Goal: Task Accomplishment & Management: Manage account settings

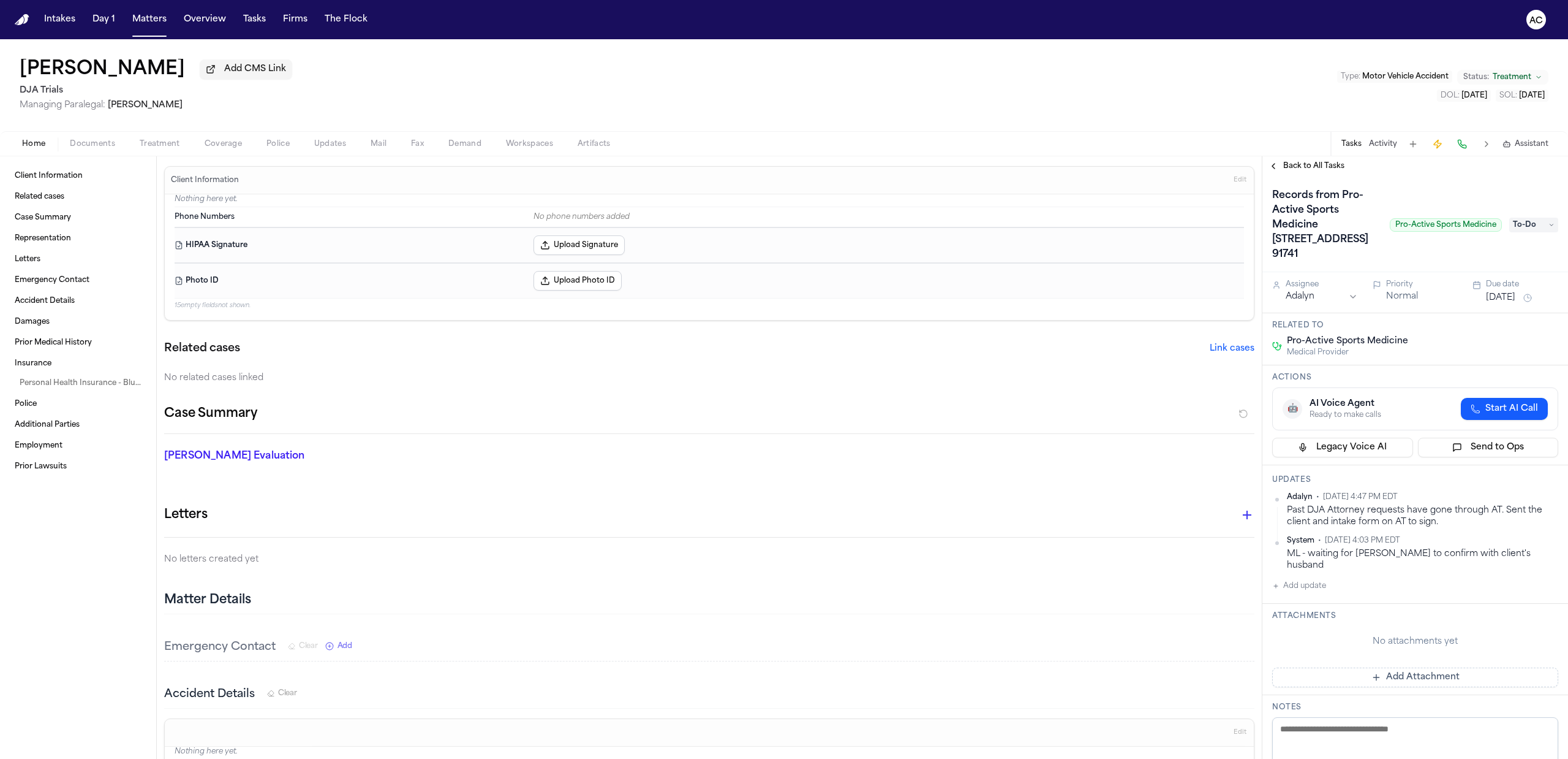
click at [907, 122] on div "Tessa Siegler Add CMS Link DJA Trials Managing Paralegal: Michelle Landazabal T…" at bounding box center [784, 85] width 1568 height 92
click at [163, 145] on span "Treatment" at bounding box center [159, 144] width 40 height 9
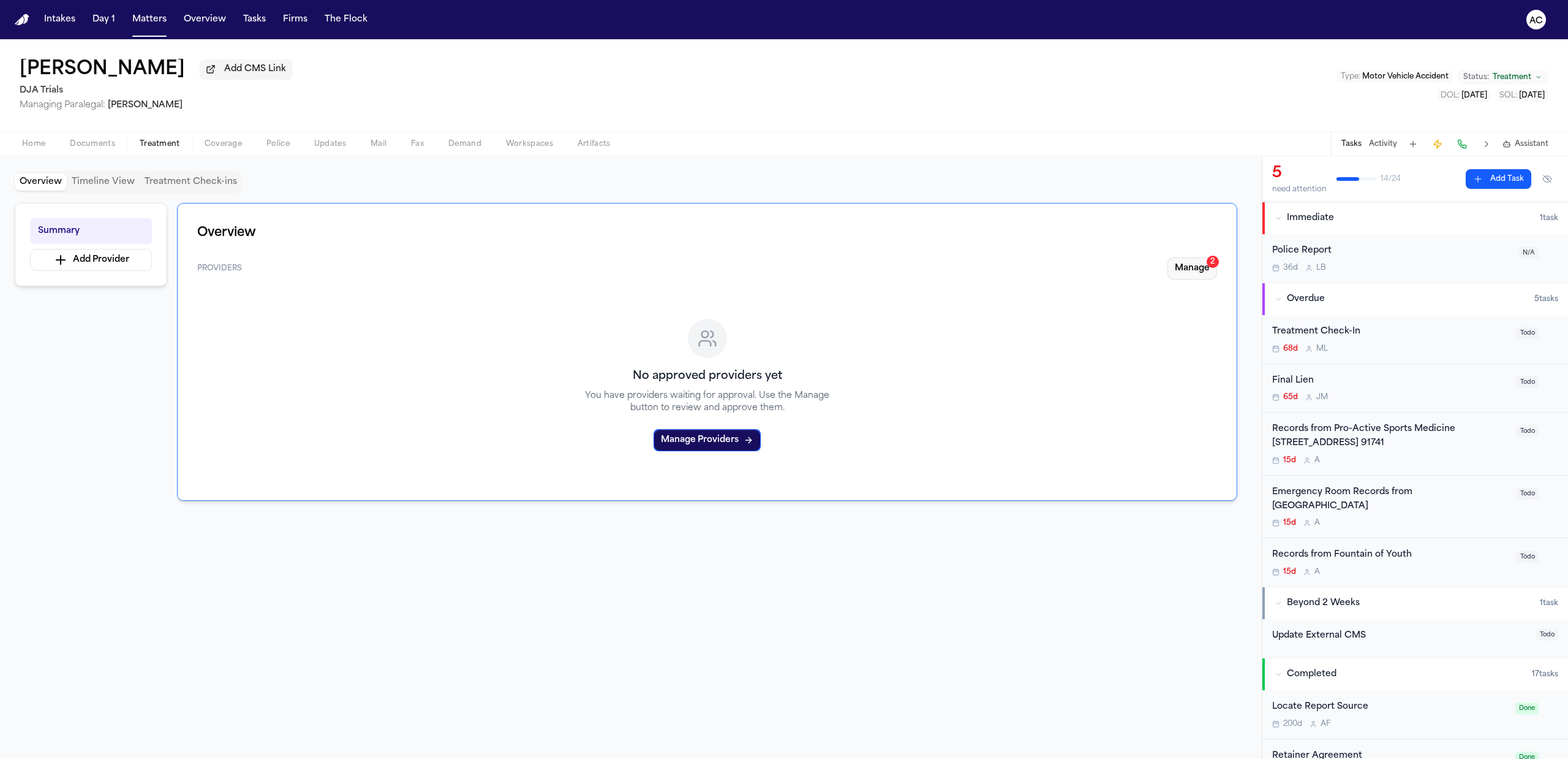
click at [1191, 268] on button "Manage 2" at bounding box center [1192, 268] width 50 height 22
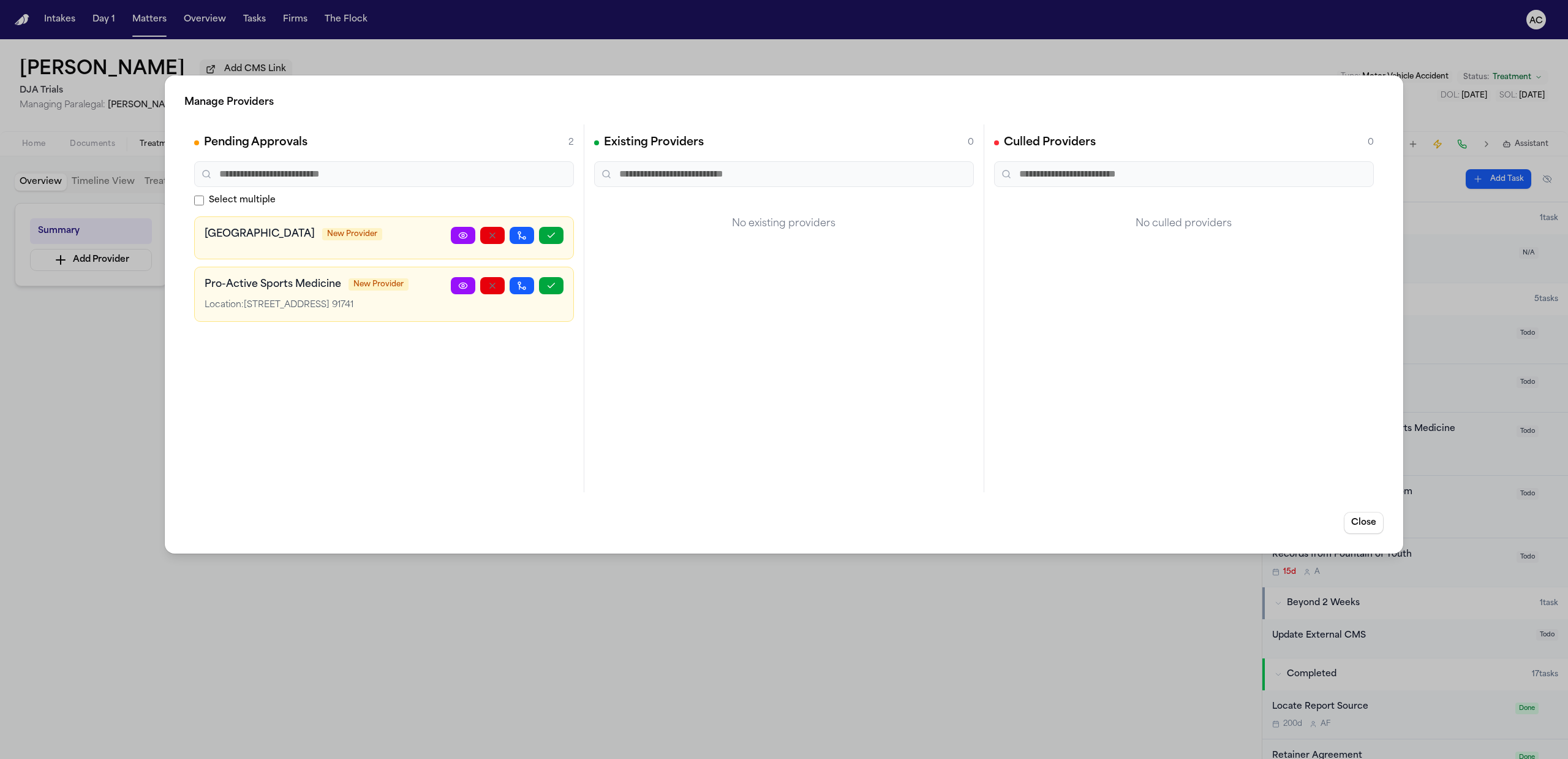
click at [454, 614] on div "Manage Providers Pending Approvals 2 Select multiple Pomona Valley Health Cente…" at bounding box center [784, 380] width 1568 height 759
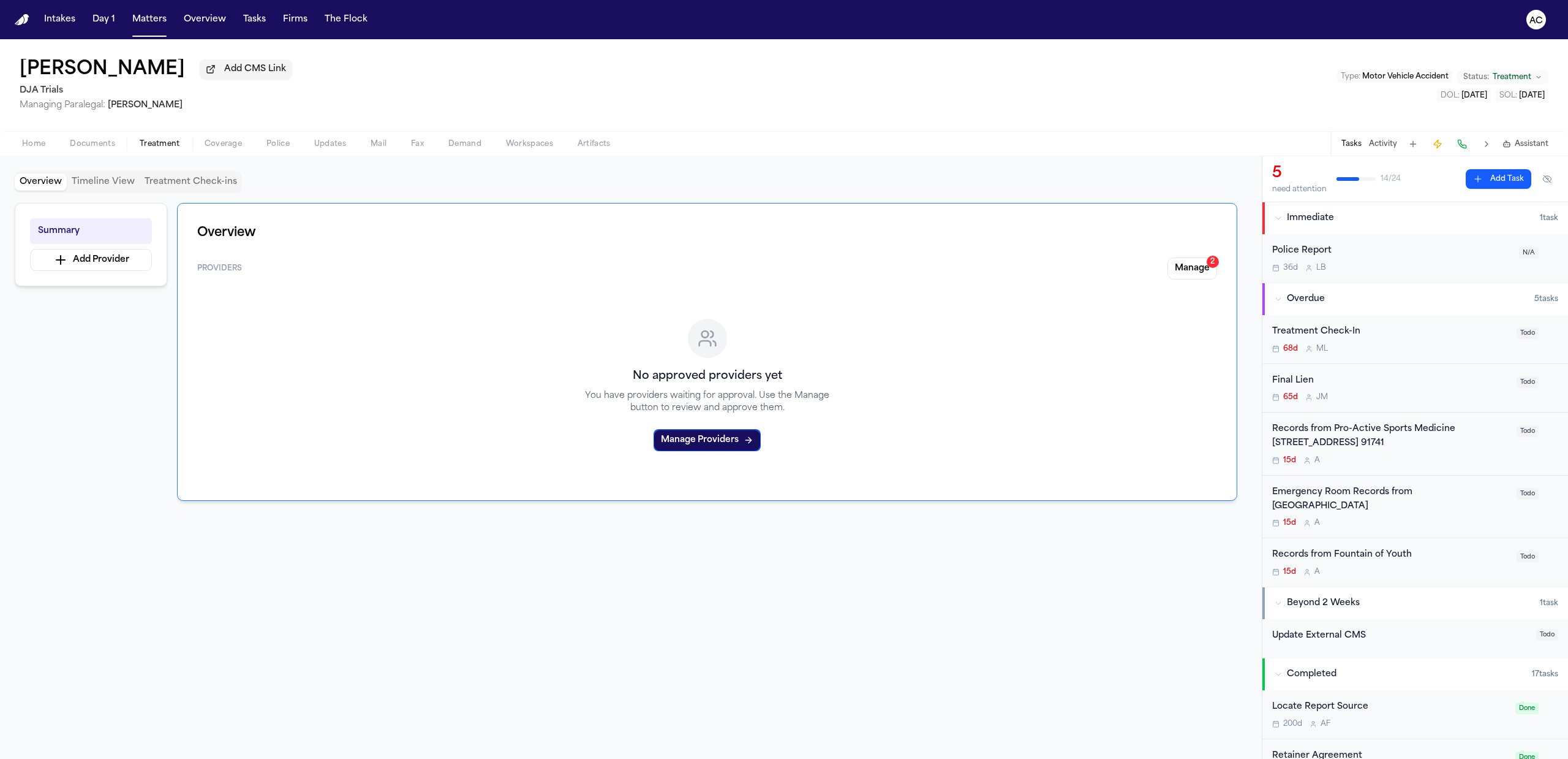
drag, startPoint x: 623, startPoint y: 644, endPoint x: 624, endPoint y: 657, distance: 13.0
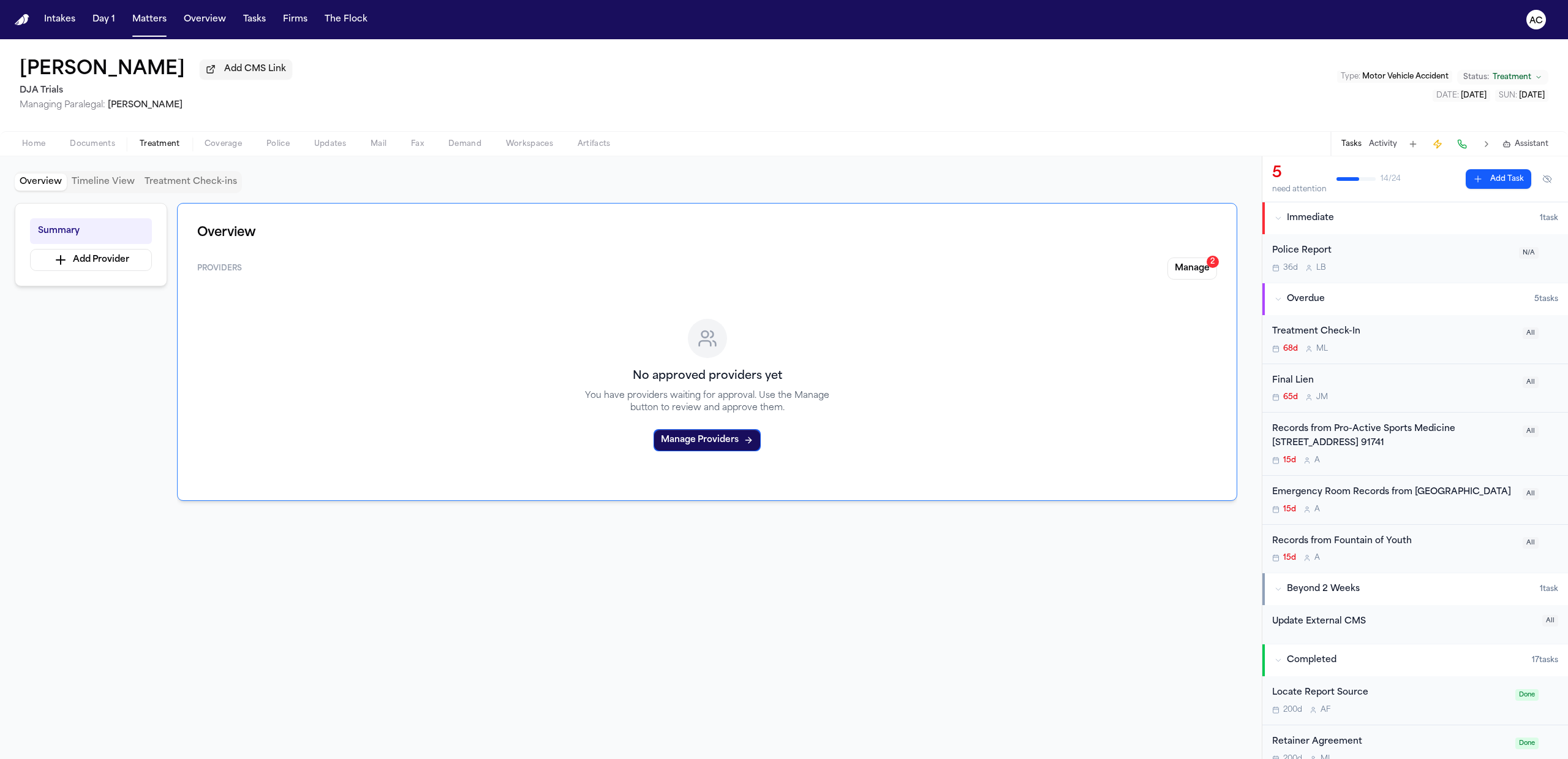
drag, startPoint x: 729, startPoint y: 578, endPoint x: 610, endPoint y: 614, distance: 124.3
drag, startPoint x: -318, startPoint y: 760, endPoint x: -499, endPoint y: 712, distance: 187.3
click at [0, 712] on html "Intakes Day 1 Matters Overview Tasks Firms The Flock AC Tessa Siegler Add CMS L…" at bounding box center [784, 380] width 1568 height 759
click at [1192, 269] on button "Manage 2" at bounding box center [1192, 268] width 50 height 22
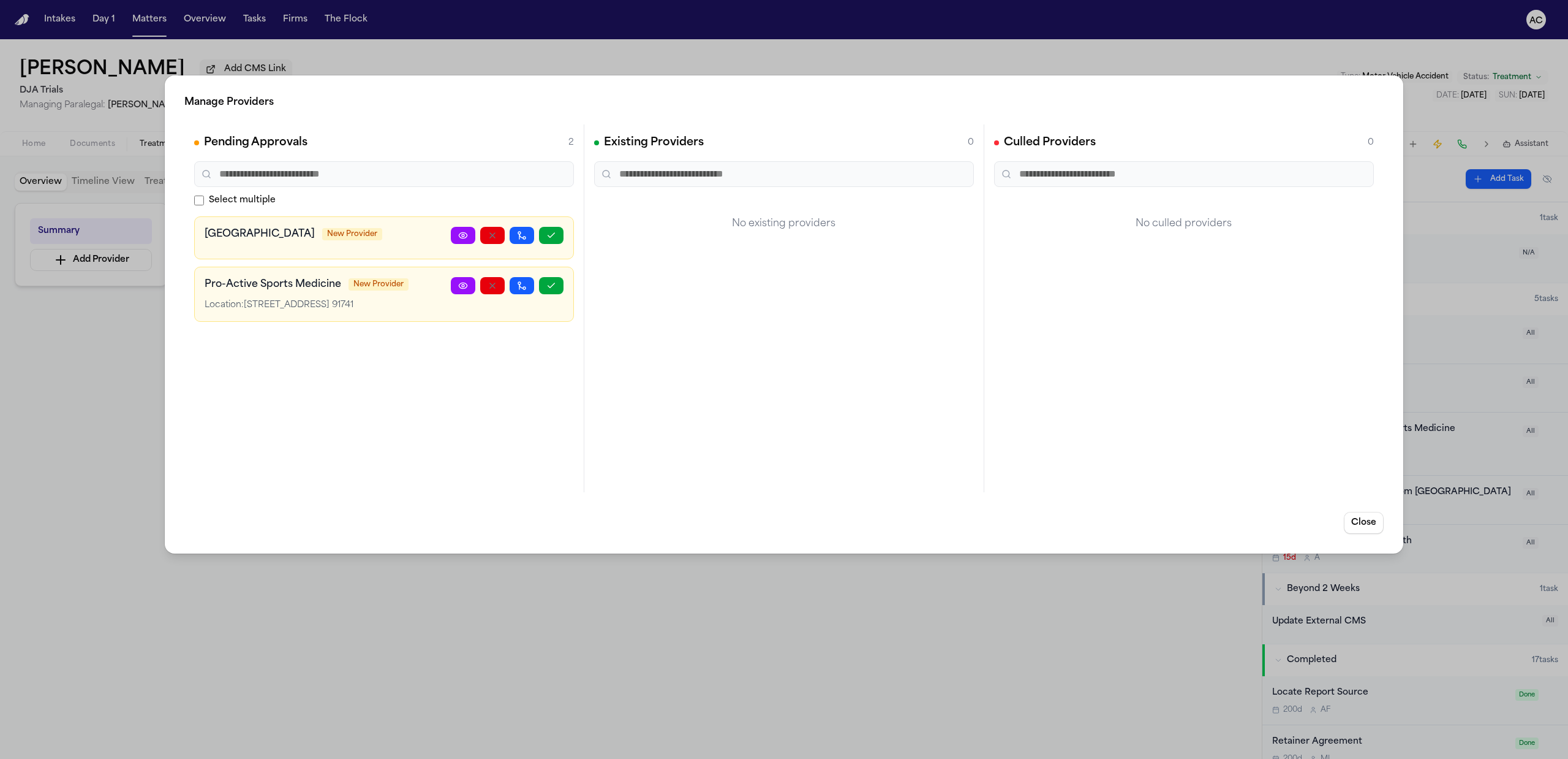
click at [273, 287] on h3 "Pro-Active Sports Medicine" at bounding box center [273, 284] width 137 height 15
click at [458, 290] on icon at bounding box center [463, 285] width 9 height 9
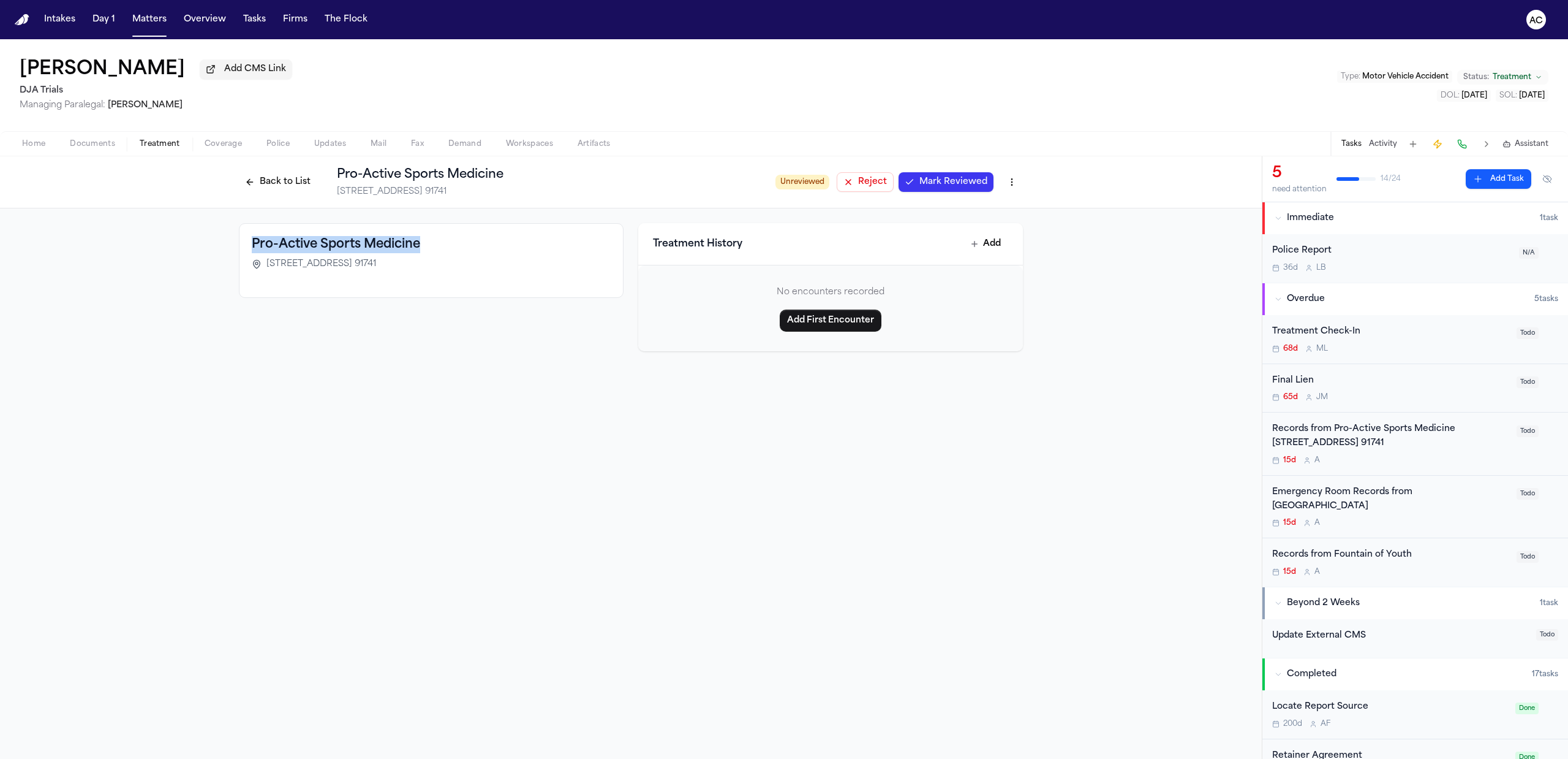
drag, startPoint x: 429, startPoint y: 241, endPoint x: 243, endPoint y: 250, distance: 186.2
click at [243, 250] on div "Pro-Active Sports Medicine 340 S Glendora Ave #2 Glendora, CA. 91741" at bounding box center [431, 260] width 384 height 75
copy h3 "Pro-Active Sports Medicine"
click at [470, 272] on div "Pro-Active Sports Medicine 340 S Glendora Ave #2 Glendora, CA. 91741" at bounding box center [431, 256] width 359 height 40
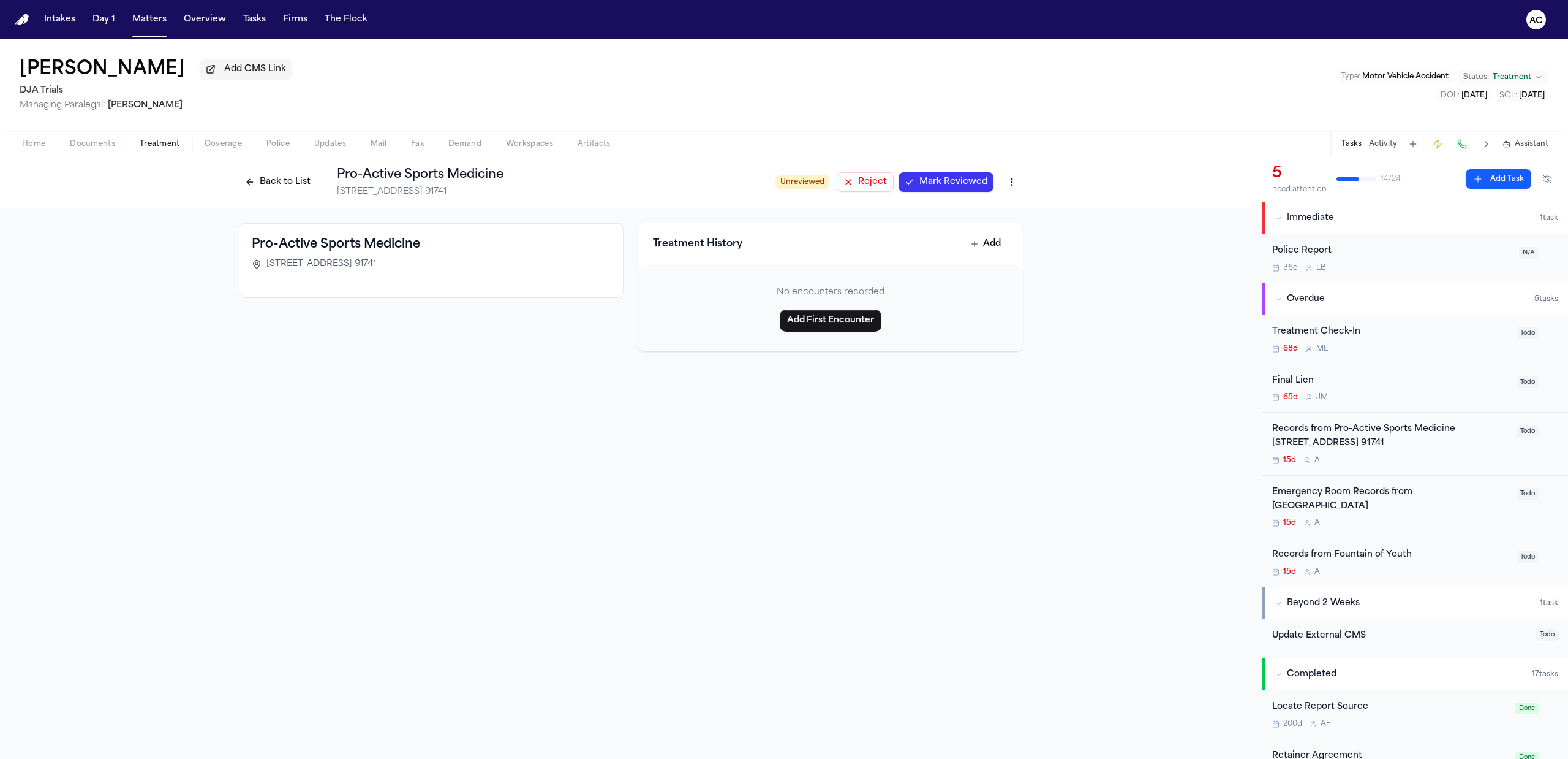
drag, startPoint x: 471, startPoint y: 269, endPoint x: 265, endPoint y: 268, distance: 206.0
click at [265, 268] on div "340 S Glendora Ave #2 Glendora, CA. 91741" at bounding box center [431, 264] width 359 height 12
copy span "340 S Glendora Ave #2 Glendora, CA. 91741"
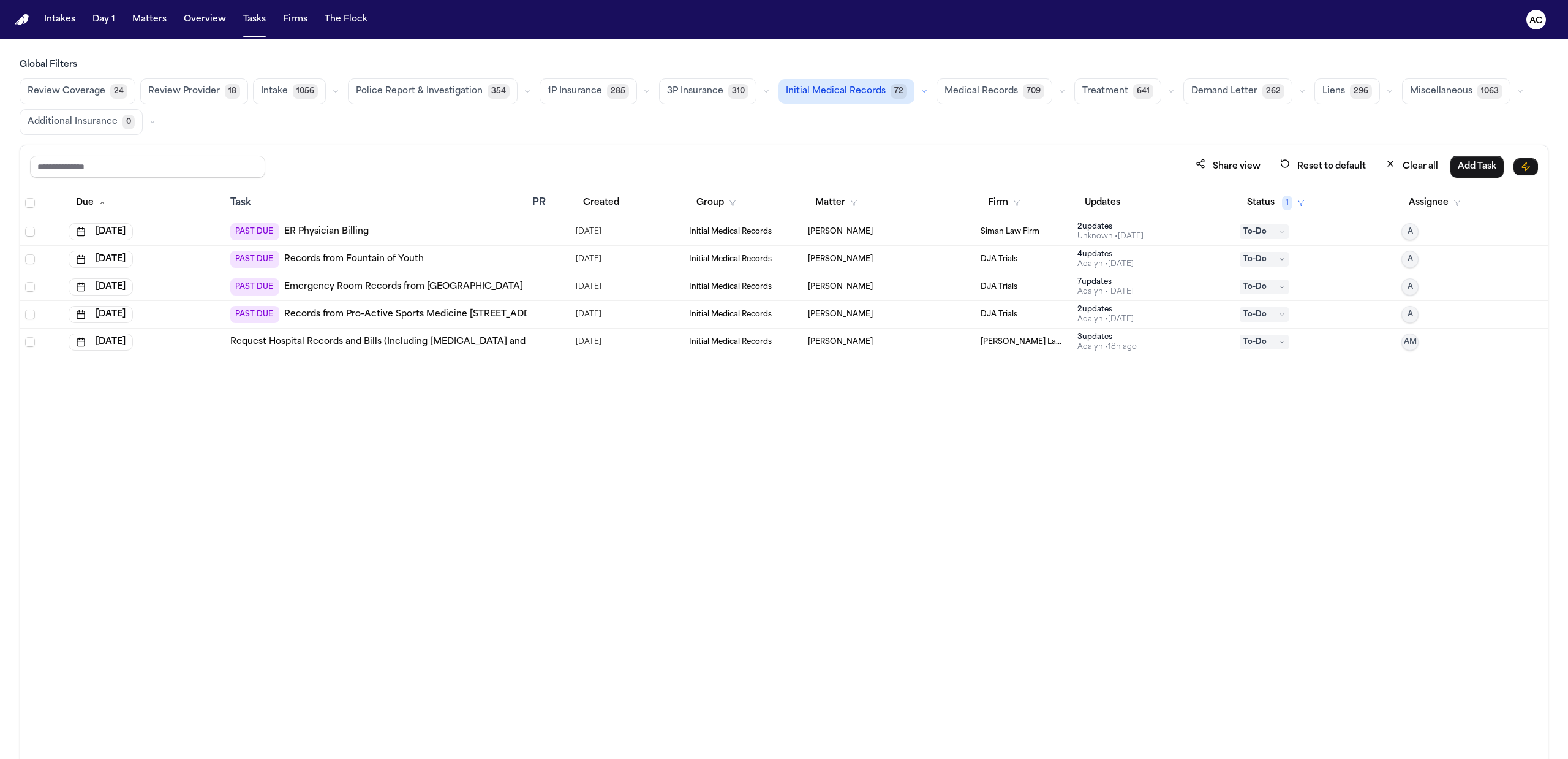
click at [956, 93] on span "Medical Records" at bounding box center [981, 91] width 73 height 12
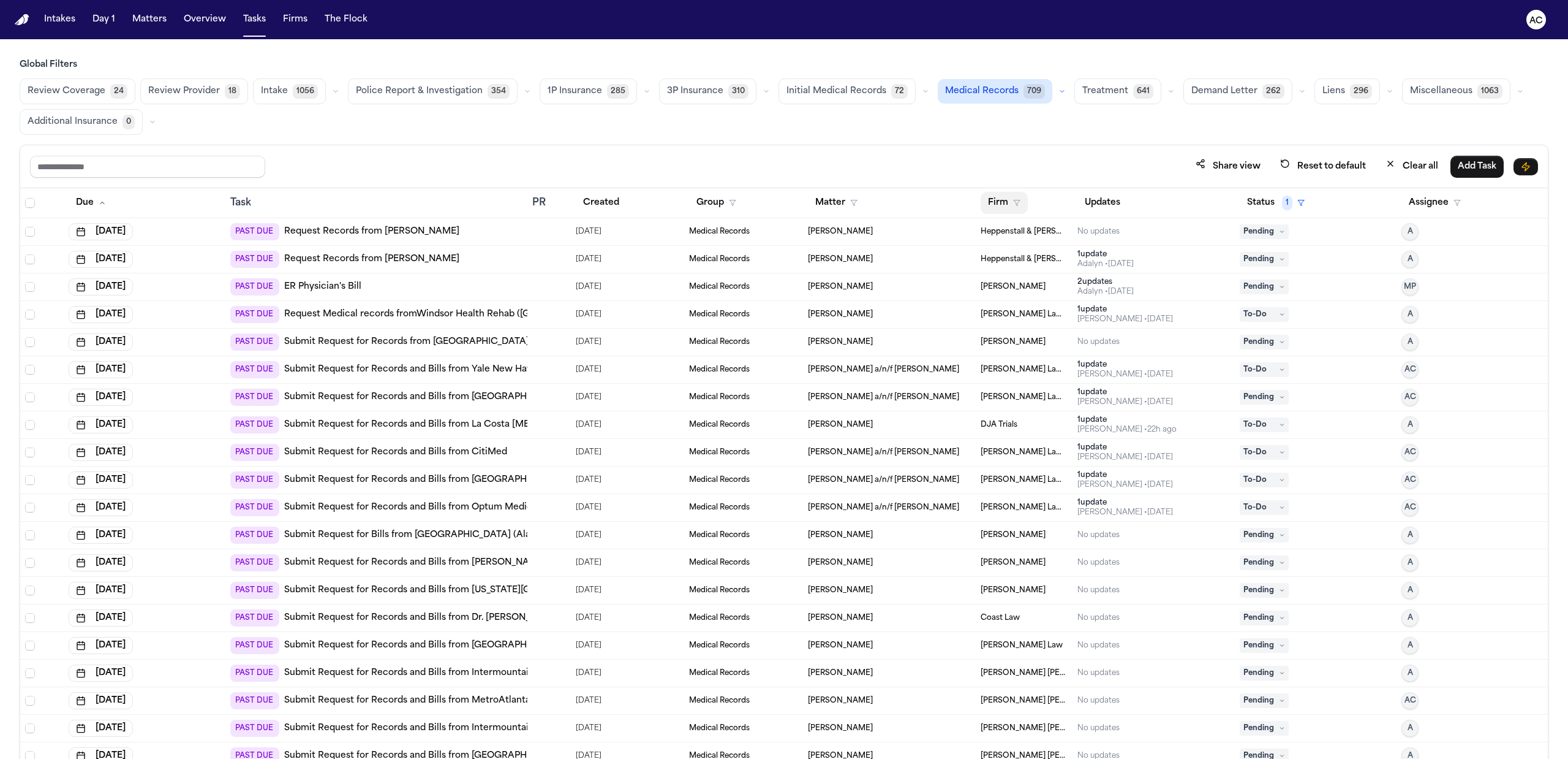
click at [993, 207] on button "Firm" at bounding box center [1004, 203] width 47 height 22
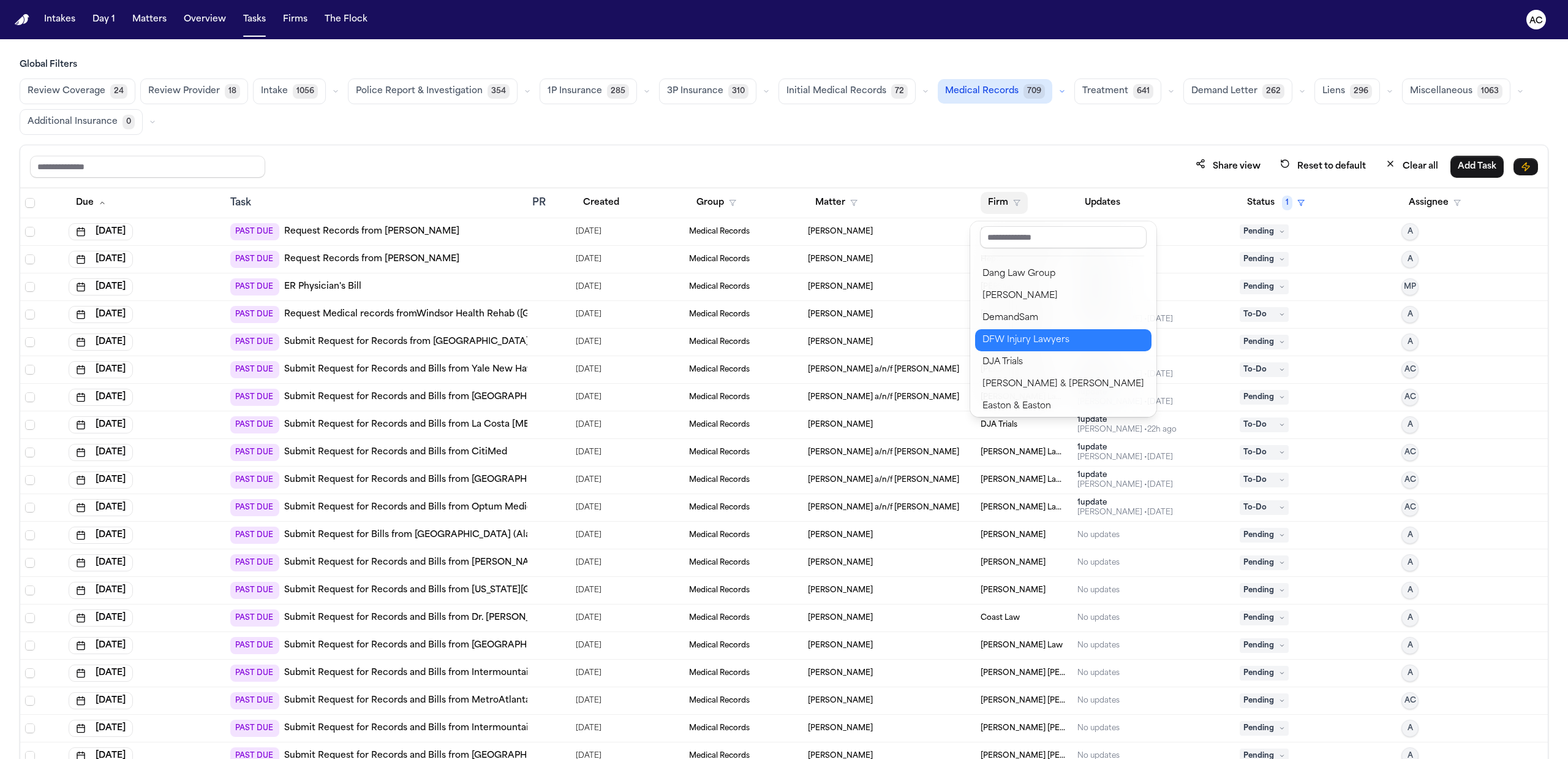
click at [1065, 340] on div "DFW Injury Lawyers" at bounding box center [1063, 340] width 162 height 15
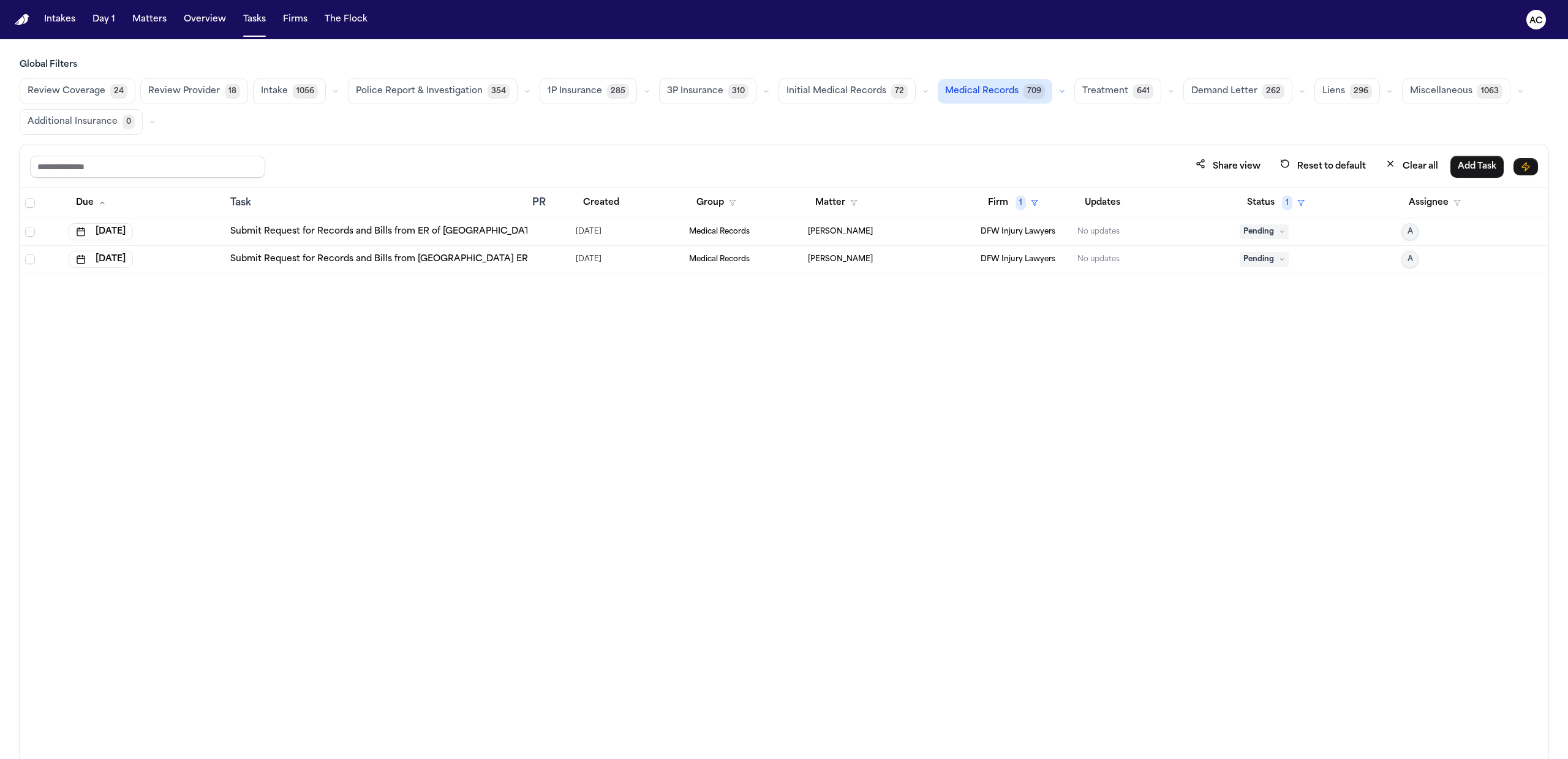
click at [418, 233] on link "Submit Request for Records and Bills from ER of [GEOGRAPHIC_DATA] - Emergency R…" at bounding box center [428, 231] width 396 height 12
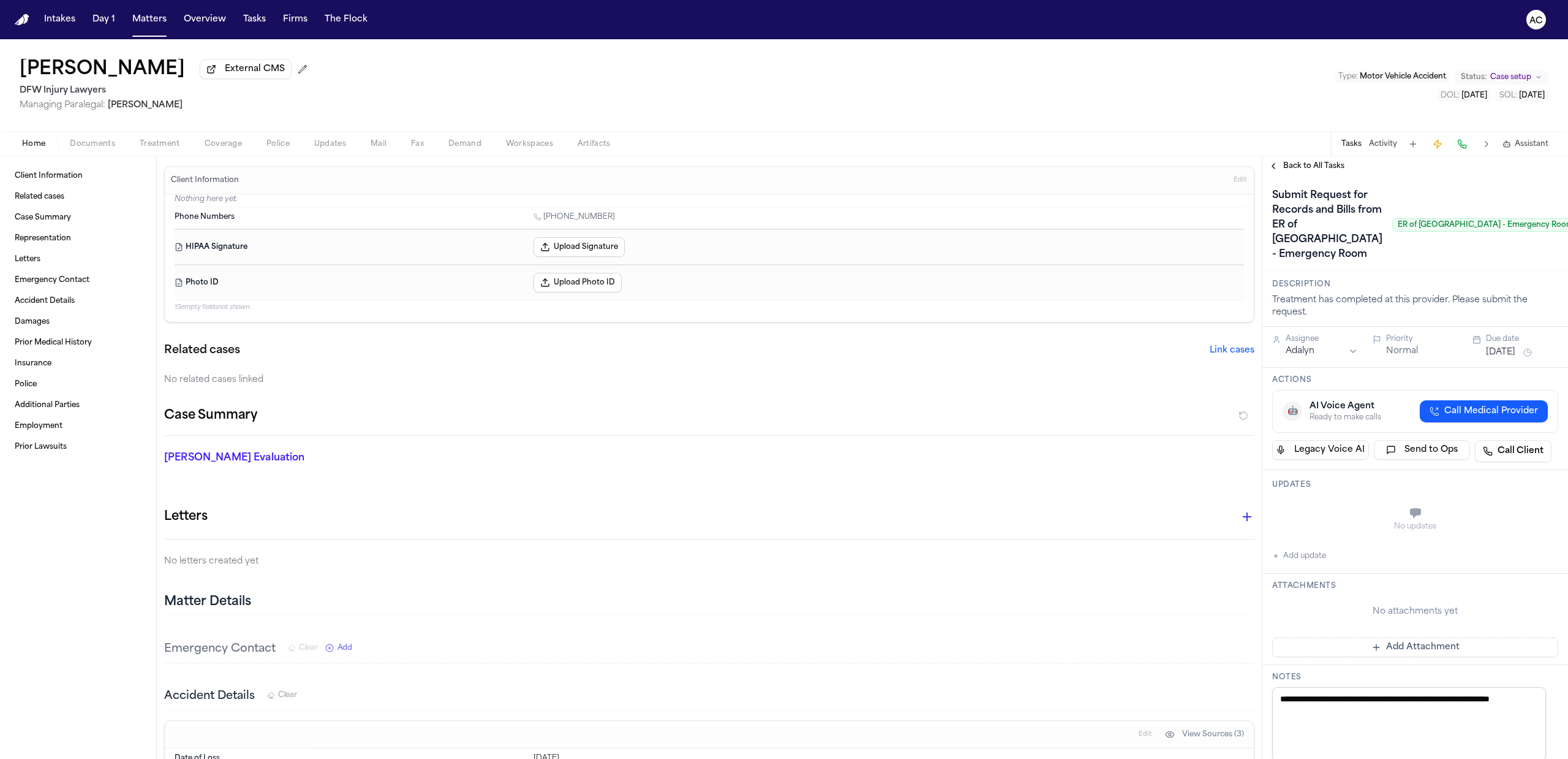
click at [152, 139] on span "Treatment" at bounding box center [159, 144] width 40 height 9
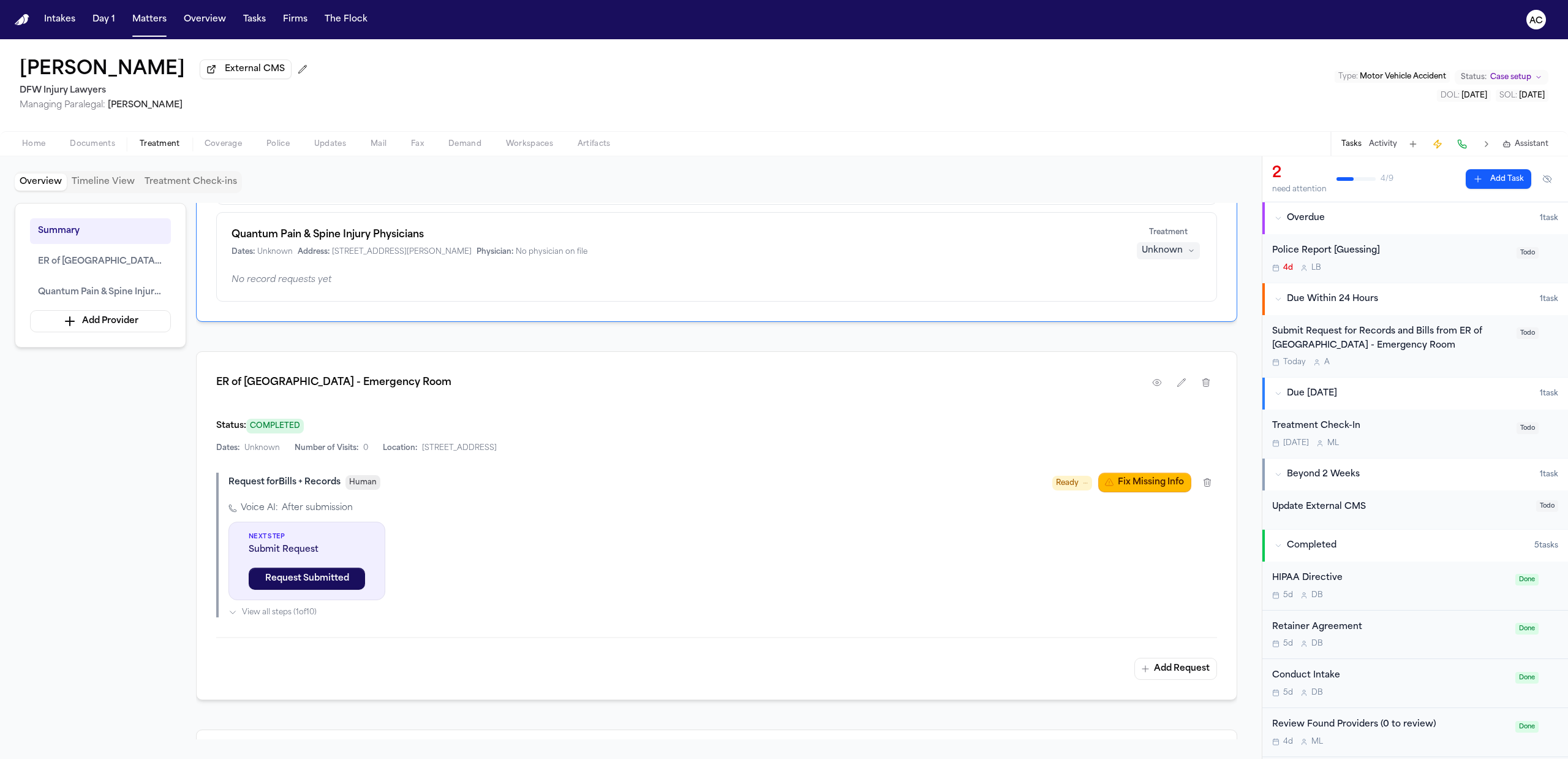
scroll to position [245, 0]
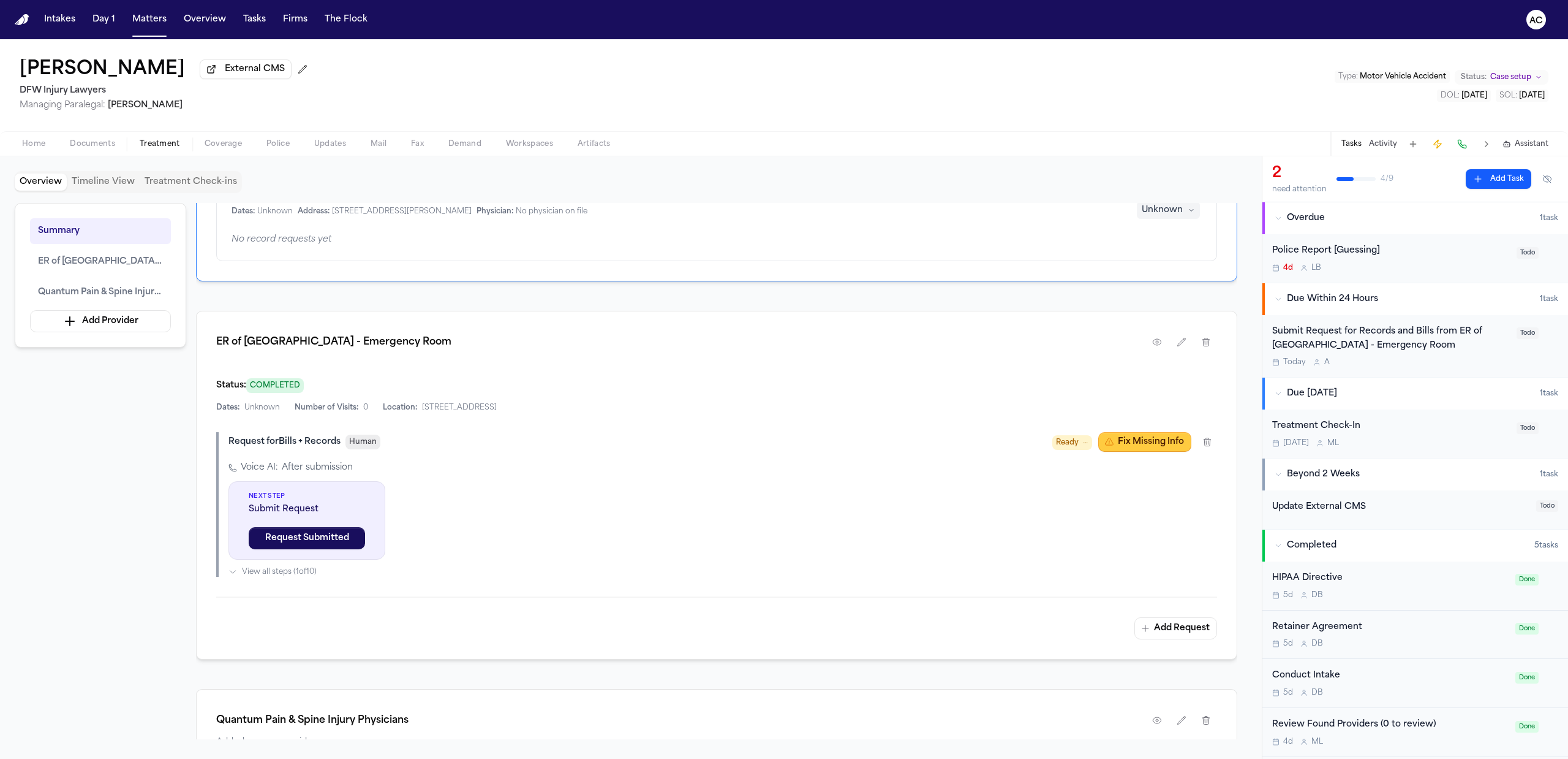
click at [1152, 447] on button "Fix Missing Info" at bounding box center [1145, 441] width 93 height 20
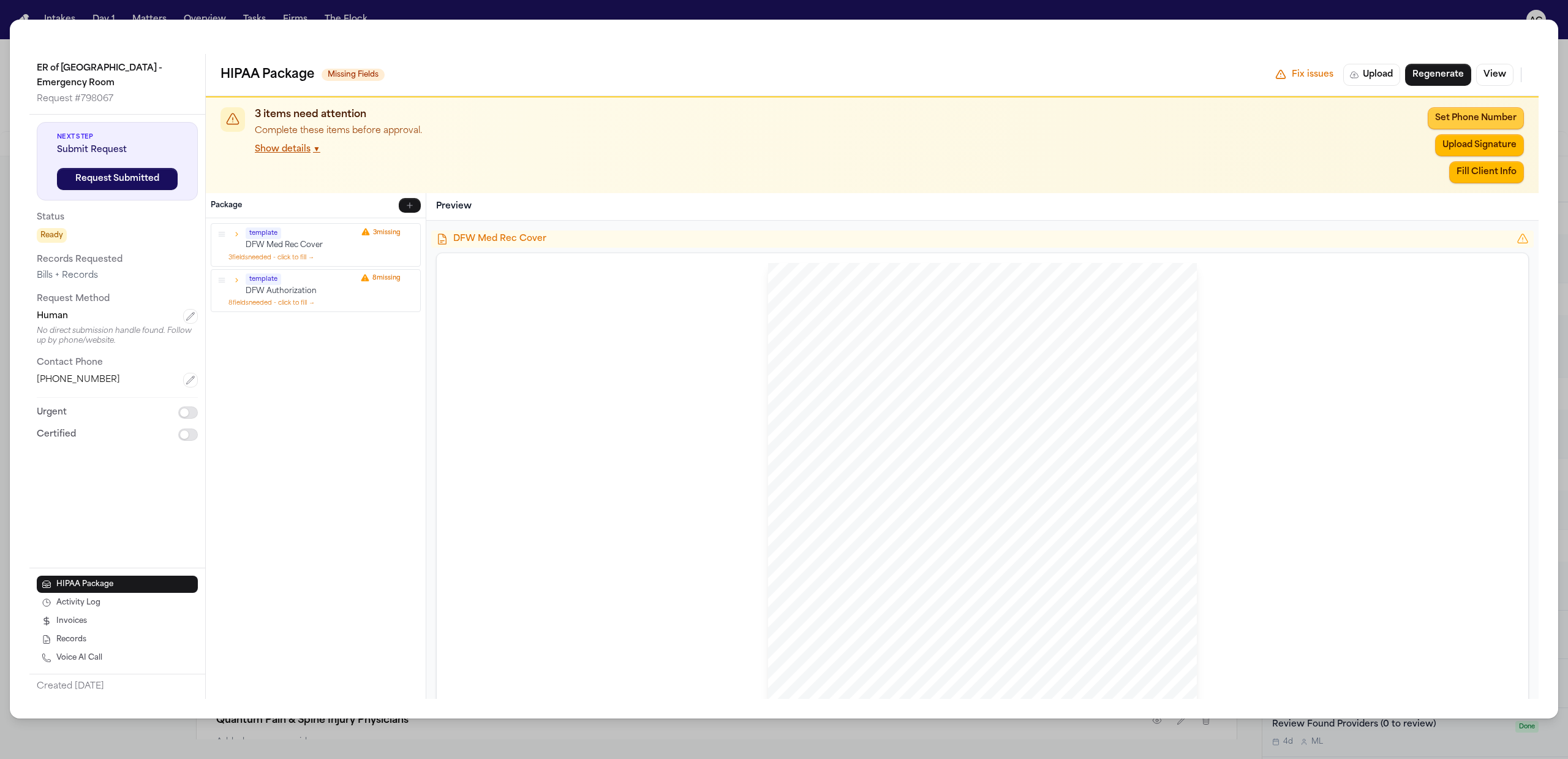
click at [1466, 115] on button "Set Phone Number" at bounding box center [1476, 119] width 96 height 22
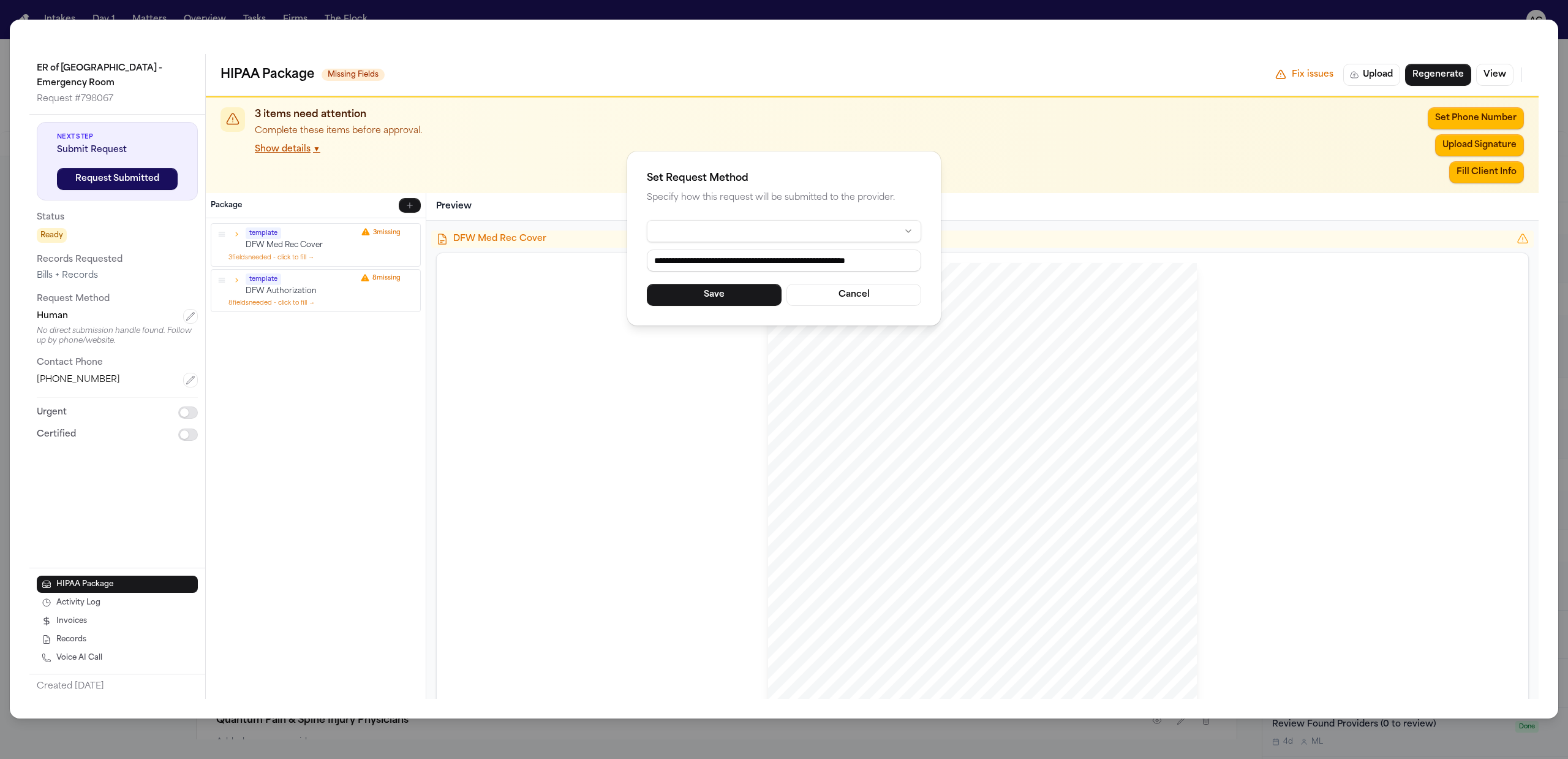
click at [596, 96] on div "**********" at bounding box center [784, 380] width 1568 height 759
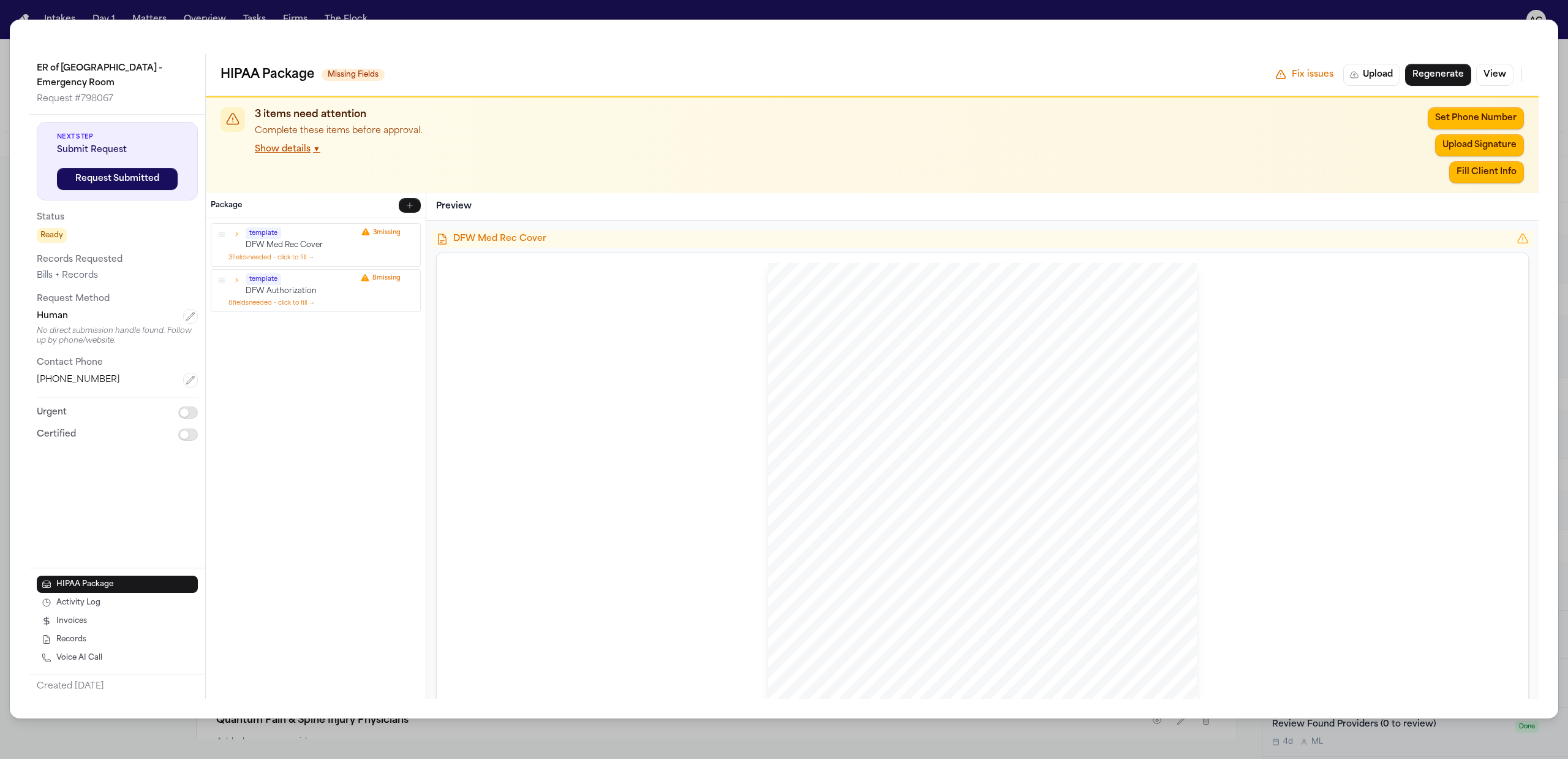
click at [491, 6] on div "ER of Fort Worth - Emergency Room Request # 798067 Next Step Submit Request Req…" at bounding box center [784, 380] width 1568 height 759
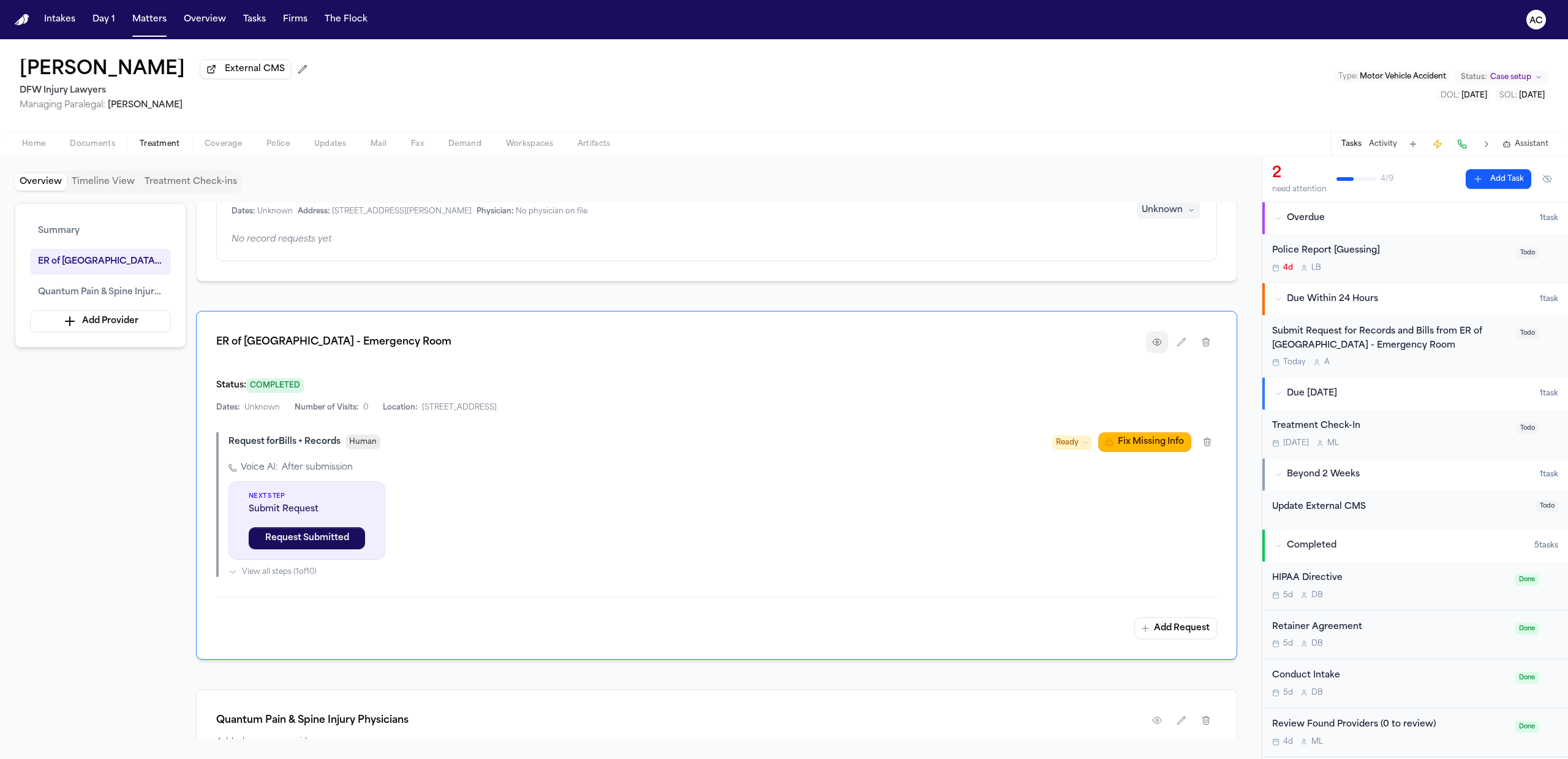
click at [1157, 343] on icon "button" at bounding box center [1157, 342] width 3 height 3
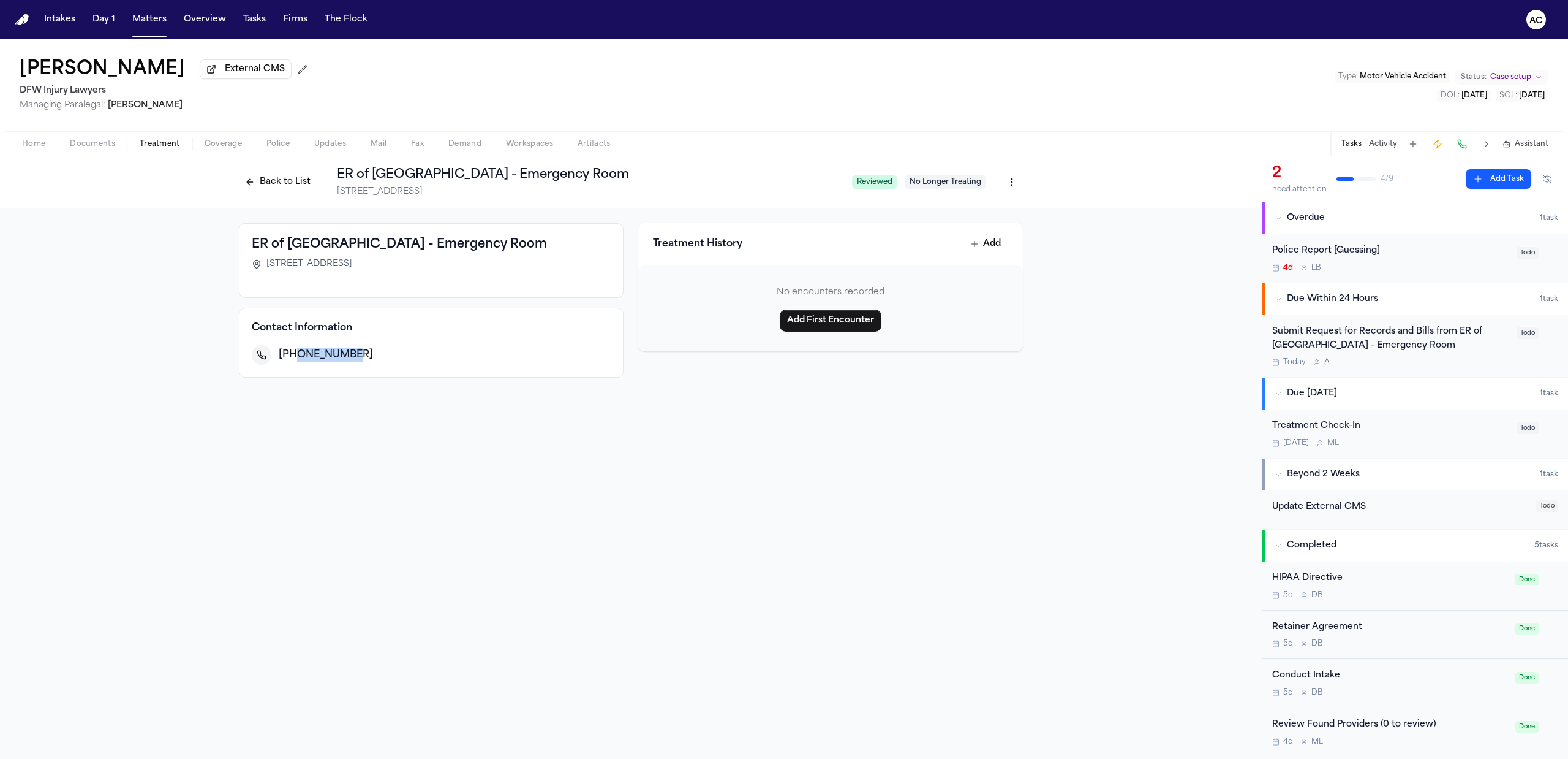
drag, startPoint x: 366, startPoint y: 361, endPoint x: 292, endPoint y: 350, distance: 74.8
click at [292, 350] on div "+18179454200" at bounding box center [445, 355] width 332 height 15
copy span "8179454200"
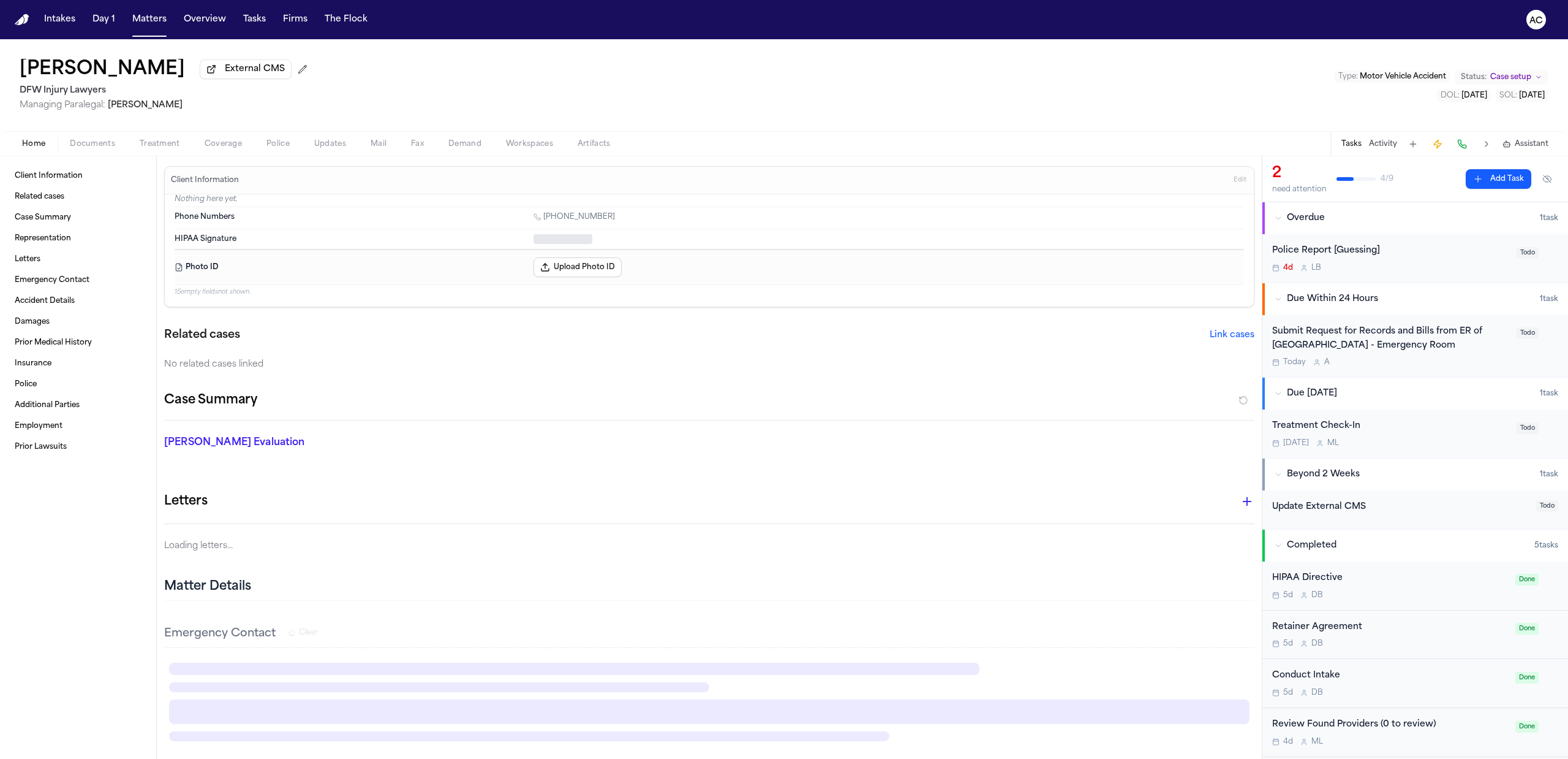
click at [26, 142] on span "Home" at bounding box center [34, 144] width 23 height 9
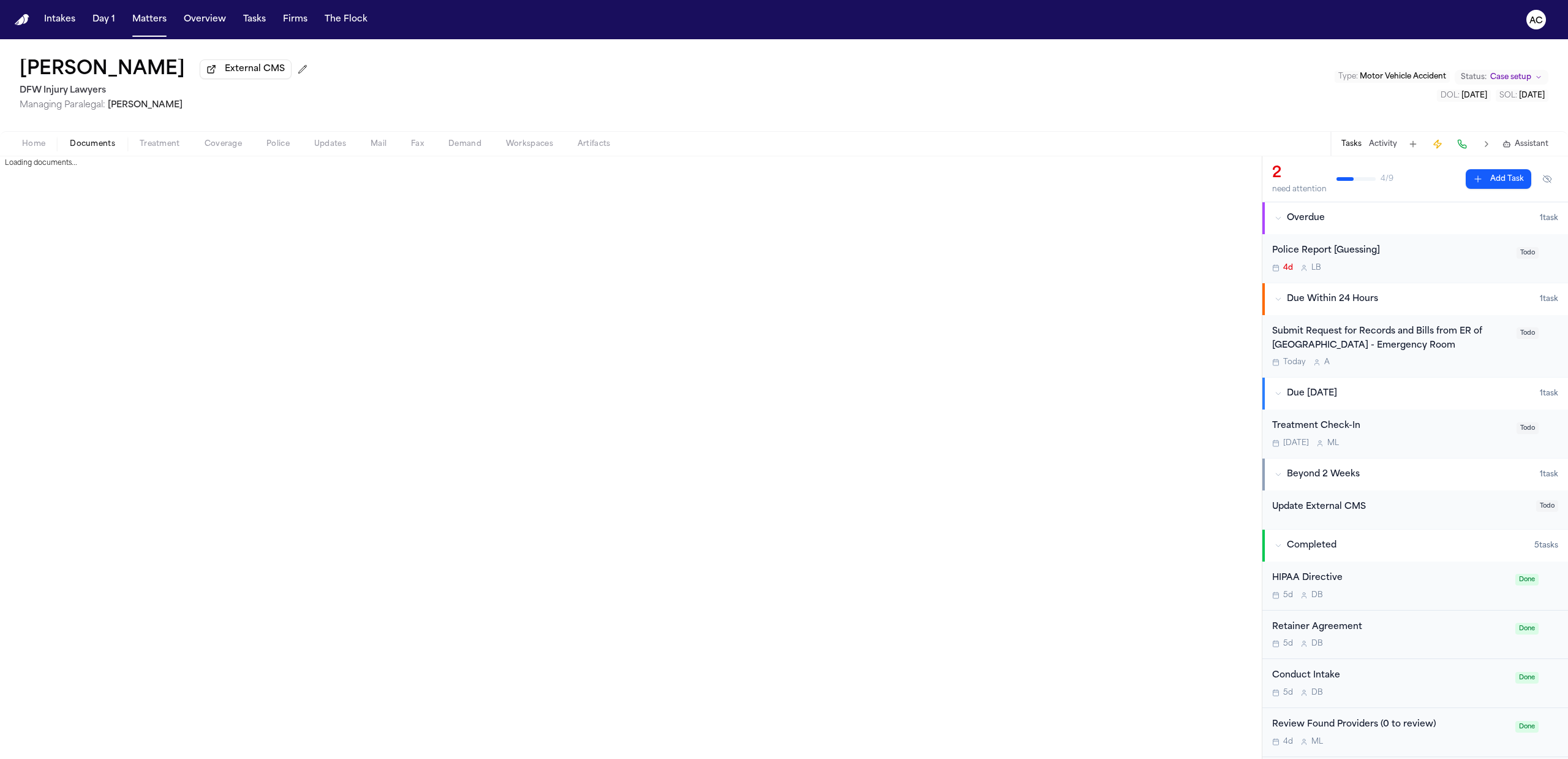
click at [67, 139] on button "Documents" at bounding box center [92, 144] width 70 height 15
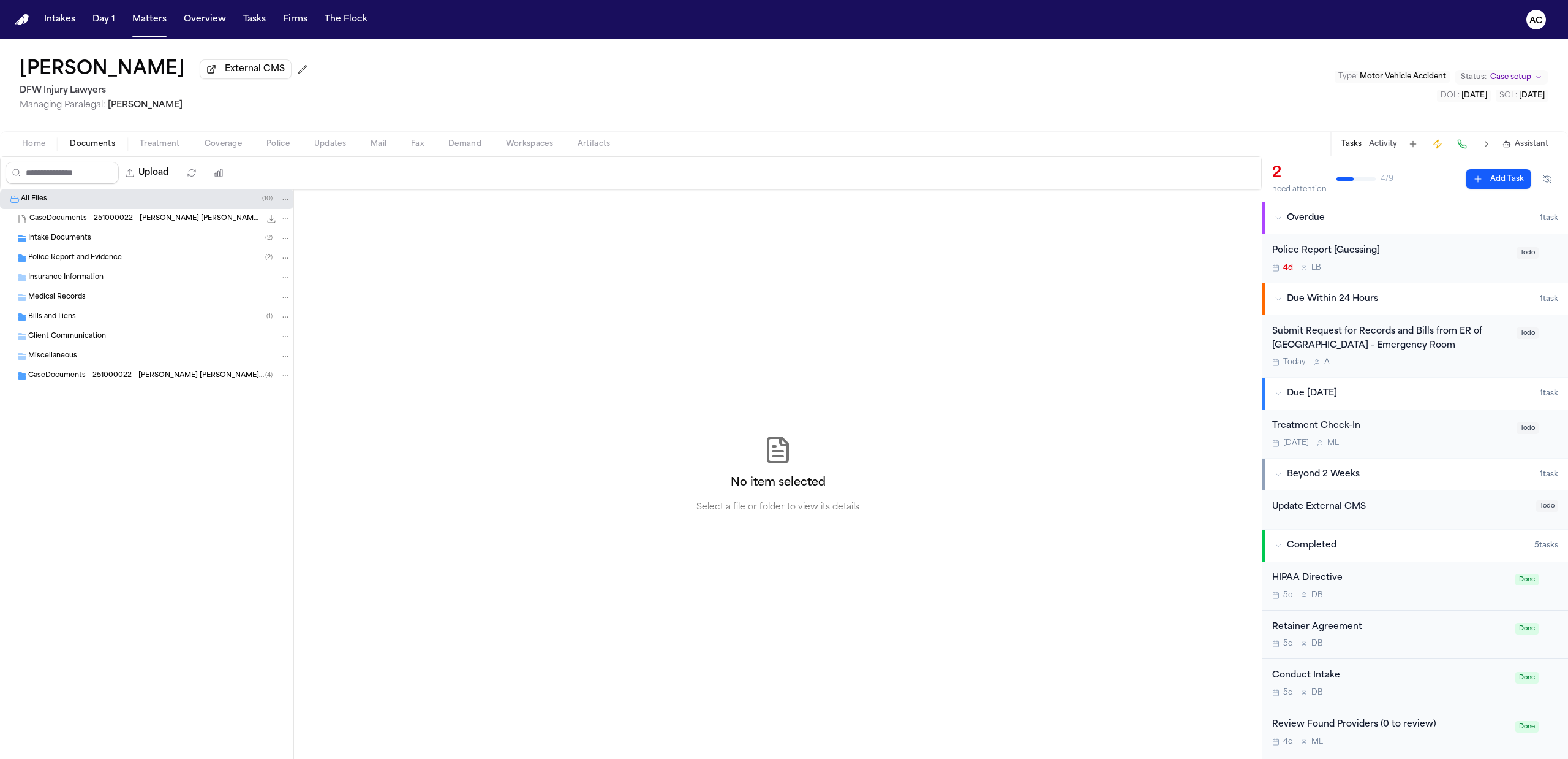
click at [78, 242] on span "Intake Documents" at bounding box center [59, 238] width 63 height 10
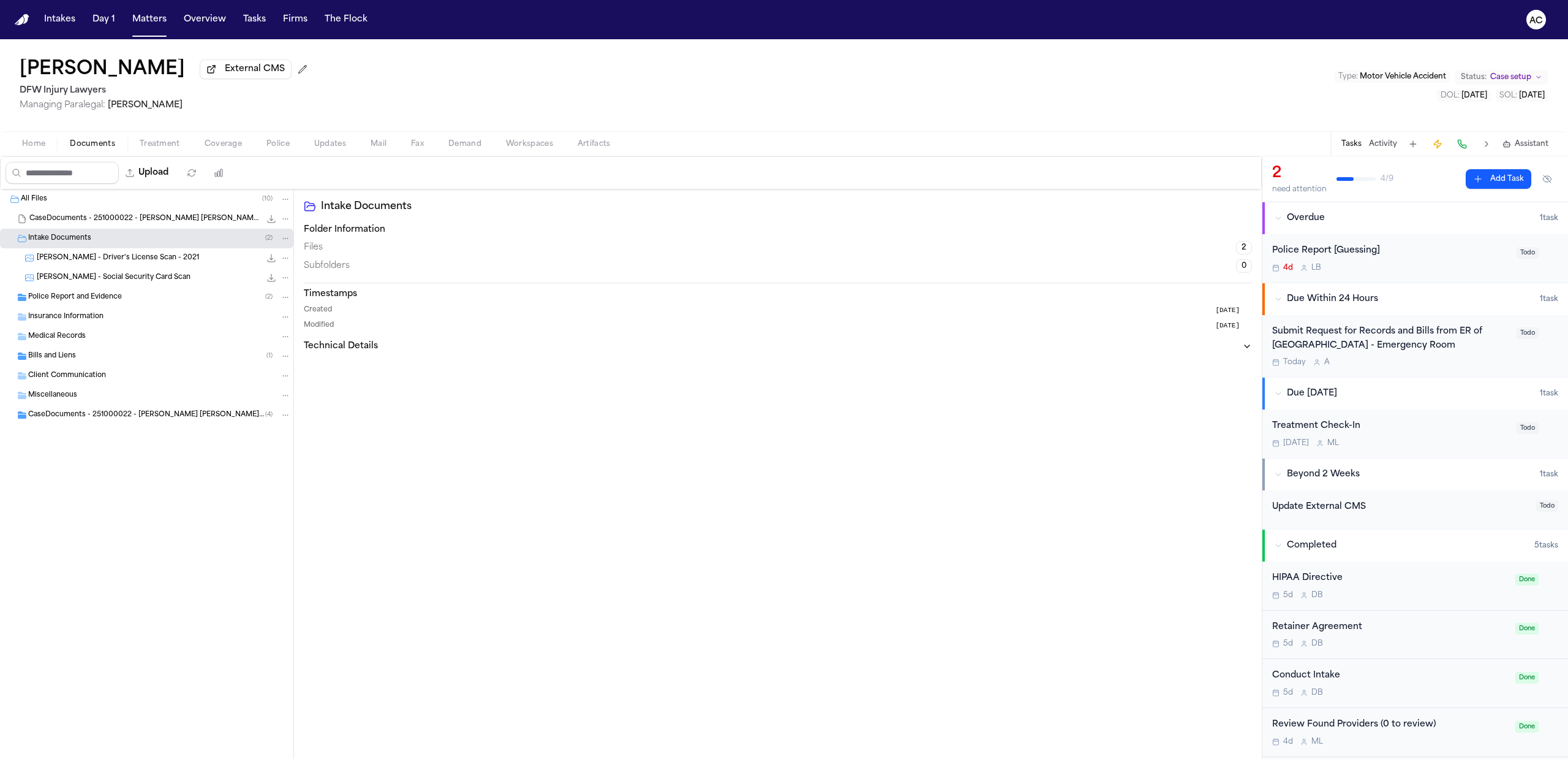
click at [150, 259] on span "S. Freeney - Driver's License Scan - 2021" at bounding box center [118, 258] width 163 height 10
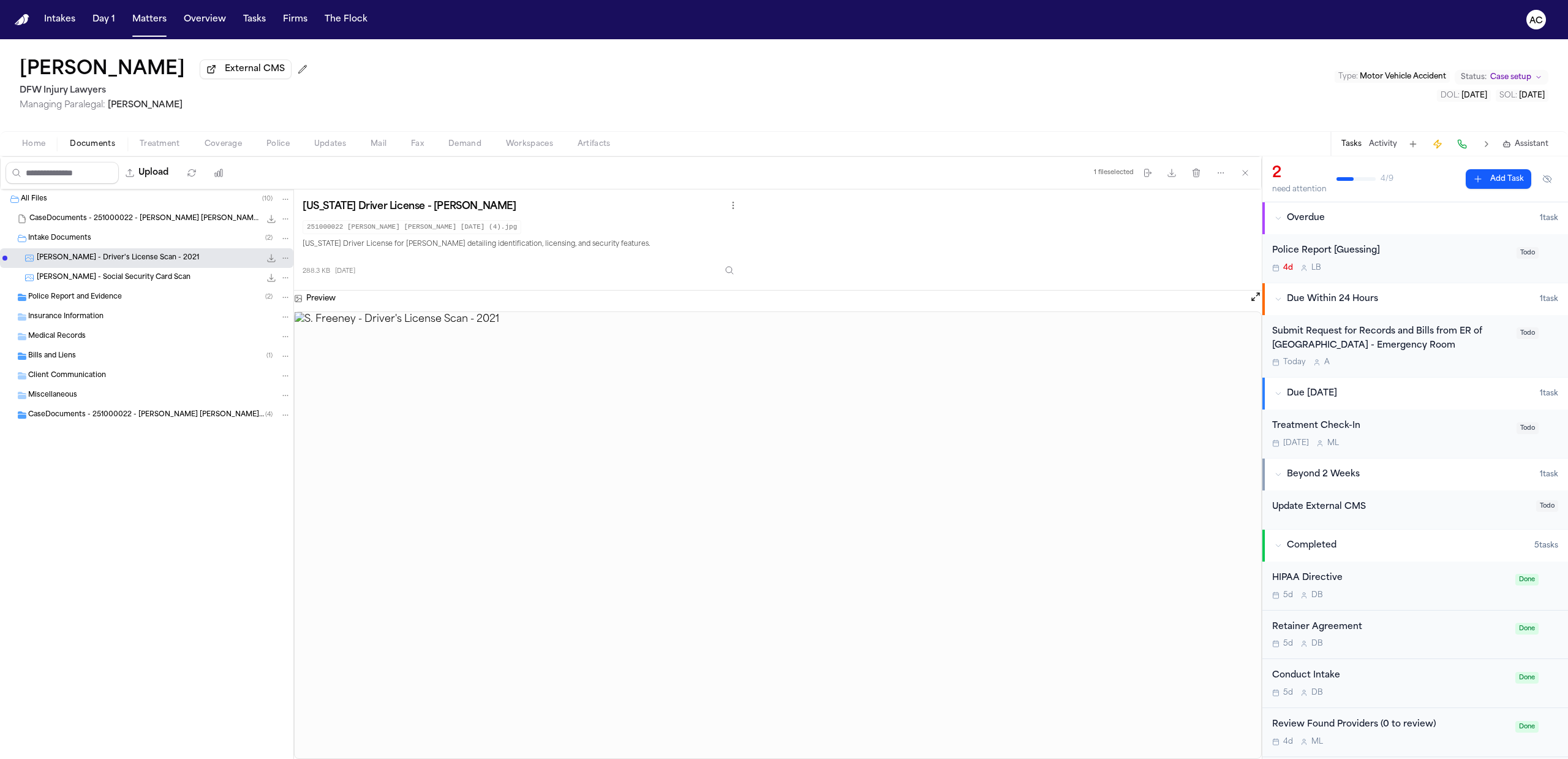
drag, startPoint x: 1368, startPoint y: 341, endPoint x: 1375, endPoint y: 359, distance: 19.3
click at [1368, 341] on div "Submit Request for Records and Bills from ER of [GEOGRAPHIC_DATA] - Emergency R…" at bounding box center [1391, 338] width 237 height 28
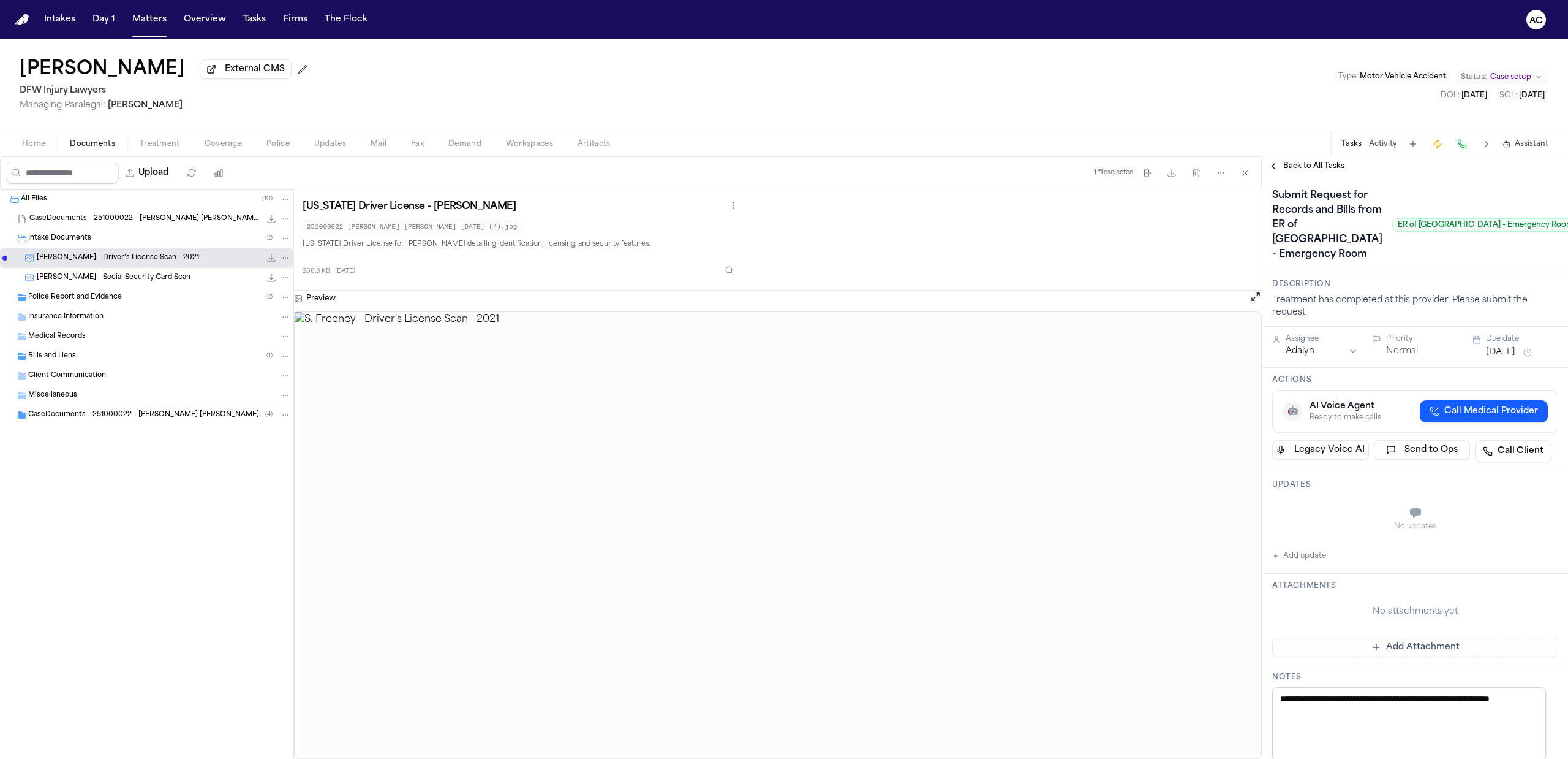
click at [1296, 564] on button "Add update" at bounding box center [1299, 555] width 54 height 15
drag, startPoint x: 1333, startPoint y: 558, endPoint x: 1314, endPoint y: 562, distance: 19.4
click at [1331, 527] on textarea "Add your update" at bounding box center [1423, 514] width 261 height 24
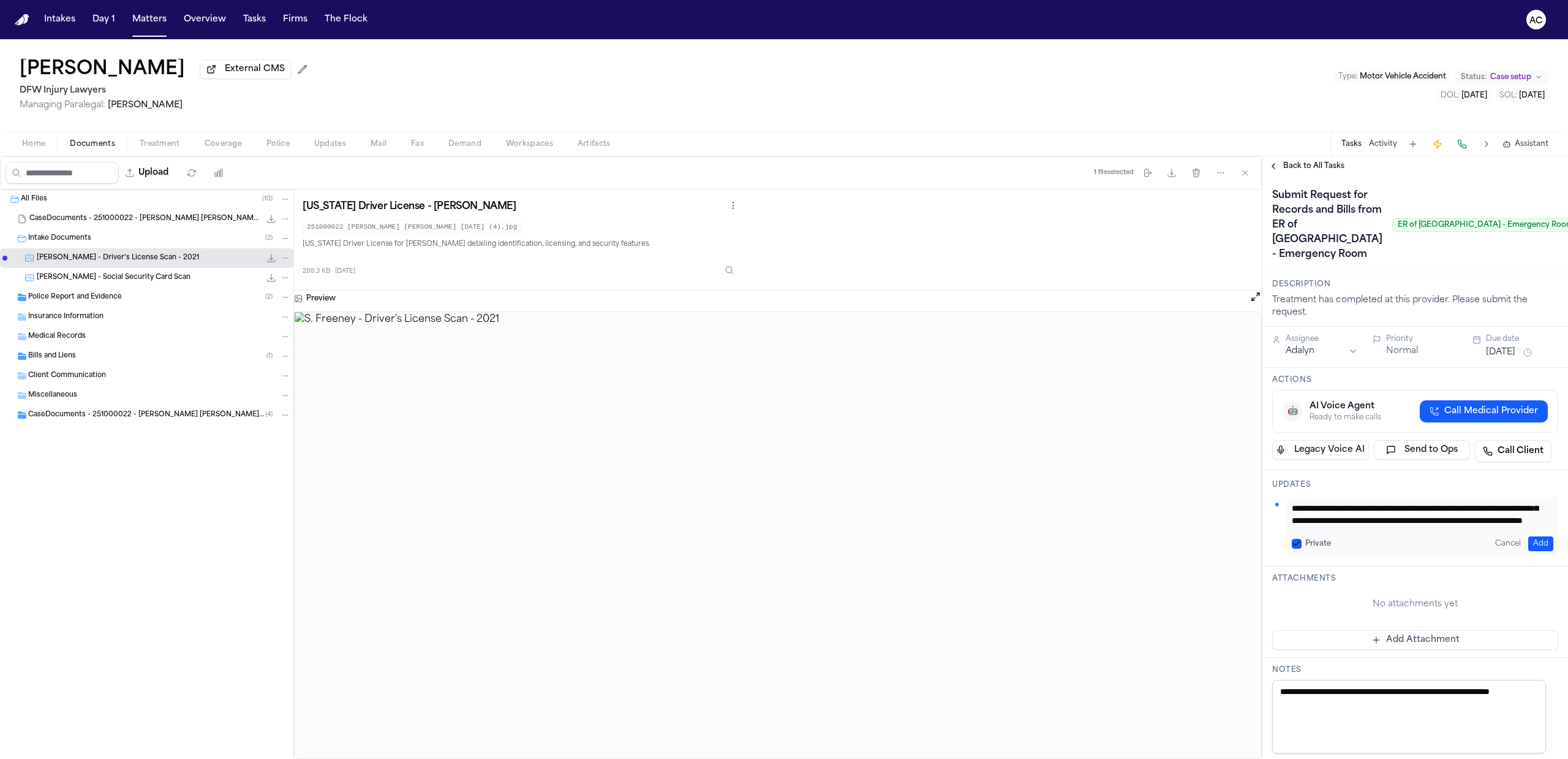
scroll to position [35, 0]
click at [1259, 559] on img at bounding box center [778, 535] width 967 height 446
click at [1451, 527] on textarea "**********" at bounding box center [1417, 514] width 249 height 24
click at [1420, 527] on textarea "**********" at bounding box center [1417, 514] width 249 height 24
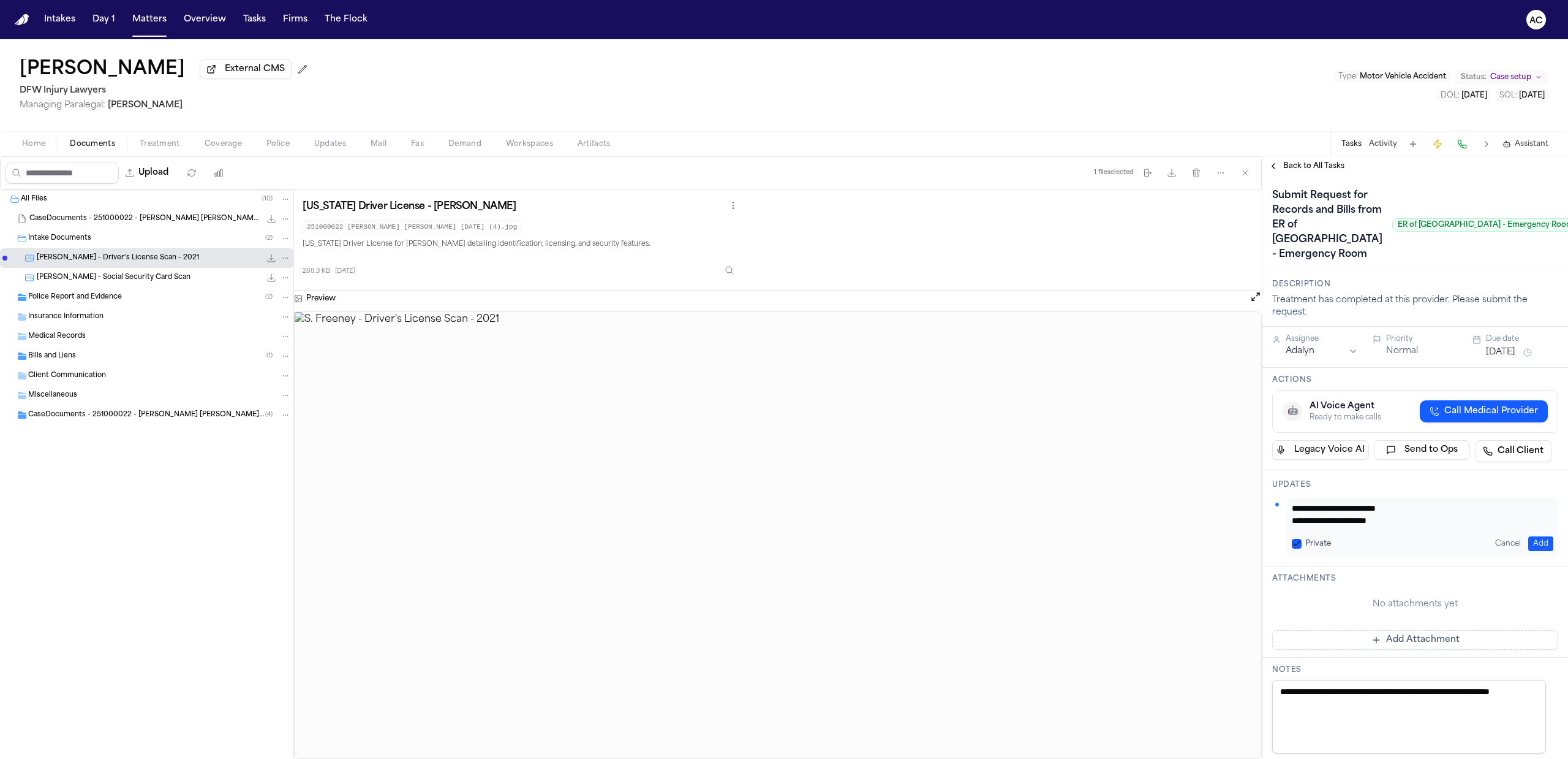
paste textarea "**********"
click at [1299, 548] on button "Private" at bounding box center [1296, 543] width 9 height 9
click at [1442, 527] on textarea "**********" at bounding box center [1417, 514] width 249 height 24
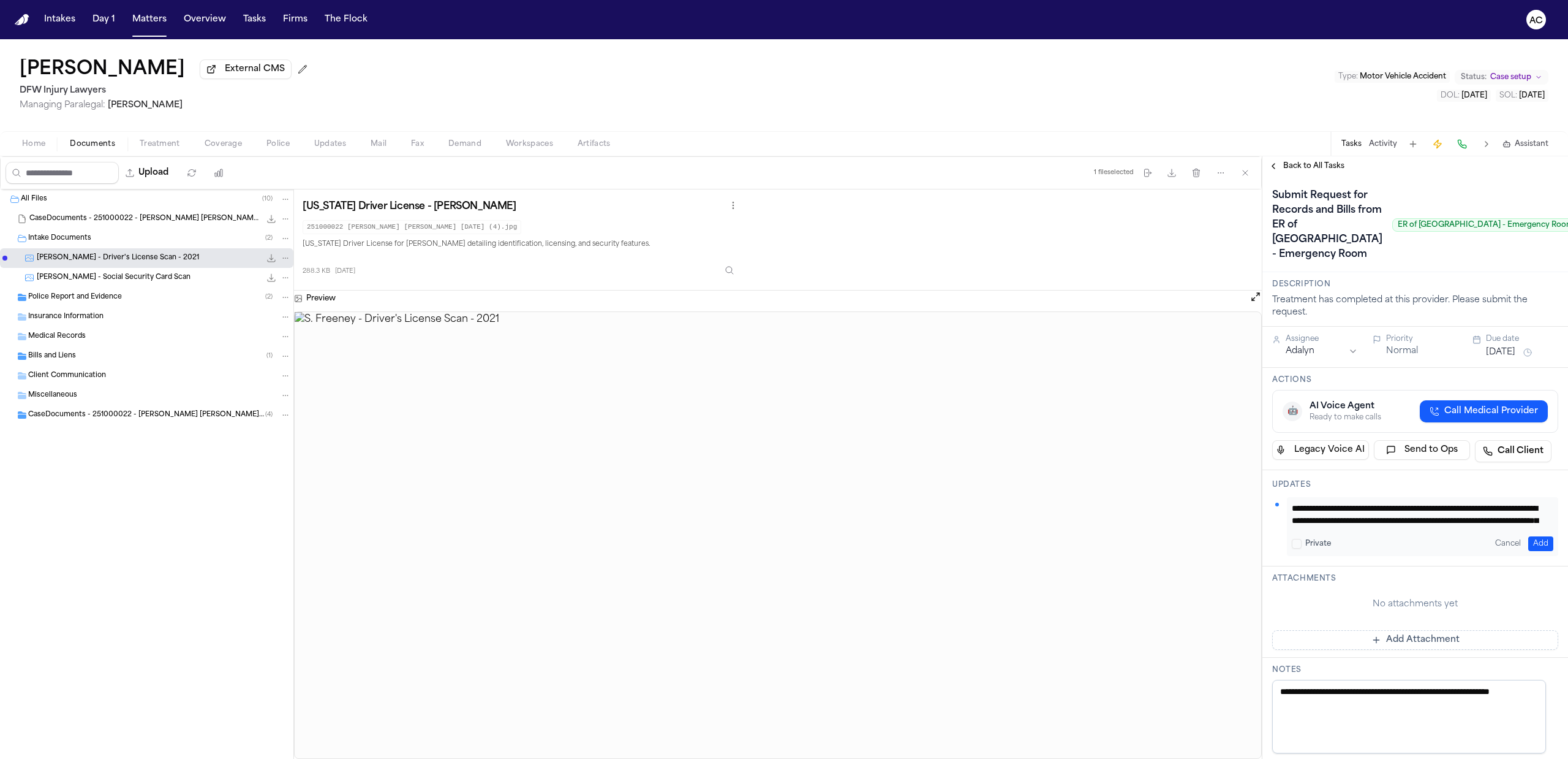
type textarea "**********"
click at [1531, 551] on button "Add" at bounding box center [1540, 543] width 25 height 15
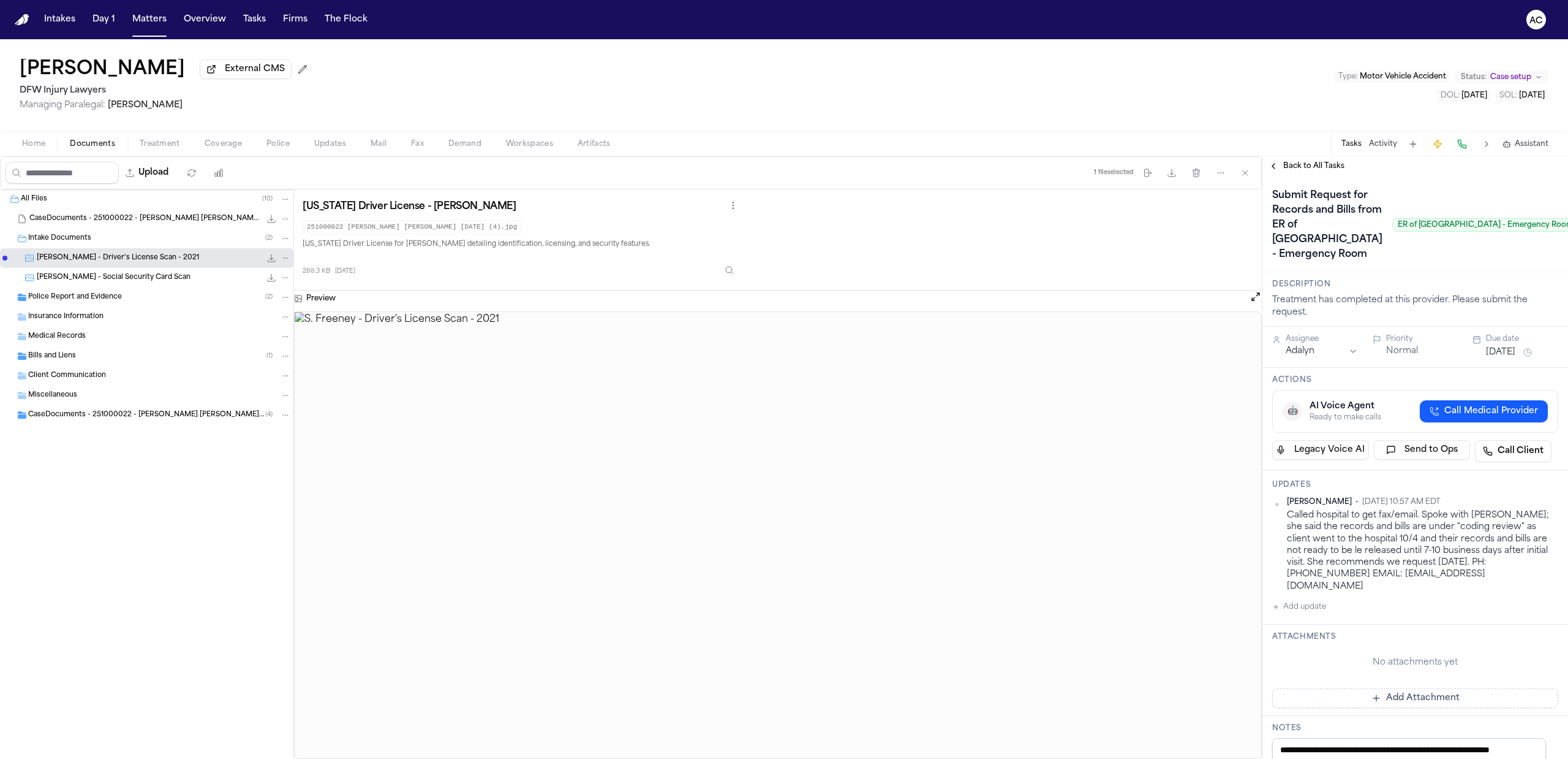
click at [1534, 507] on div "Anna Contreras • Oct 8, 2025 10:57 AM EDT" at bounding box center [1423, 502] width 272 height 9
click at [1537, 546] on html "Intakes Day 1 Matters Overview Tasks Firms The Flock AC Shiquan Freeney Externa…" at bounding box center [784, 380] width 1568 height 759
click at [1492, 570] on div "Edit" at bounding box center [1507, 566] width 72 height 17
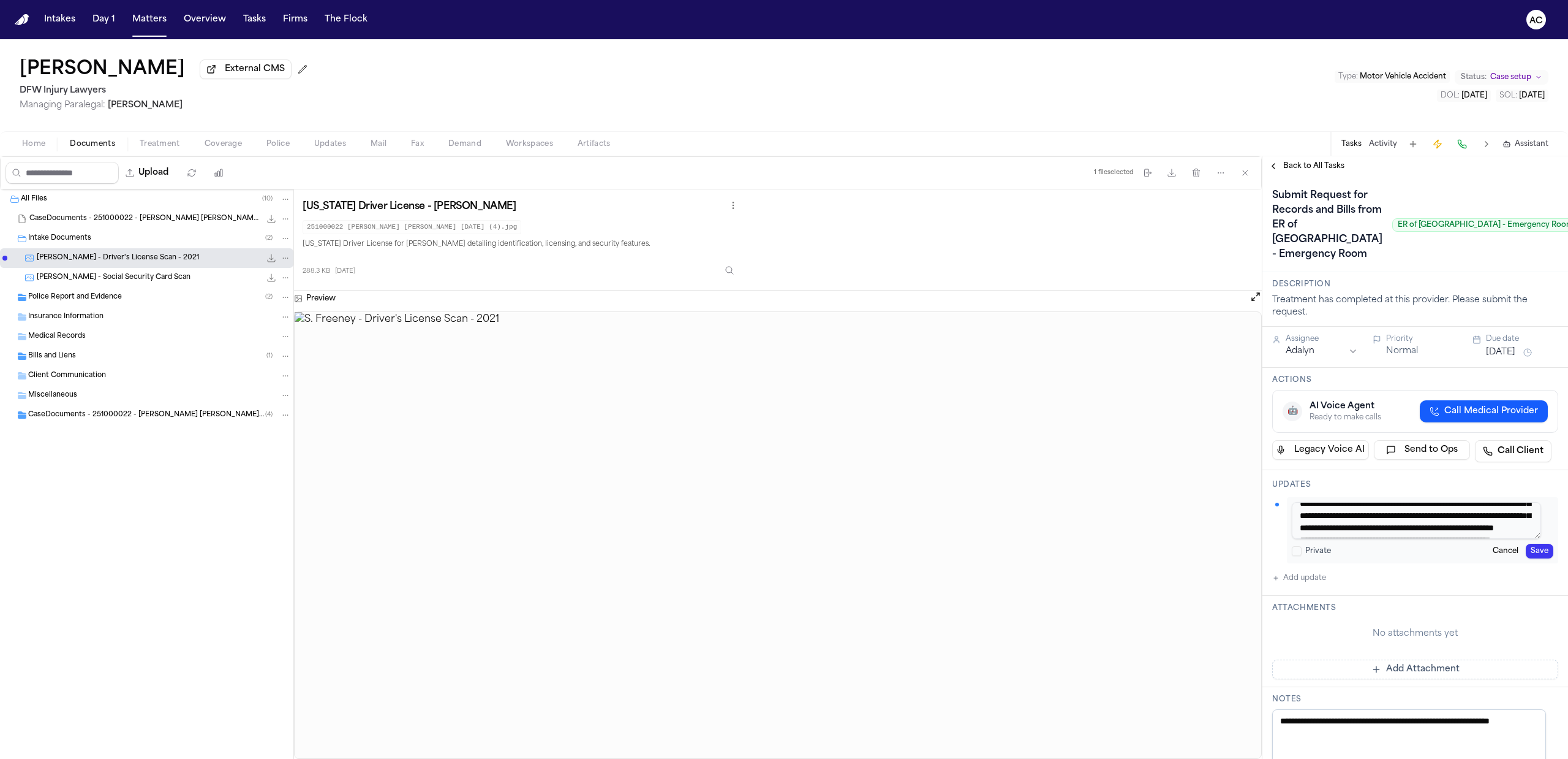
scroll to position [35, 0]
click at [1302, 539] on textarea "**********" at bounding box center [1417, 520] width 249 height 37
type textarea "**********"
click at [1533, 558] on button "Save" at bounding box center [1540, 551] width 28 height 15
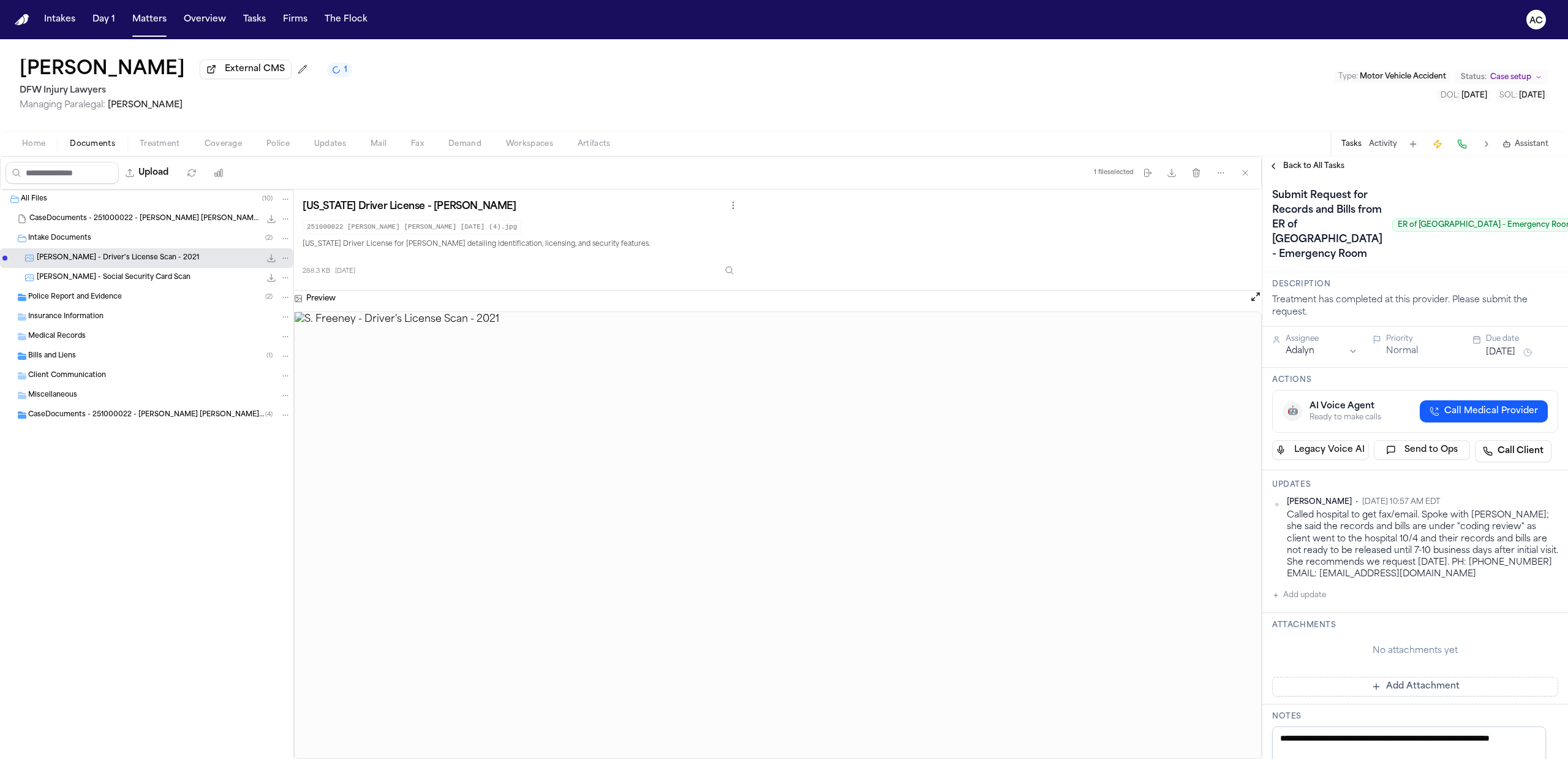
click at [167, 139] on span "Treatment" at bounding box center [159, 144] width 40 height 9
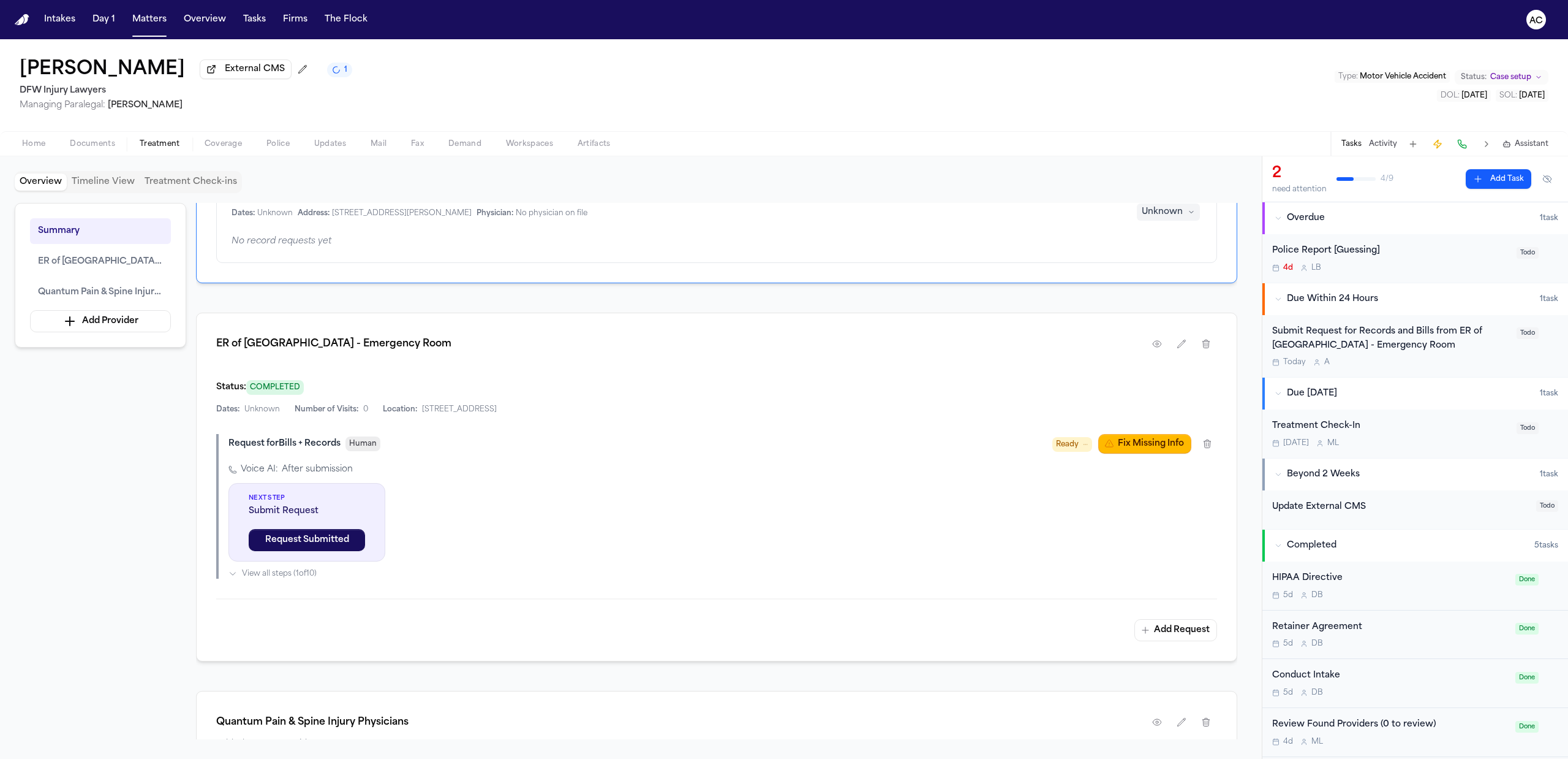
scroll to position [245, 0]
click at [1159, 347] on icon "button" at bounding box center [1157, 342] width 9 height 9
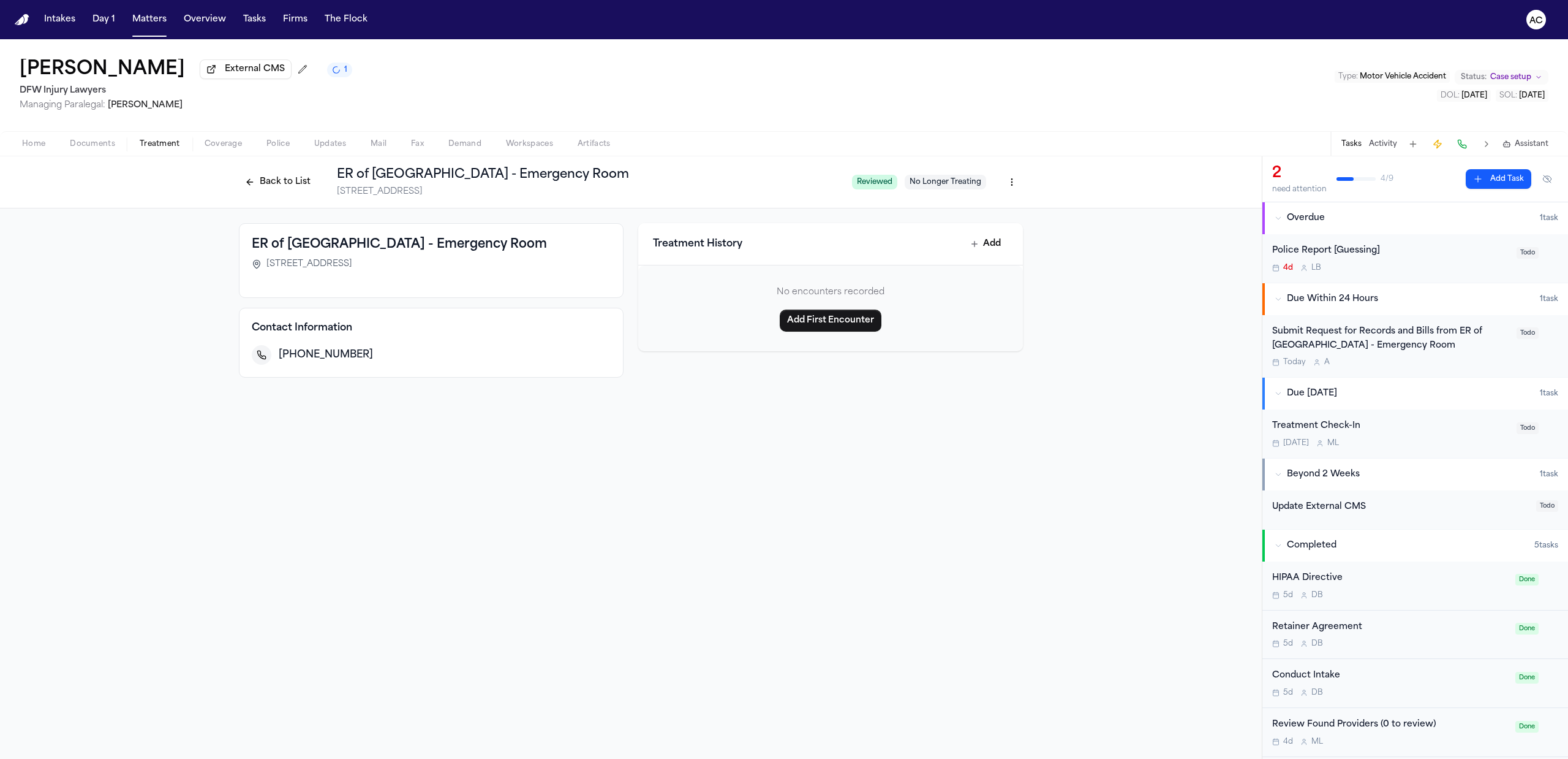
click at [1008, 191] on html "Intakes Day 1 Matters Overview Tasks Firms The Flock AC Shiquan Freeney Externa…" at bounding box center [784, 380] width 1568 height 759
click at [968, 250] on div "Edit Provider" at bounding box center [967, 248] width 103 height 20
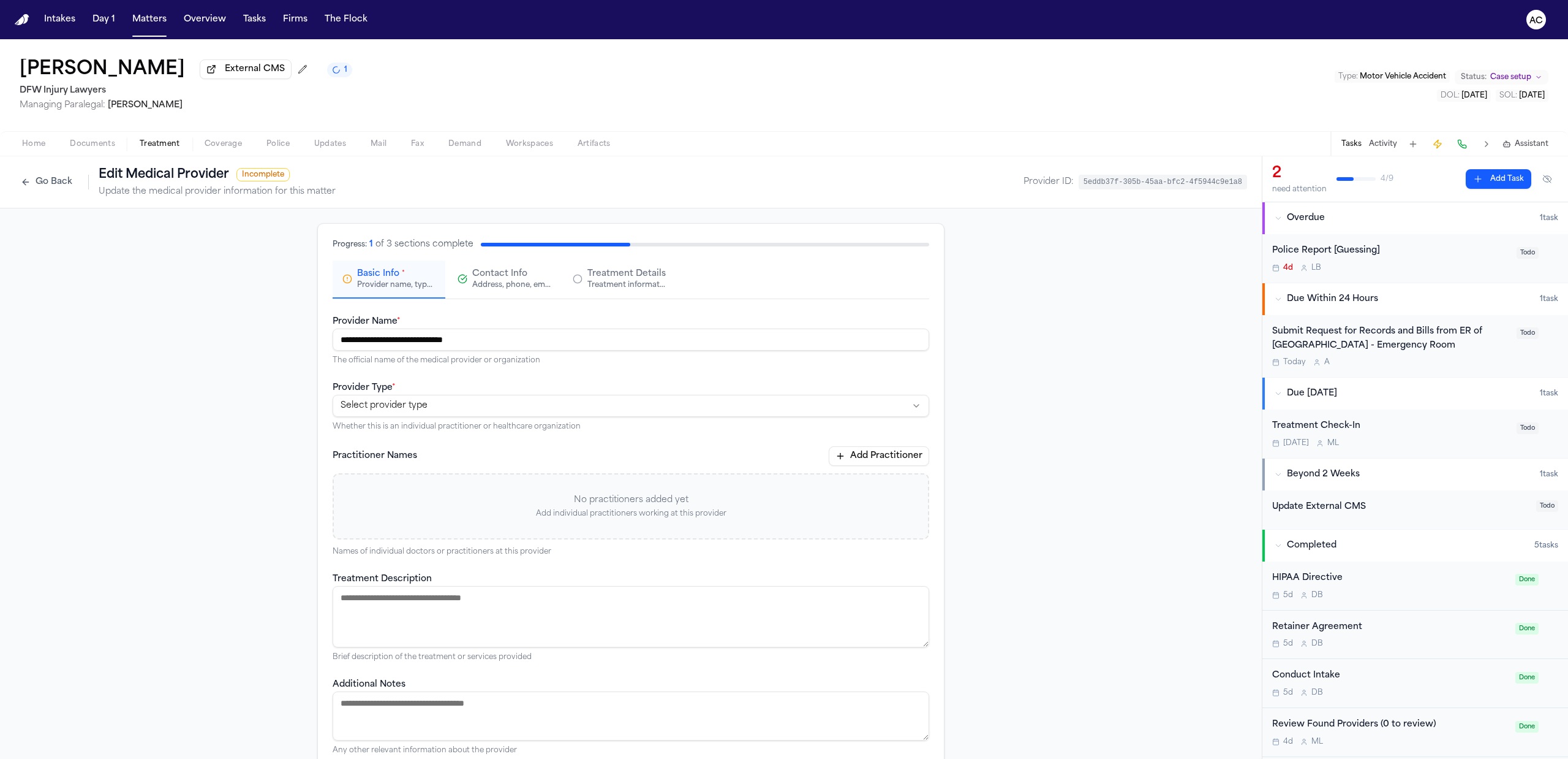
click at [453, 410] on html "**********" at bounding box center [784, 380] width 1568 height 759
click at [520, 268] on span "Contact Info" at bounding box center [500, 274] width 55 height 12
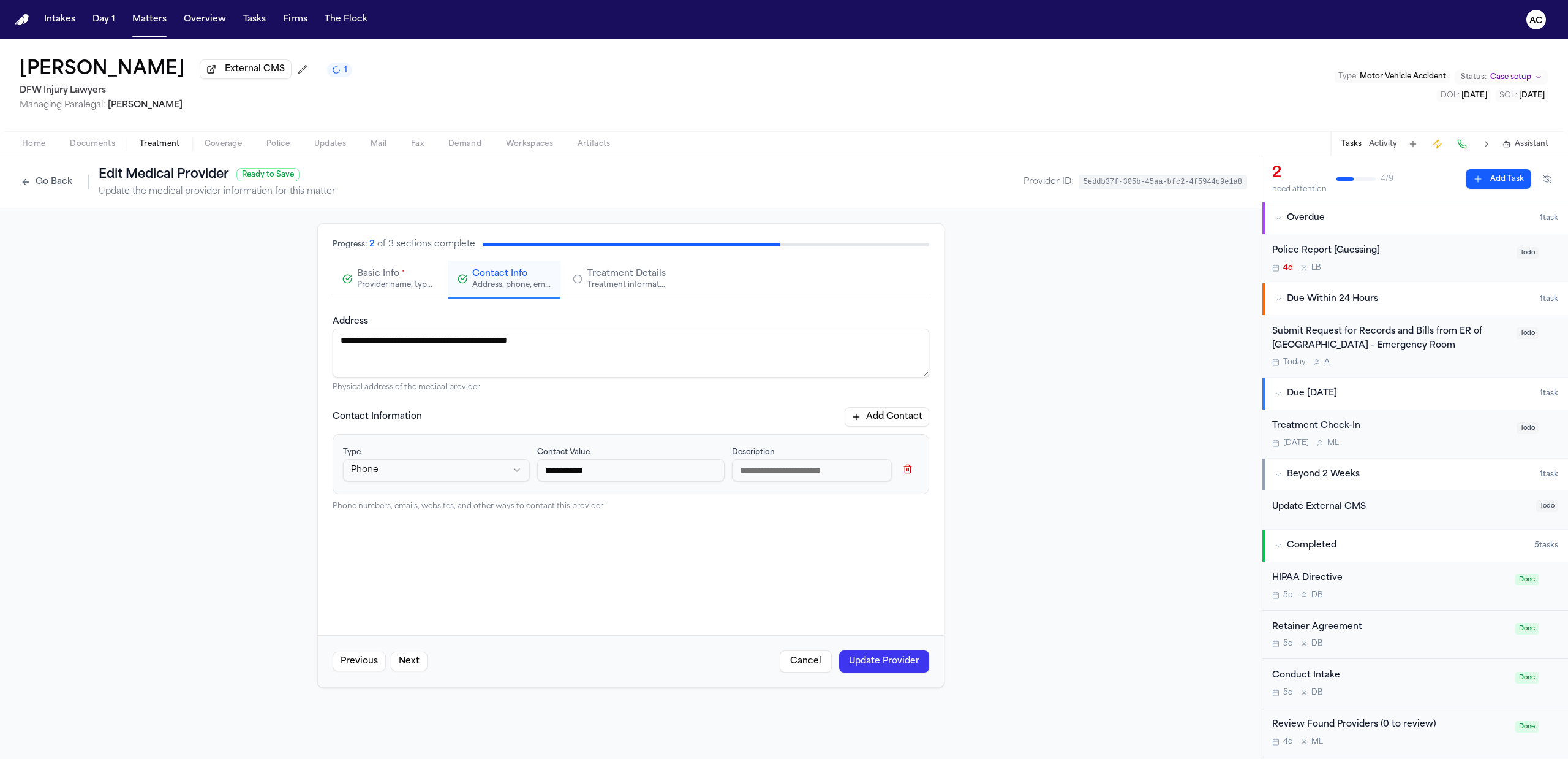
click at [890, 413] on button "Add Contact" at bounding box center [887, 417] width 84 height 20
click at [560, 544] on input at bounding box center [630, 540] width 187 height 22
type input "**********"
click at [902, 421] on button "Add Contact" at bounding box center [887, 417] width 84 height 20
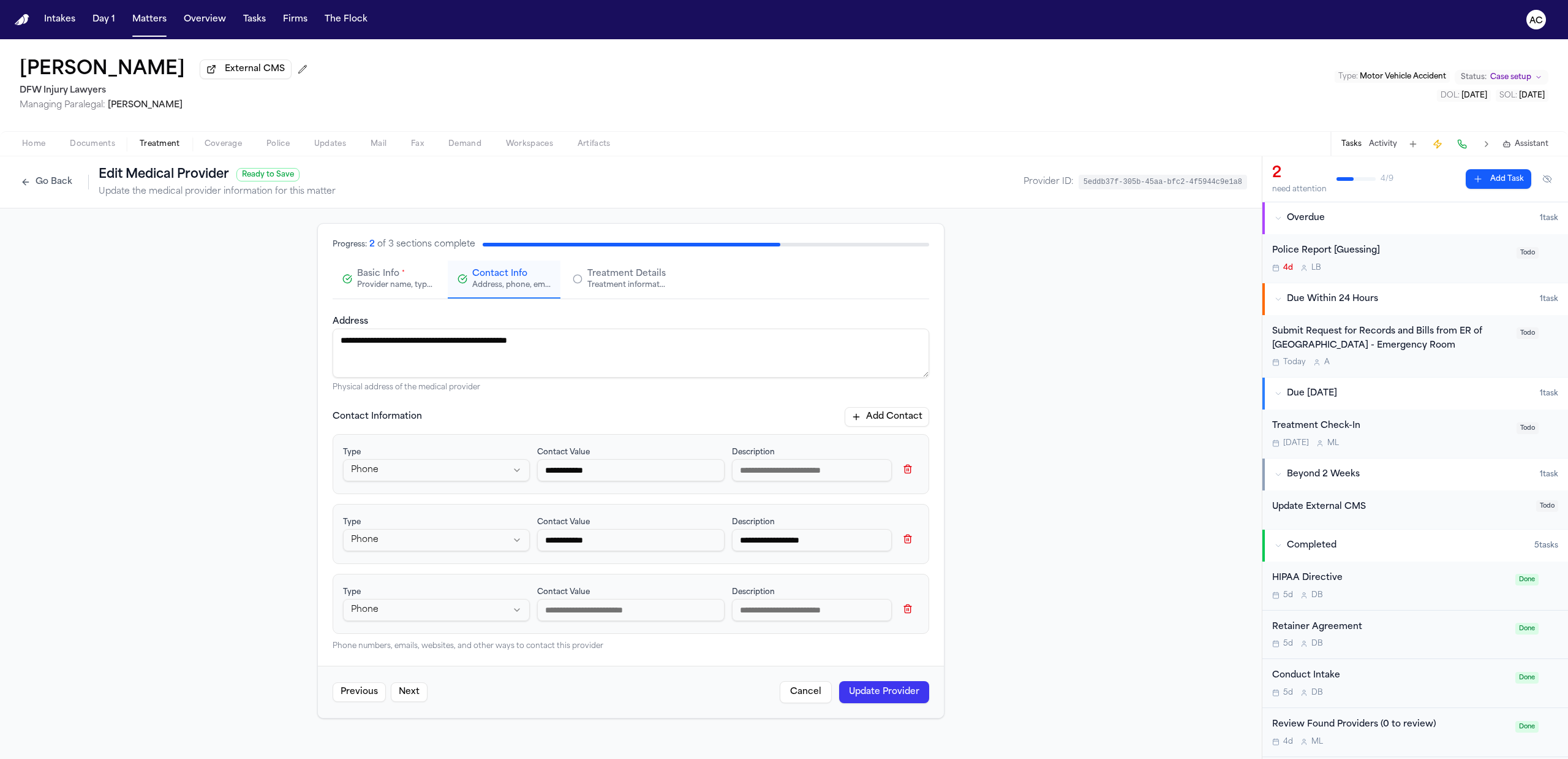
click at [583, 616] on input at bounding box center [630, 610] width 187 height 22
paste input "**********"
type input "**********"
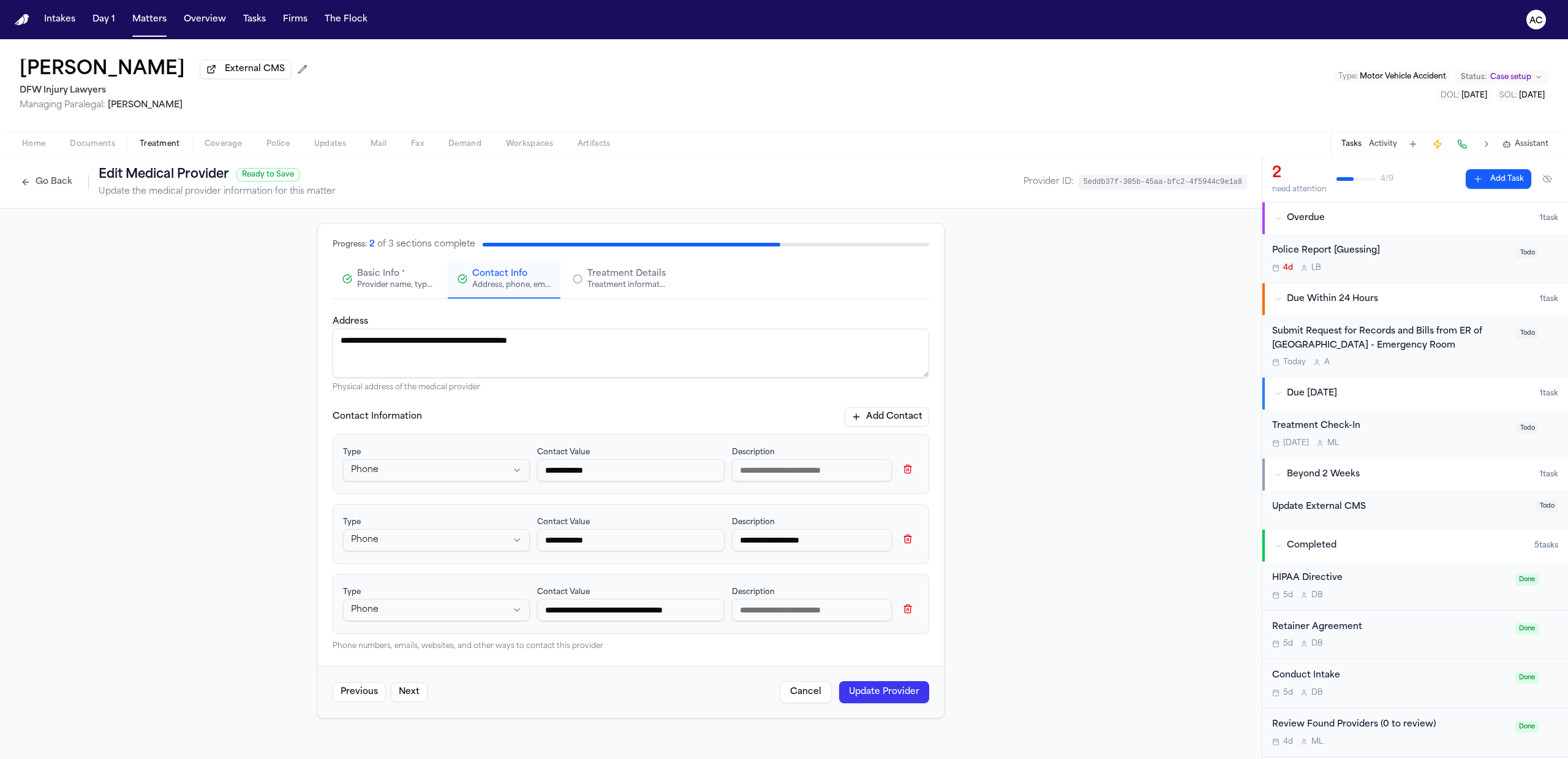
click at [797, 609] on input at bounding box center [812, 610] width 160 height 22
type input "**********"
click at [812, 540] on input "**********" at bounding box center [812, 540] width 160 height 22
click at [843, 540] on input "**********" at bounding box center [812, 540] width 160 height 22
type input "**********"
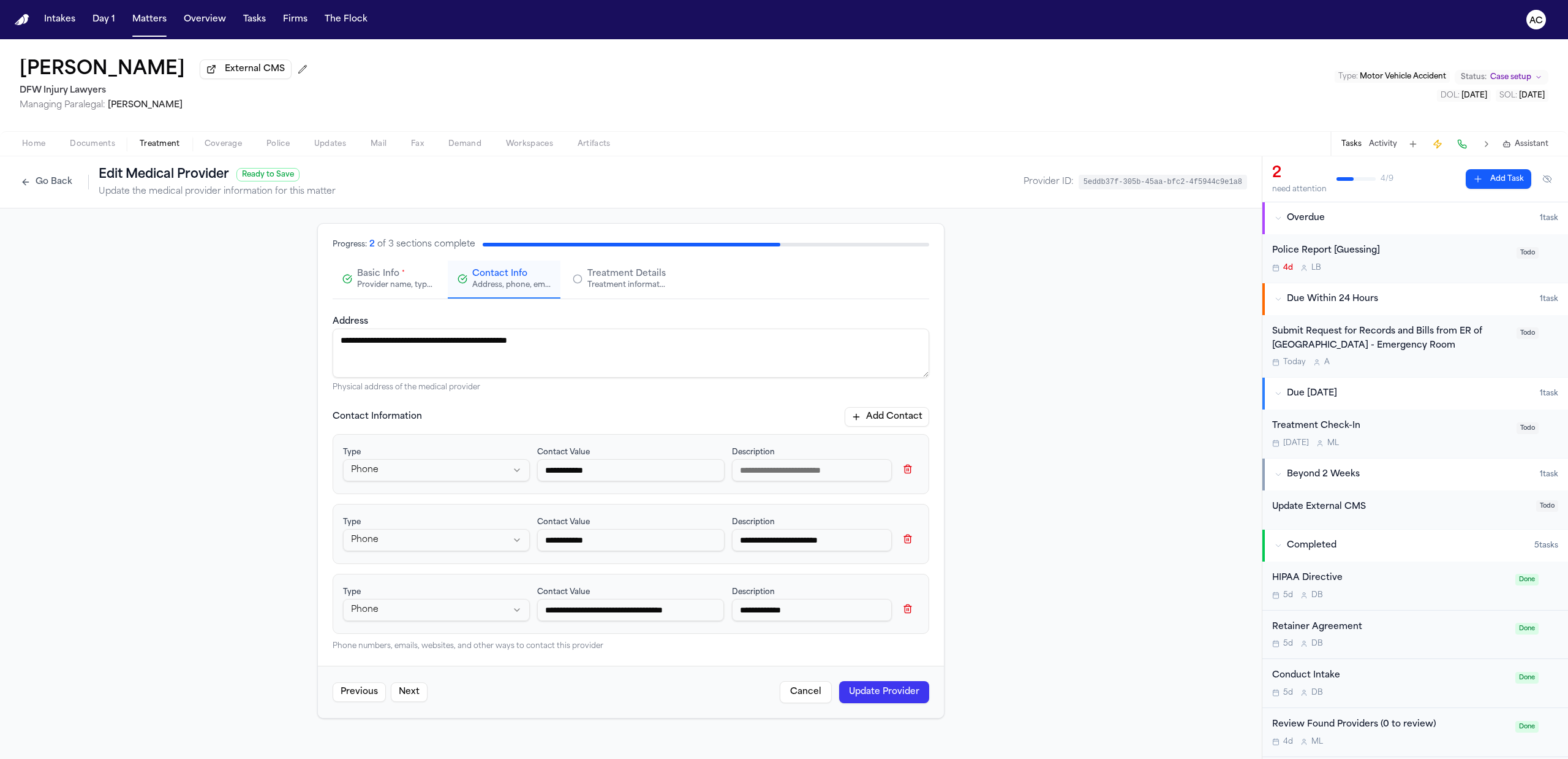
click at [888, 699] on button "Update Provider" at bounding box center [884, 692] width 90 height 22
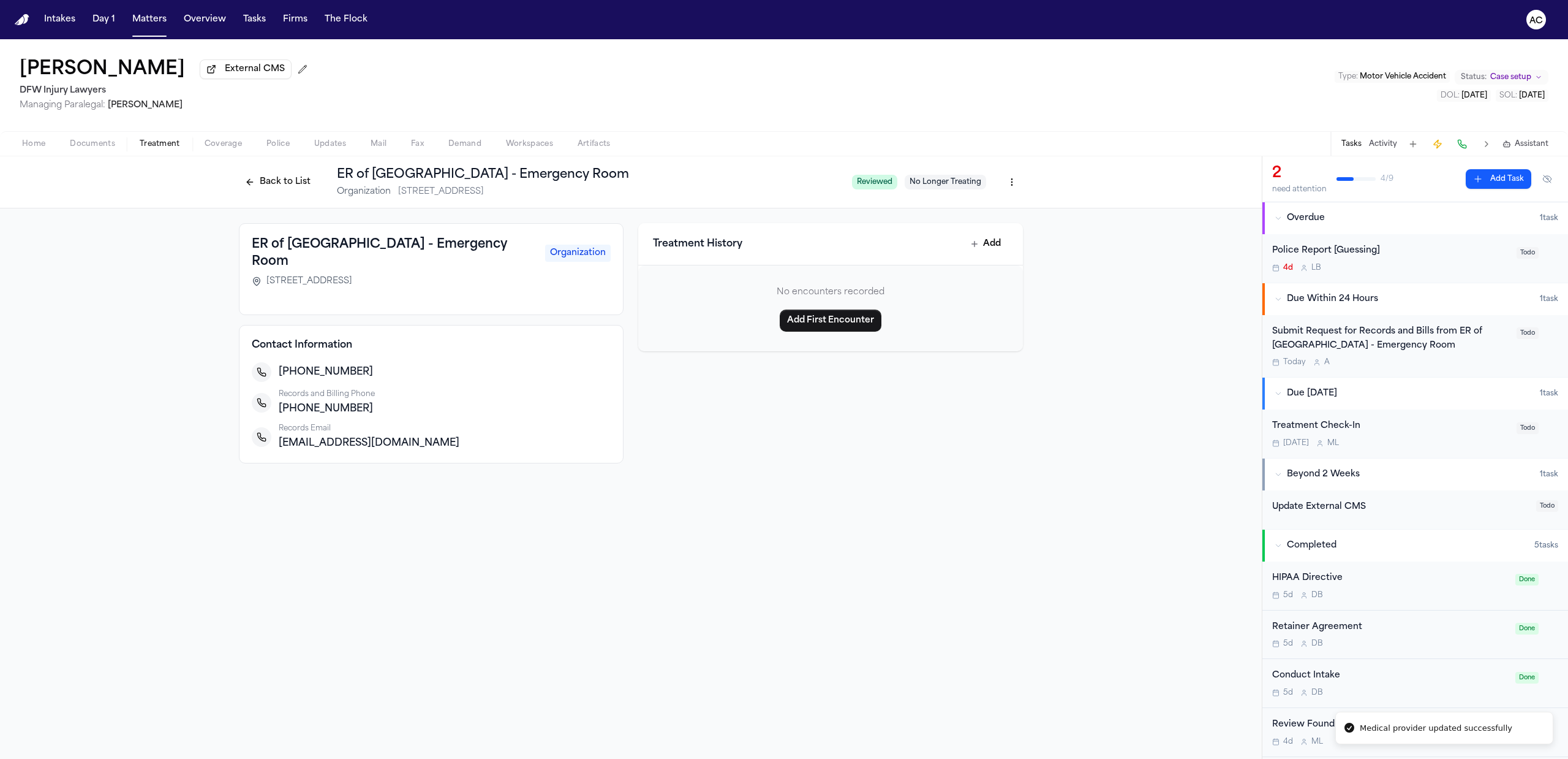
click at [1018, 182] on html "Medical provider updated successfully Intakes Day 1 Matters Overview Tasks Firm…" at bounding box center [784, 380] width 1568 height 759
click at [972, 244] on div "Edit Provider" at bounding box center [967, 248] width 103 height 20
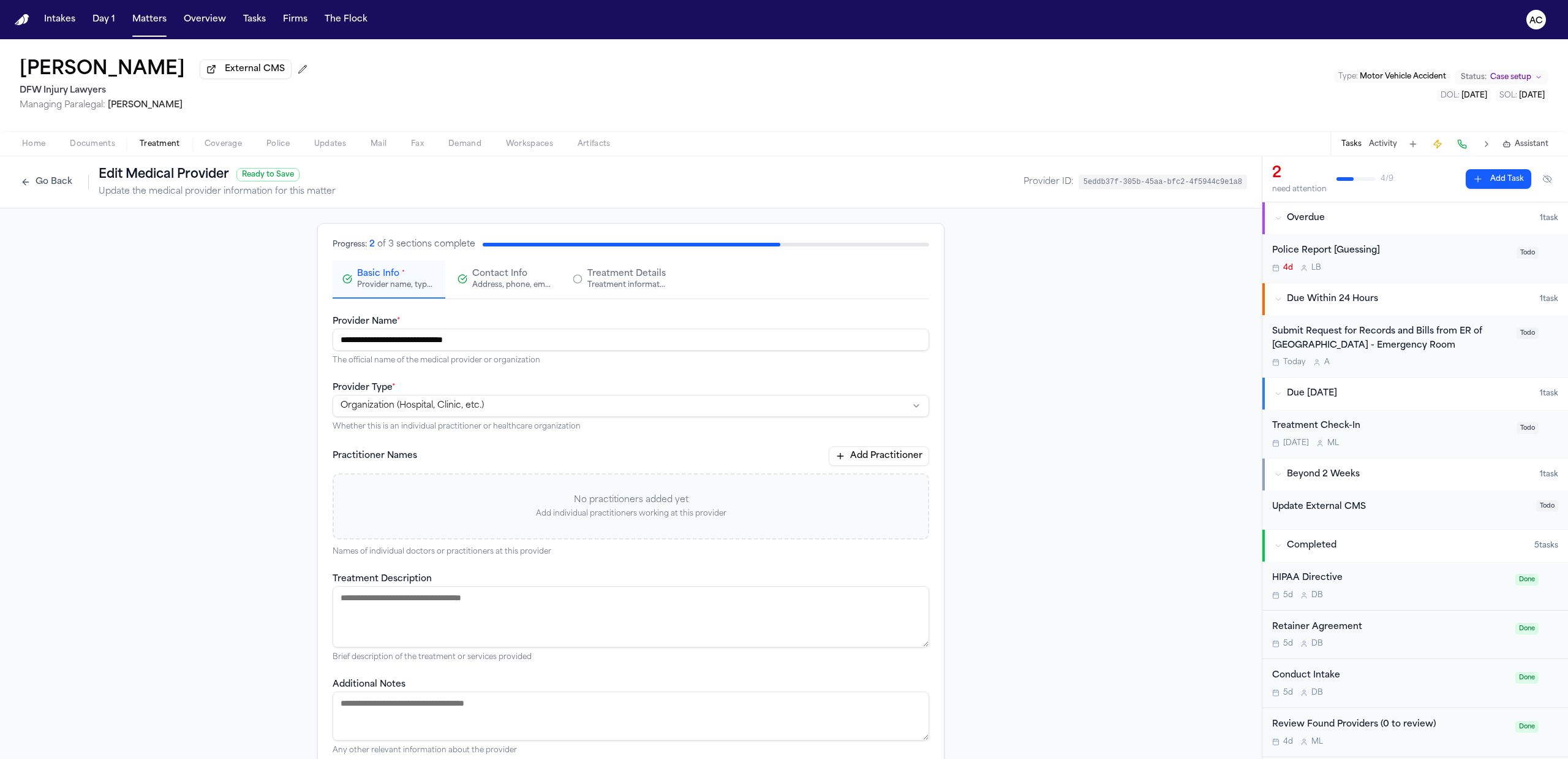
click at [506, 274] on span "Contact Info" at bounding box center [500, 274] width 55 height 12
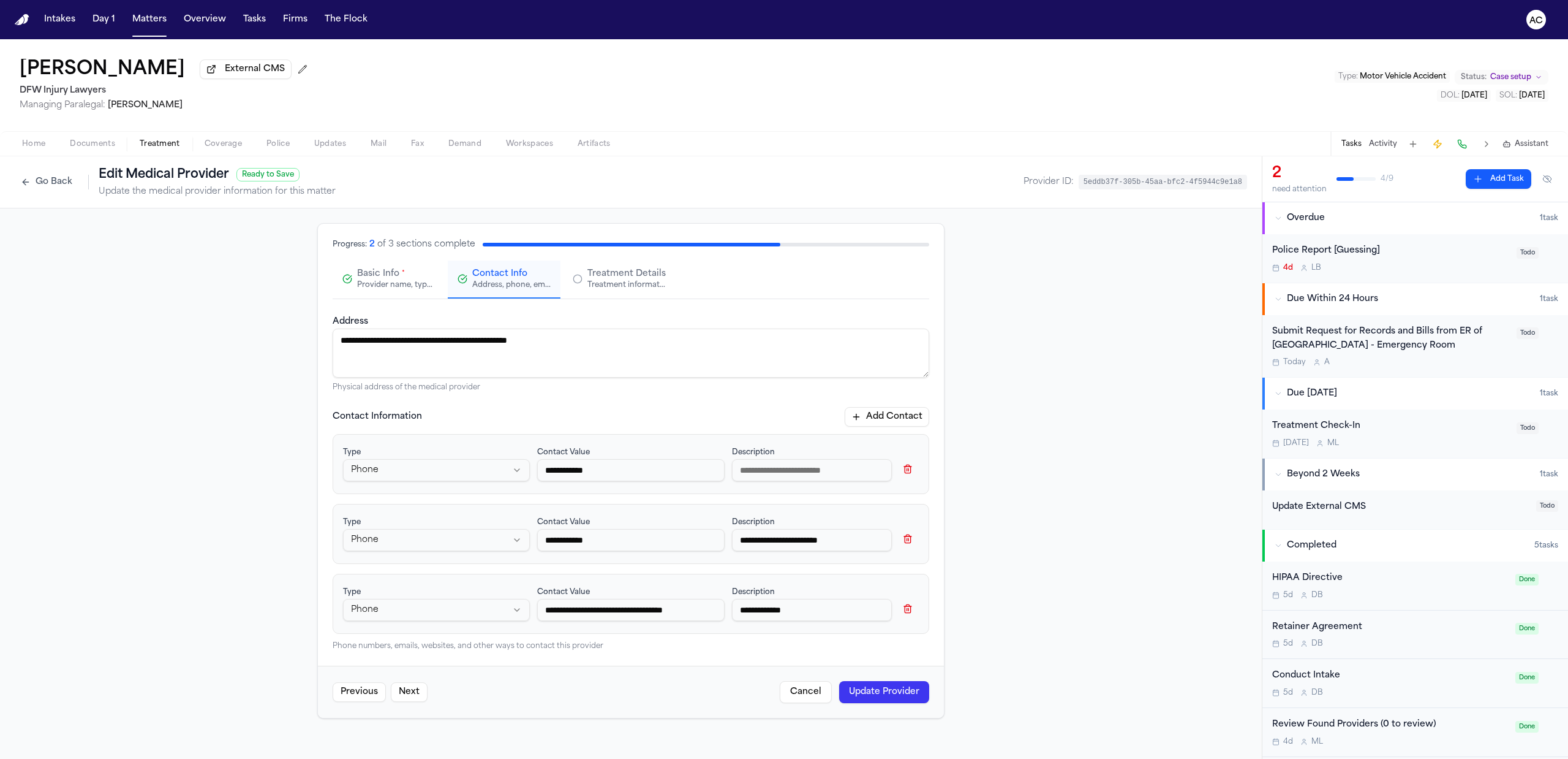
drag, startPoint x: 776, startPoint y: 484, endPoint x: 780, endPoint y: 476, distance: 8.9
click at [777, 483] on div "Description" at bounding box center [825, 464] width 187 height 40
click at [782, 473] on input at bounding box center [812, 470] width 160 height 22
type input "**********"
click at [901, 703] on button "Update Provider" at bounding box center [884, 692] width 90 height 22
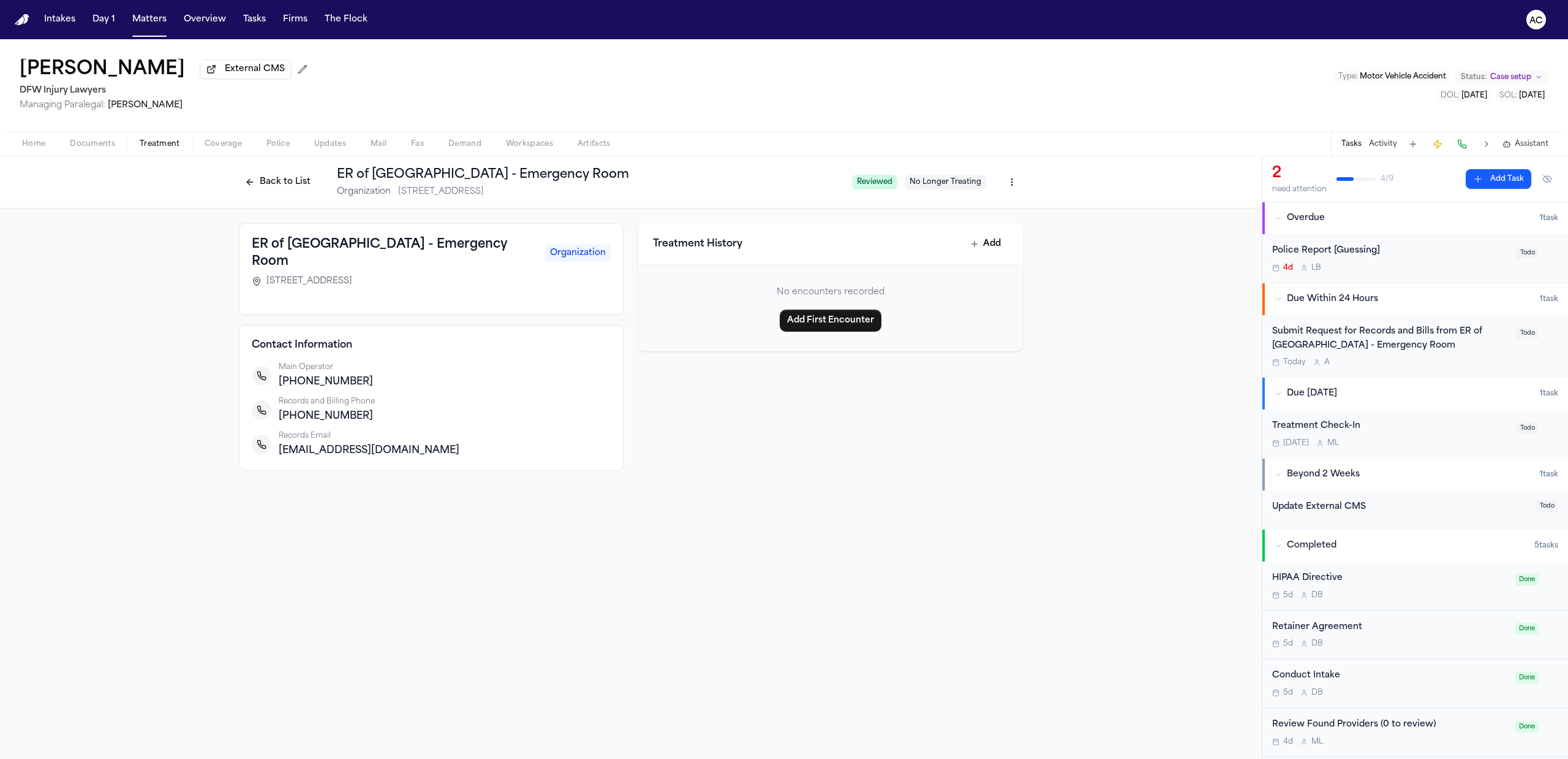
click at [288, 184] on button "Back to List" at bounding box center [278, 182] width 77 height 20
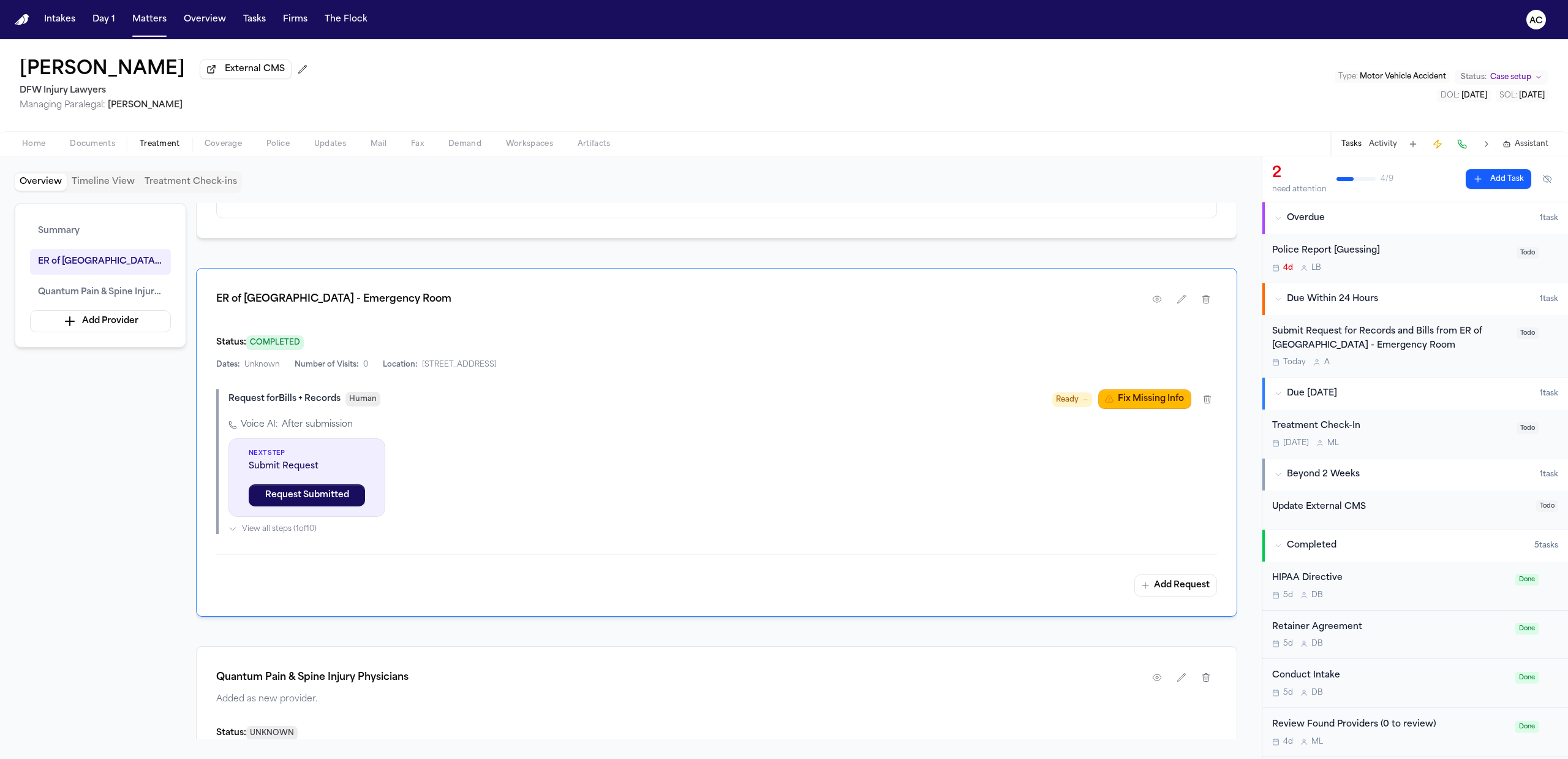
scroll to position [245, 0]
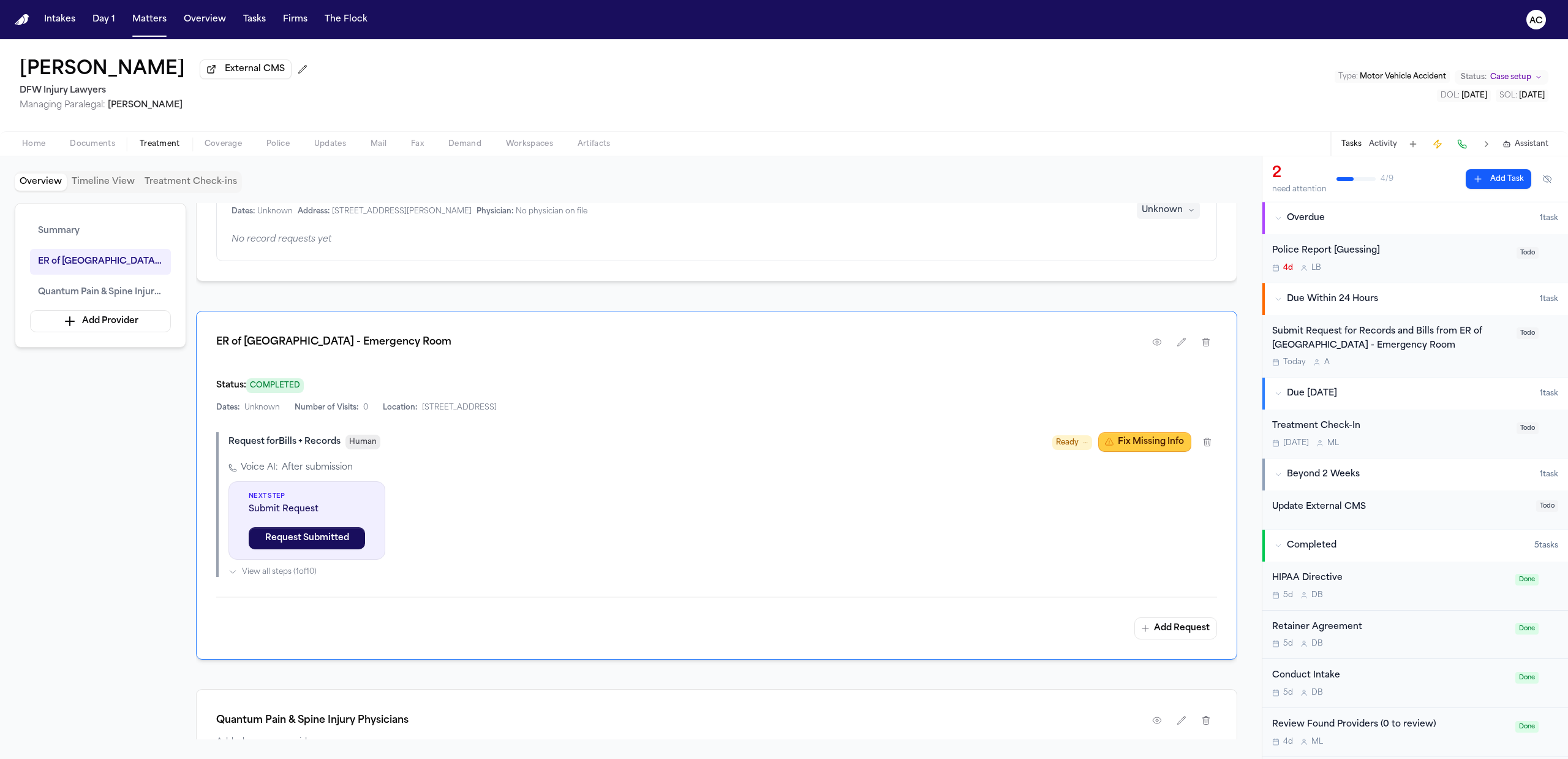
click at [1141, 447] on button "Fix Missing Info" at bounding box center [1145, 441] width 93 height 20
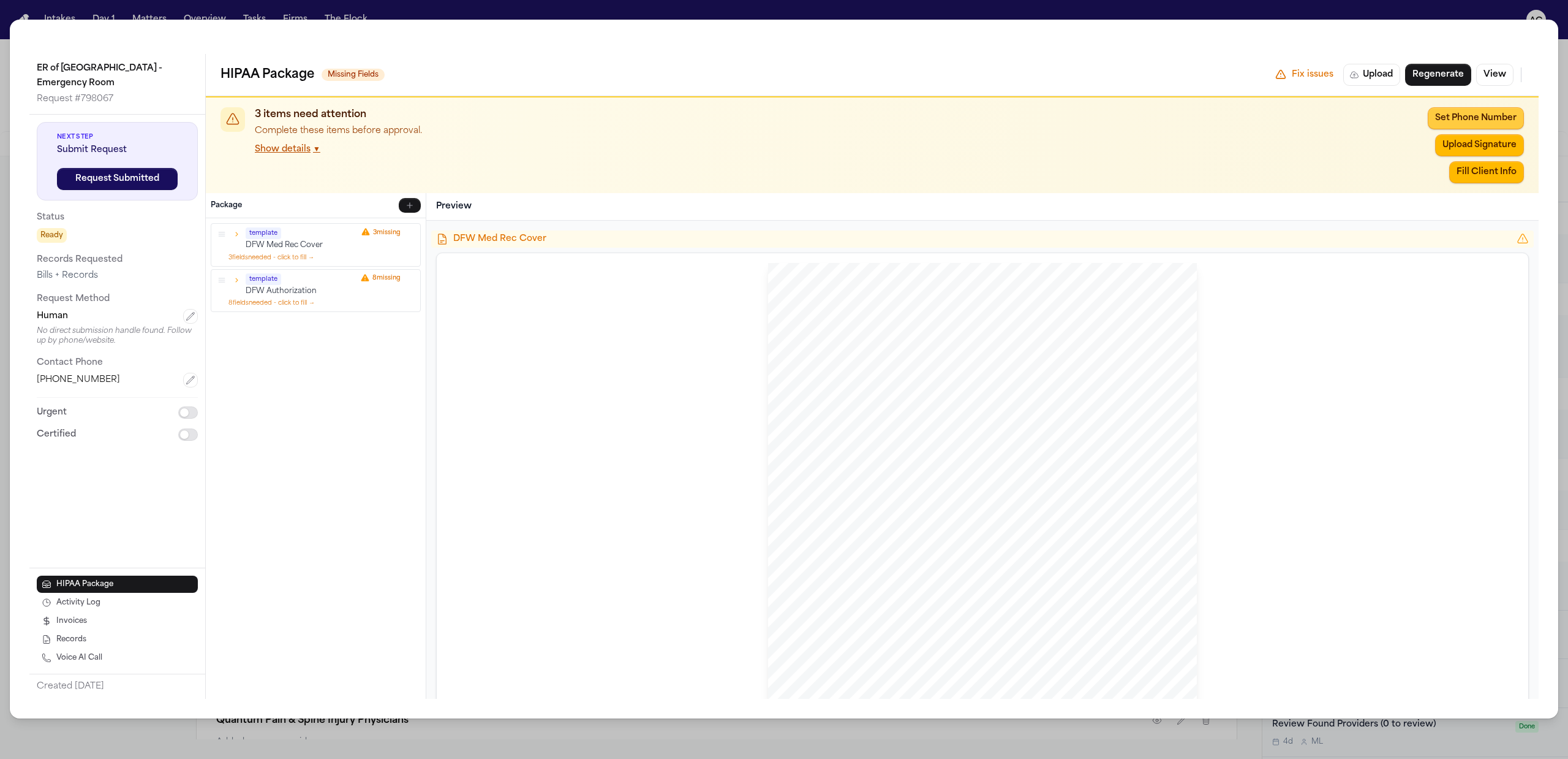
click at [1449, 120] on button "Set Phone Number" at bounding box center [1476, 119] width 96 height 22
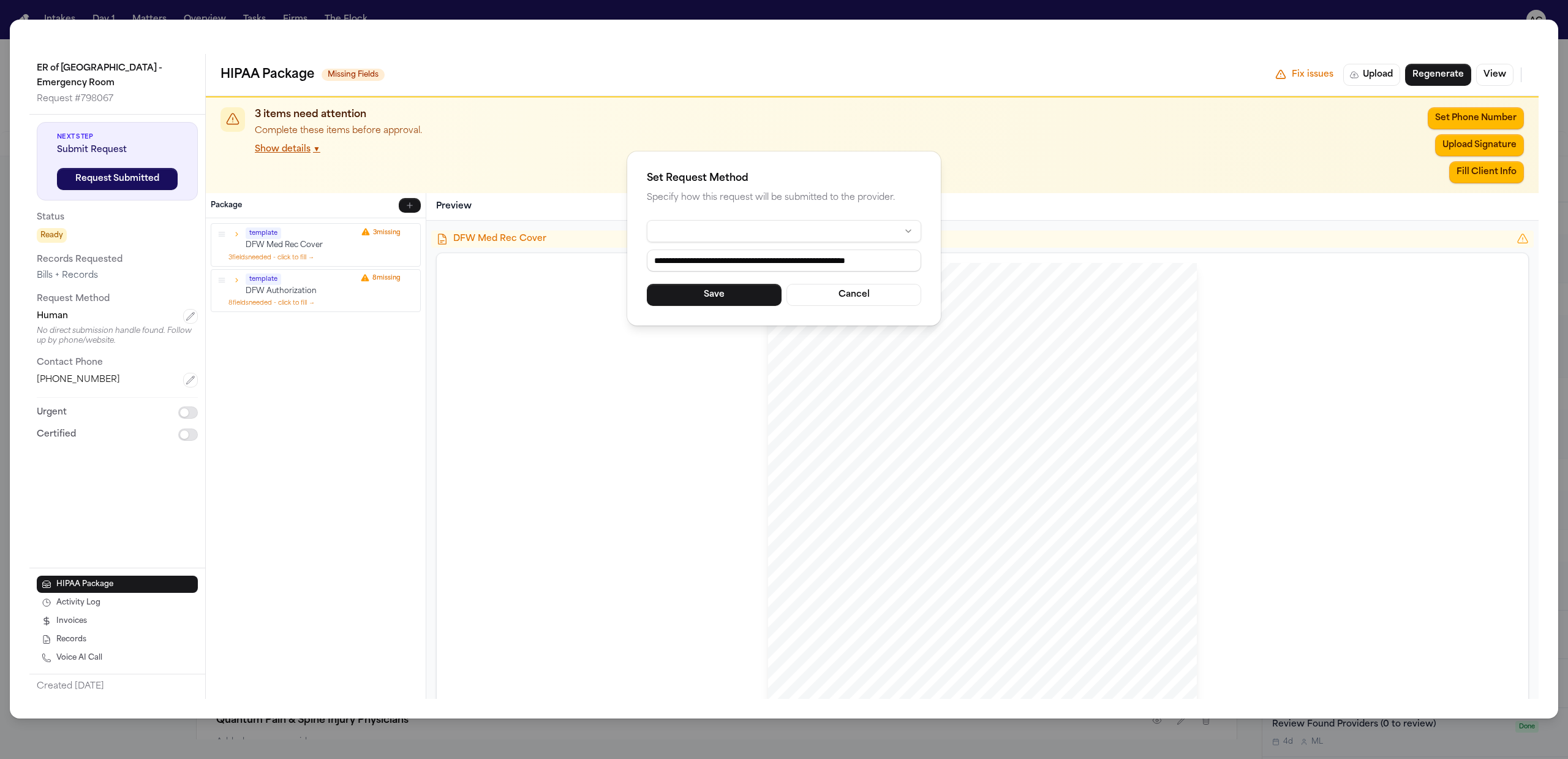
click at [902, 233] on html "Intakes Day 1 Matters Overview Tasks Firms The Flock AC Shiquan Freeney Externa…" at bounding box center [784, 380] width 1568 height 759
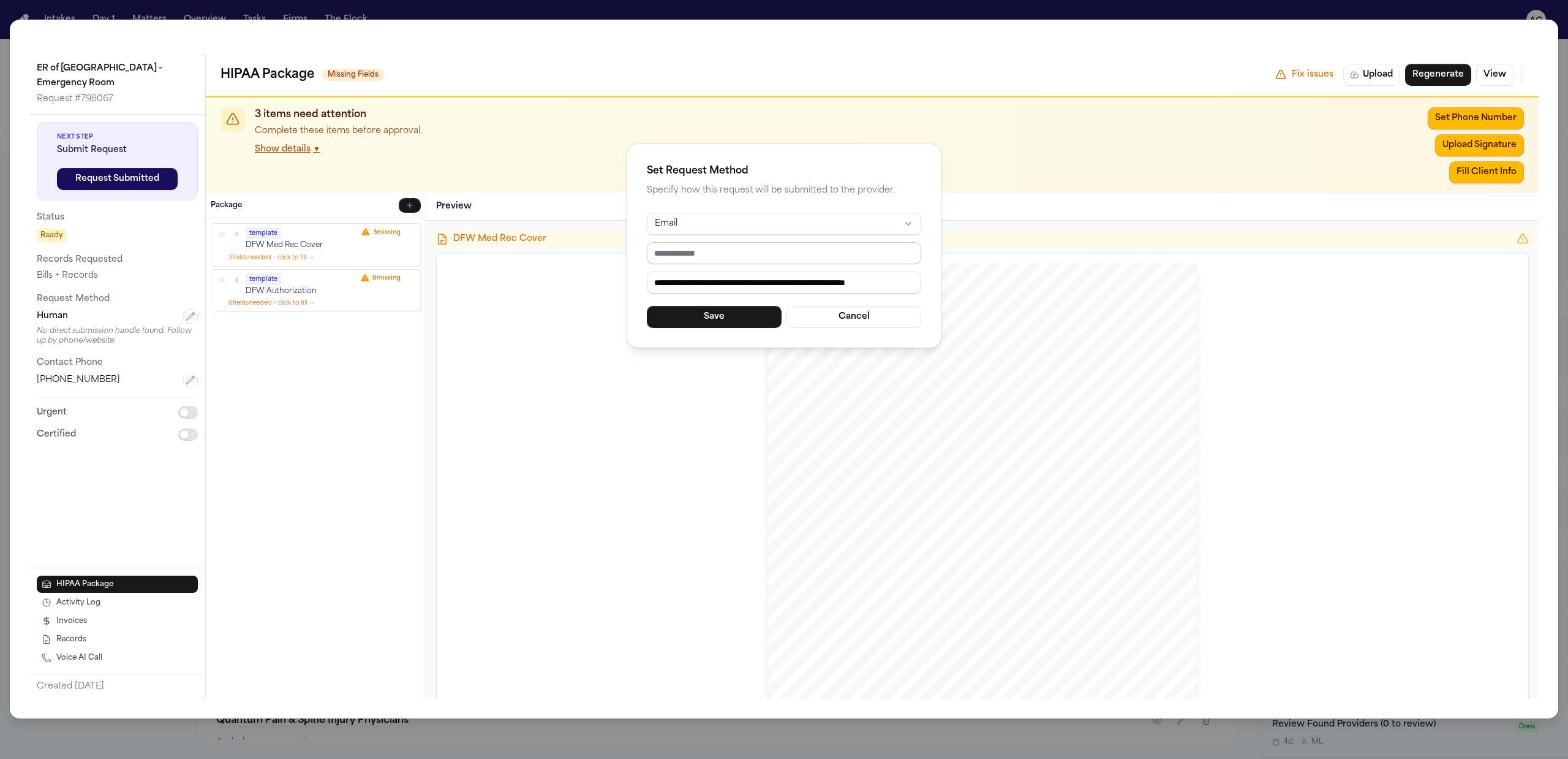
click at [746, 256] on input "email" at bounding box center [784, 253] width 274 height 22
click at [712, 262] on input "email" at bounding box center [784, 253] width 274 height 22
paste input "**********"
type input "**********"
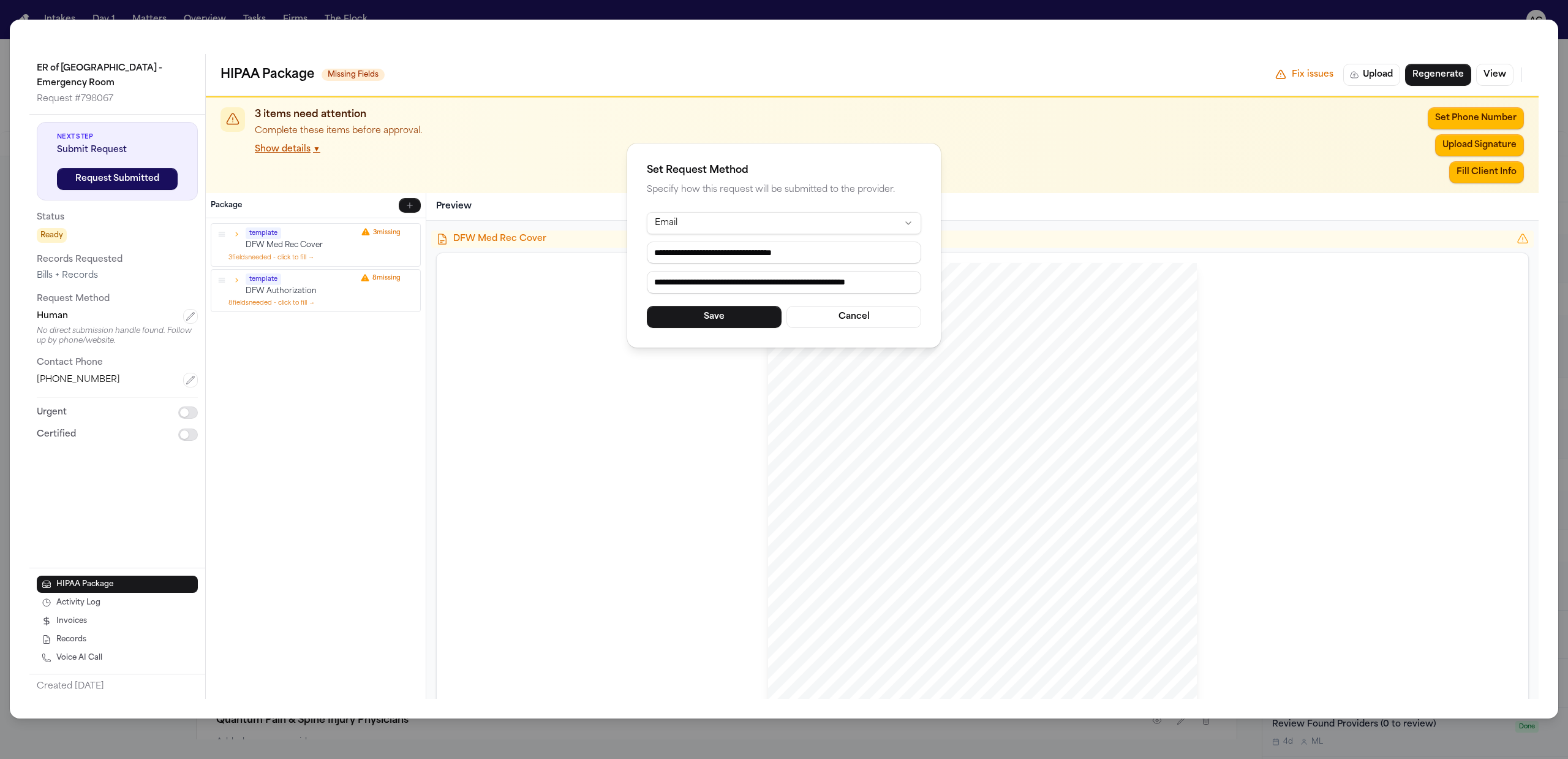
drag, startPoint x: 655, startPoint y: 278, endPoint x: 1082, endPoint y: 295, distance: 427.3
click at [1085, 293] on div "**********" at bounding box center [784, 380] width 1568 height 759
click at [758, 317] on button "Save" at bounding box center [714, 317] width 135 height 22
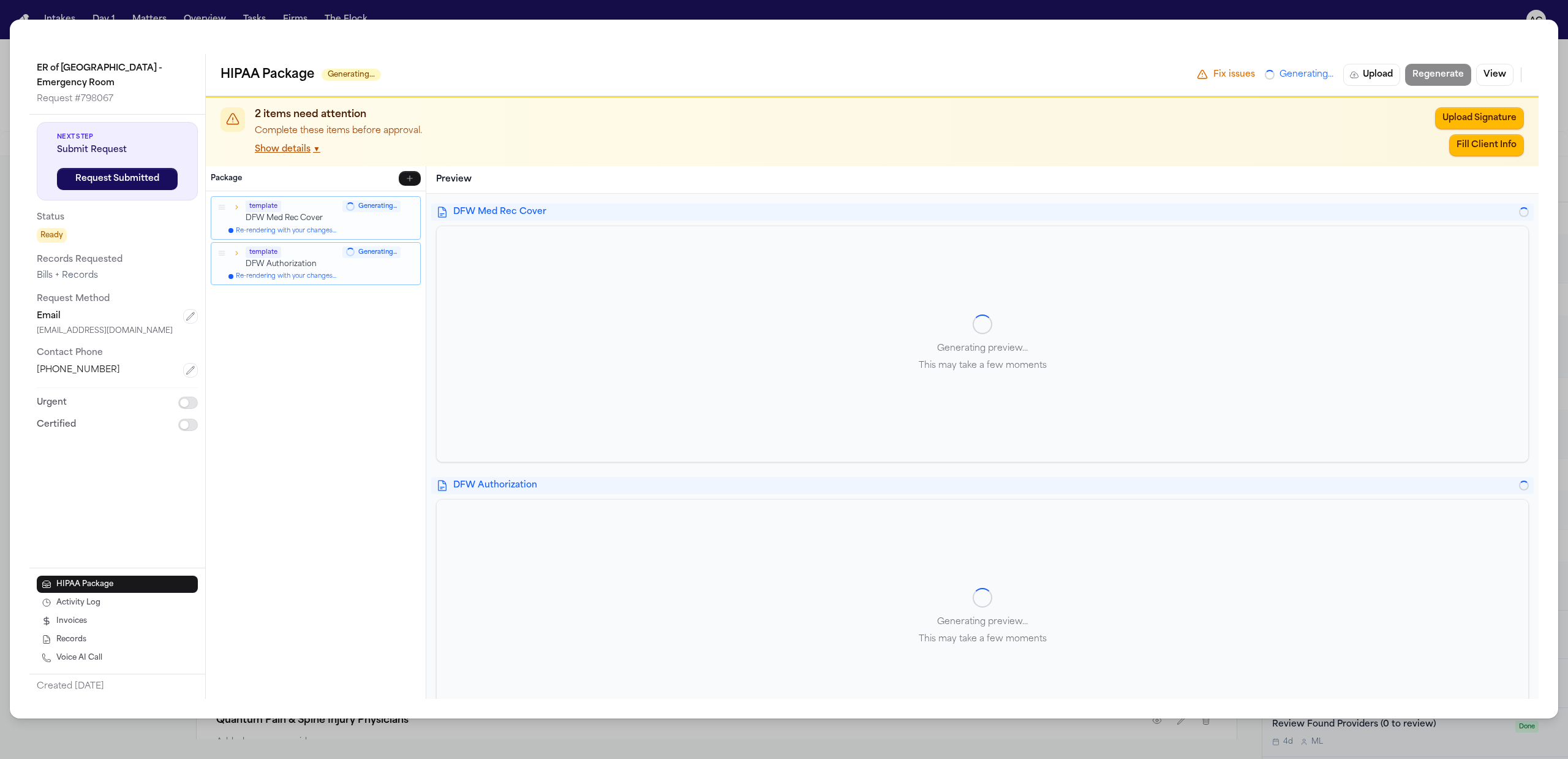
click at [1426, 5] on div "ER of Fort Worth - Emergency Room Request # 798067 Next Step Submit Request Req…" at bounding box center [784, 380] width 1568 height 759
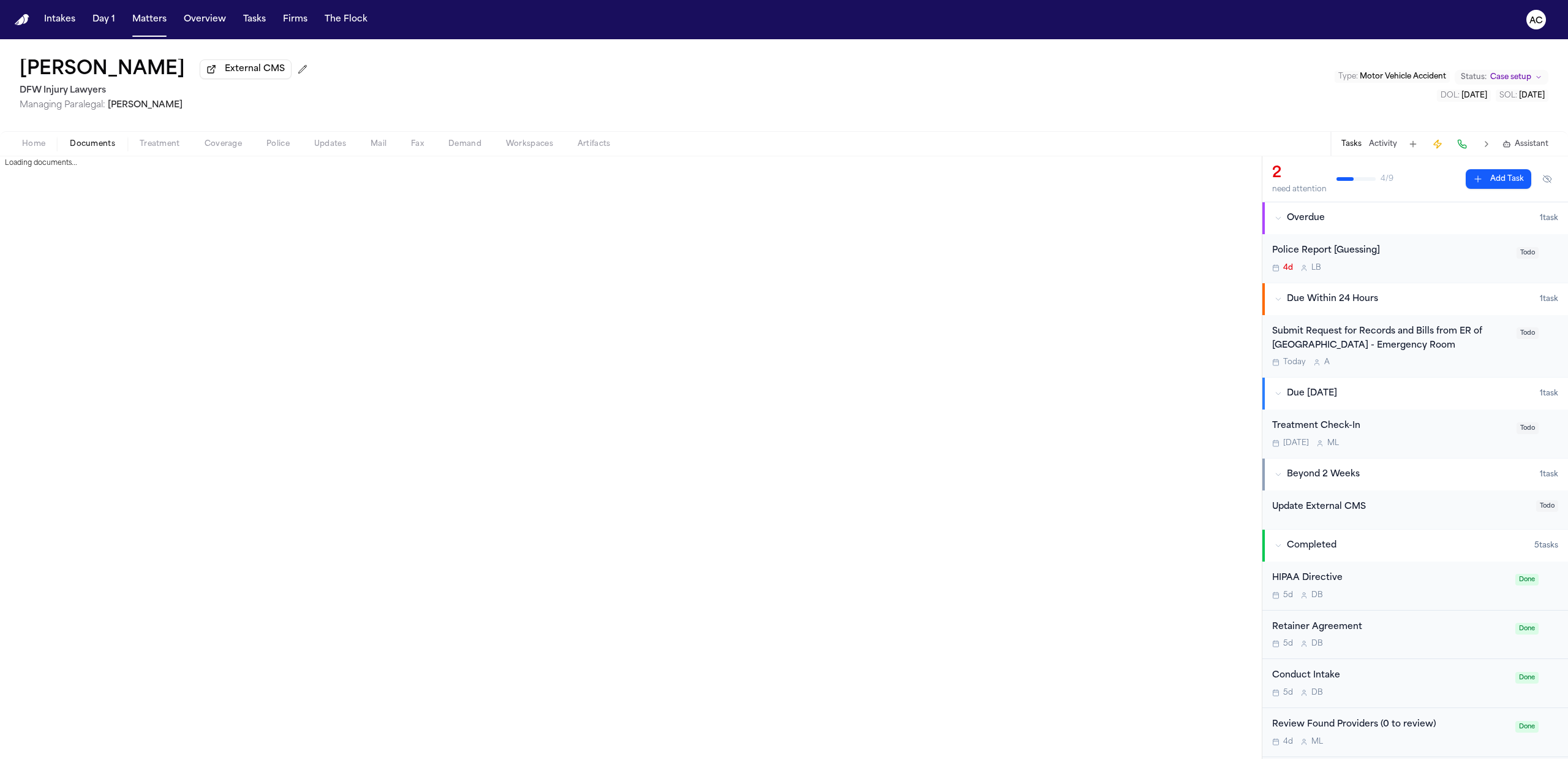
click at [101, 139] on span "Documents" at bounding box center [92, 144] width 46 height 9
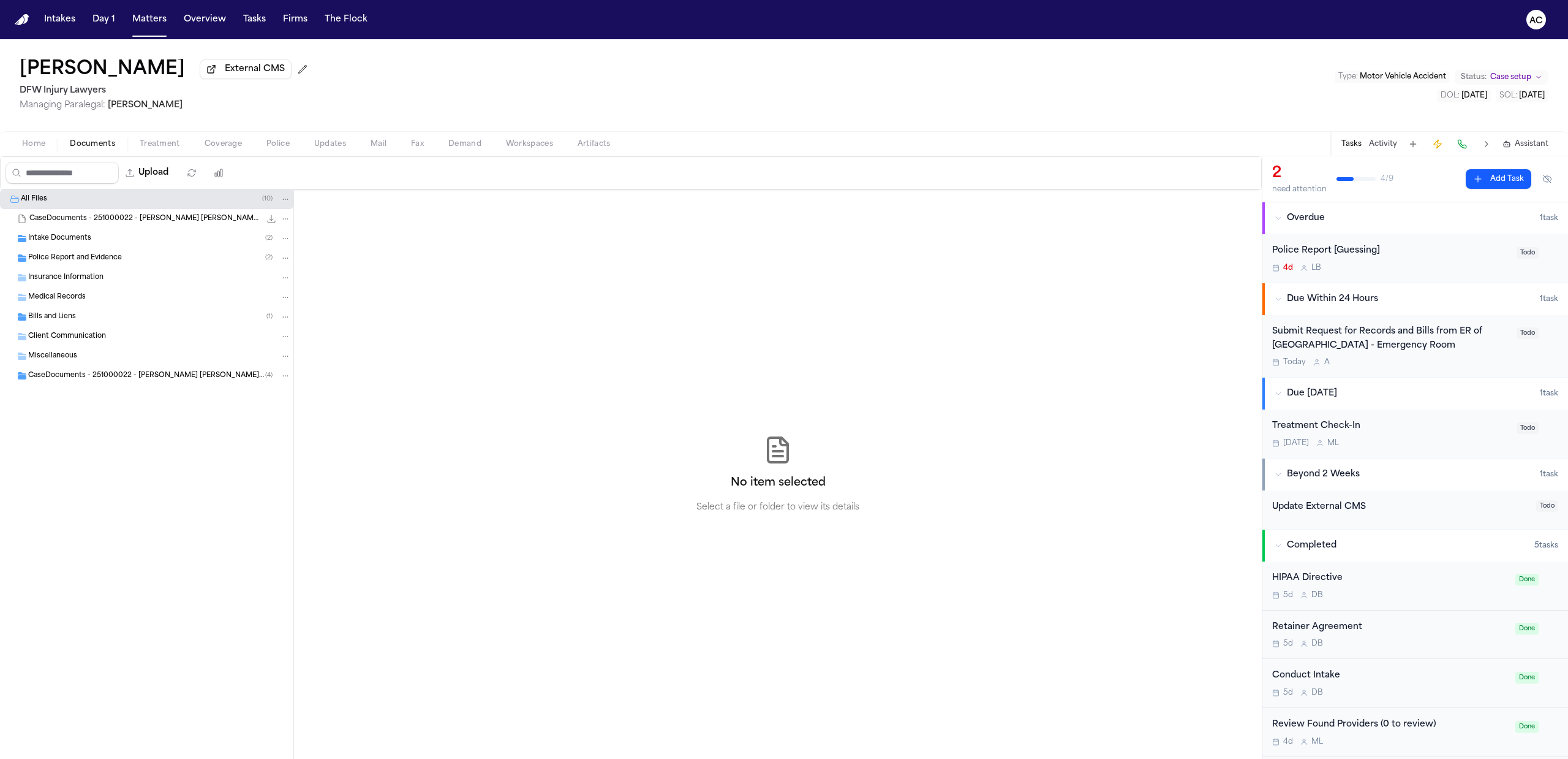
click at [111, 240] on div "Intake Documents ( 2 )" at bounding box center [160, 238] width 263 height 11
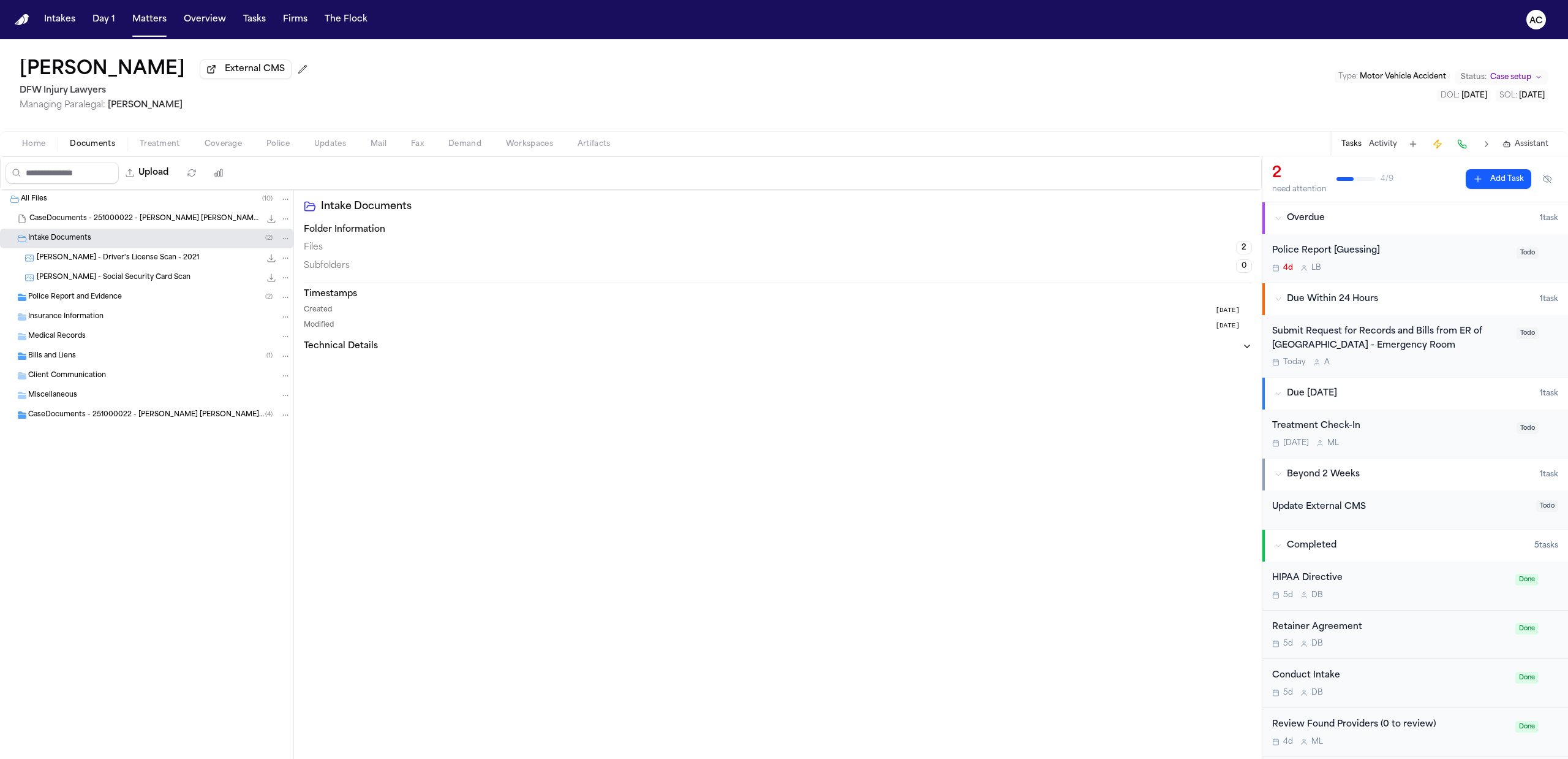
click at [67, 353] on span "Bills and Liens" at bounding box center [52, 356] width 48 height 10
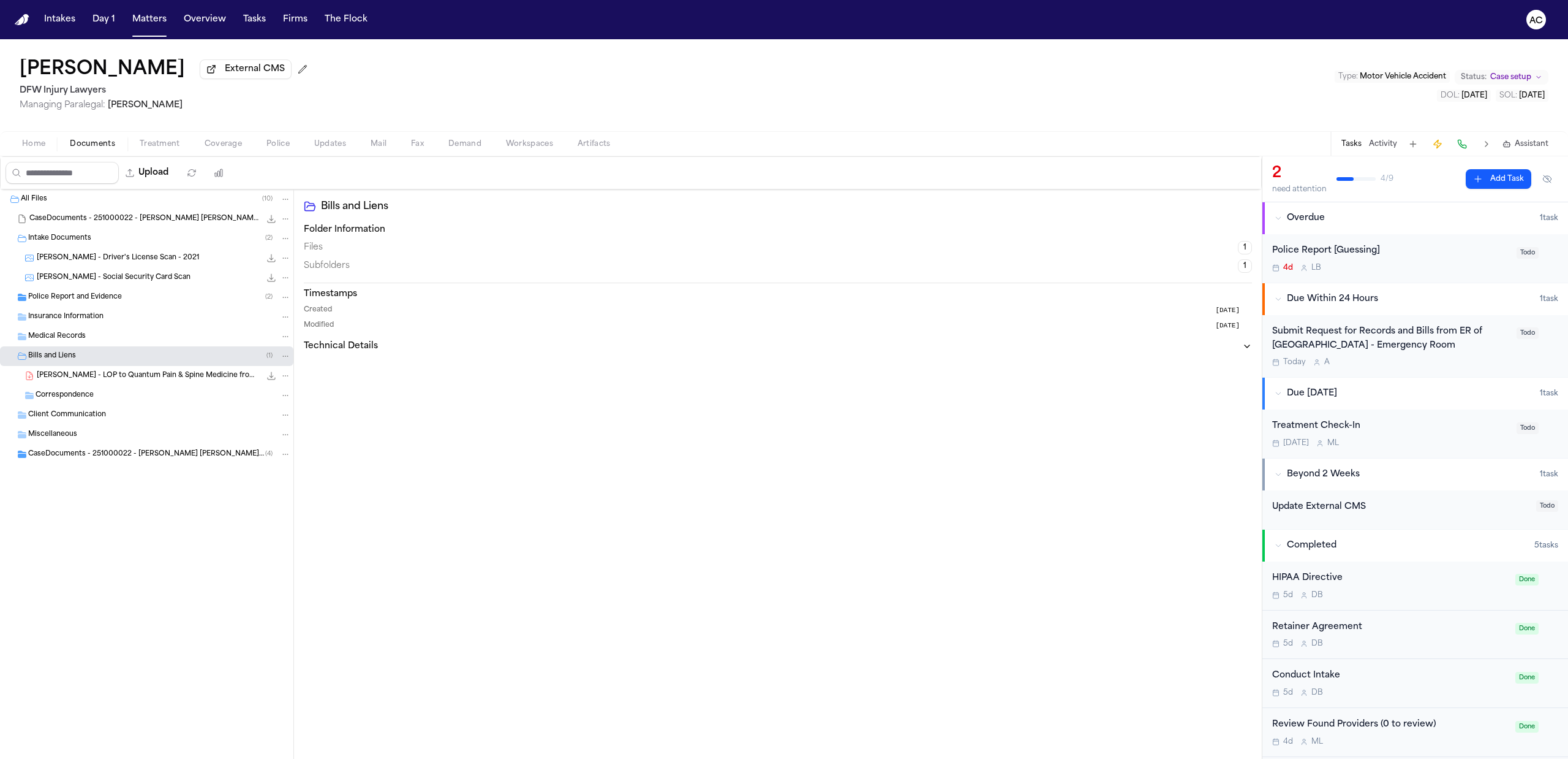
click at [57, 445] on div "CaseDocuments - 251000022 - Freeney v. Doe 20251003105649 (unzipped) ( 4 )" at bounding box center [146, 454] width 293 height 20
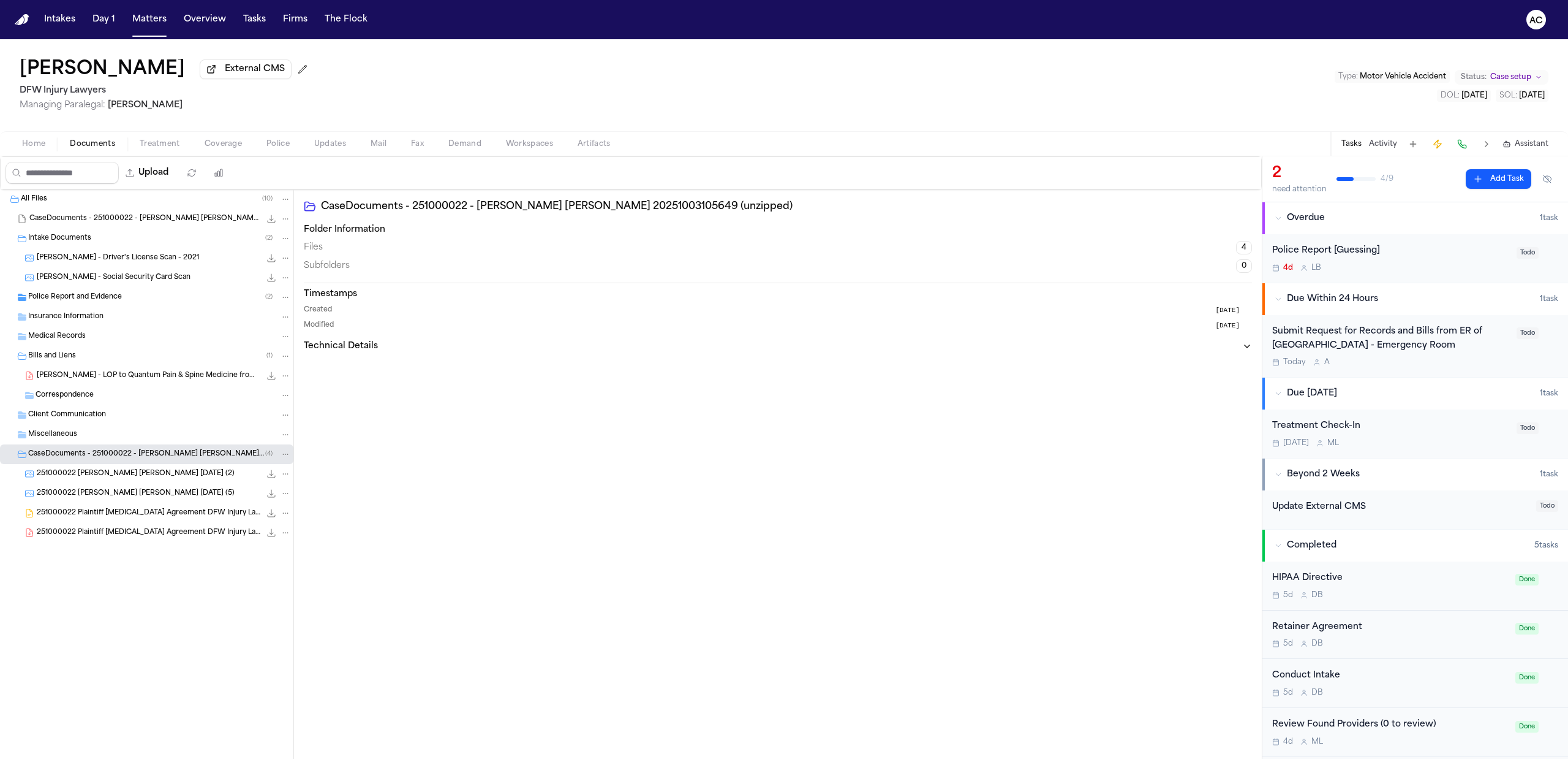
click at [101, 533] on span "251000022 Plaintiff Retainer Agreement DFW Injury Lawyers 10-02-2025" at bounding box center [149, 533] width 224 height 10
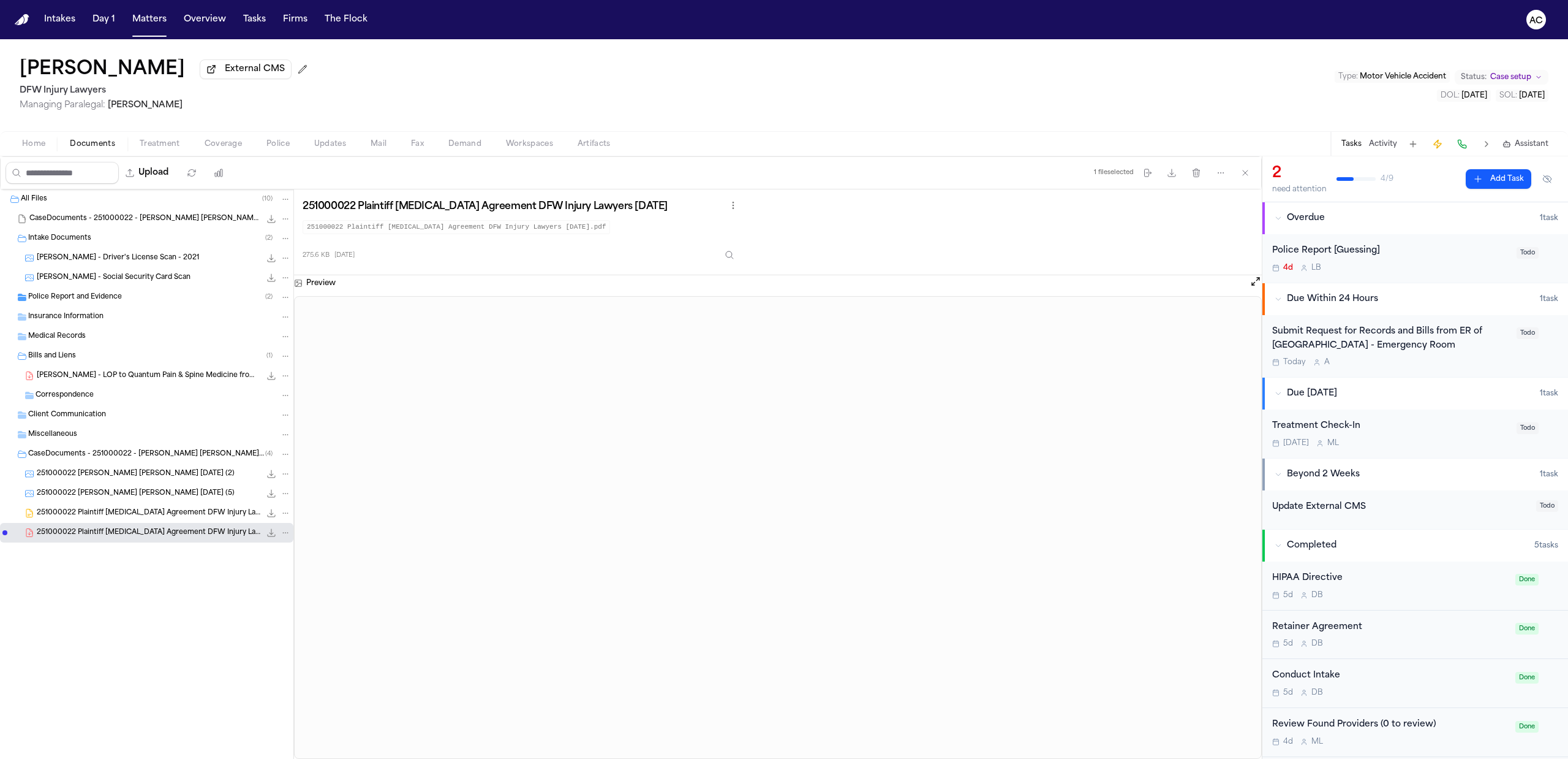
click at [154, 135] on div "Home Documents Treatment Coverage Police Updates Mail Fax Demand Workspaces Art…" at bounding box center [784, 143] width 1568 height 24
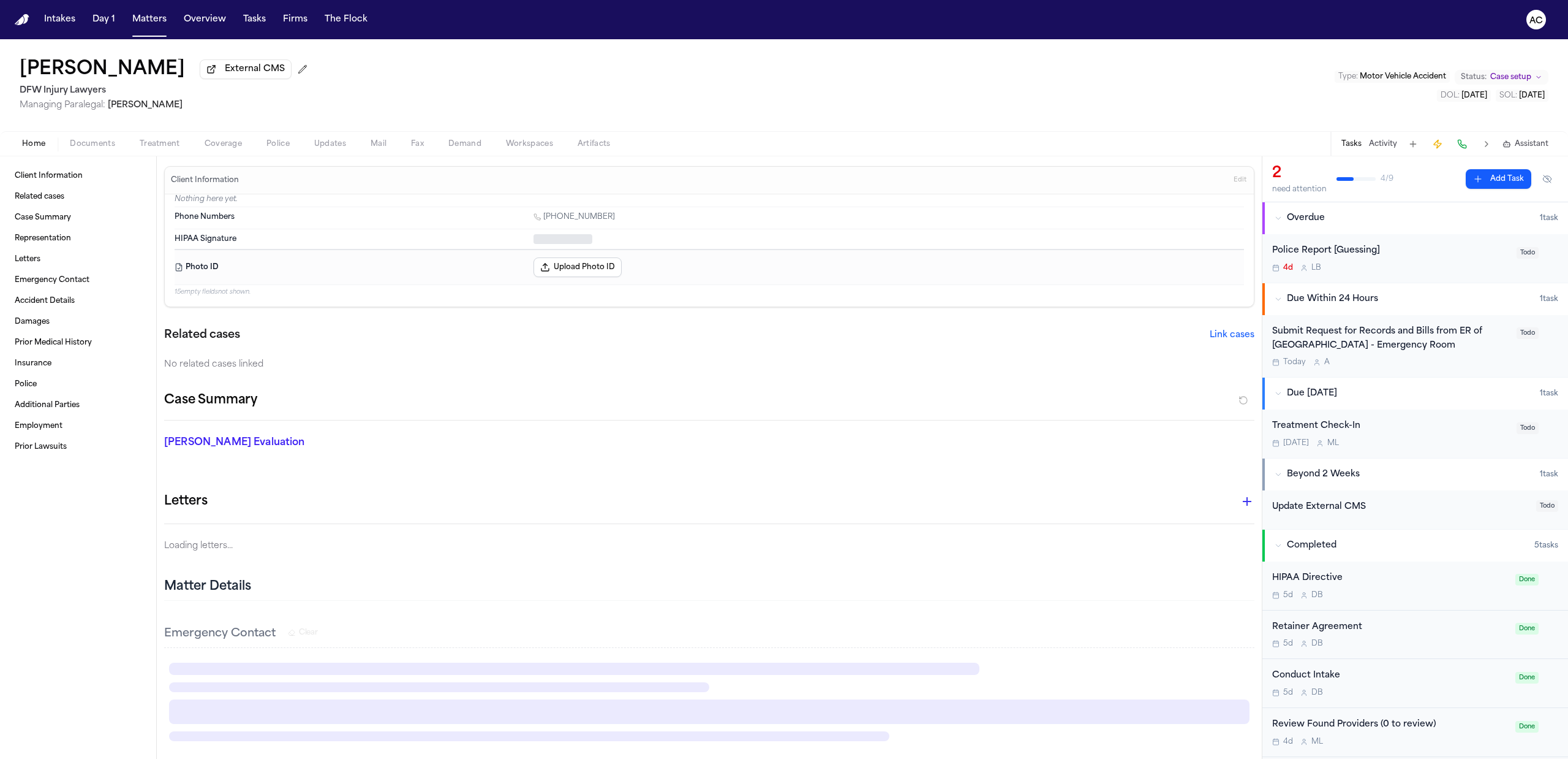
click at [28, 144] on span "Home" at bounding box center [34, 144] width 23 height 9
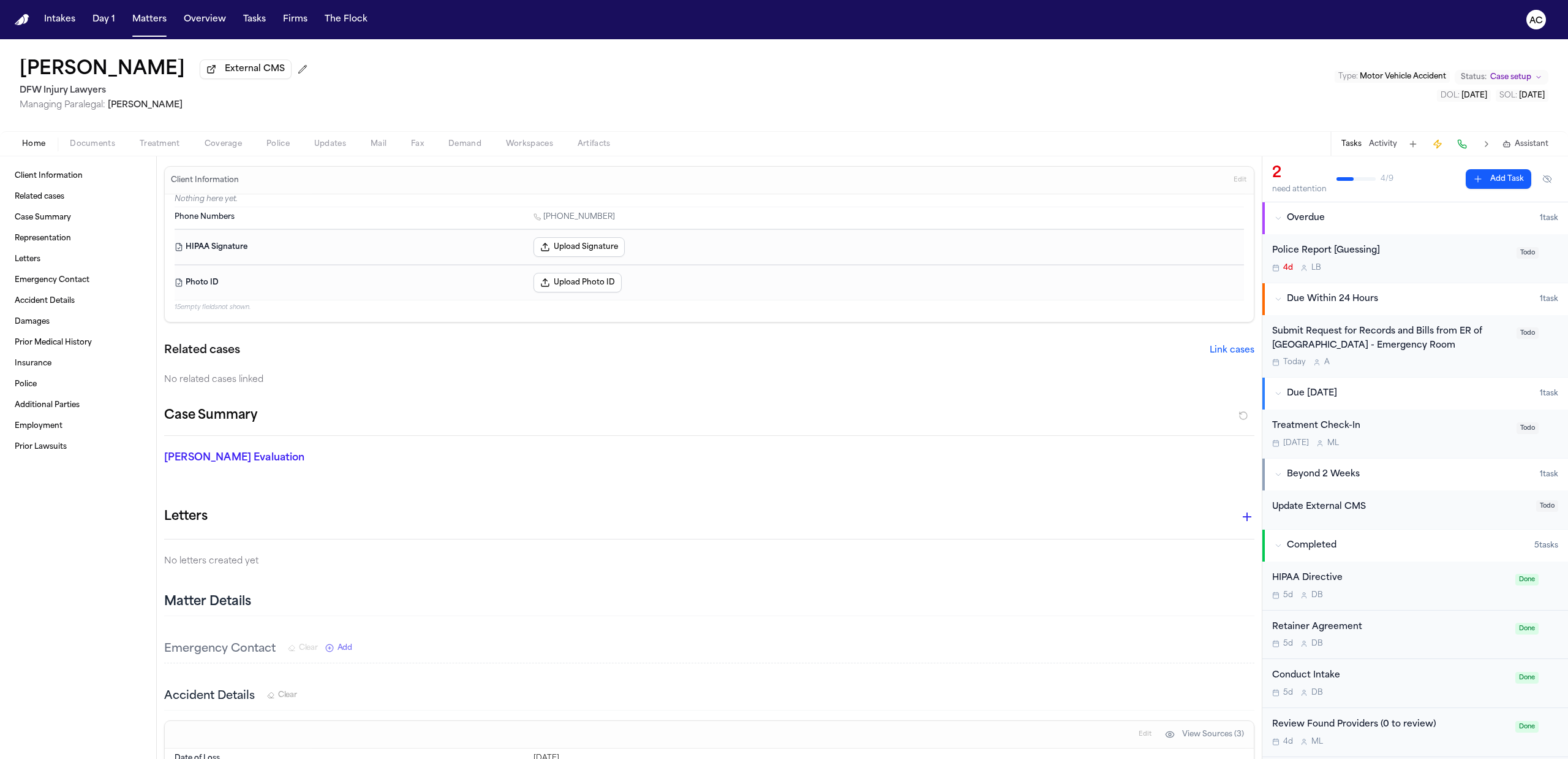
click at [569, 250] on button "Upload Signature" at bounding box center [579, 247] width 91 height 20
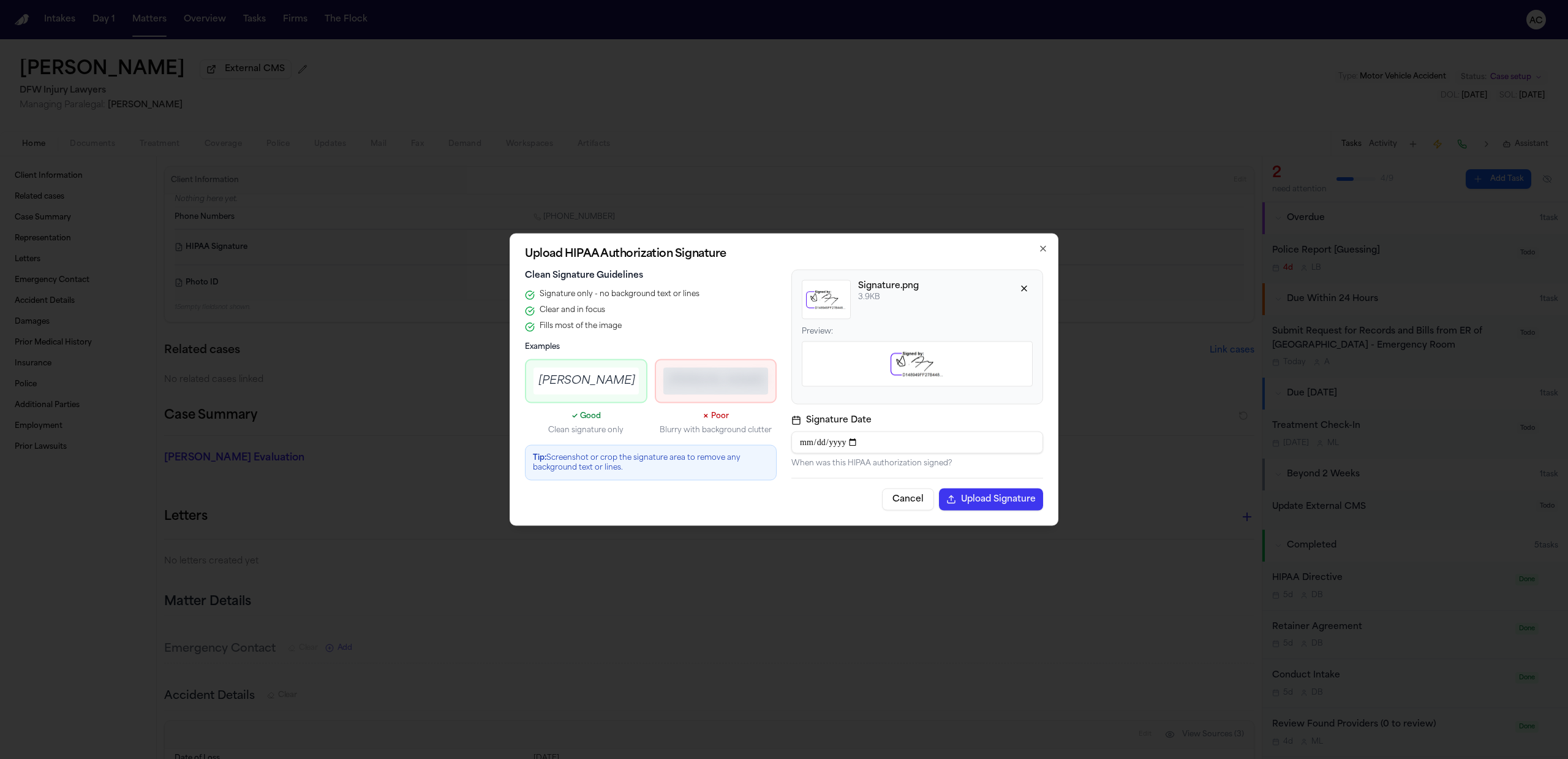
drag, startPoint x: 1007, startPoint y: 500, endPoint x: 1036, endPoint y: 515, distance: 32.6
click at [1007, 501] on button "Upload Signature" at bounding box center [991, 500] width 104 height 22
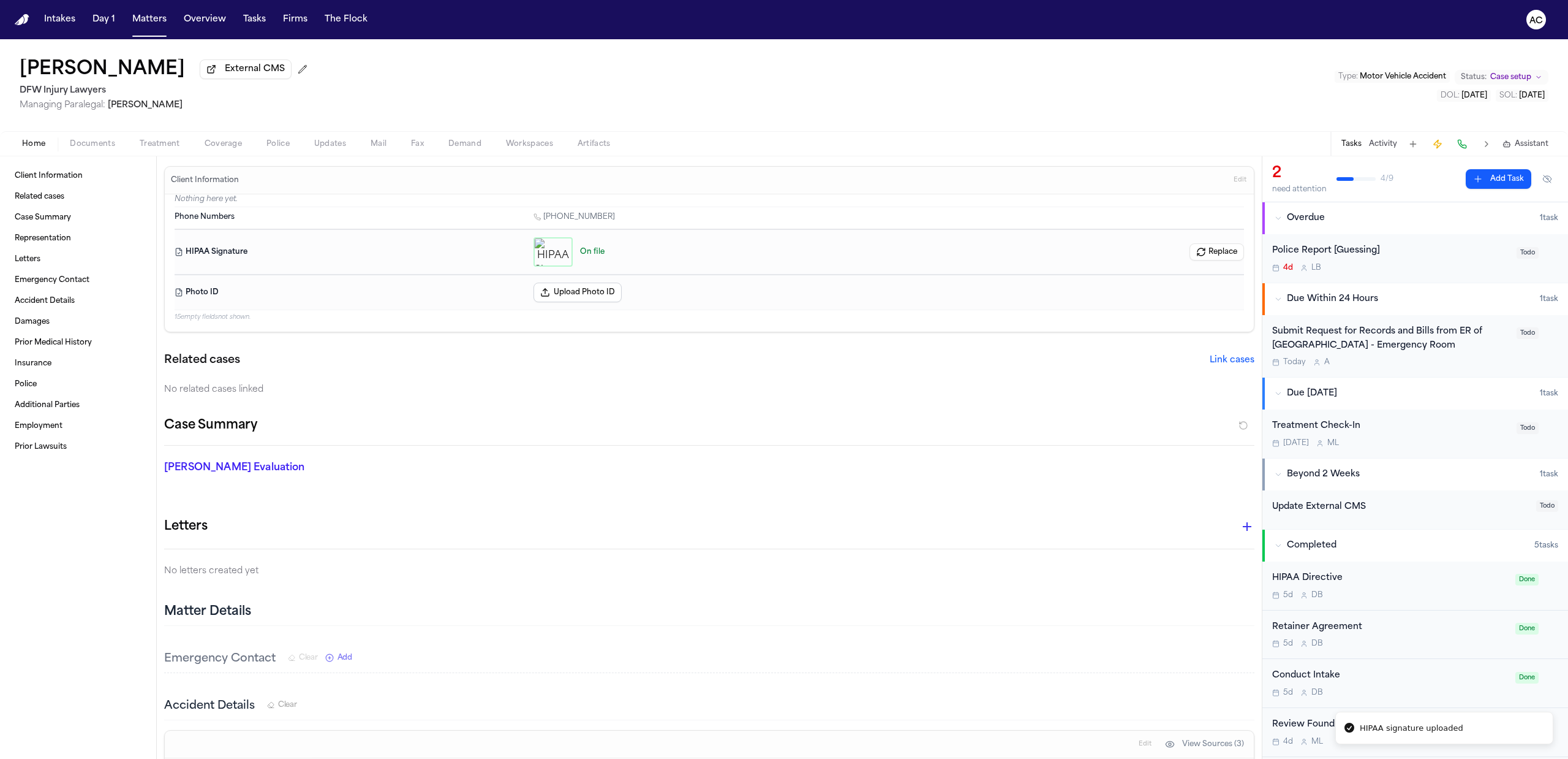
click at [173, 139] on span "Treatment" at bounding box center [159, 144] width 40 height 9
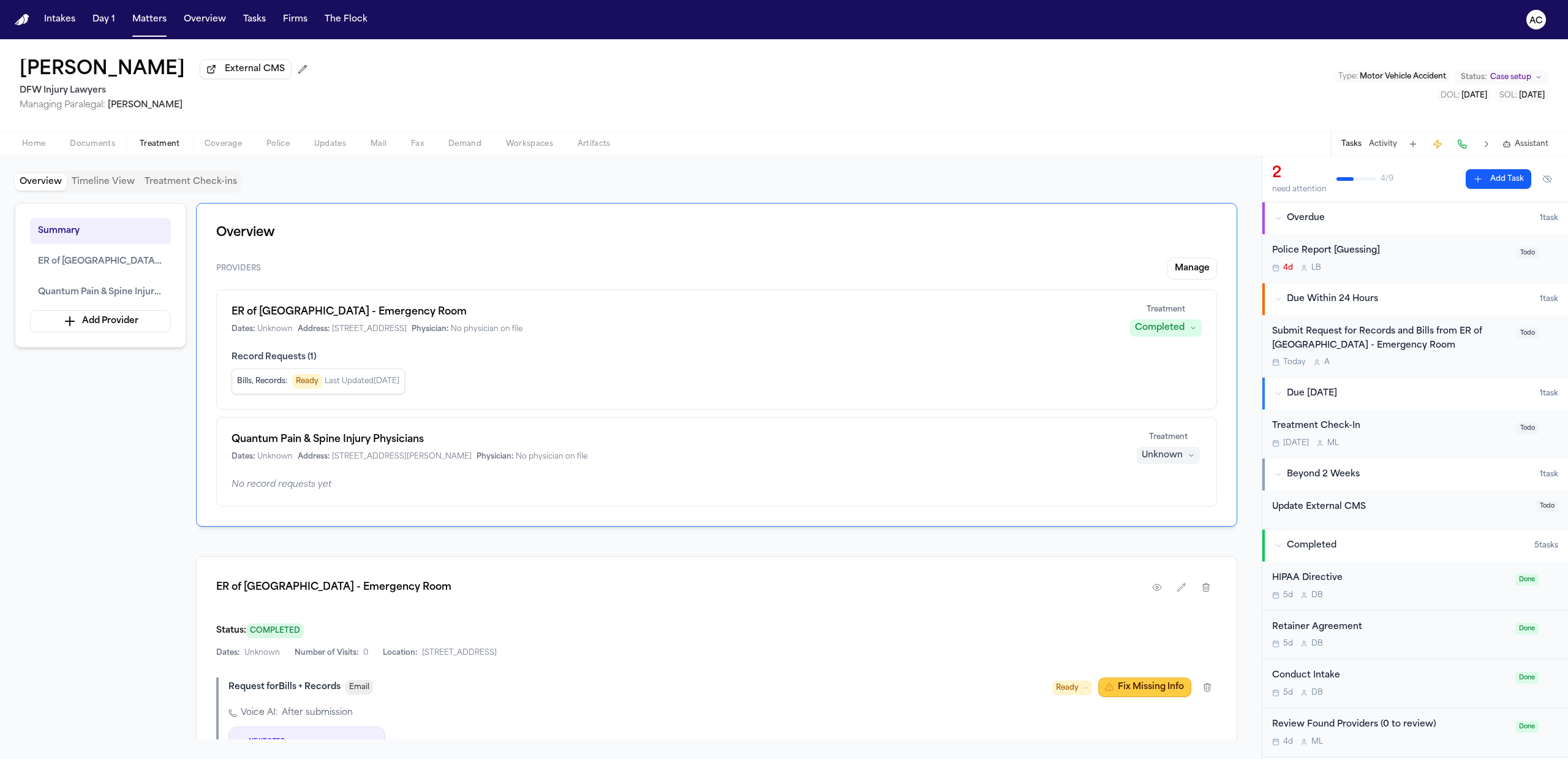
click at [1134, 688] on button "Fix Missing Info" at bounding box center [1145, 687] width 93 height 20
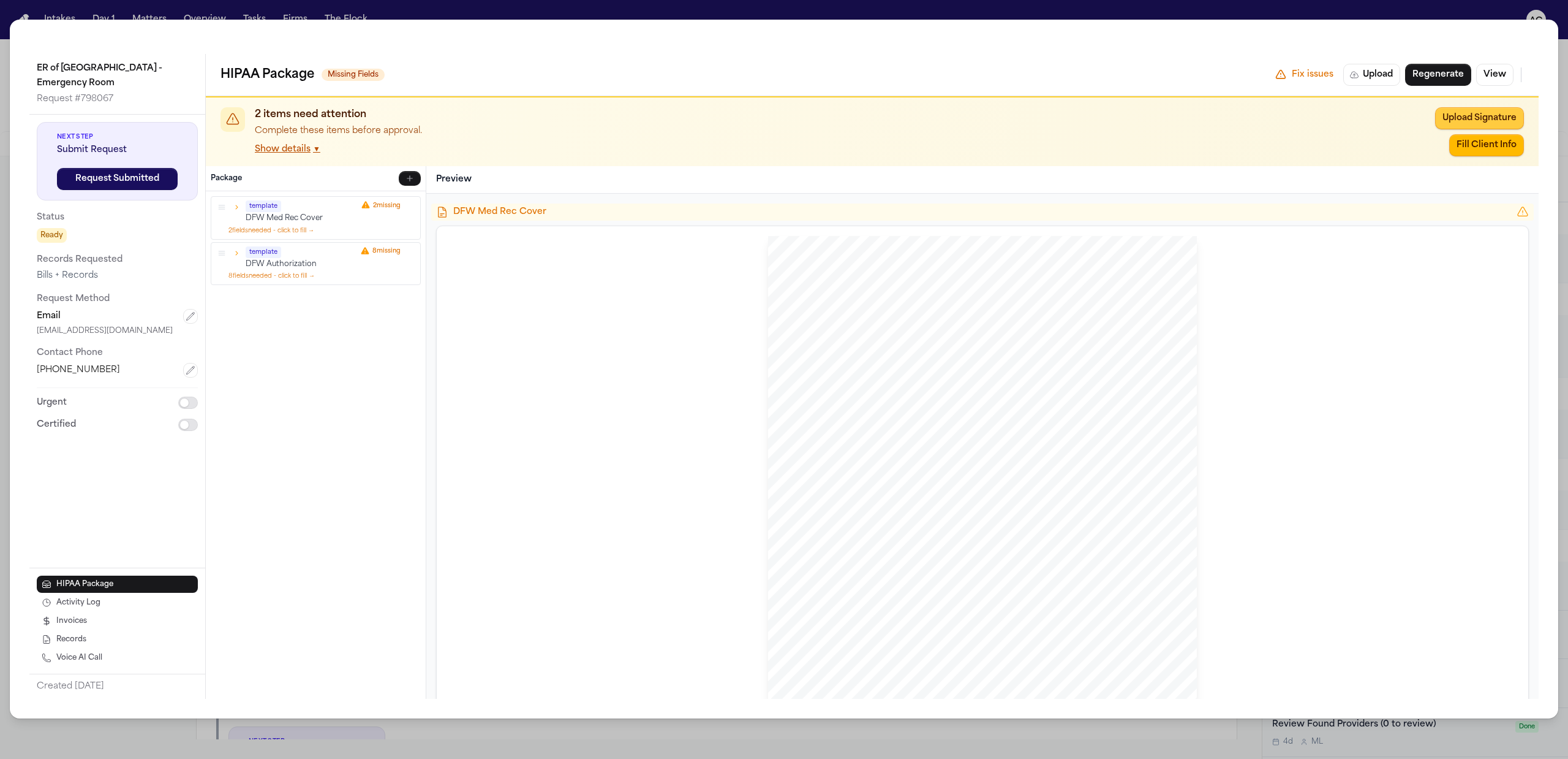
click at [1447, 123] on button "Upload Signature" at bounding box center [1479, 119] width 89 height 22
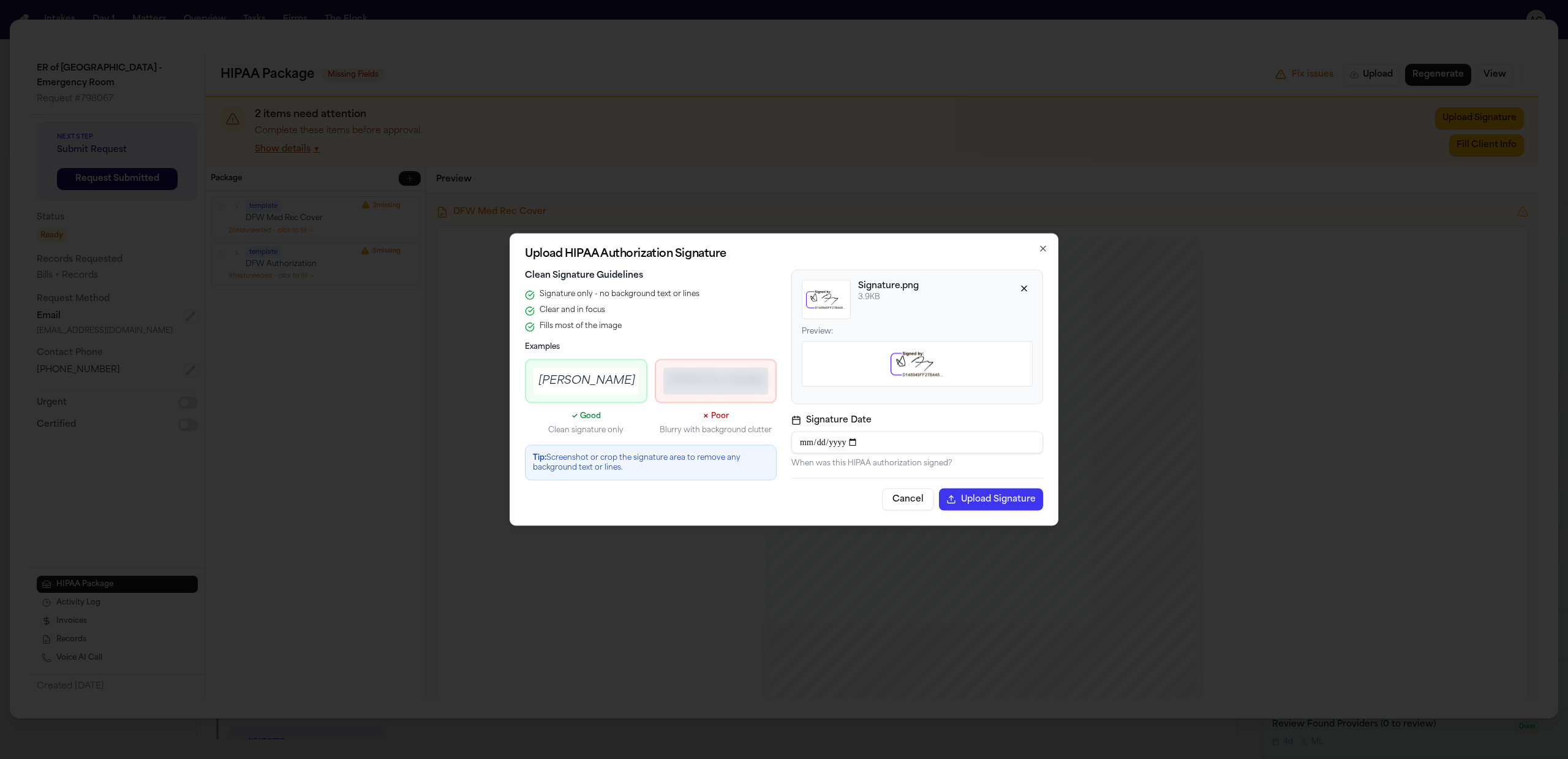
click at [1008, 495] on button "Upload Signature" at bounding box center [991, 500] width 104 height 22
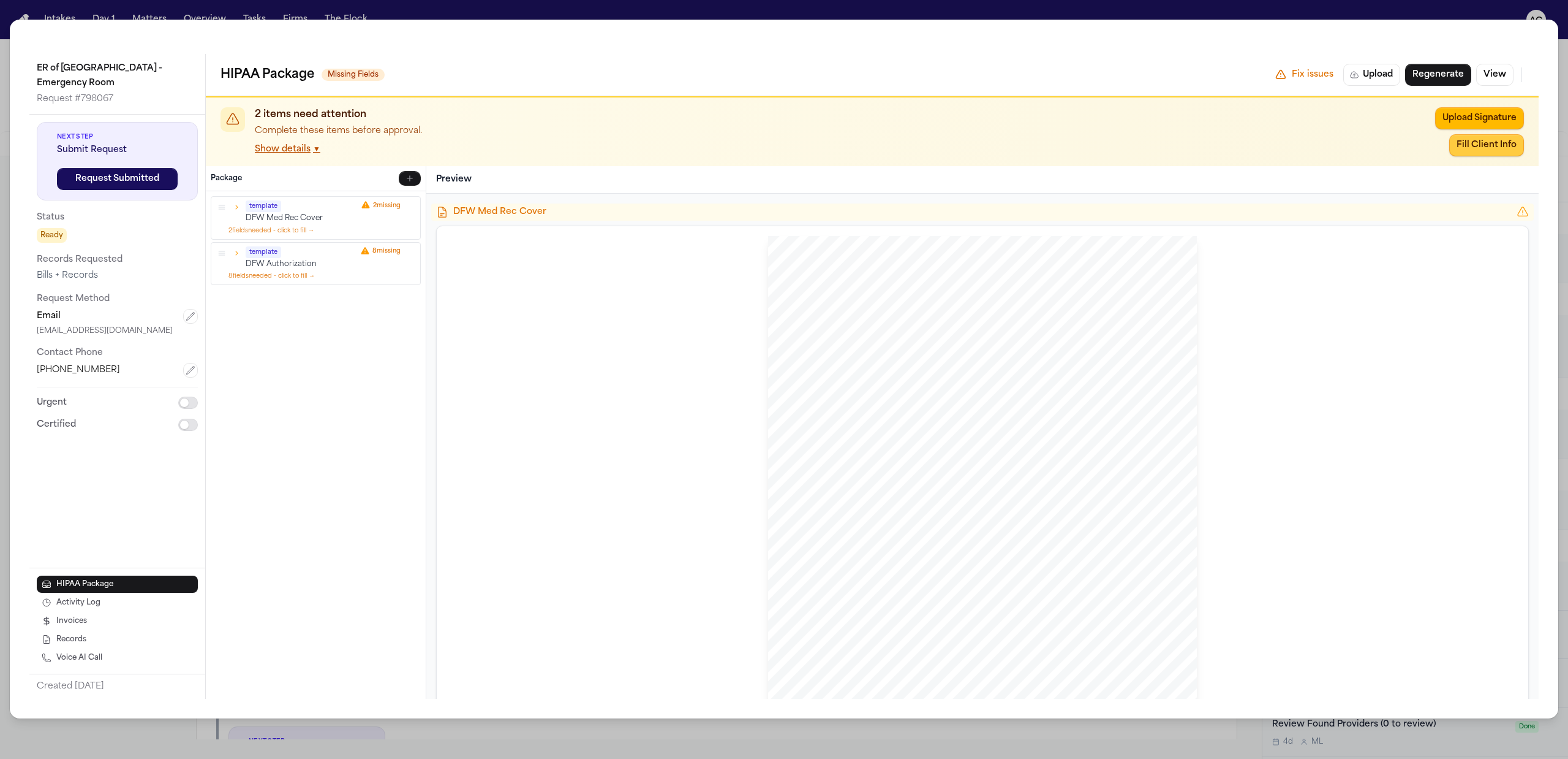
click at [1490, 148] on button "Fill Client Info" at bounding box center [1486, 145] width 75 height 22
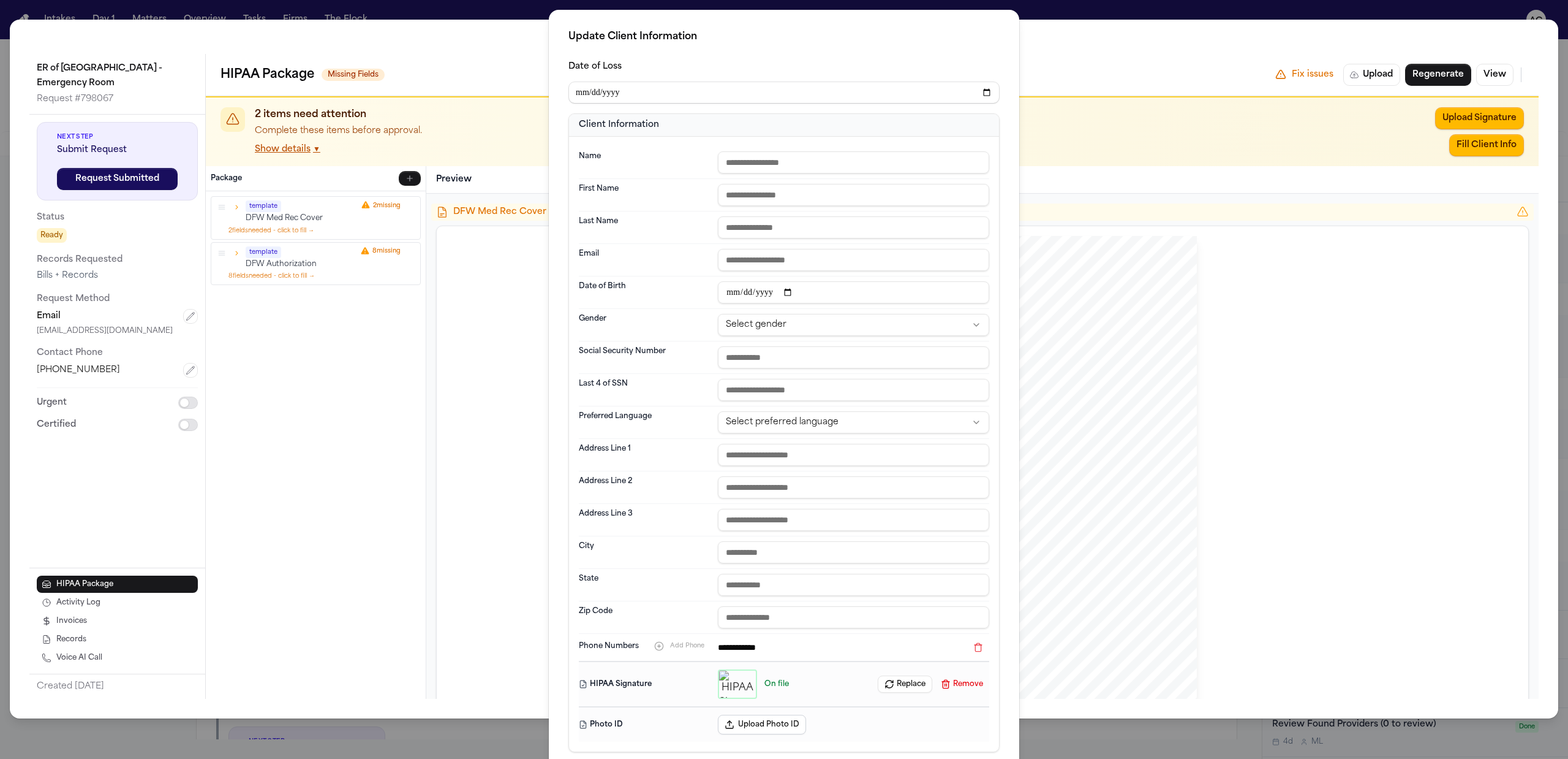
click at [1320, 8] on div "**********" at bounding box center [784, 409] width 1568 height 818
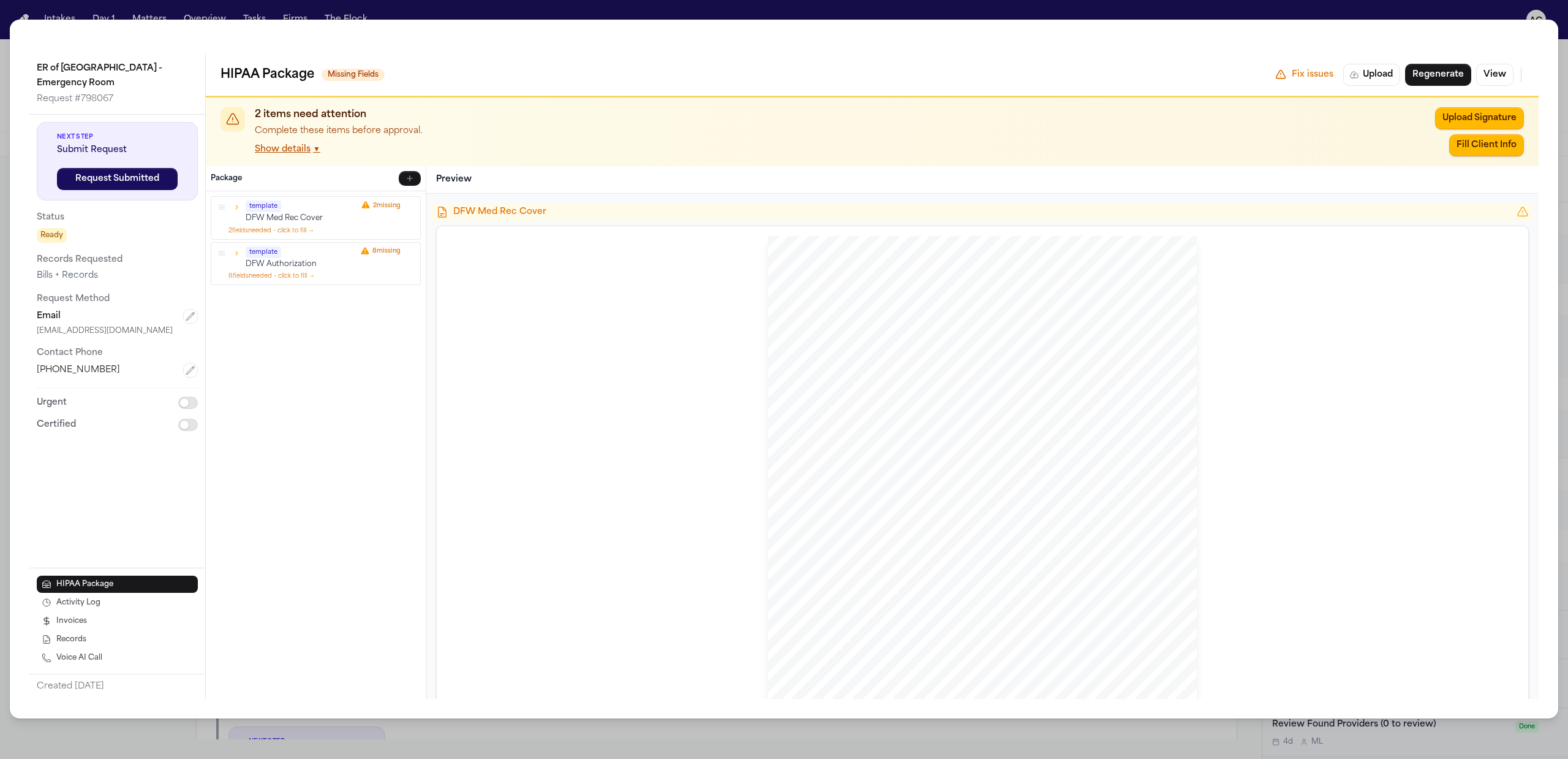
drag, startPoint x: 1423, startPoint y: 3, endPoint x: 1400, endPoint y: 9, distance: 23.8
click at [1424, 3] on div "ER of Fort Worth - Emergency Room Request # 798067 Next Step Submit Request Req…" at bounding box center [784, 380] width 1568 height 759
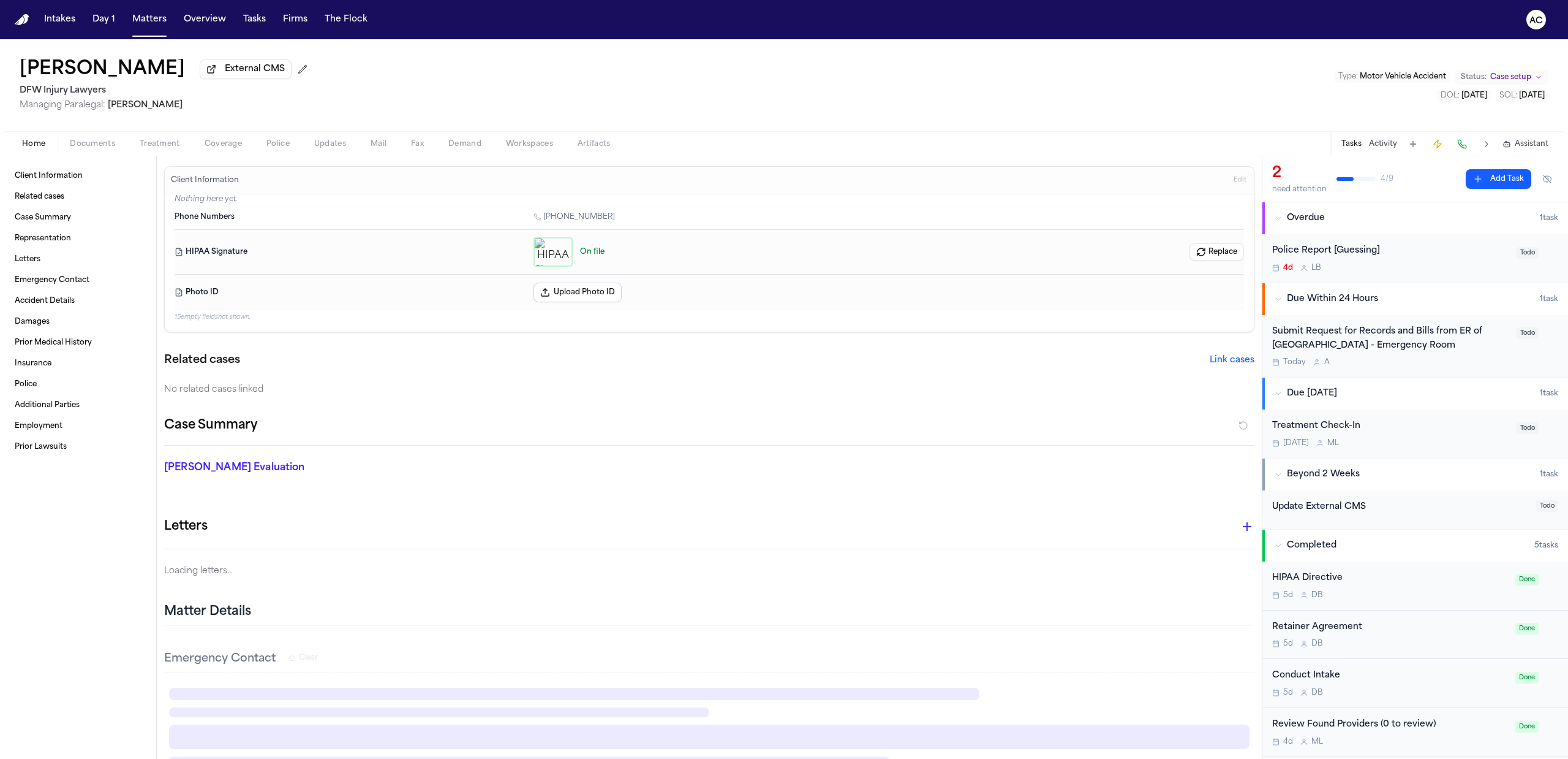
click at [34, 142] on span "Home" at bounding box center [34, 144] width 23 height 9
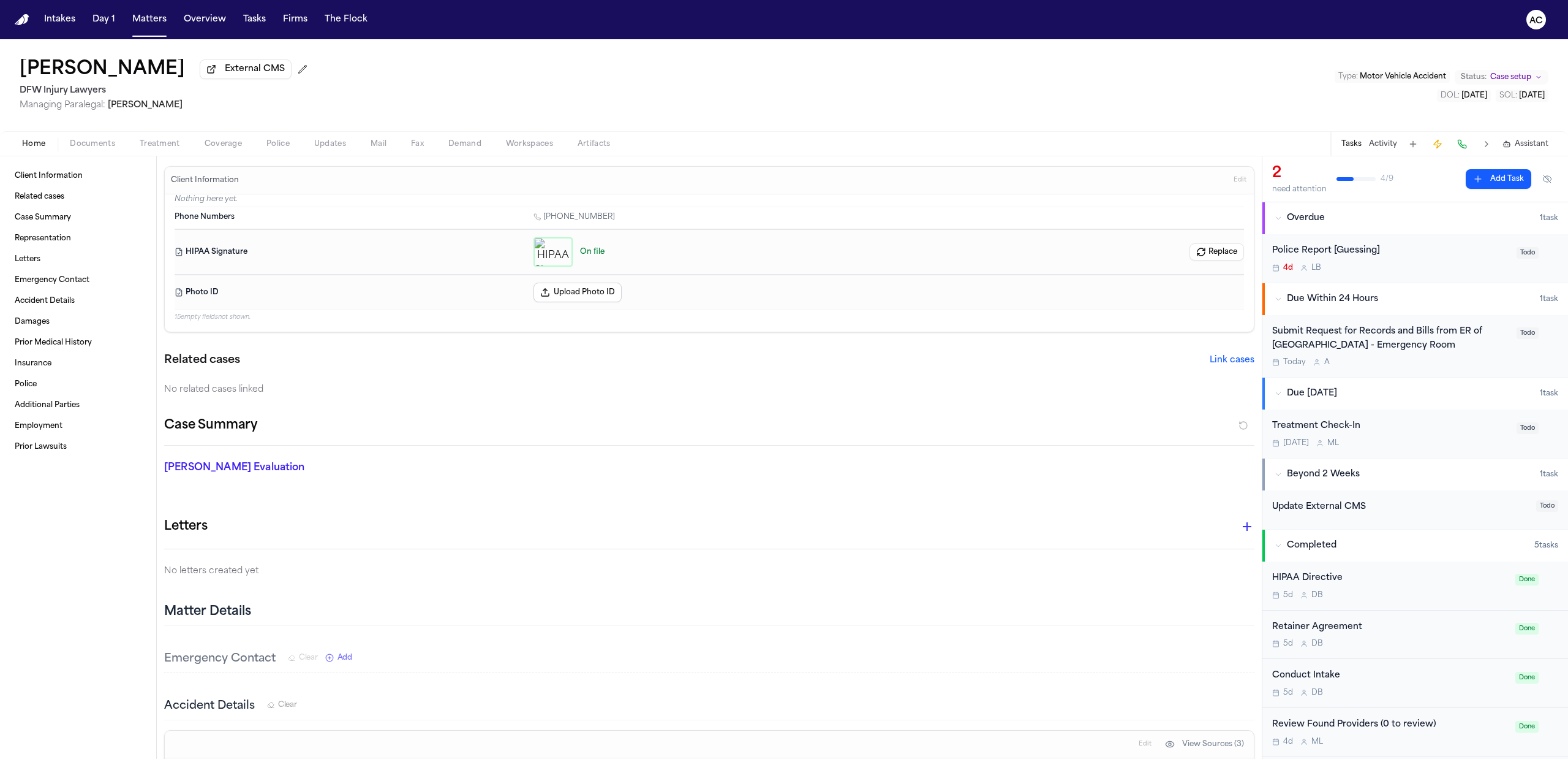
drag, startPoint x: 623, startPoint y: 225, endPoint x: 545, endPoint y: 220, distance: 78.2
click at [545, 220] on div "Phone Numbers 1 (817) 719-7946" at bounding box center [709, 218] width 1069 height 22
copy link "817) 719-7946"
click at [114, 139] on span "Documents" at bounding box center [92, 144] width 46 height 9
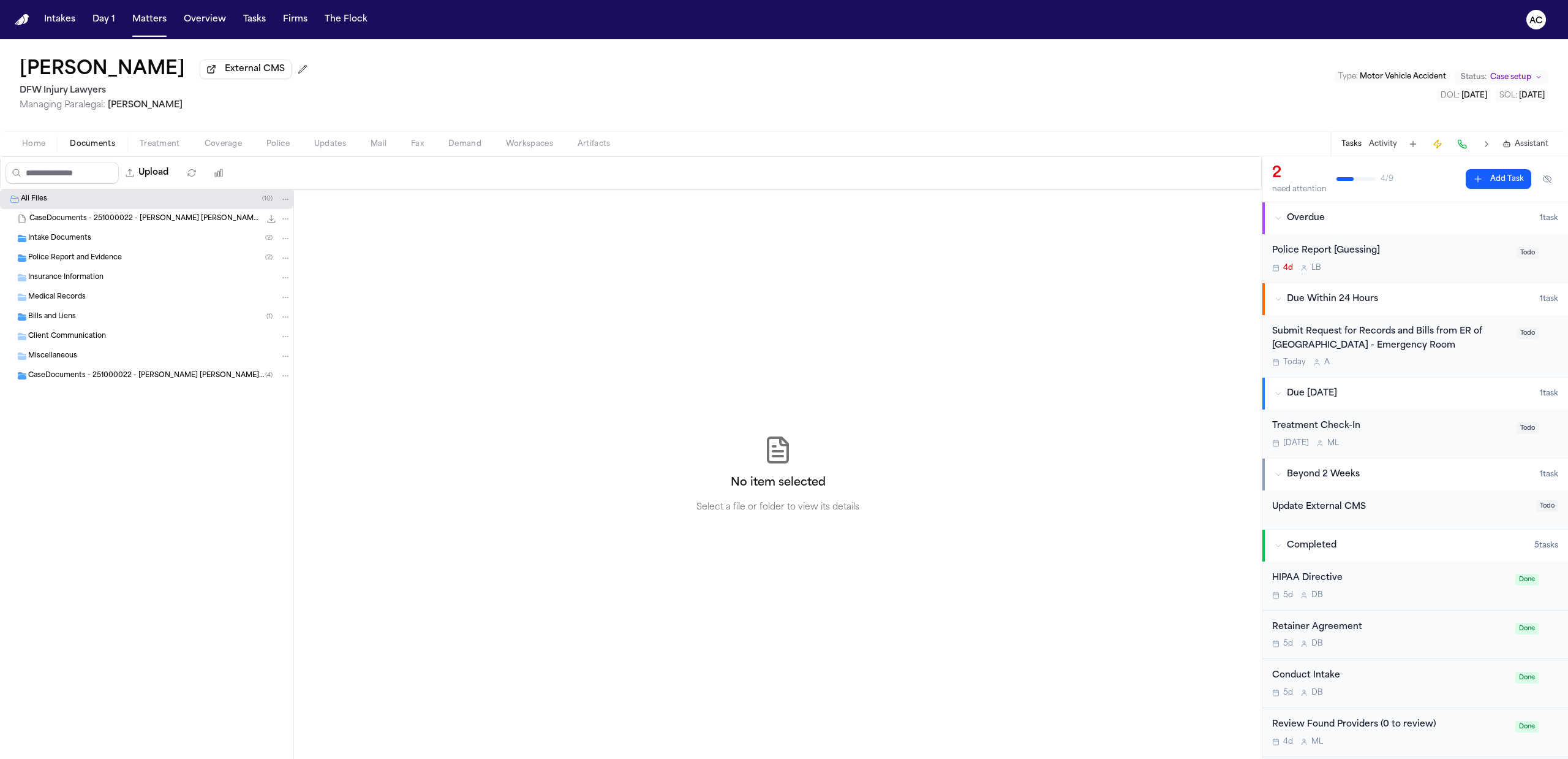
click at [91, 235] on div "Intake Documents ( 2 )" at bounding box center [160, 238] width 263 height 11
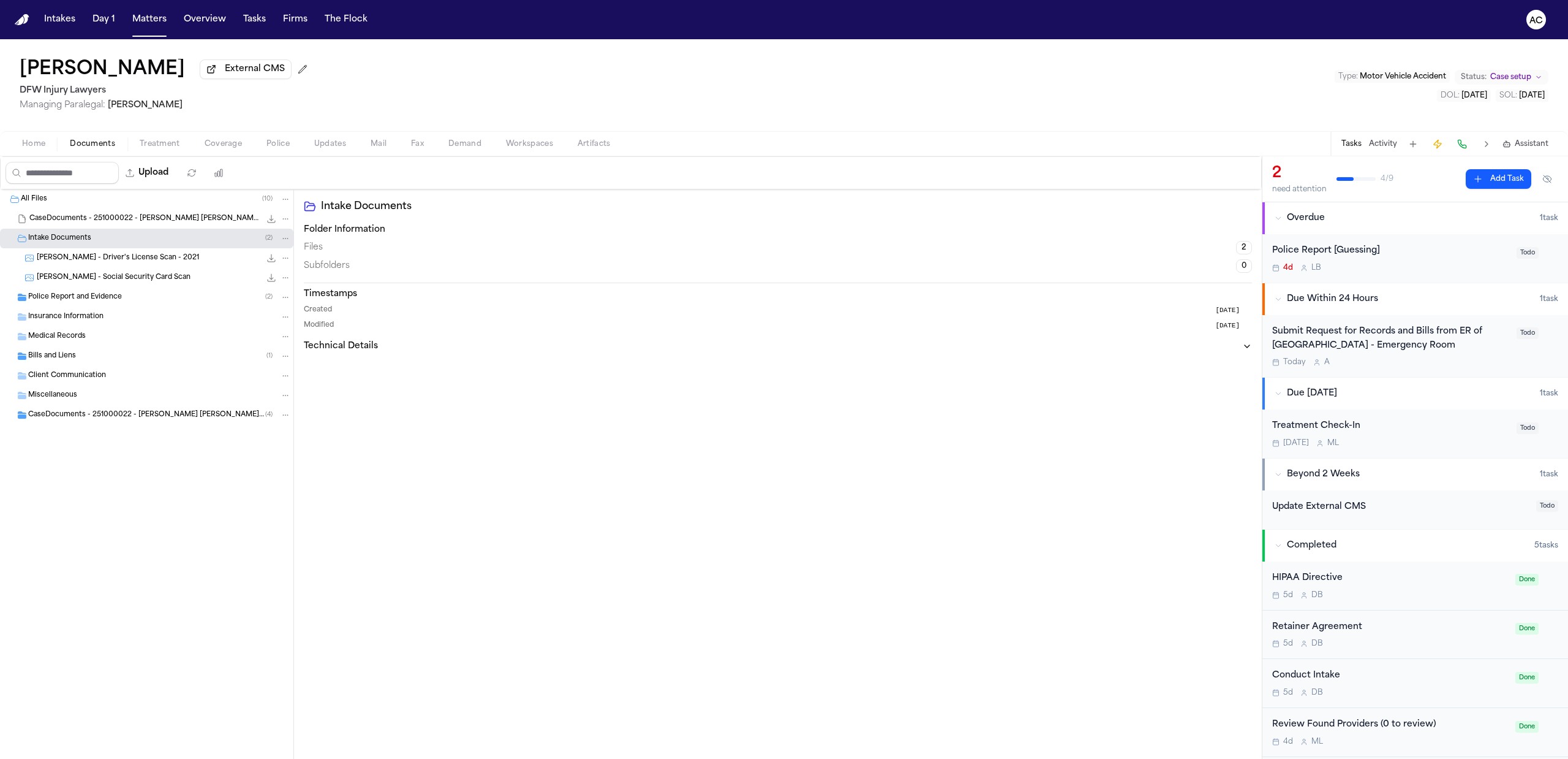
click at [101, 297] on span "Police Report and Evidence" at bounding box center [75, 298] width 94 height 10
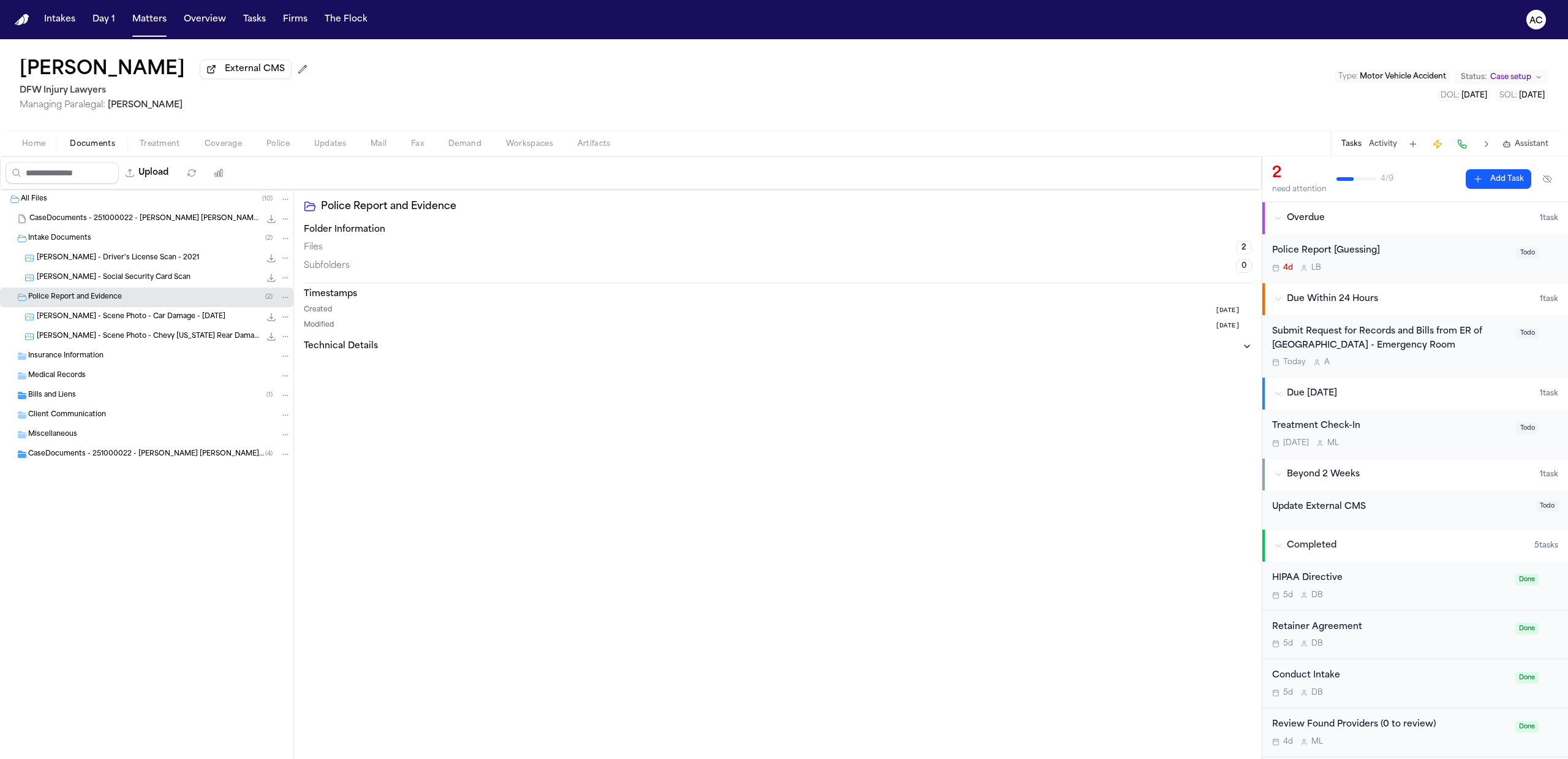
click at [80, 404] on div "Bills and Liens ( 1 )" at bounding box center [146, 395] width 293 height 20
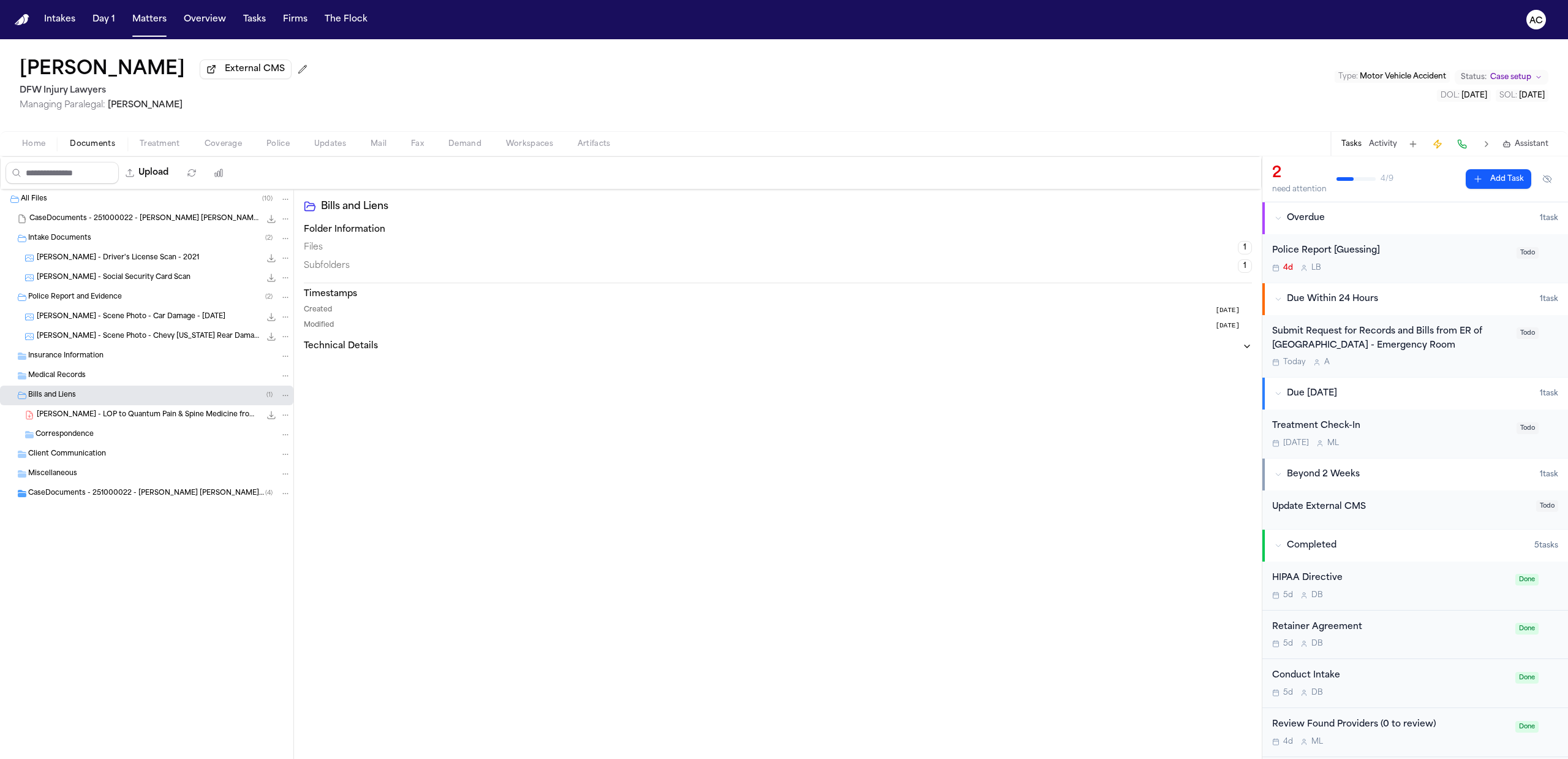
click at [104, 419] on span "S. Freeney - LOP to Quantum Pain & Spine Medicine from DFW Injury Lawyers - 10.…" at bounding box center [149, 415] width 224 height 10
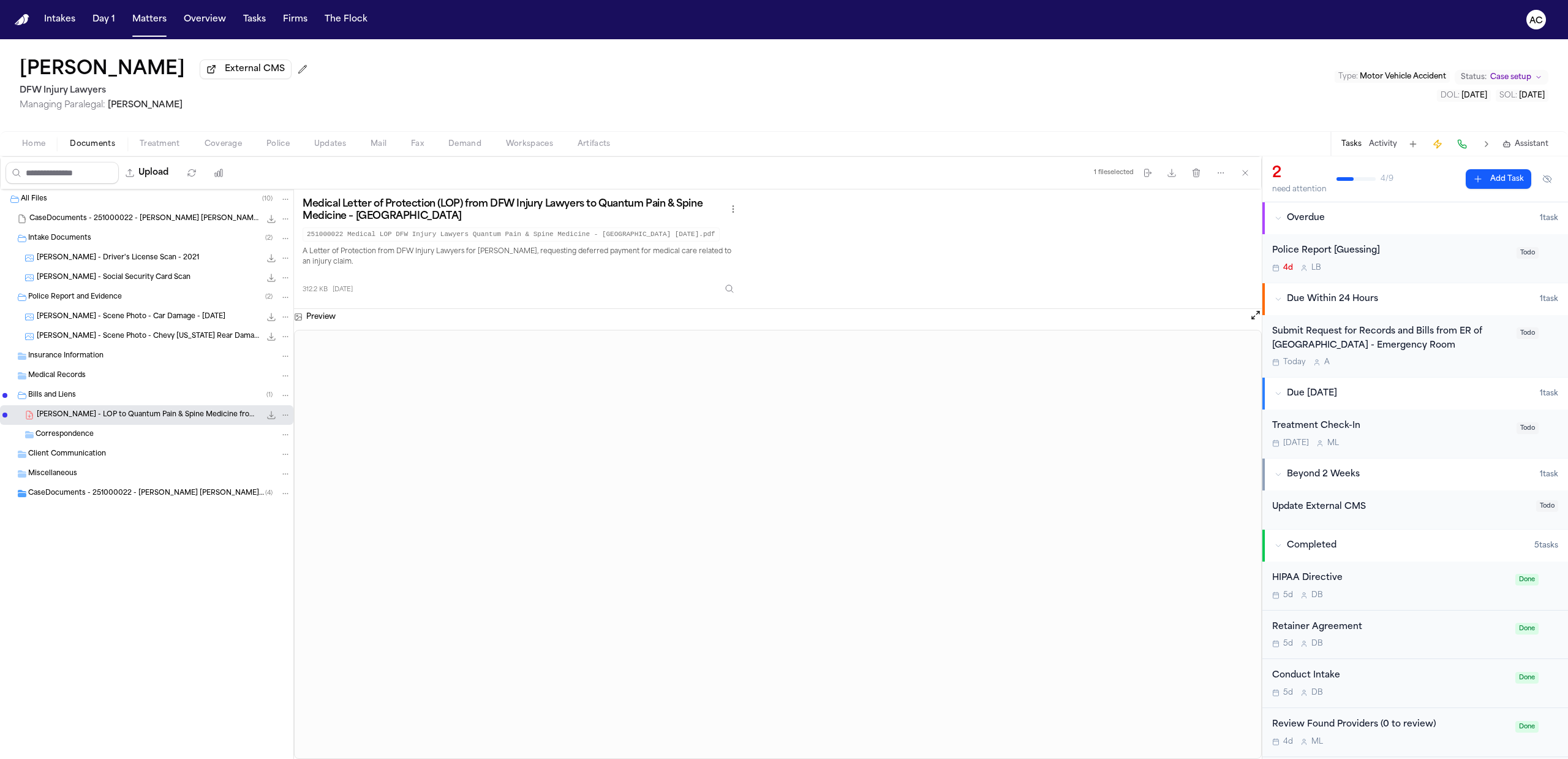
click at [1374, 331] on div "Submit Request for Records and Bills from ER of [GEOGRAPHIC_DATA] - Emergency R…" at bounding box center [1391, 338] width 237 height 28
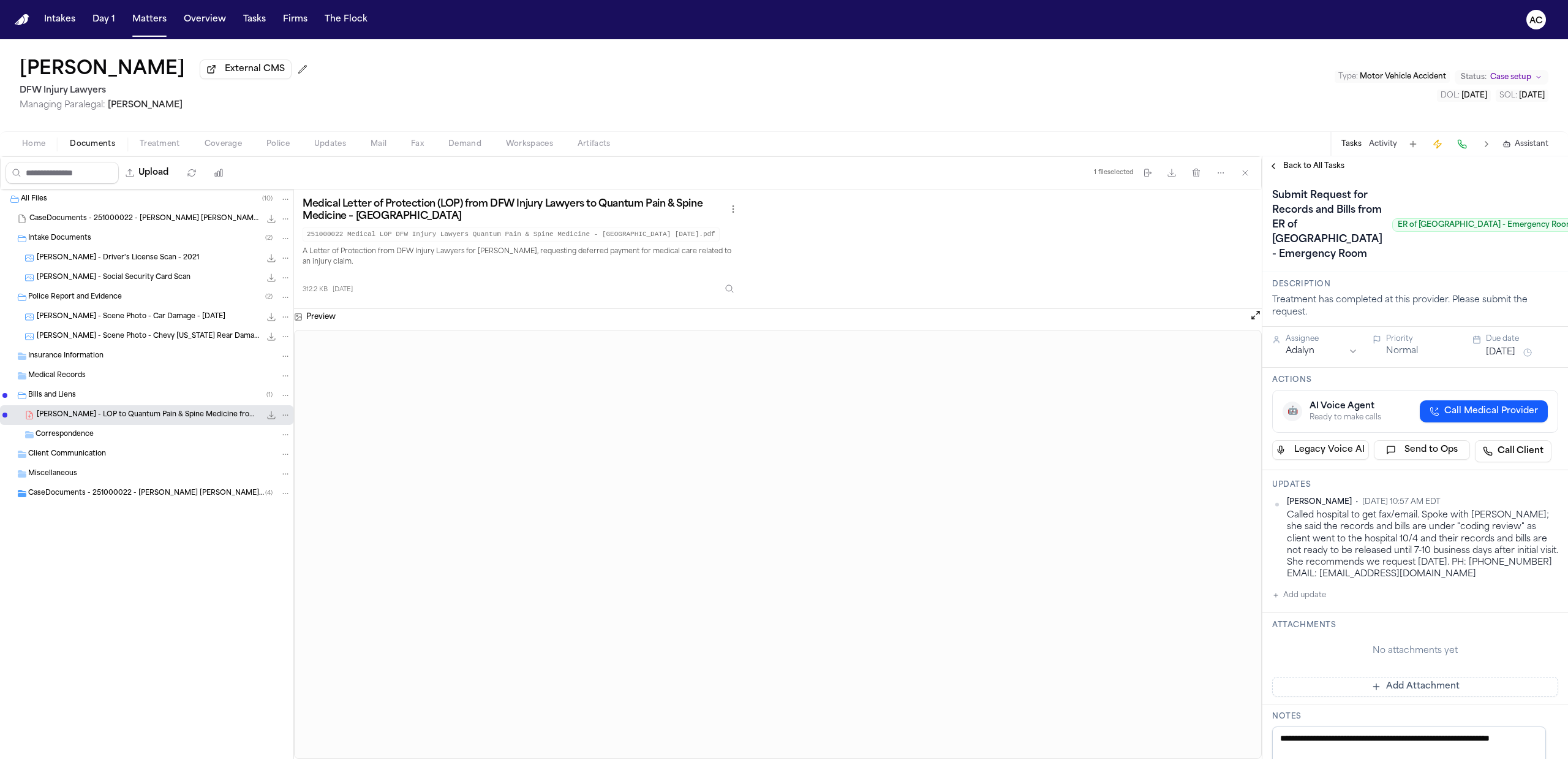
click at [1317, 602] on button "Add update" at bounding box center [1299, 595] width 54 height 15
click at [1325, 617] on textarea "Add your update" at bounding box center [1423, 605] width 261 height 24
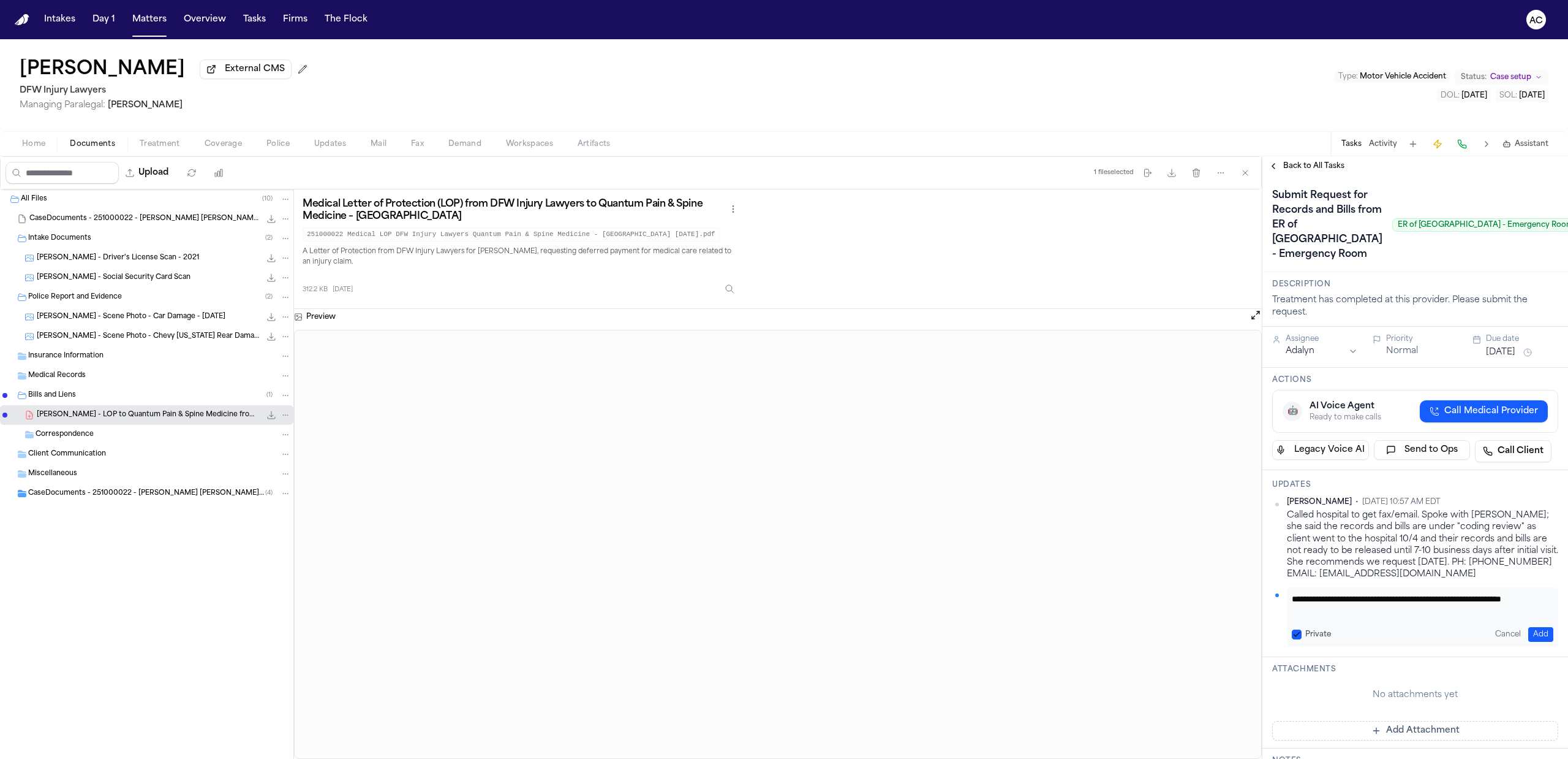
click at [1378, 617] on textarea "**********" at bounding box center [1417, 605] width 249 height 24
type textarea "**********"
click at [167, 151] on div "Home Documents Treatment Coverage Police Updates Mail Fax Demand Workspaces Art…" at bounding box center [784, 143] width 1568 height 24
click at [156, 143] on span "Treatment" at bounding box center [159, 144] width 40 height 9
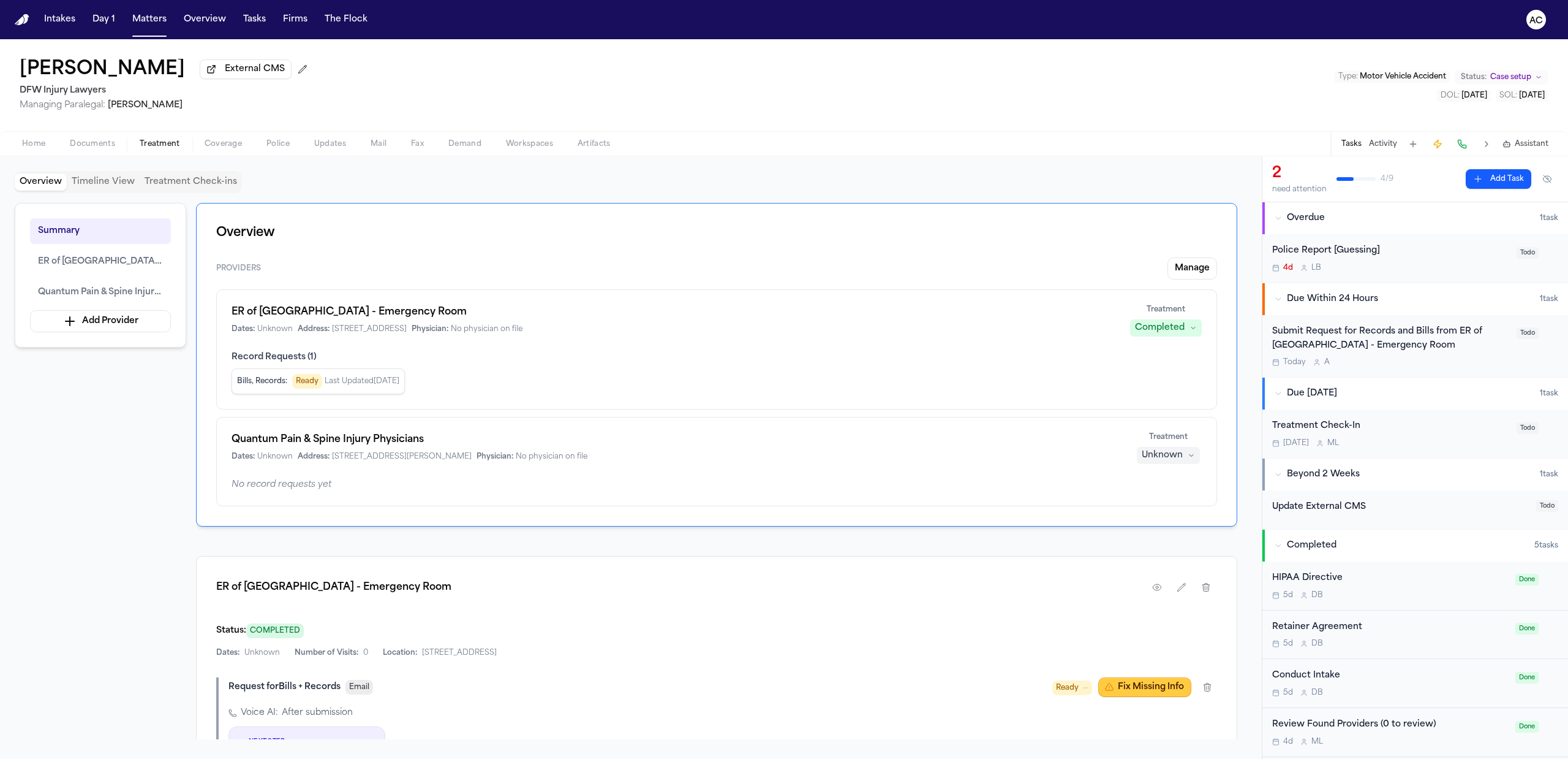
click at [1154, 682] on button "Fix Missing Info" at bounding box center [1145, 687] width 93 height 20
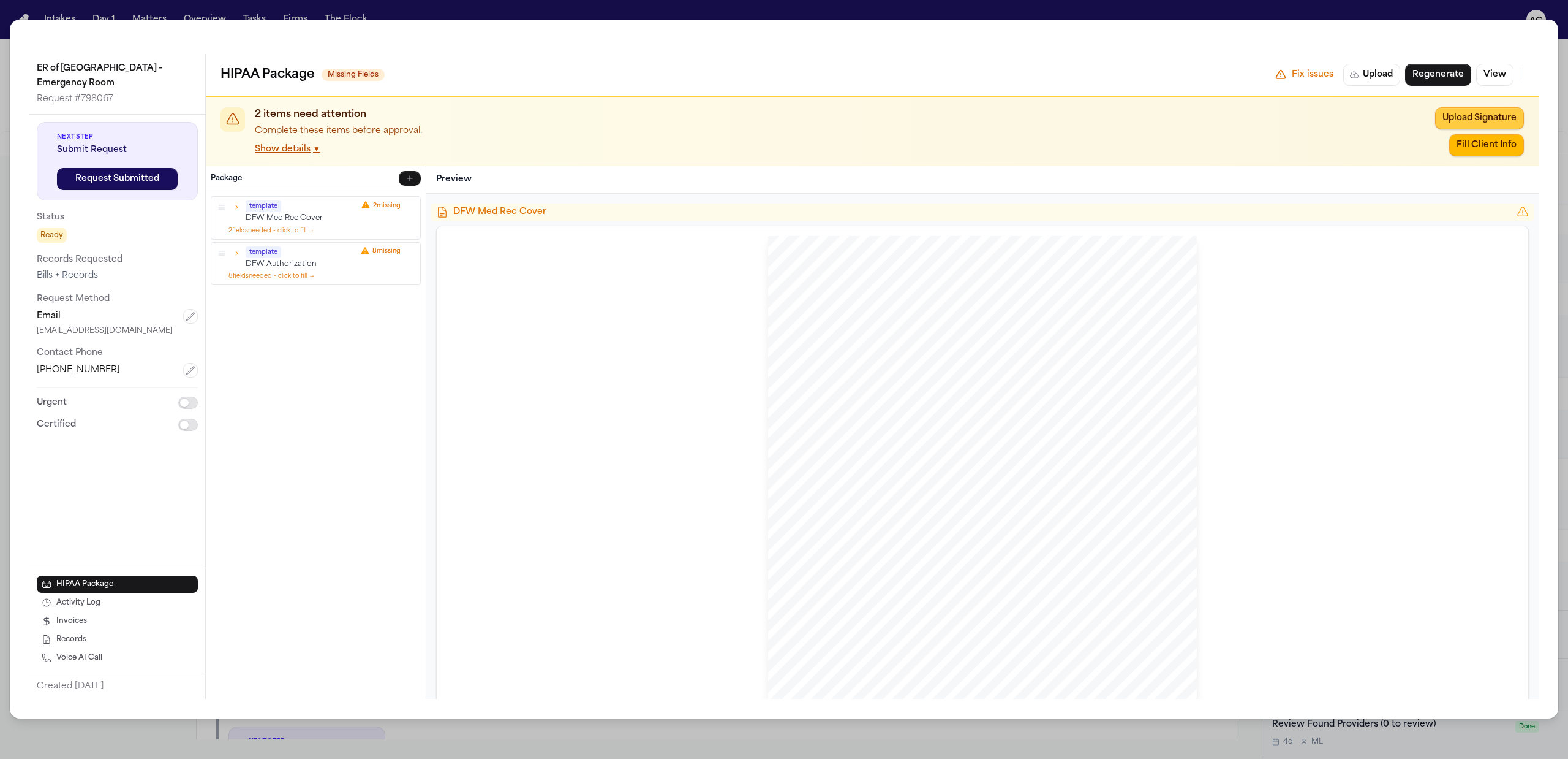
click at [1486, 144] on button "Fill Client Info" at bounding box center [1486, 145] width 75 height 22
type input "**********"
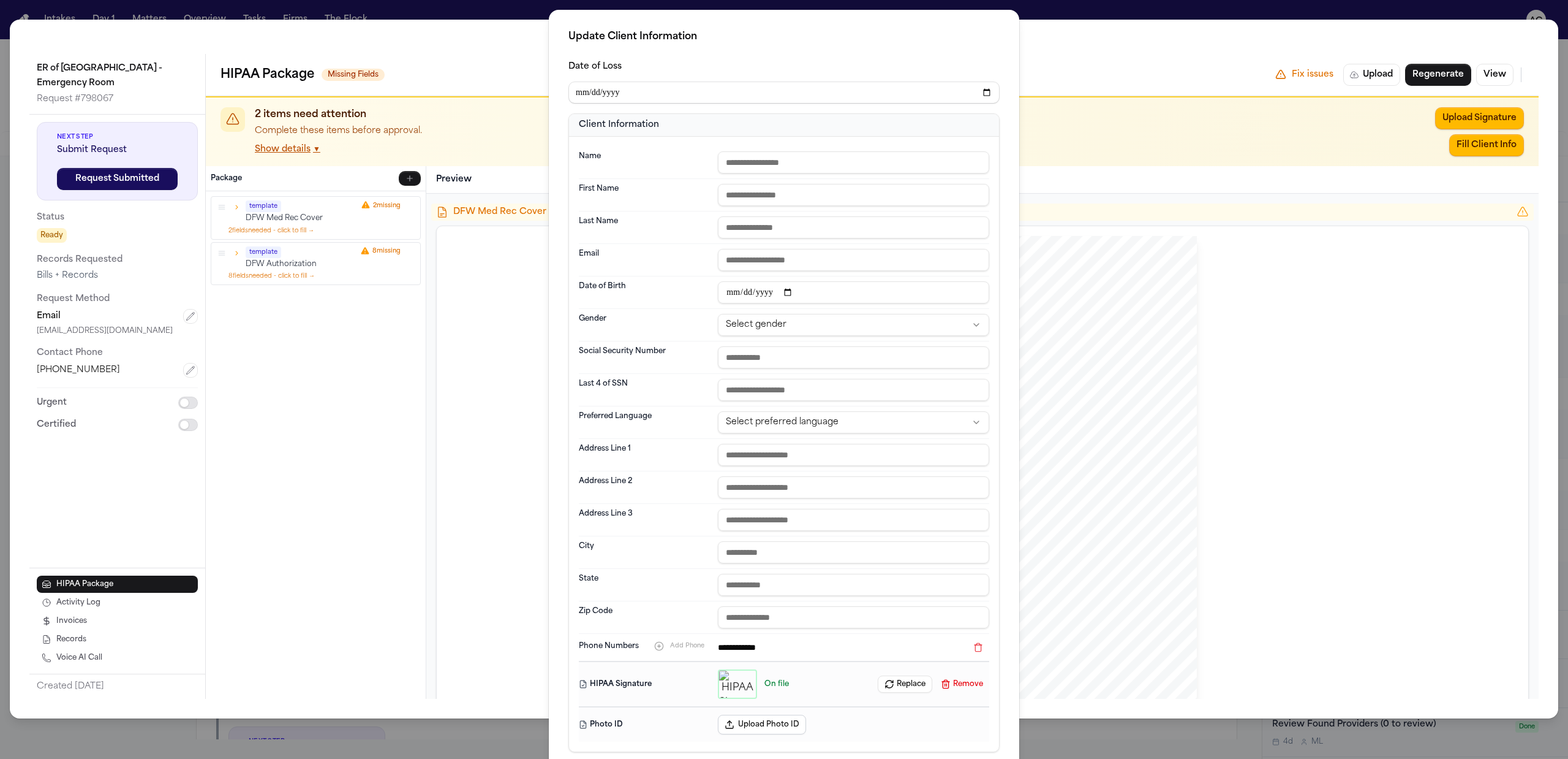
click at [766, 163] on input "text" at bounding box center [854, 163] width 272 height 22
click at [770, 196] on input "text" at bounding box center [854, 195] width 272 height 22
type input "********"
type input "*******"
click at [746, 197] on input "********" at bounding box center [854, 195] width 272 height 22
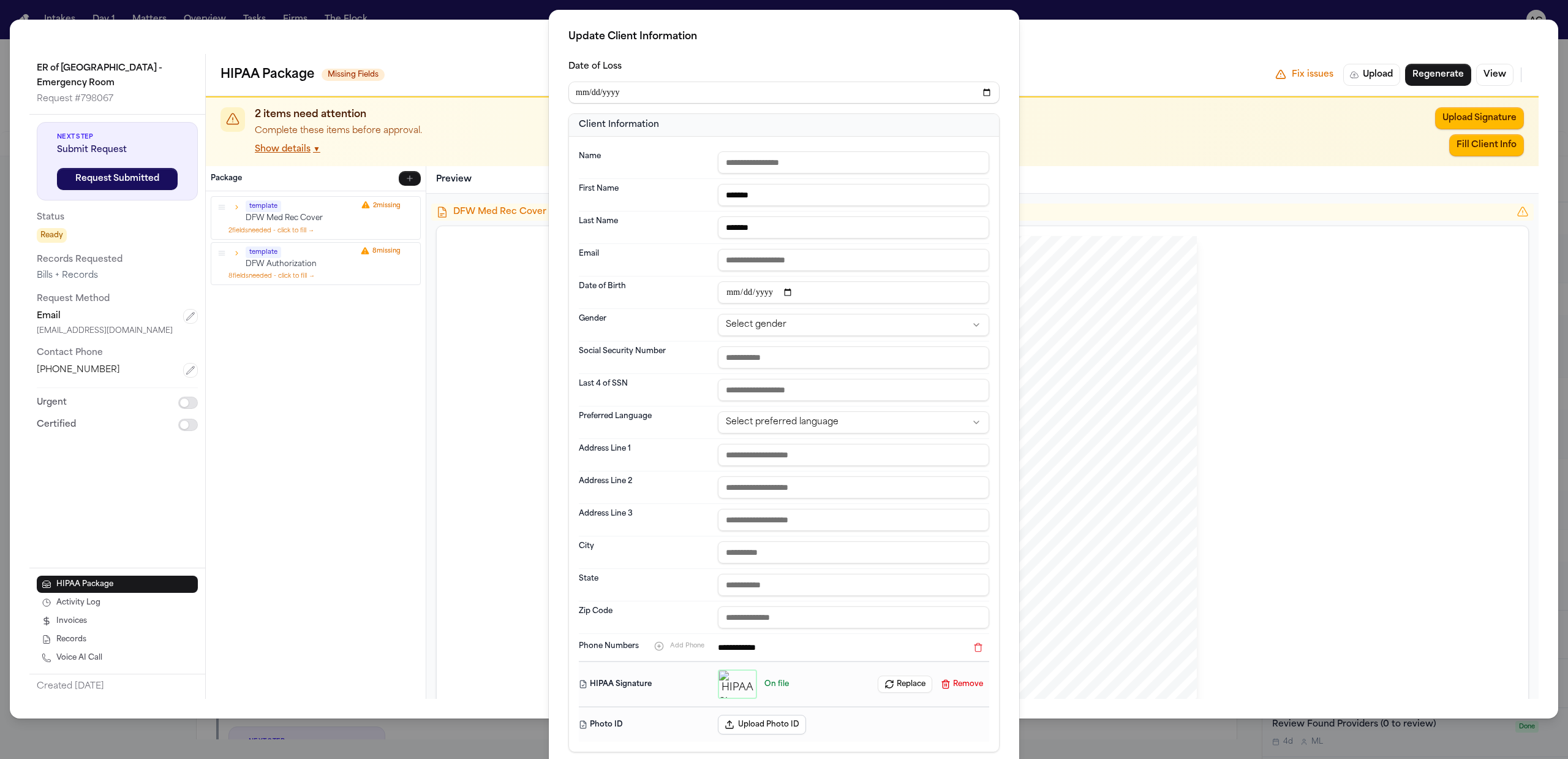
type input "*******"
click at [1001, 127] on div "**********" at bounding box center [784, 409] width 470 height 799
click at [782, 329] on html "Intakes Day 1 Matters Overview Tasks Firms The Flock AC Shiquan Freeney Externa…" at bounding box center [784, 380] width 1568 height 759
click at [802, 429] on html "Intakes Day 1 Matters Overview Tasks Firms The Flock AC Shiquan Freeney Externa…" at bounding box center [784, 380] width 1568 height 759
click at [723, 295] on input "date" at bounding box center [854, 293] width 272 height 22
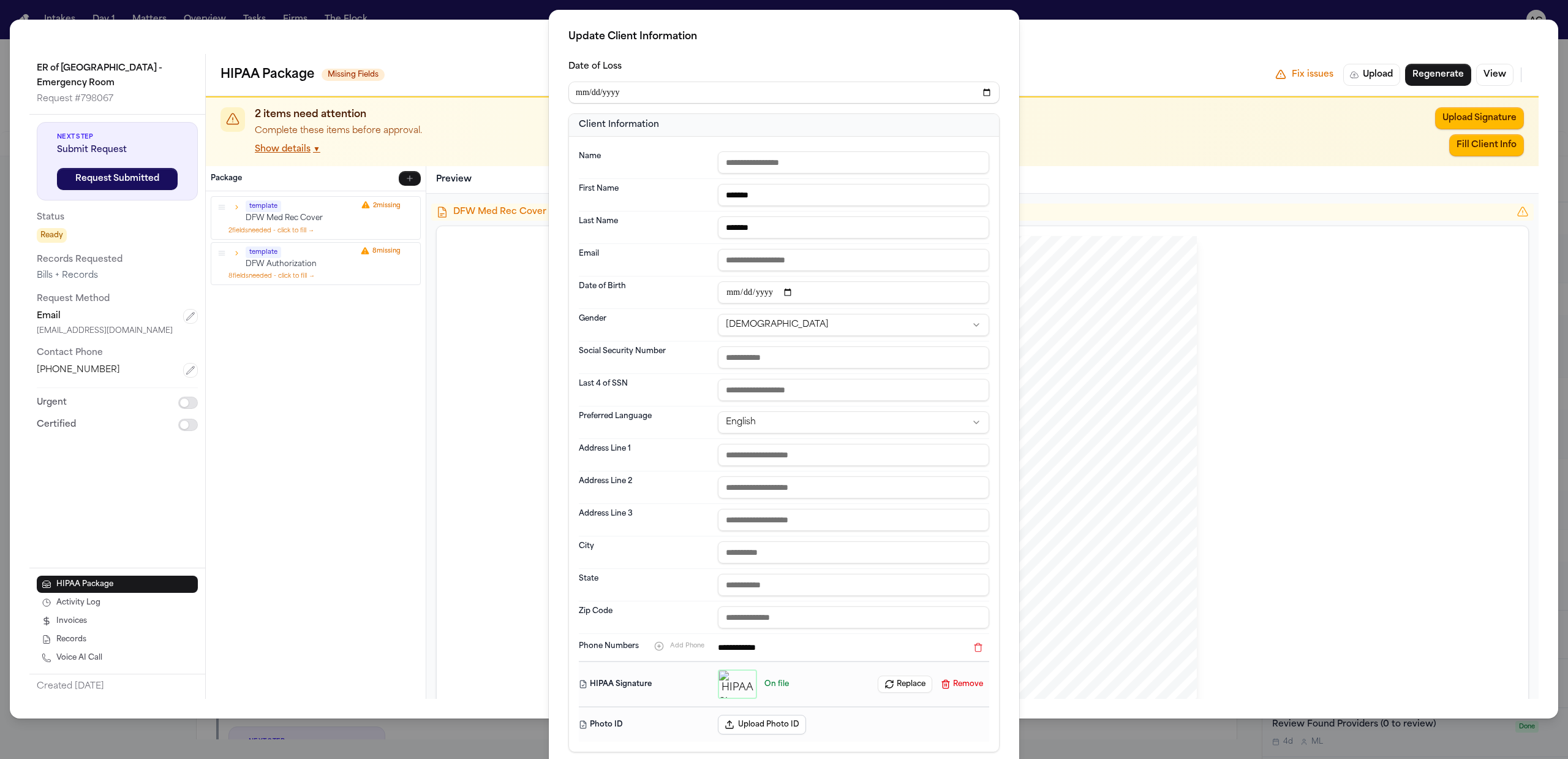
type input "**********"
click at [876, 54] on div "**********" at bounding box center [784, 409] width 470 height 799
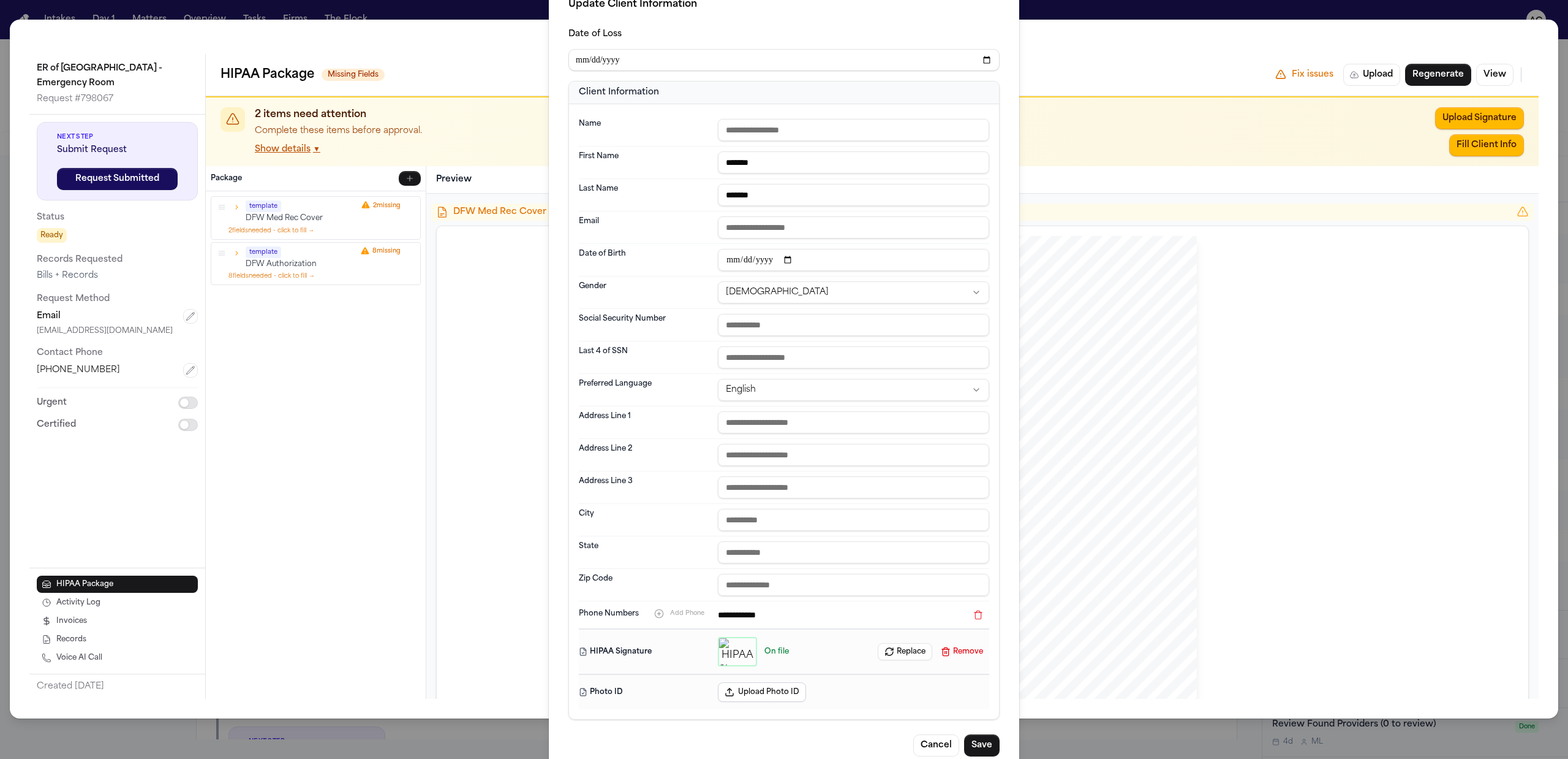
scroll to position [63, 0]
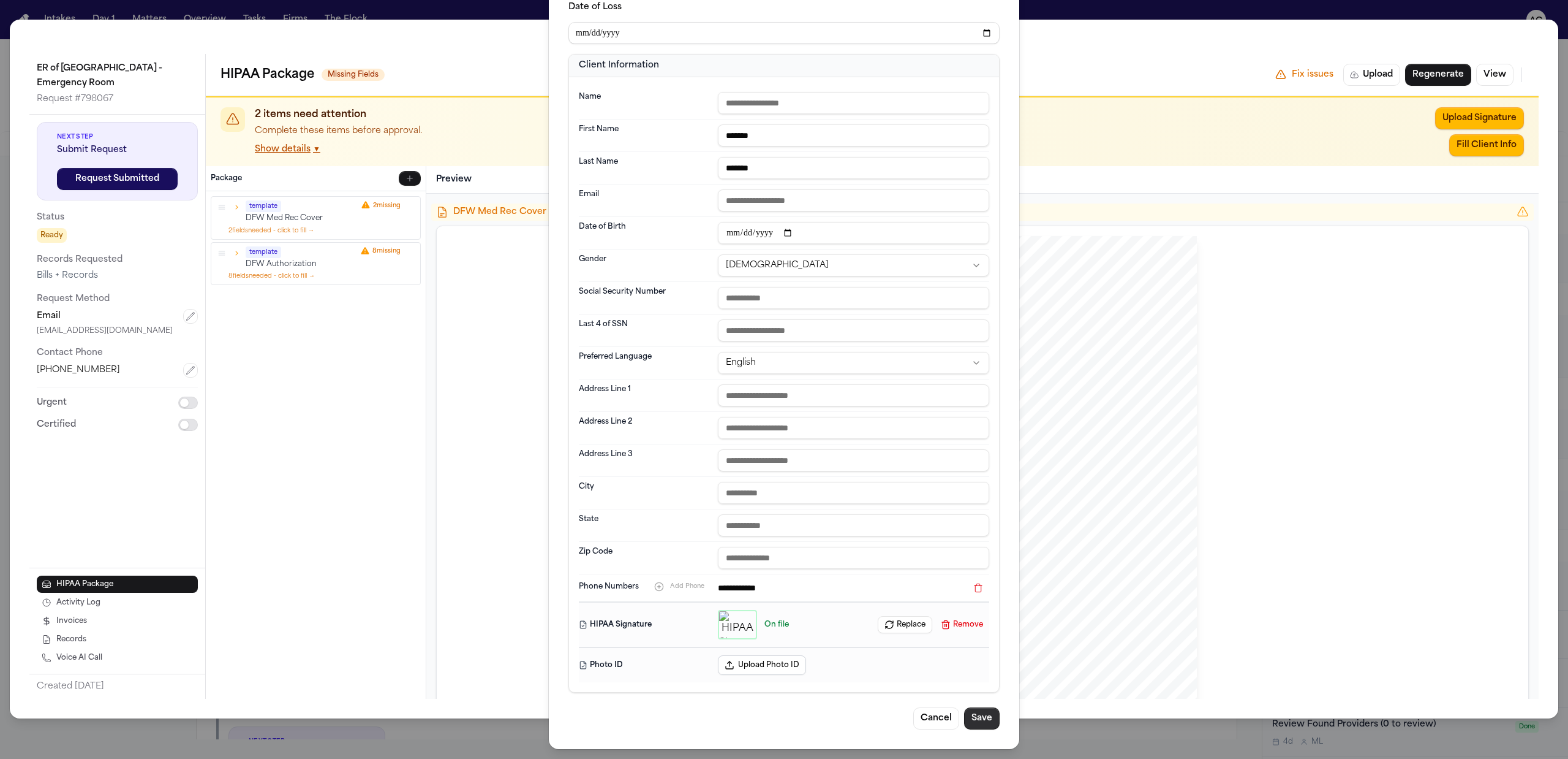
click at [987, 725] on button "Save" at bounding box center [981, 719] width 35 height 22
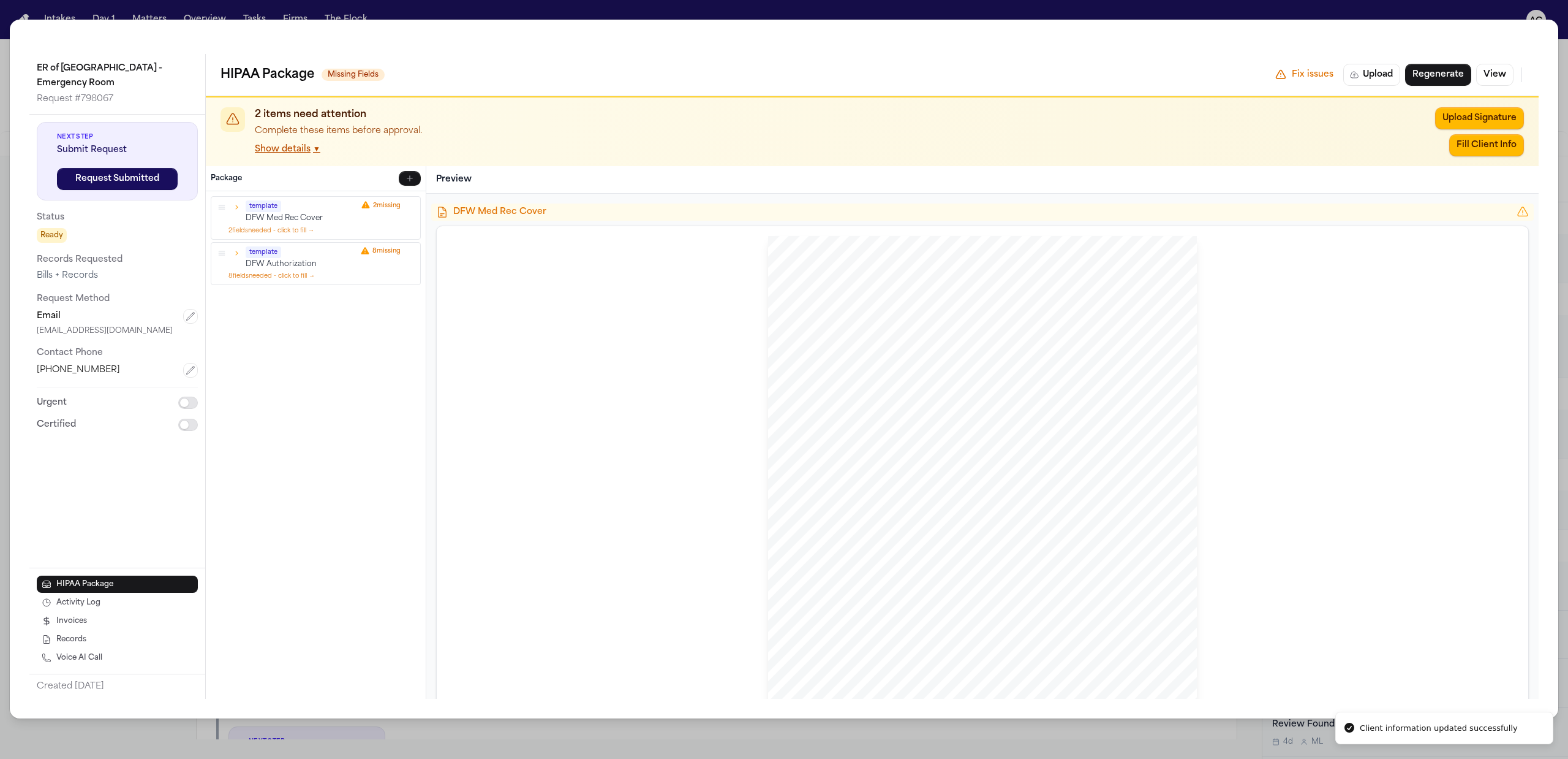
click at [1282, 3] on div "ER of Fort Worth - Emergency Room Request # 798067 Next Step Submit Request Req…" at bounding box center [784, 380] width 1568 height 759
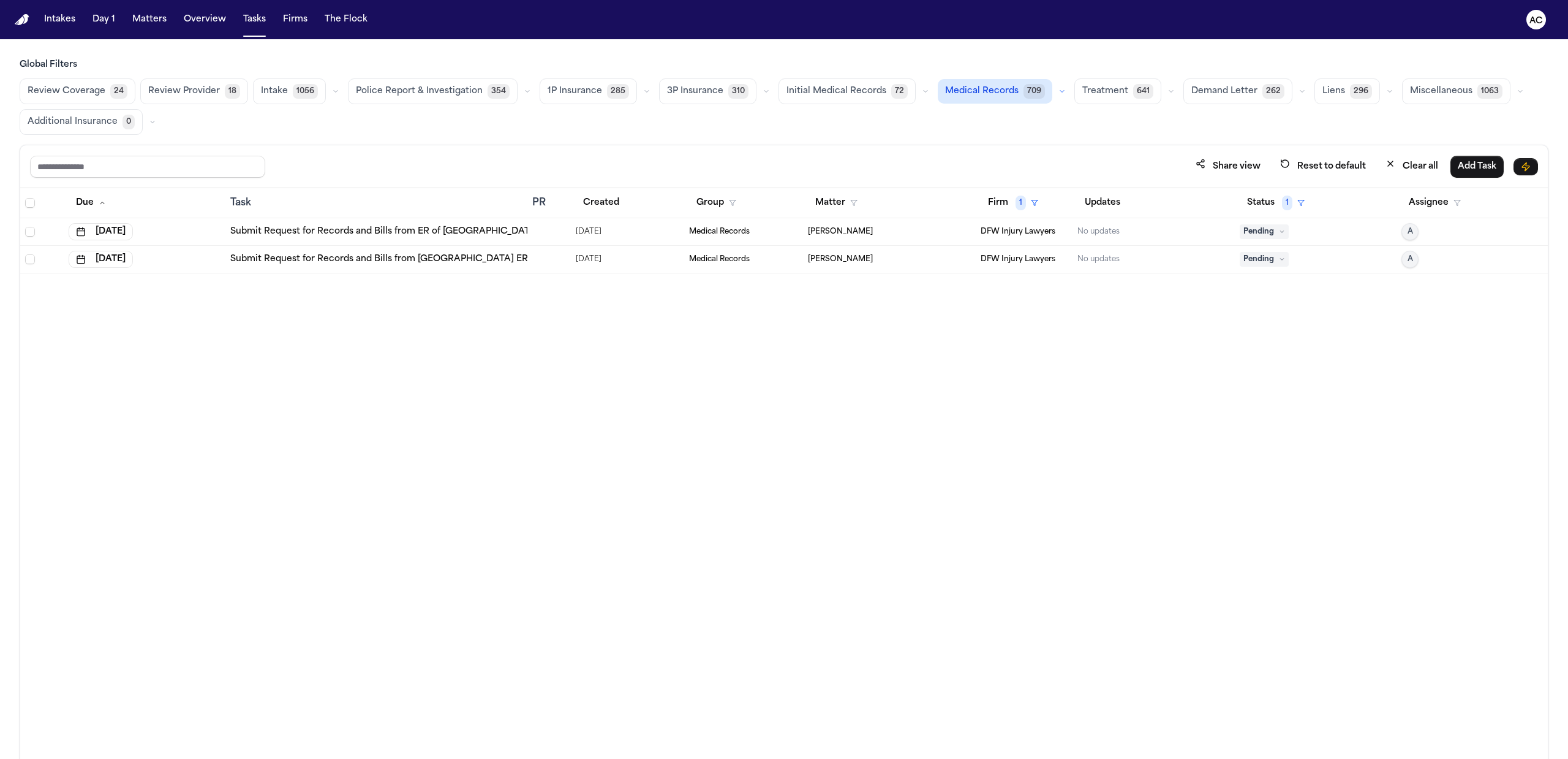
click at [471, 240] on td "Submit Request for Records and Bills from ER of Fort Worth - Emergency Room" at bounding box center [377, 232] width 303 height 28
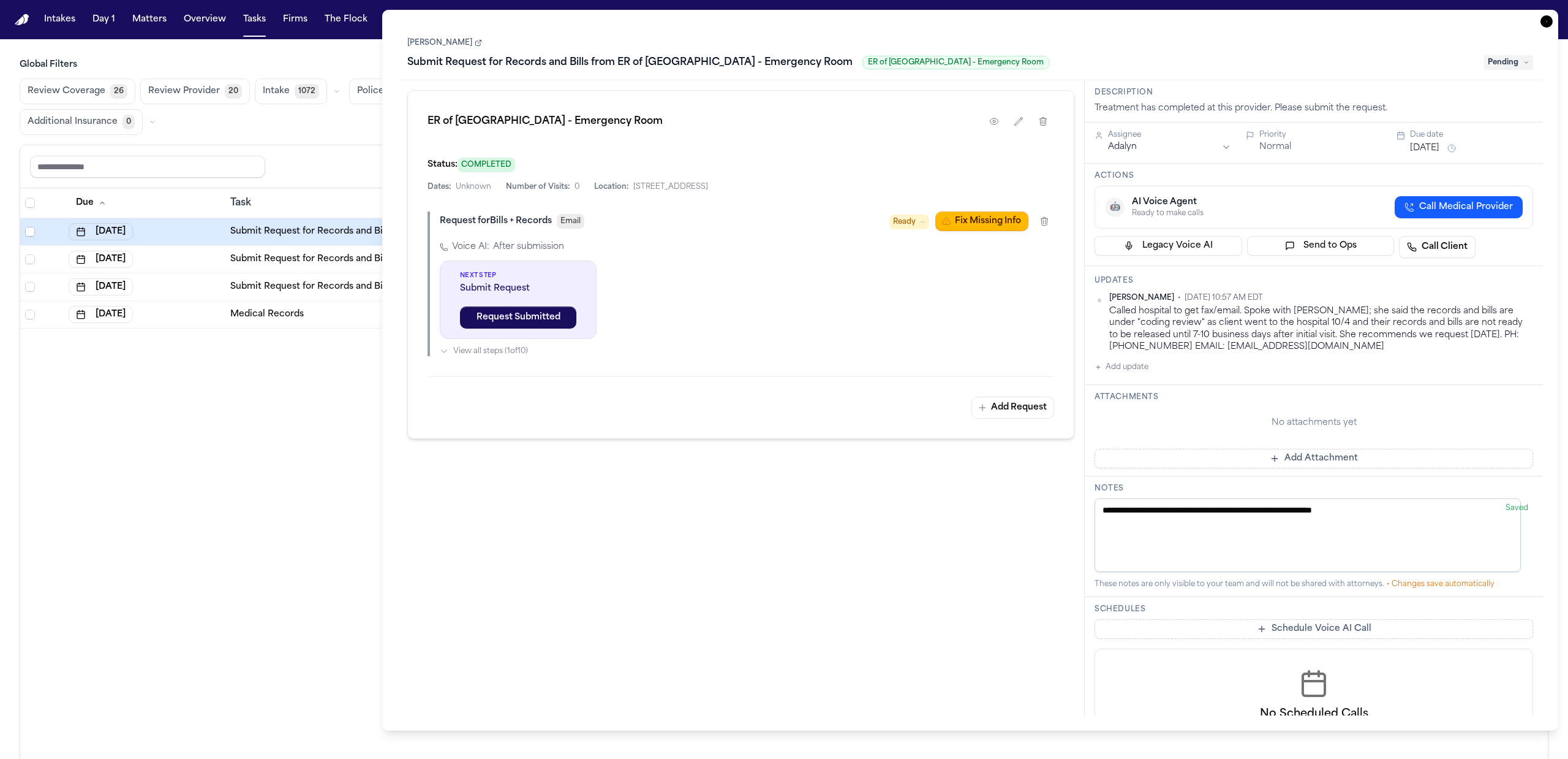
click at [441, 40] on link "Shiquan Freeney" at bounding box center [445, 42] width 75 height 9
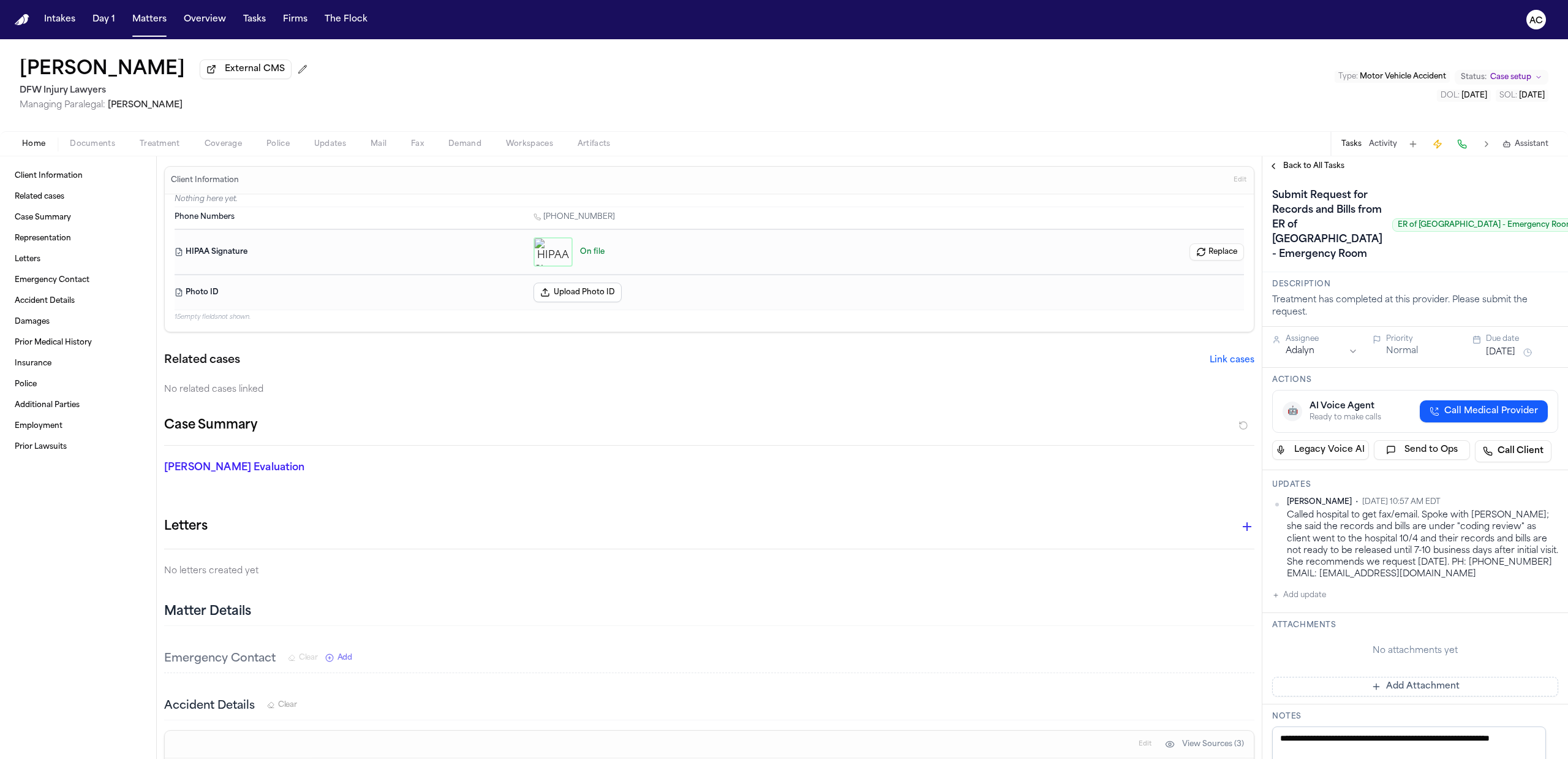
click at [99, 142] on span "Documents" at bounding box center [92, 144] width 46 height 9
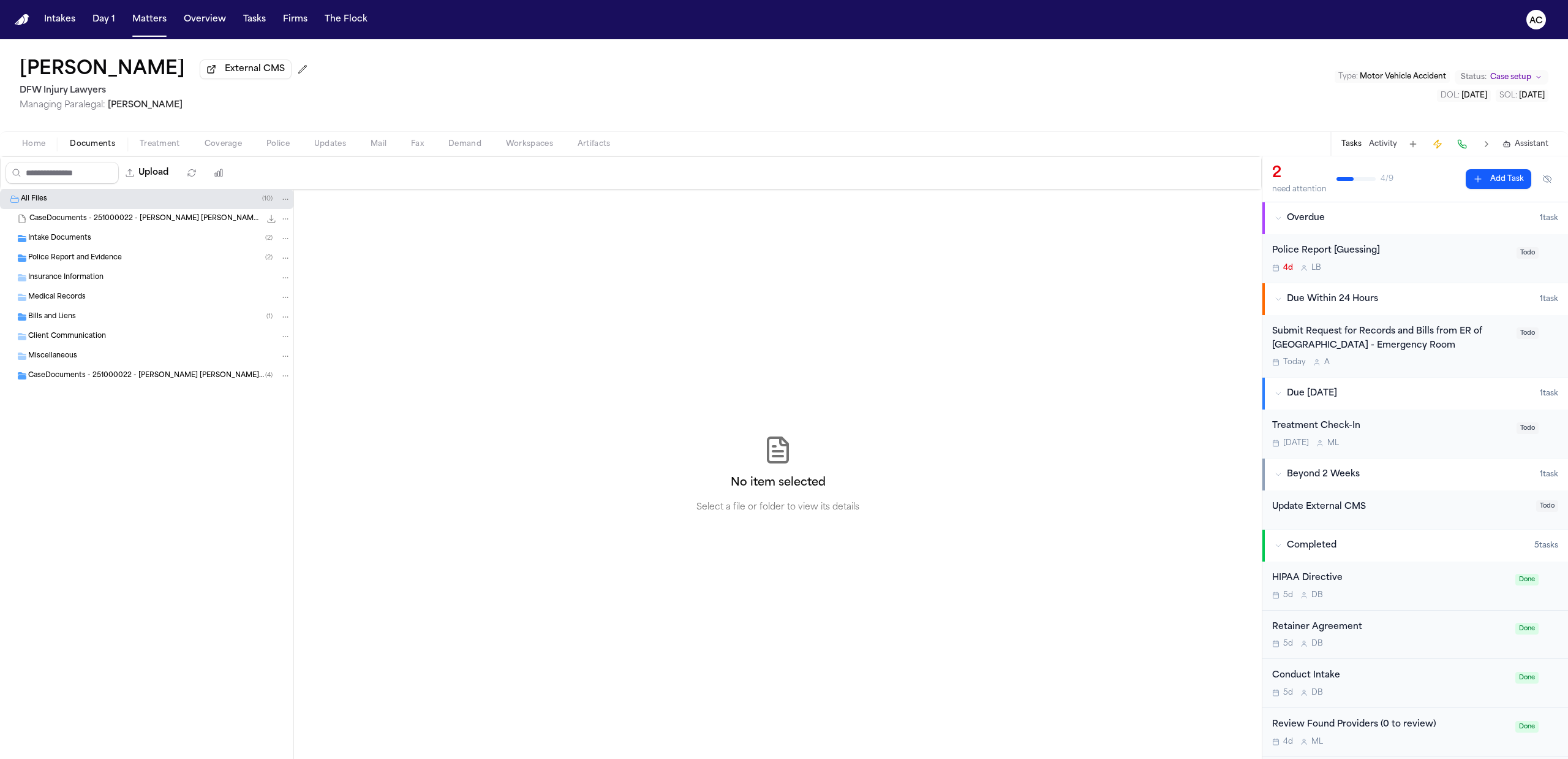
click at [65, 315] on span "Bills and Liens" at bounding box center [52, 318] width 48 height 10
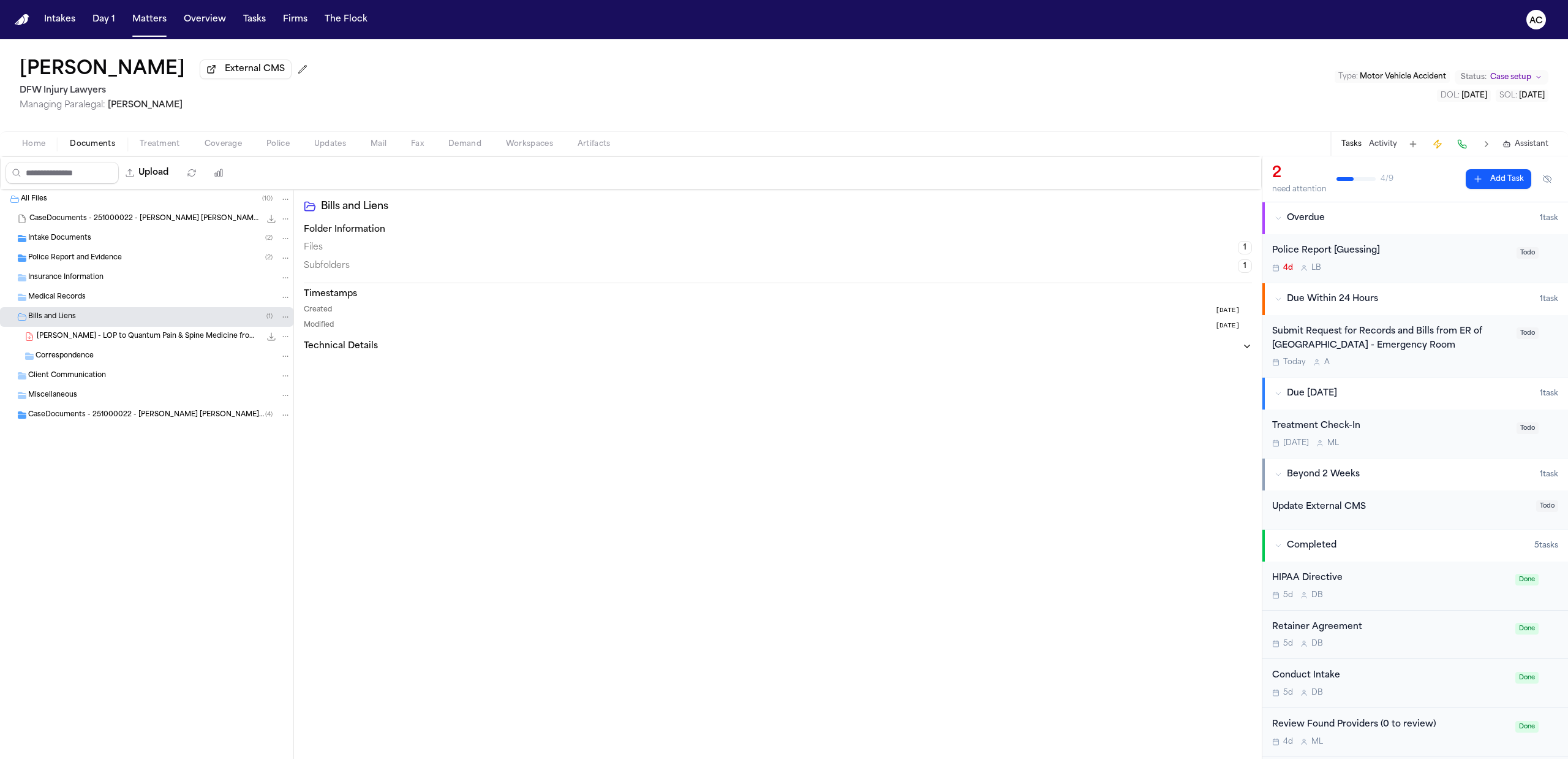
click at [81, 333] on span "S. Freeney - LOP to Quantum Pain & Spine Medicine from DFW Injury Lawyers - 10.…" at bounding box center [149, 336] width 224 height 10
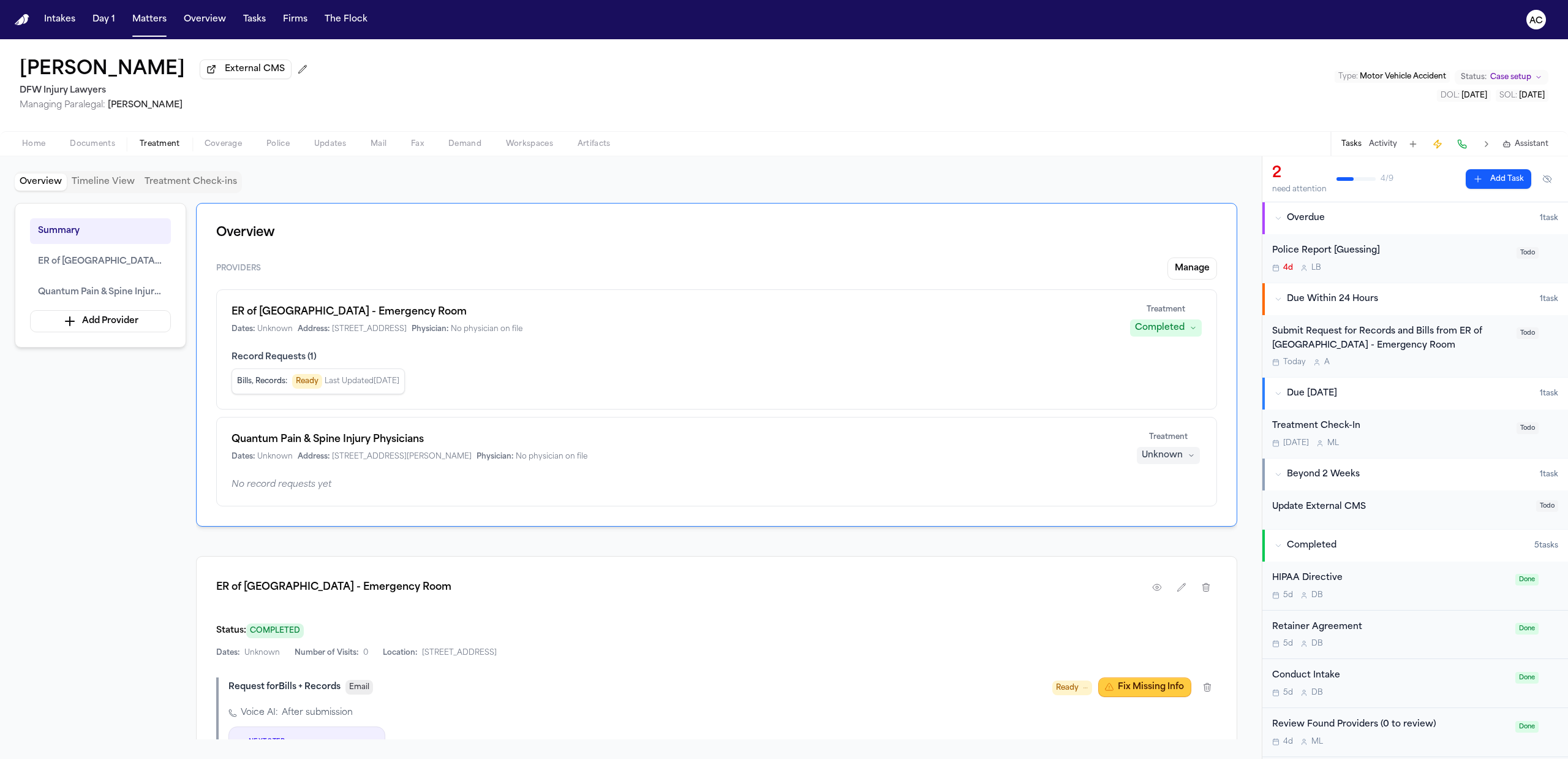
click at [1118, 684] on button "Fix Missing Info" at bounding box center [1145, 687] width 93 height 20
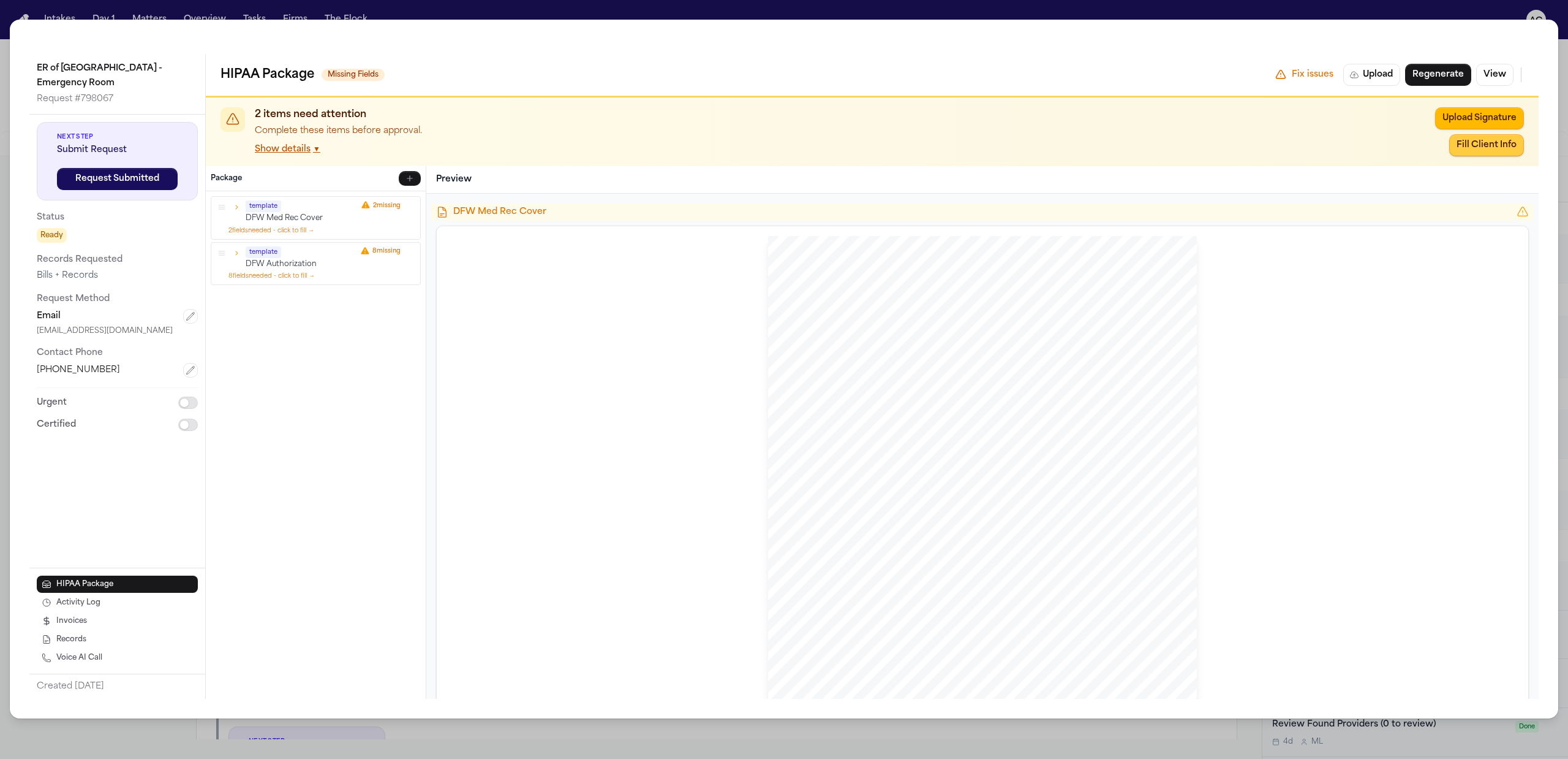
click at [1474, 152] on button "Fill Client Info" at bounding box center [1486, 145] width 75 height 22
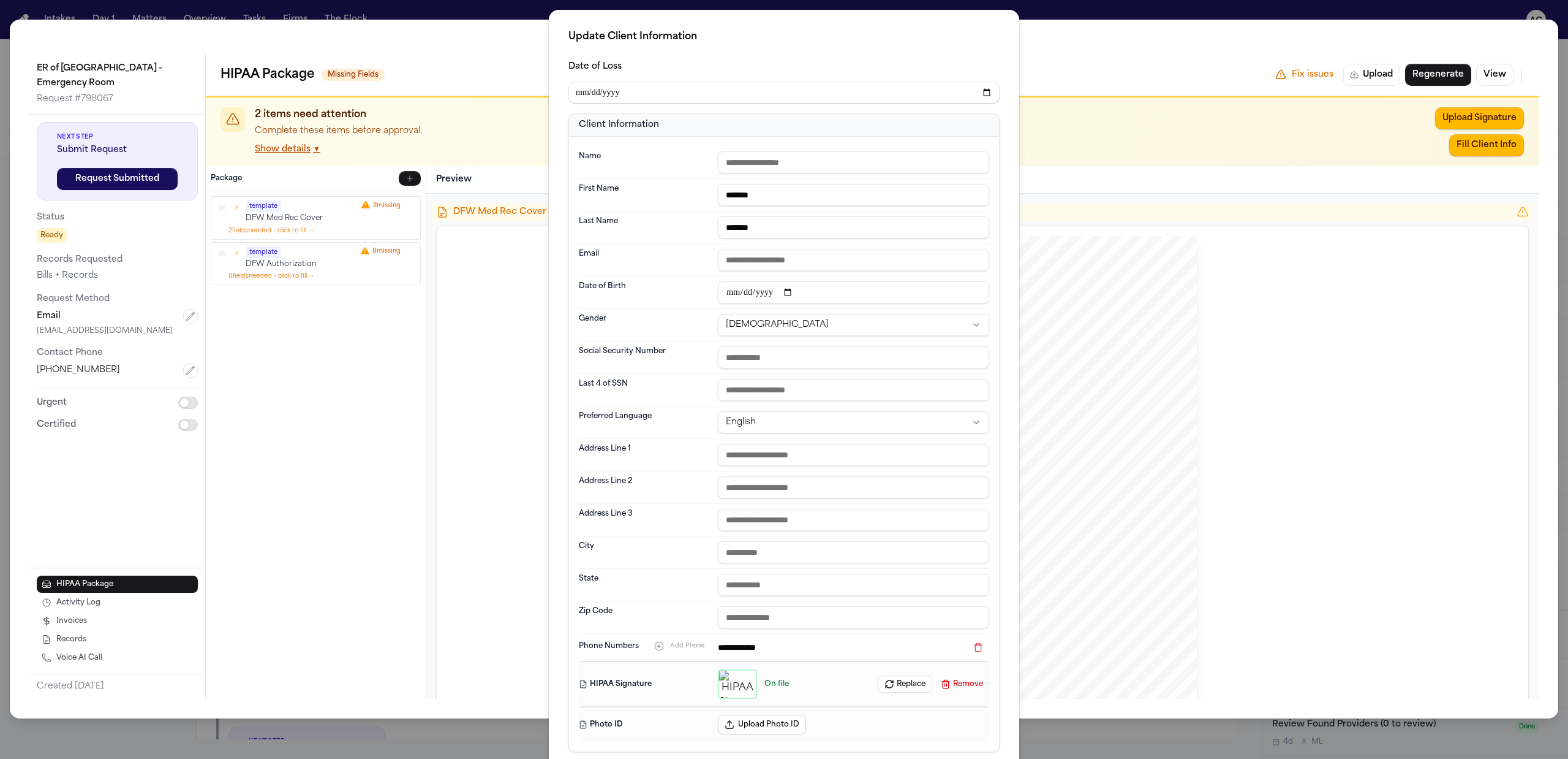
click at [1081, 9] on div "**********" at bounding box center [784, 409] width 1568 height 818
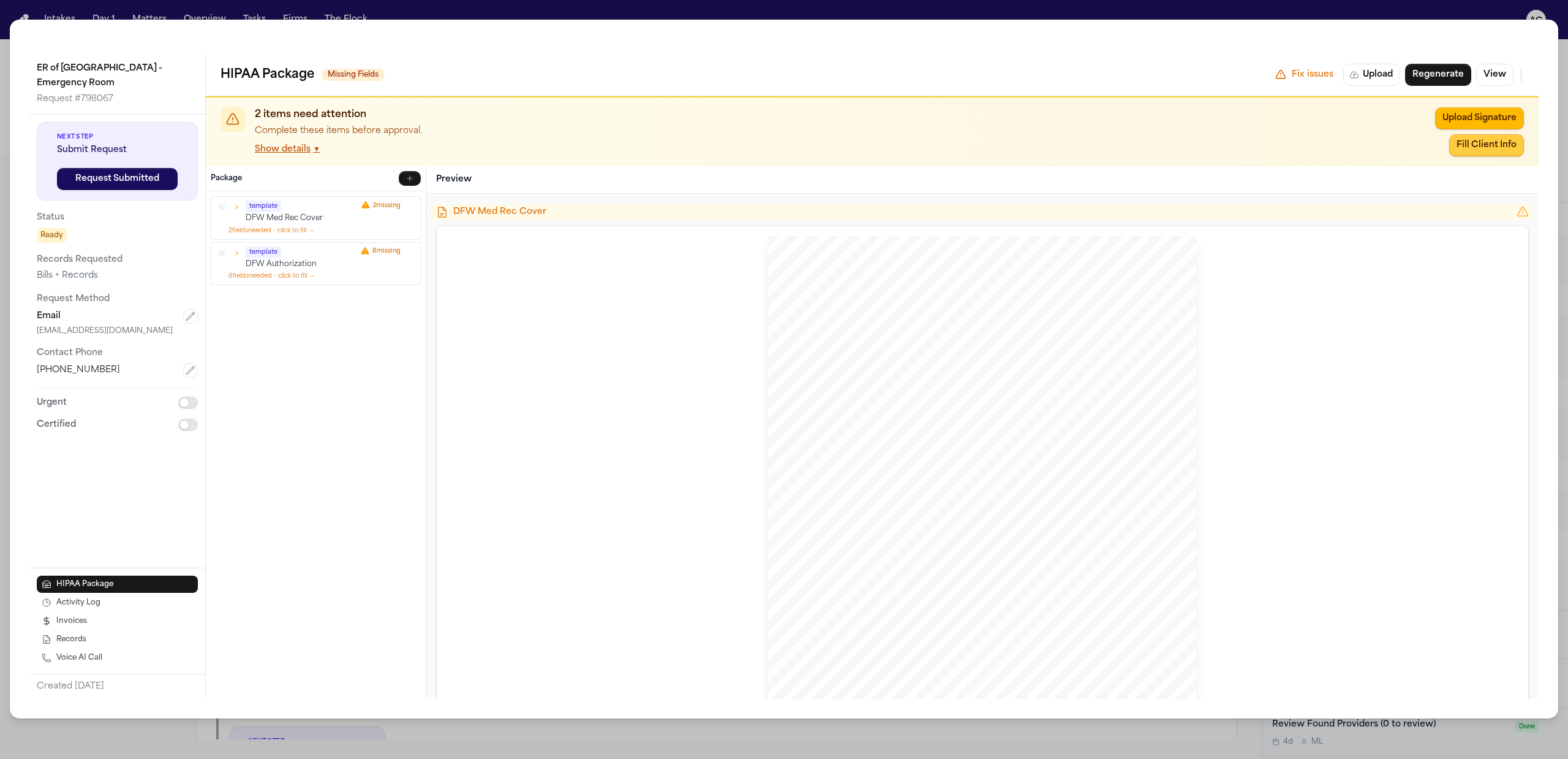
click at [1493, 150] on button "Fill Client Info" at bounding box center [1486, 145] width 75 height 22
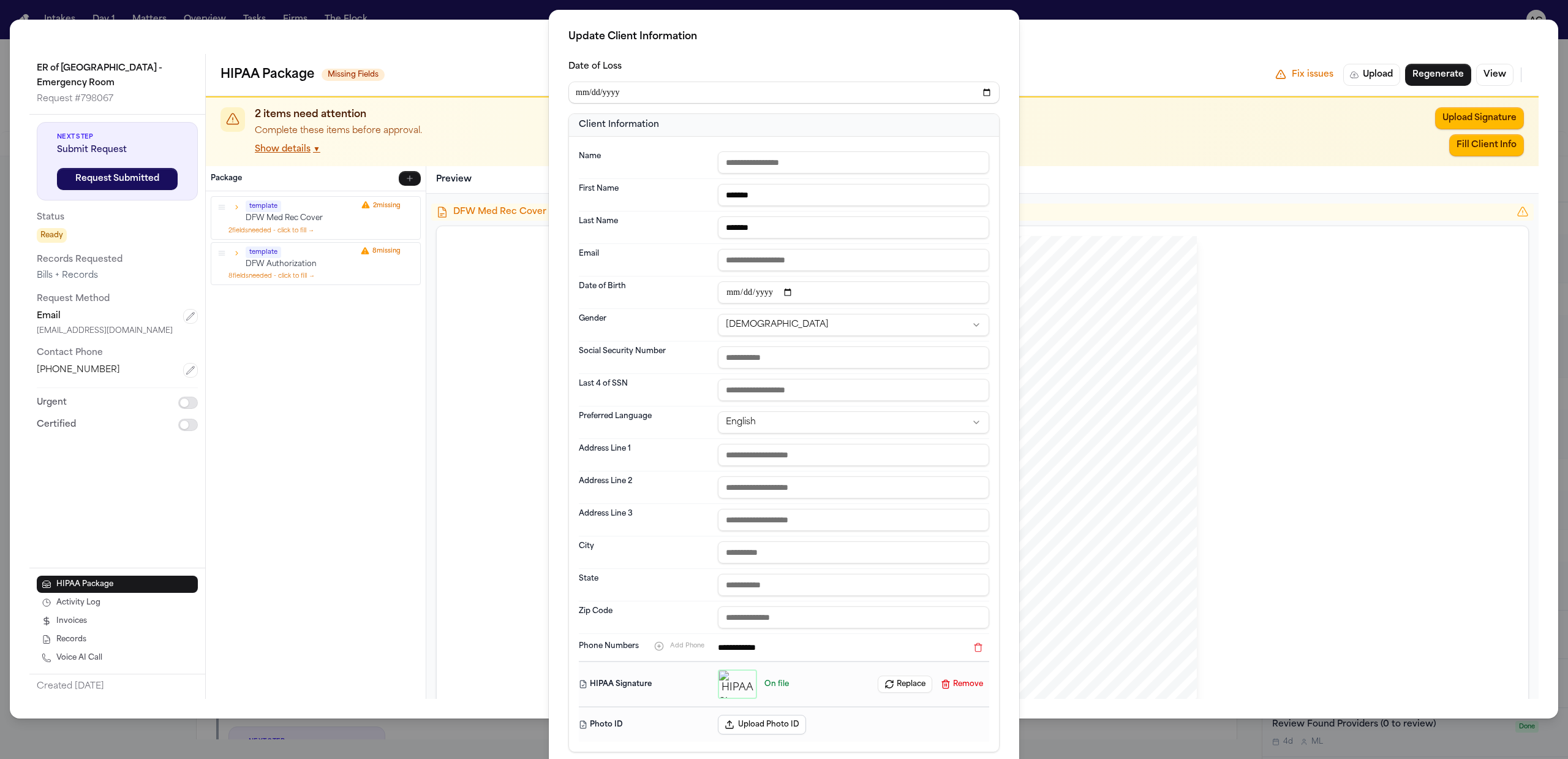
click at [297, 35] on div "**********" at bounding box center [784, 409] width 1568 height 818
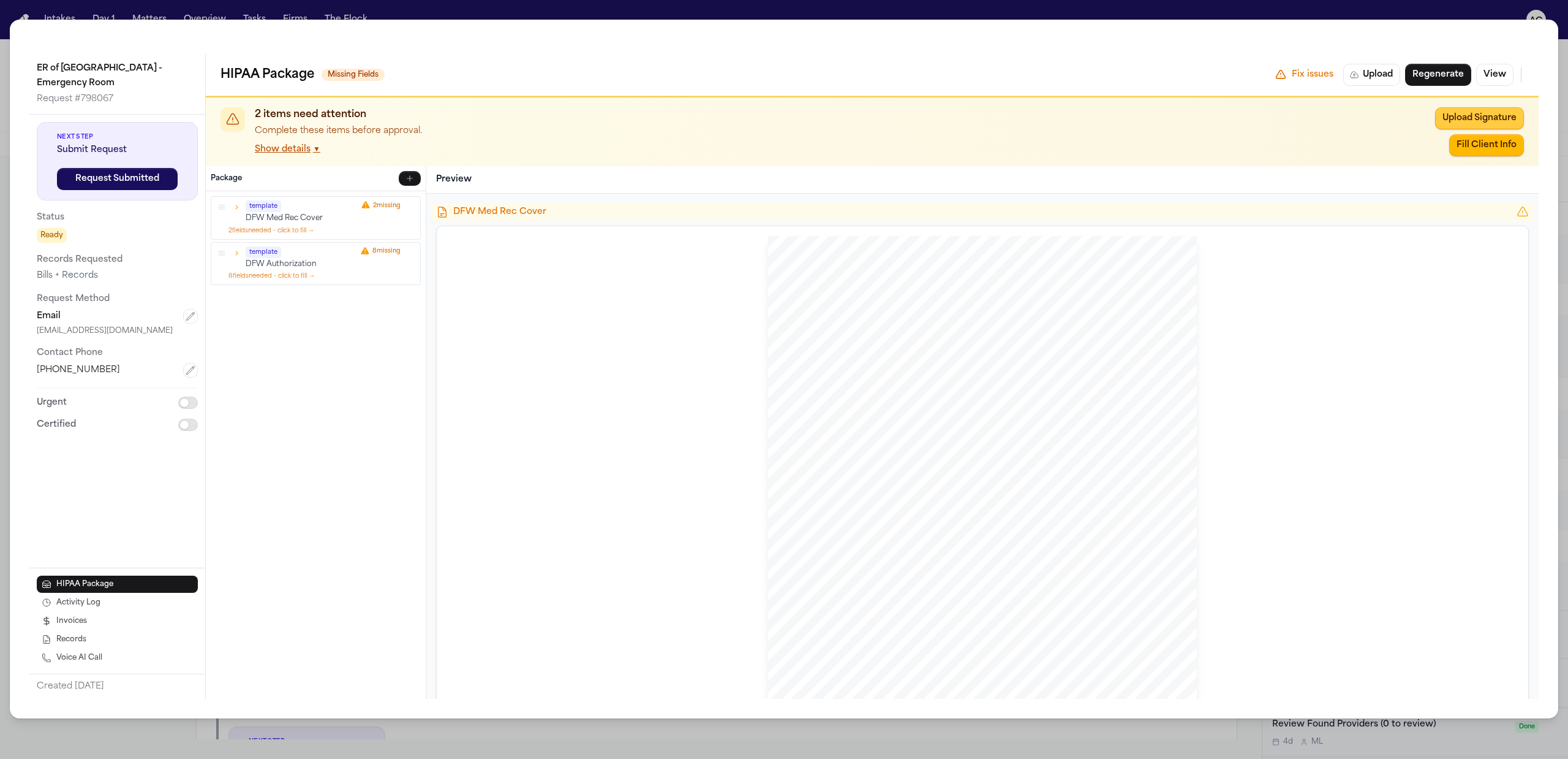
click at [1489, 125] on button "Upload Signature" at bounding box center [1479, 119] width 89 height 22
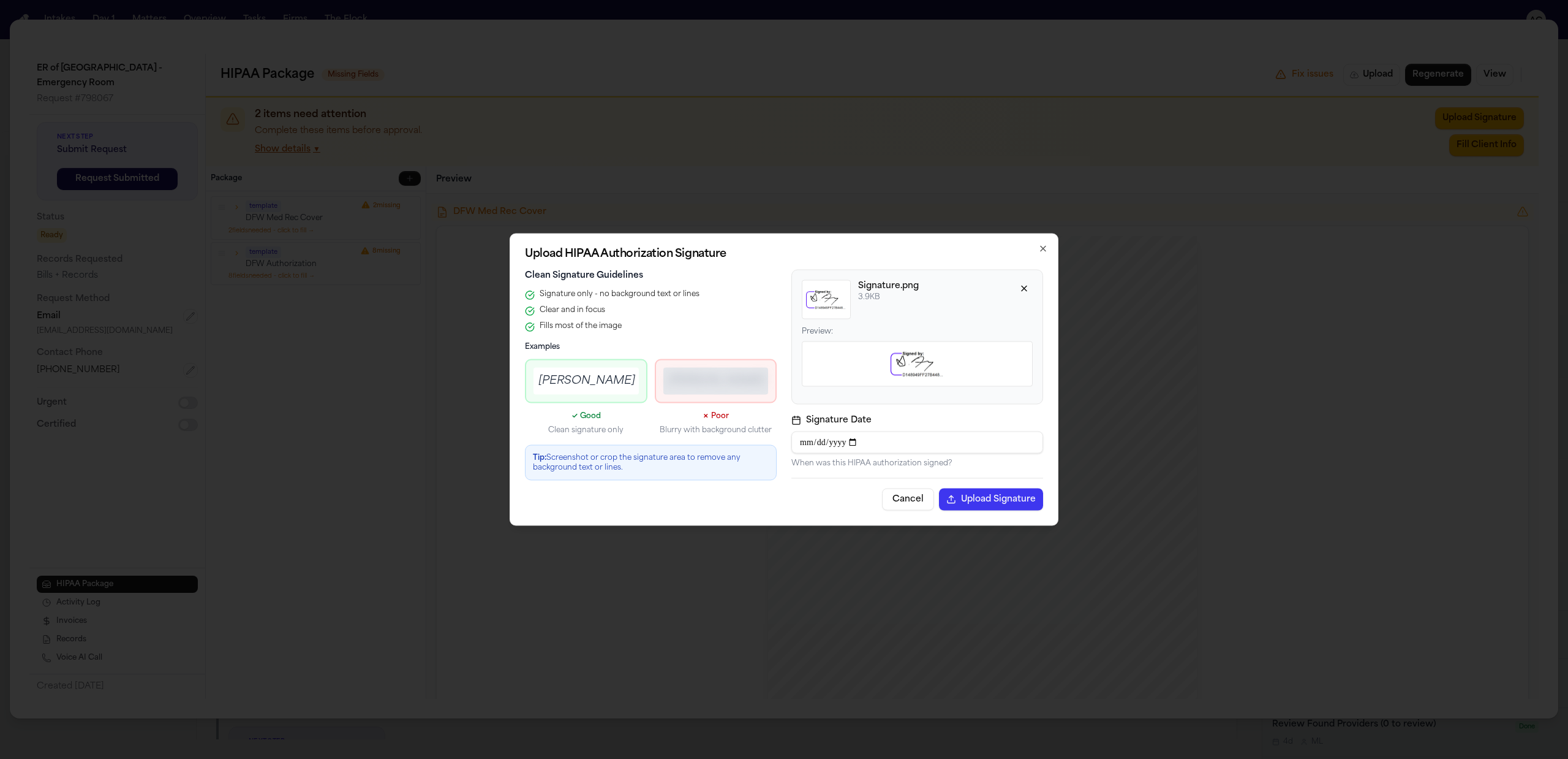
click at [1005, 498] on button "Upload Signature" at bounding box center [991, 500] width 104 height 22
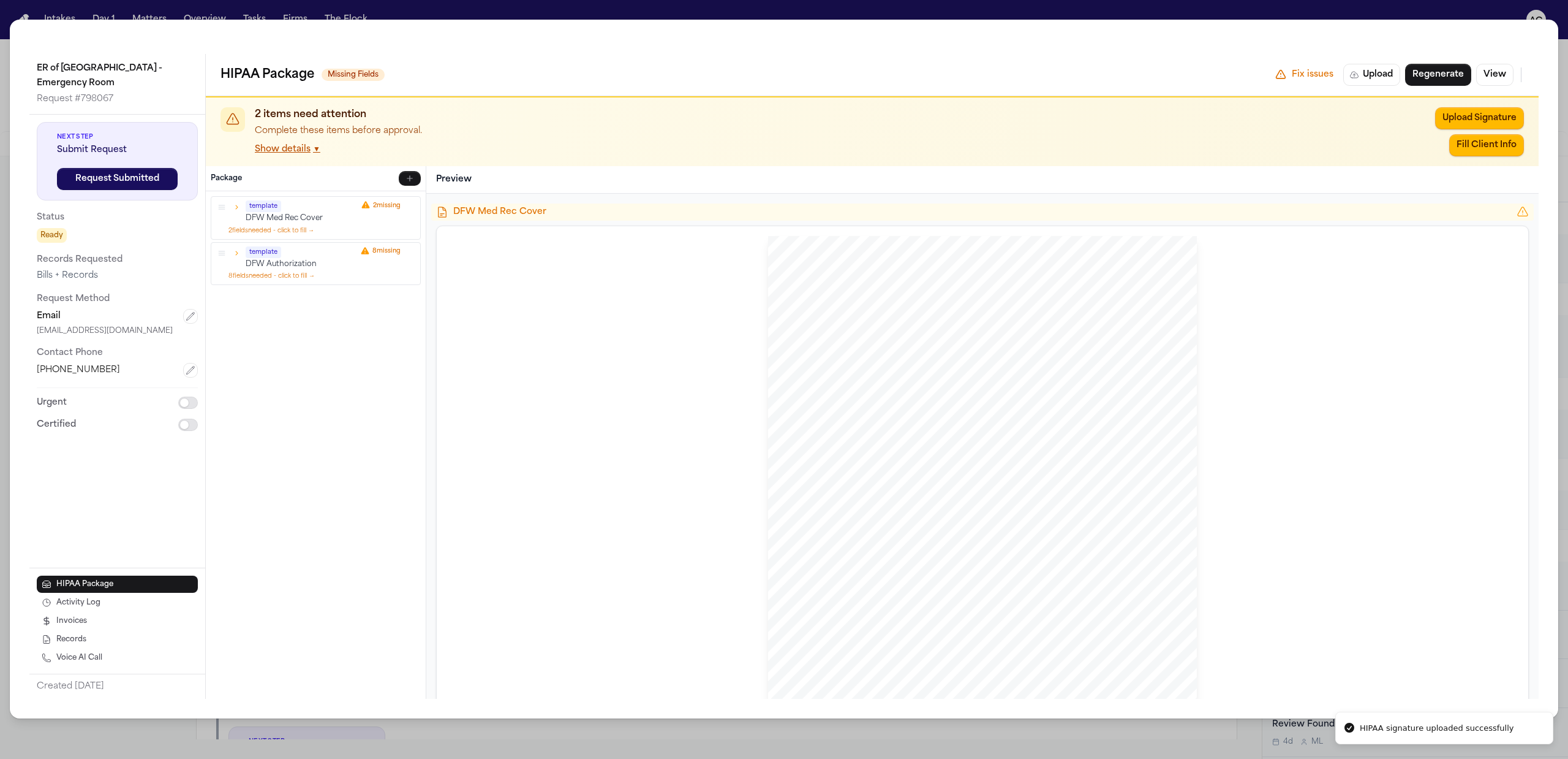
click at [1236, 13] on div "ER of Fort Worth - Emergency Room Request # 798067 Next Step Submit Request Req…" at bounding box center [784, 380] width 1568 height 759
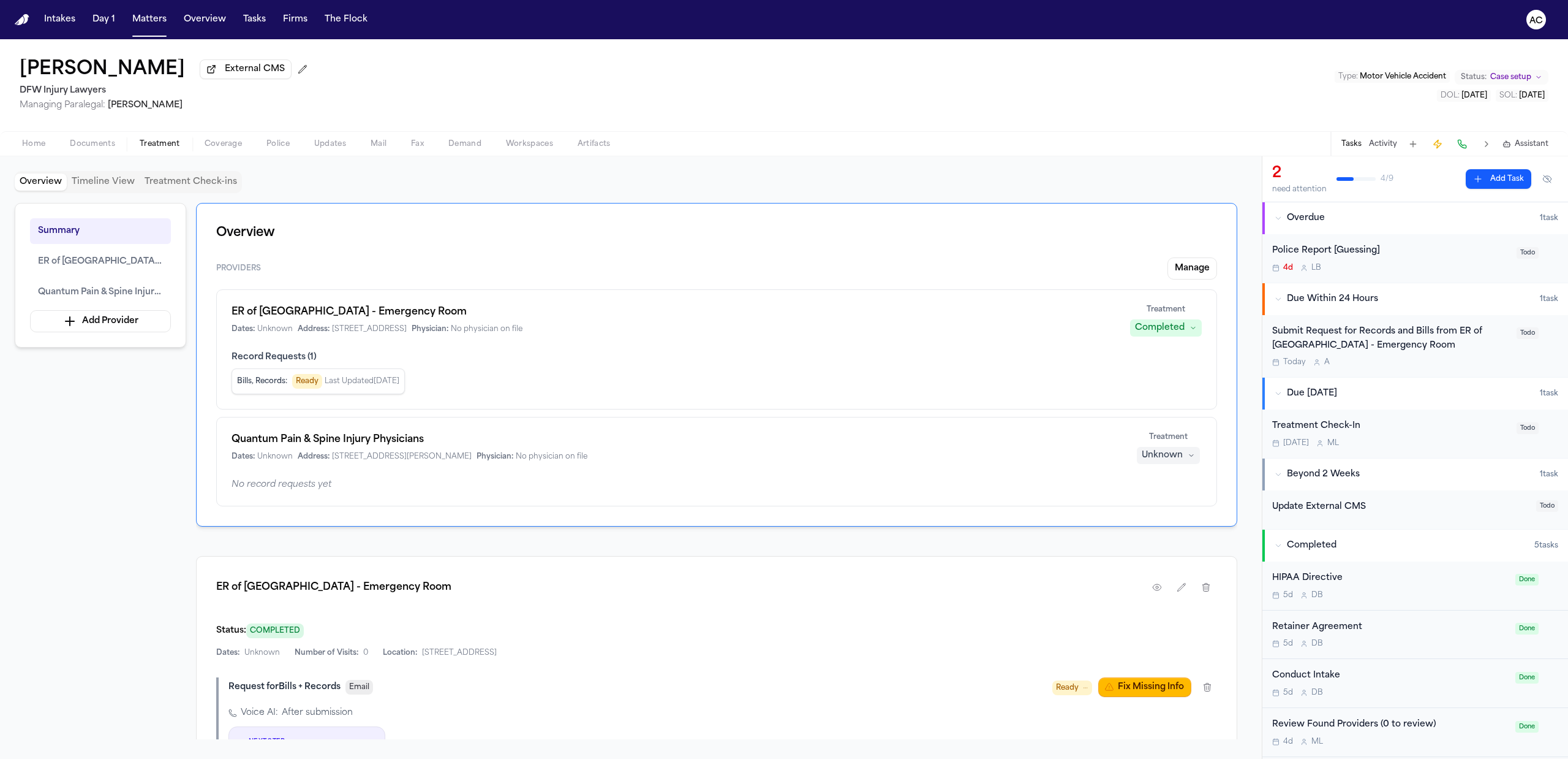
drag, startPoint x: 1019, startPoint y: 589, endPoint x: 1074, endPoint y: 595, distance: 55.3
click at [1019, 589] on div "ER of [GEOGRAPHIC_DATA] - Emergency Room" at bounding box center [716, 587] width 1001 height 22
click at [1150, 594] on button "button" at bounding box center [1158, 587] width 22 height 22
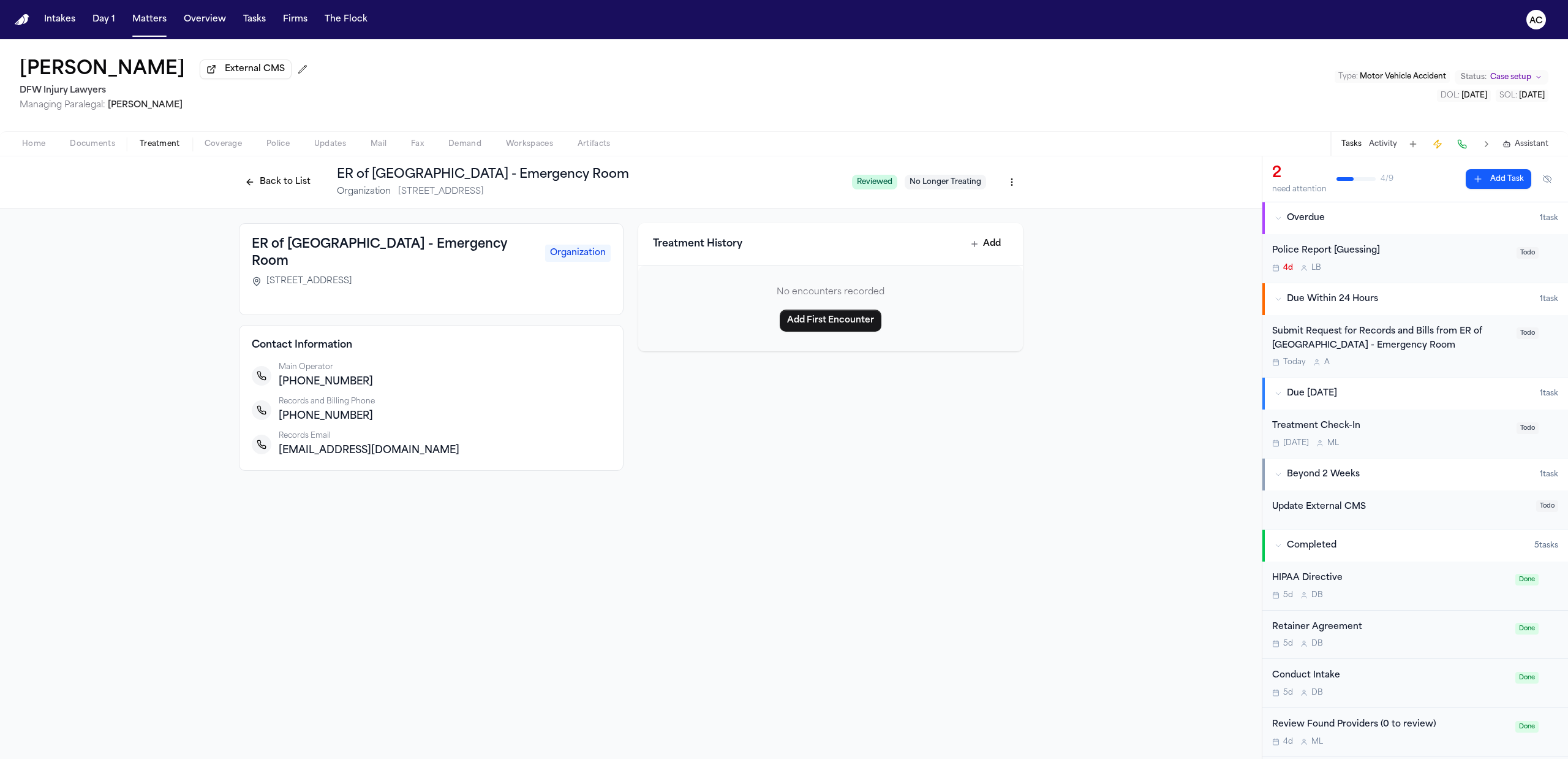
click at [270, 174] on button "Back to List" at bounding box center [278, 182] width 77 height 20
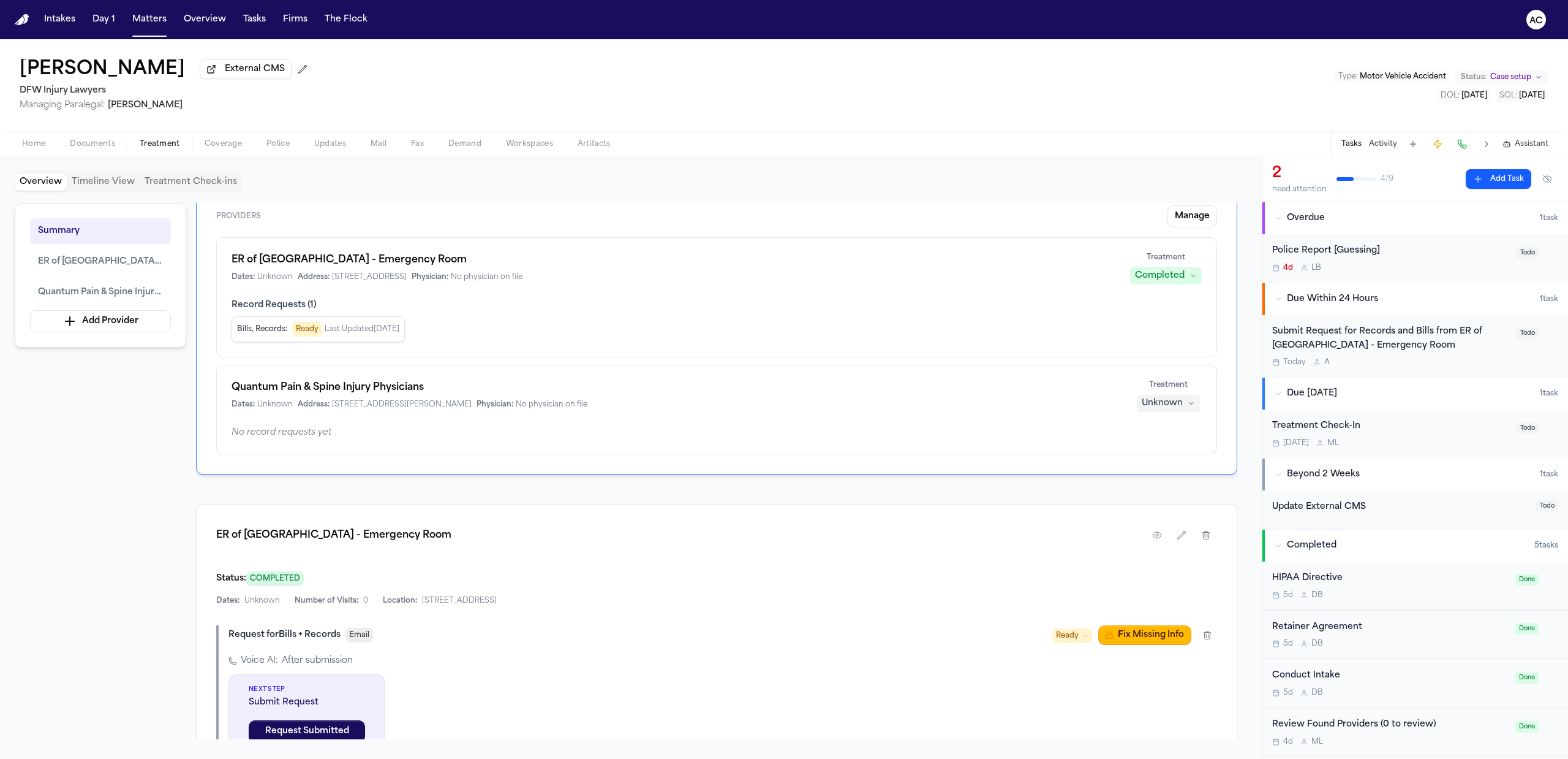
scroll to position [82, 0]
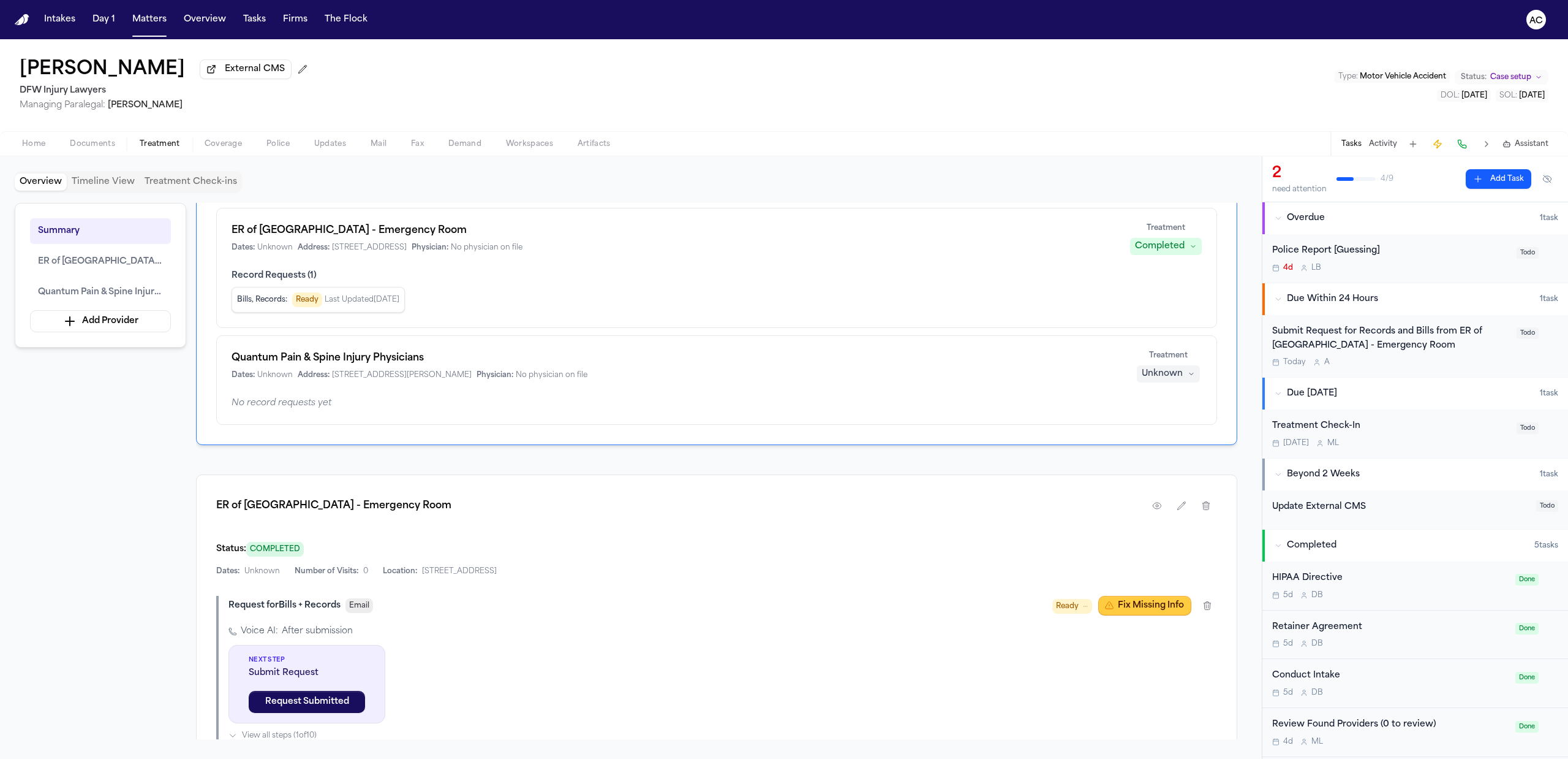
click at [1170, 608] on button "Fix Missing Info" at bounding box center [1145, 605] width 93 height 20
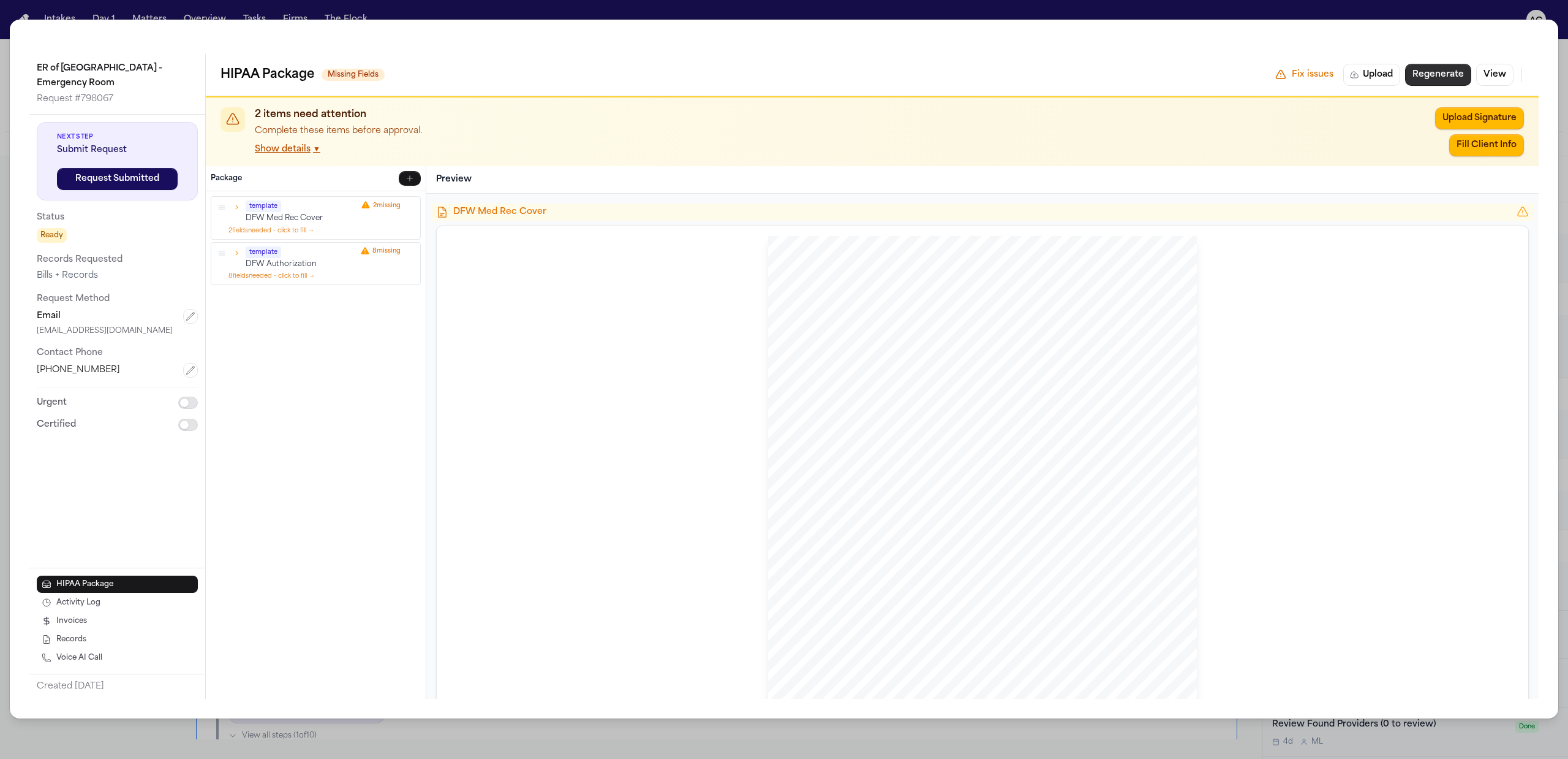
click at [1427, 73] on button "Regenerate" at bounding box center [1438, 75] width 66 height 22
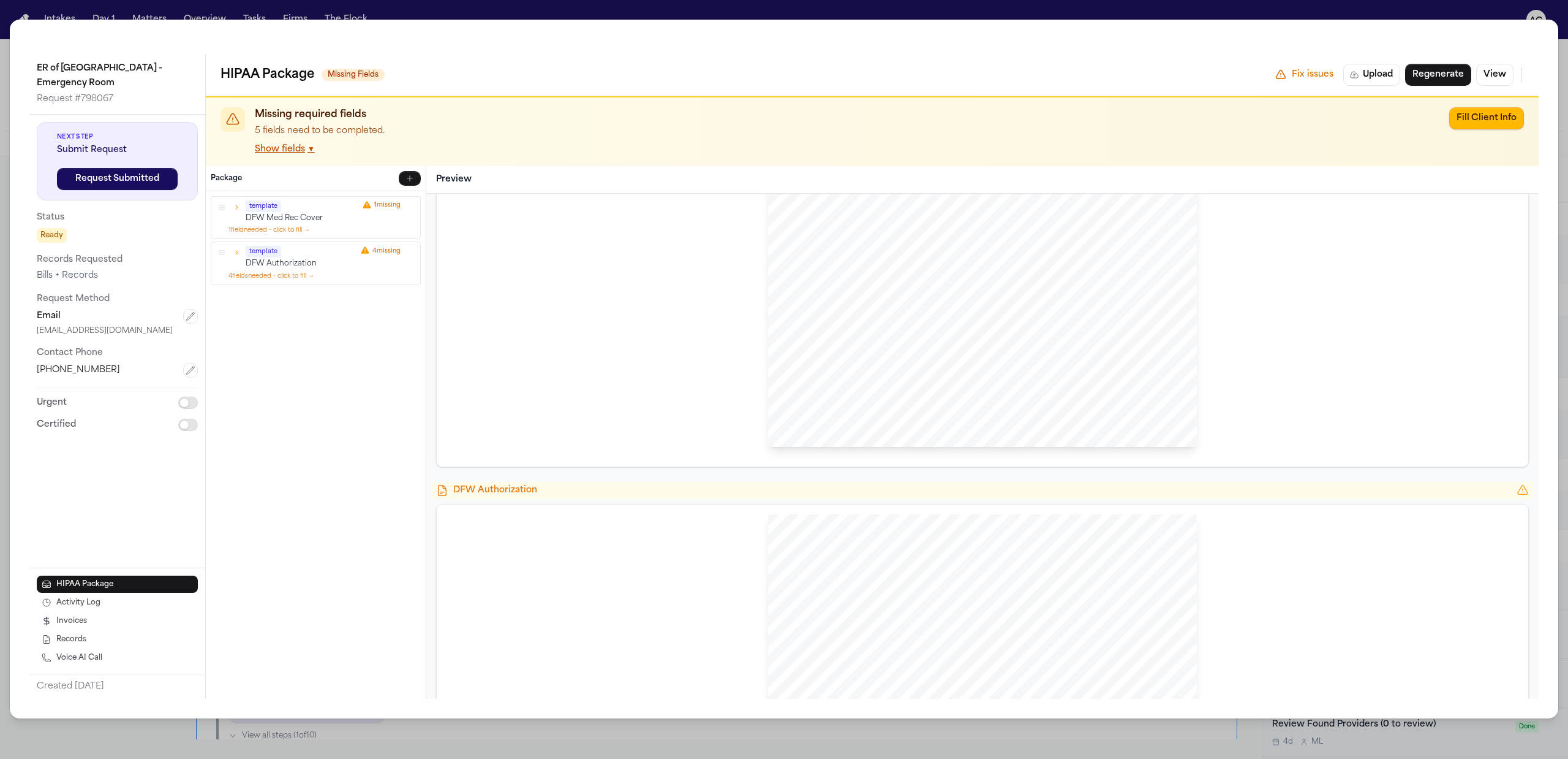
scroll to position [327, 0]
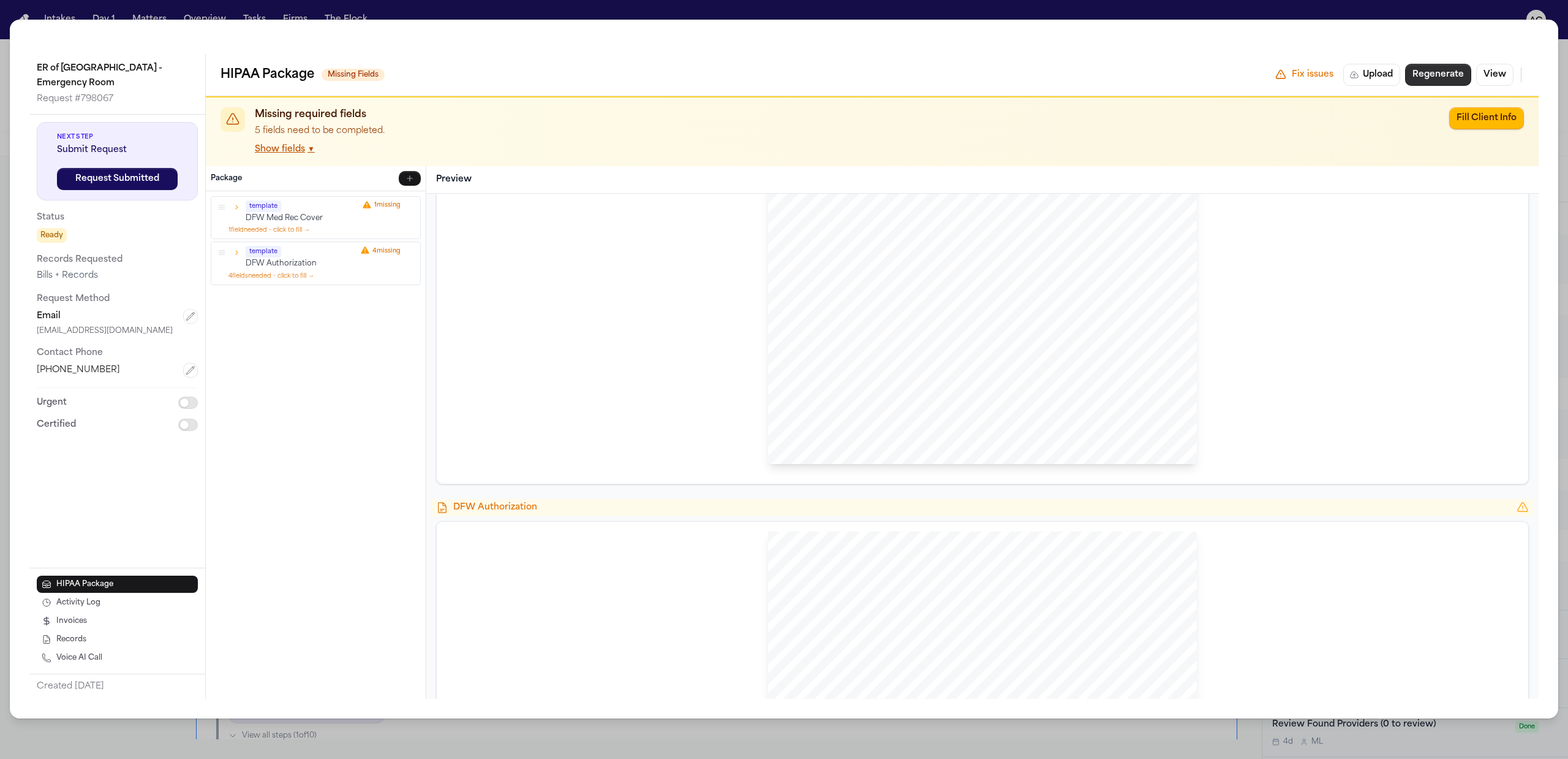
click at [1454, 77] on button "Regenerate" at bounding box center [1438, 75] width 66 height 22
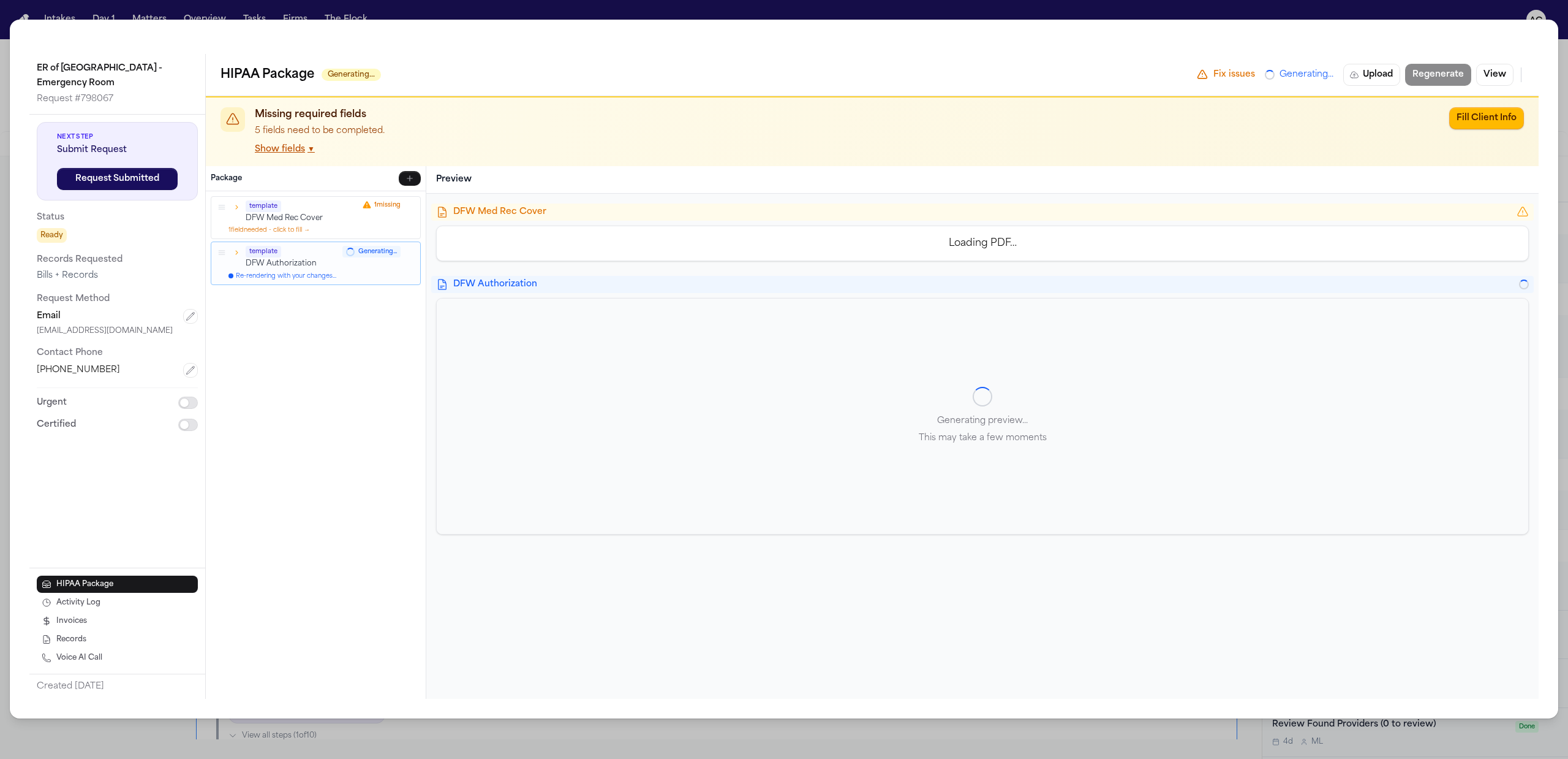
scroll to position [0, 0]
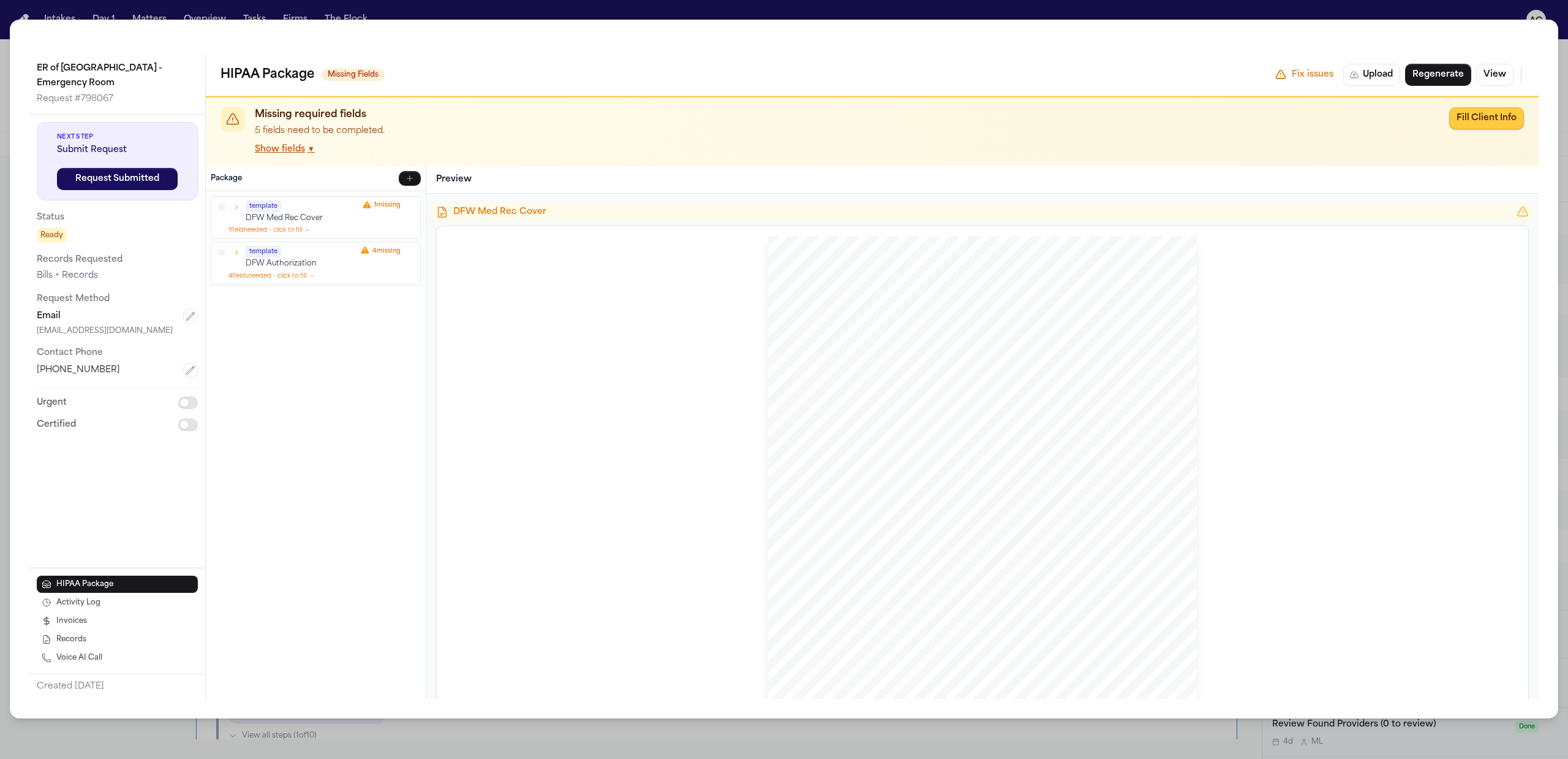
click at [1510, 119] on button "Fill Client Info" at bounding box center [1486, 119] width 75 height 22
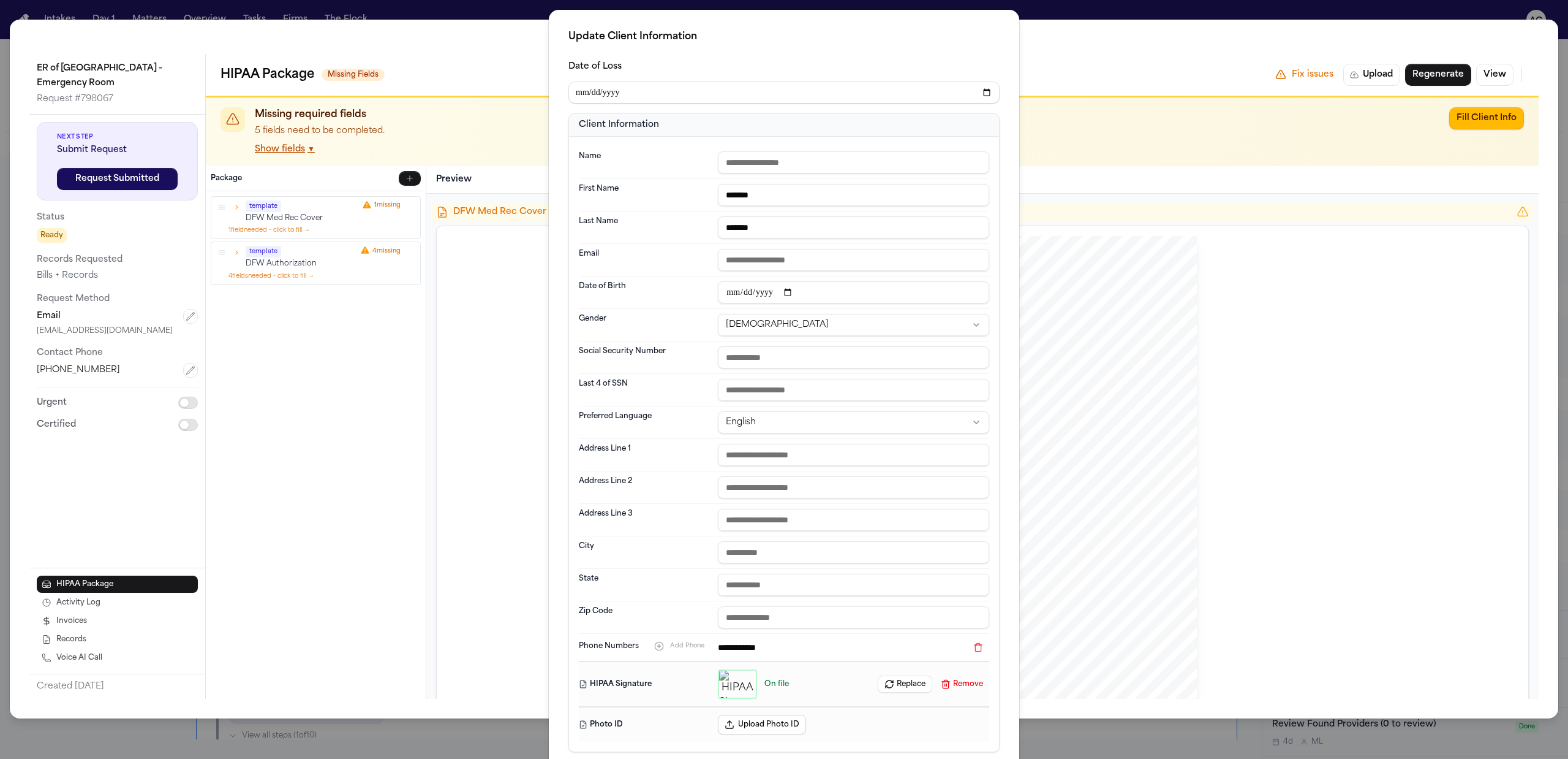
click at [770, 172] on input "text" at bounding box center [854, 163] width 272 height 22
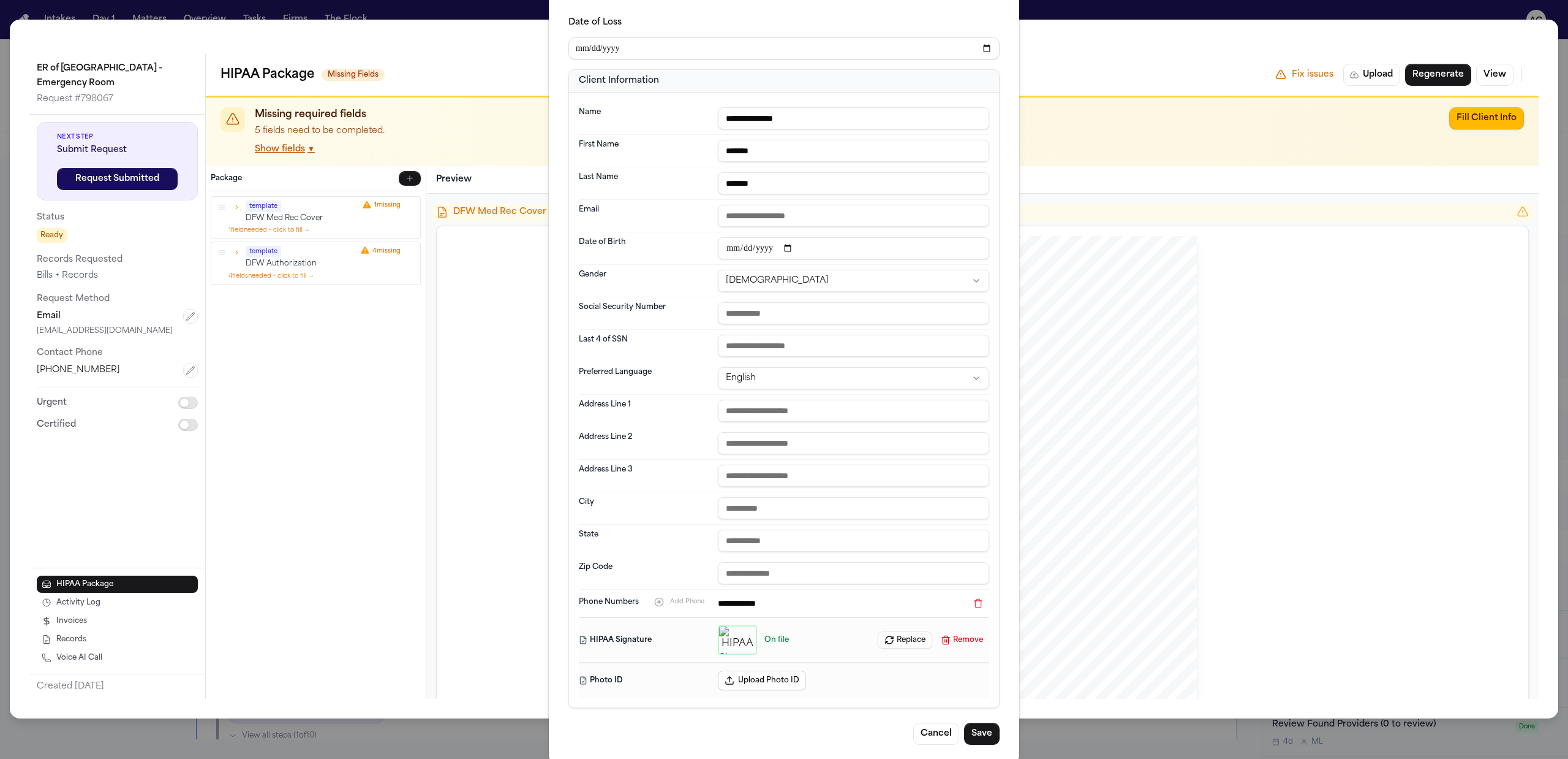
scroll to position [63, 0]
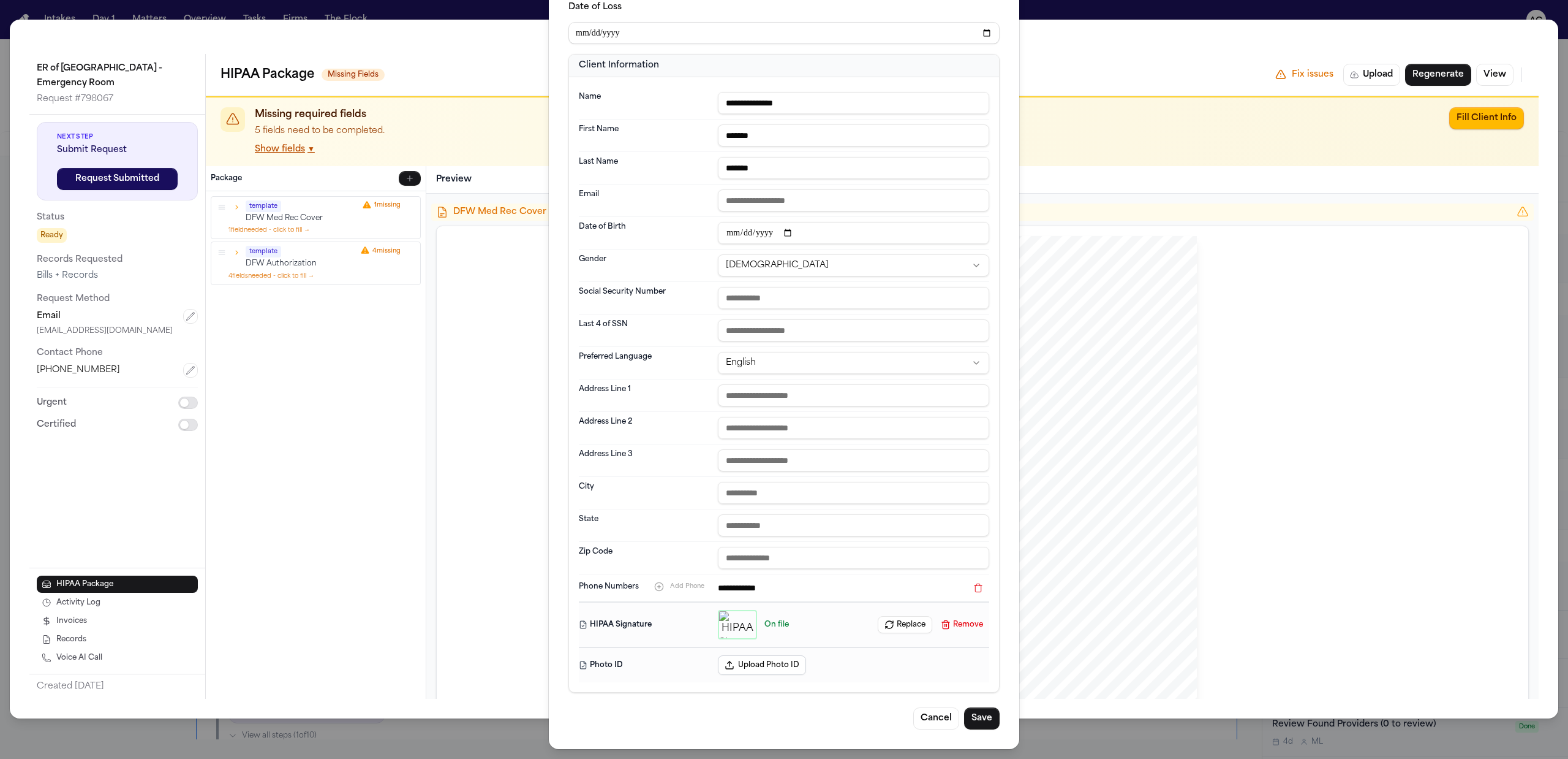
type input "**********"
click at [979, 719] on button "Save" at bounding box center [981, 719] width 35 height 22
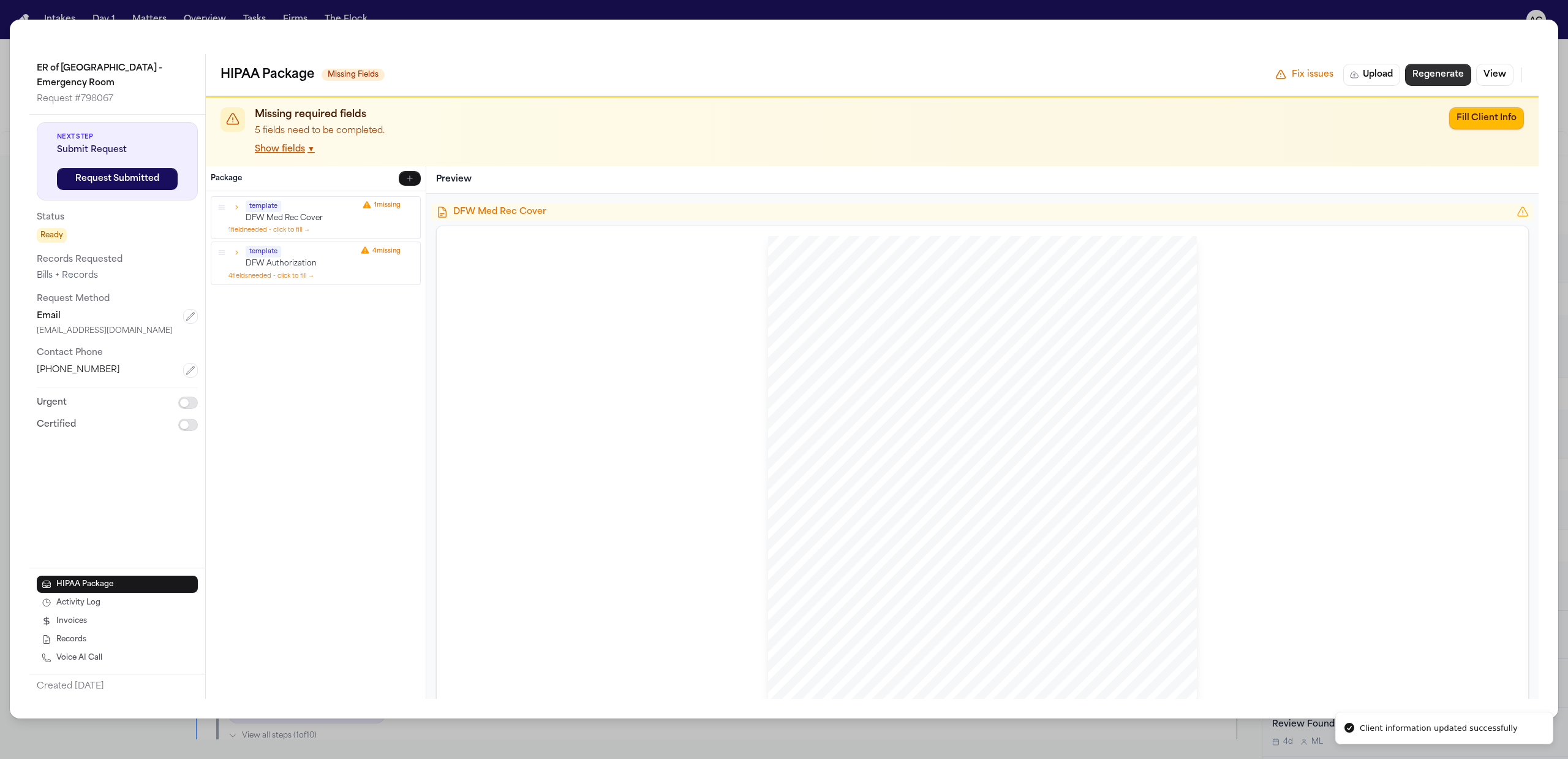
click at [1425, 71] on button "Regenerate" at bounding box center [1438, 75] width 66 height 22
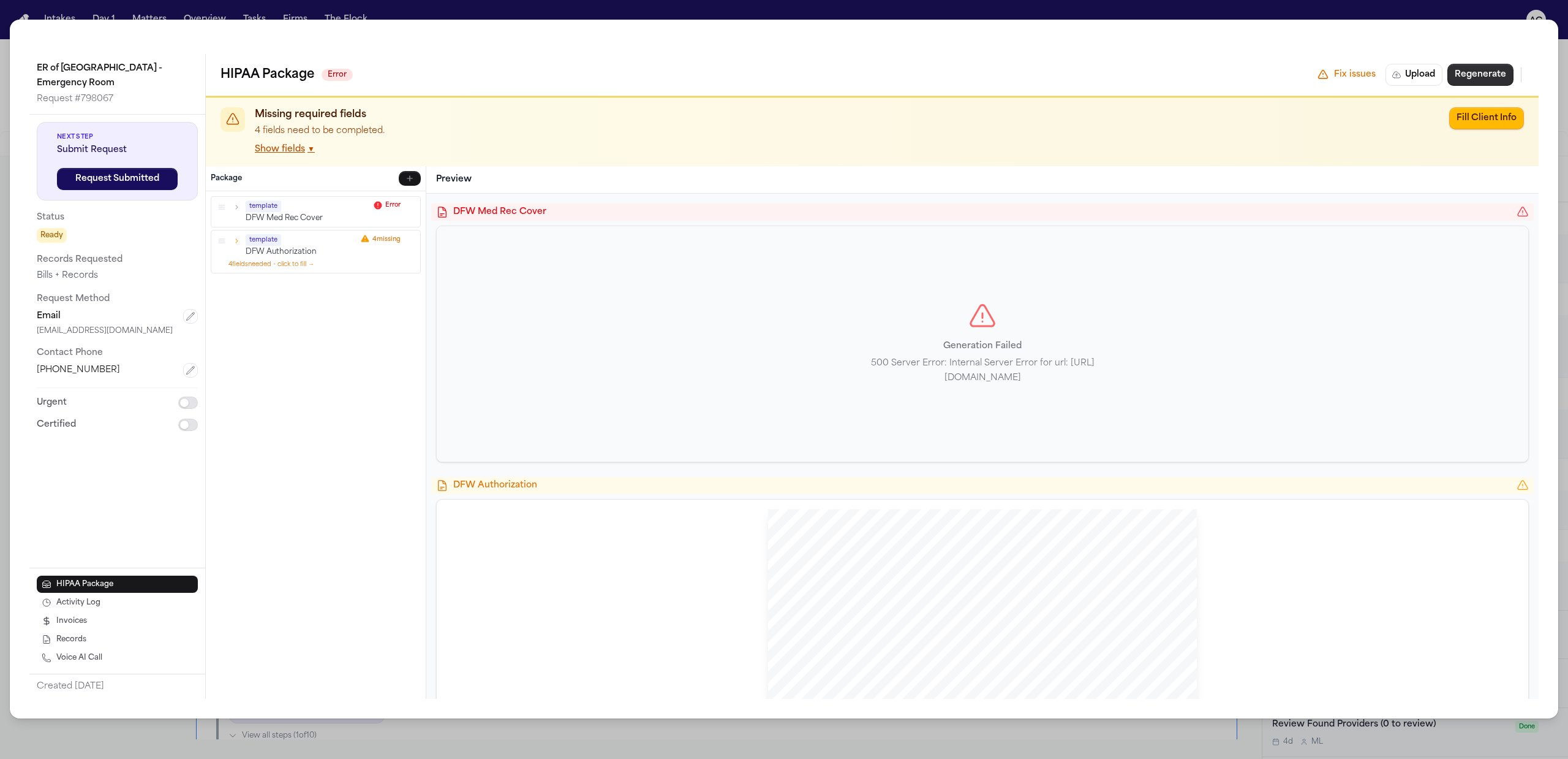
click at [1490, 75] on button "Regenerate" at bounding box center [1480, 75] width 66 height 22
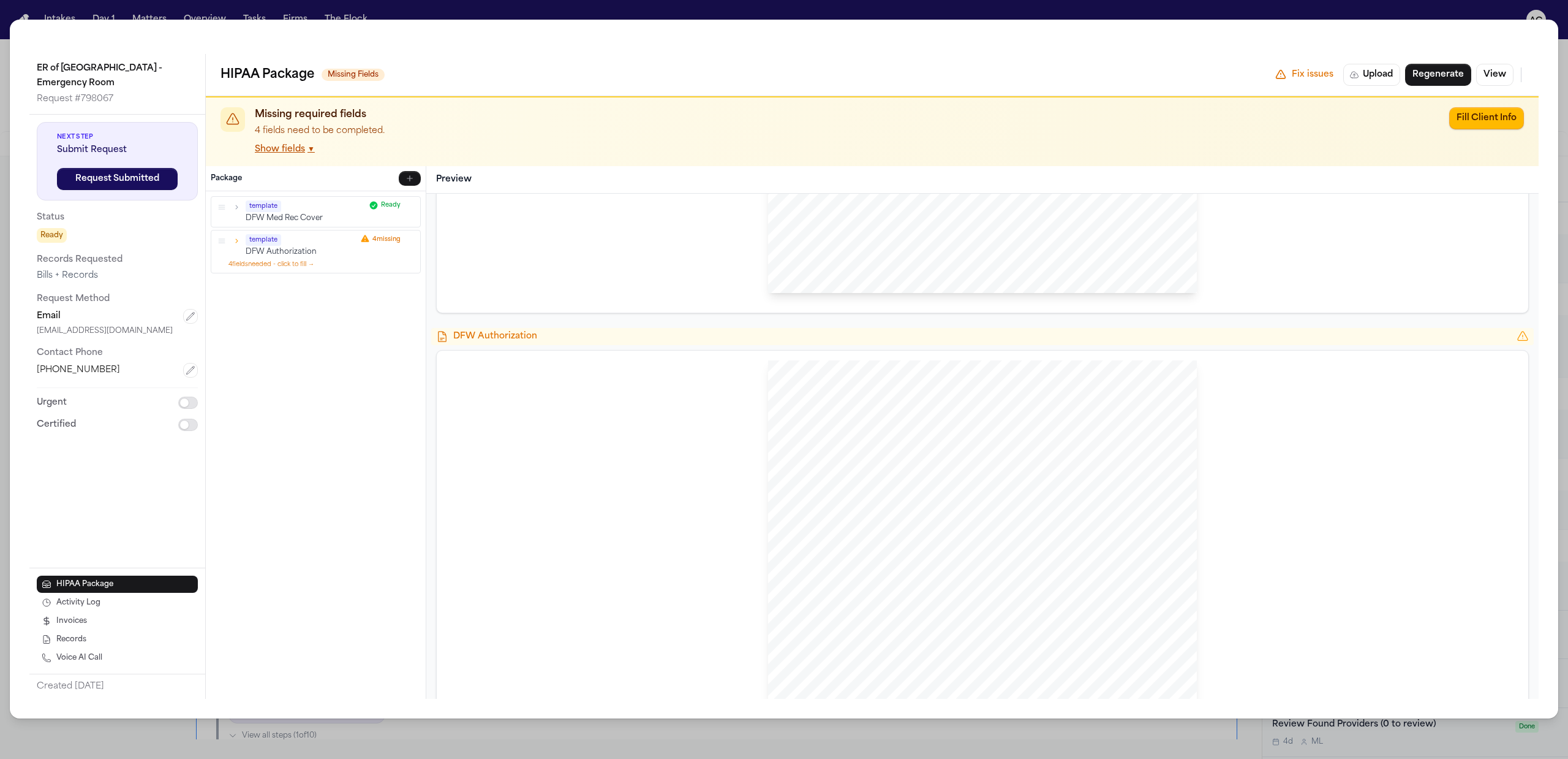
scroll to position [648, 0]
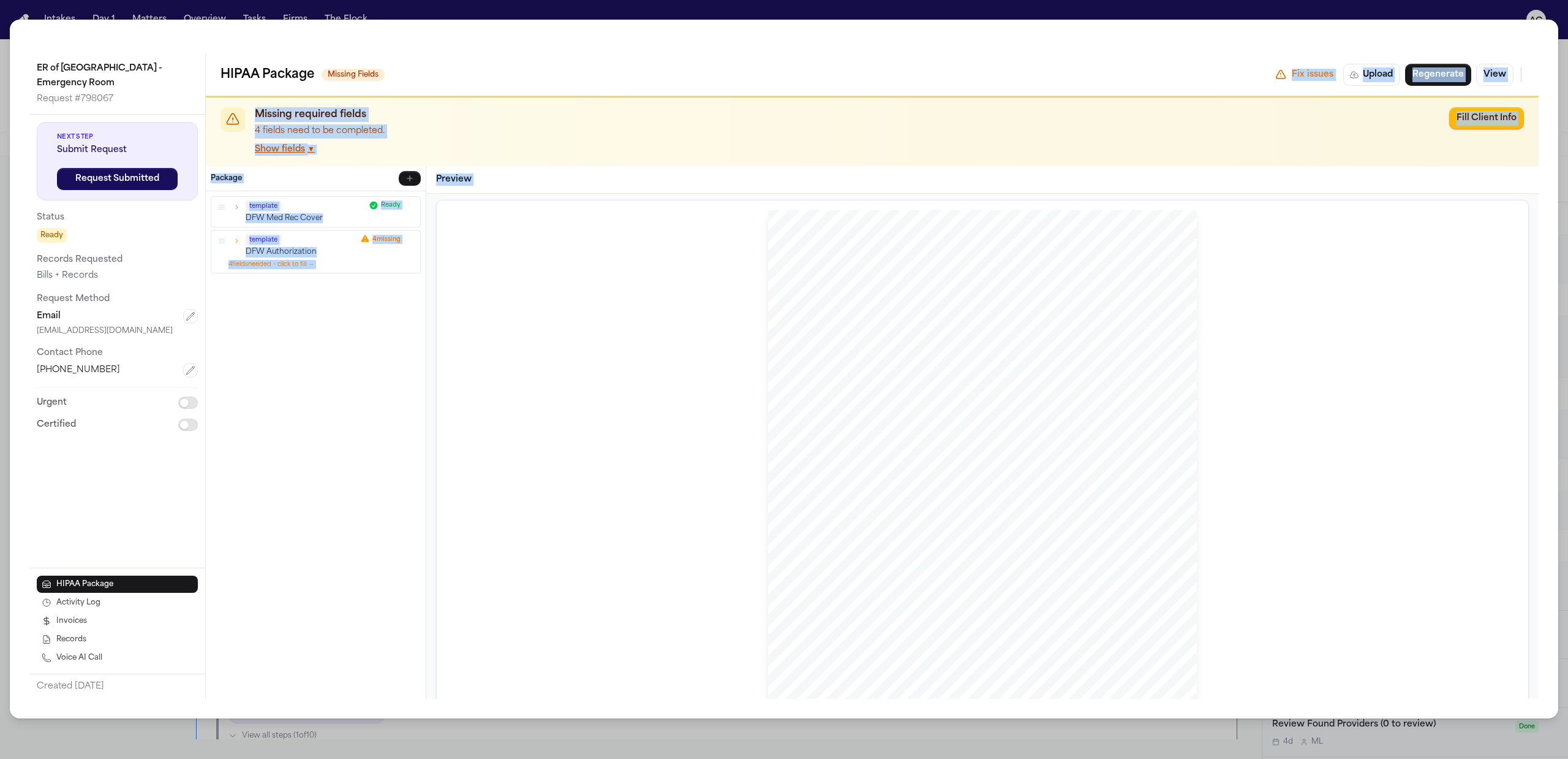
drag, startPoint x: 681, startPoint y: 128, endPoint x: 644, endPoint y: 298, distance: 174.0
click at [623, 201] on div "HIPAA Package Missing Fields Fix issues Upload Regenerate View Missing required…" at bounding box center [872, 376] width 1333 height 645
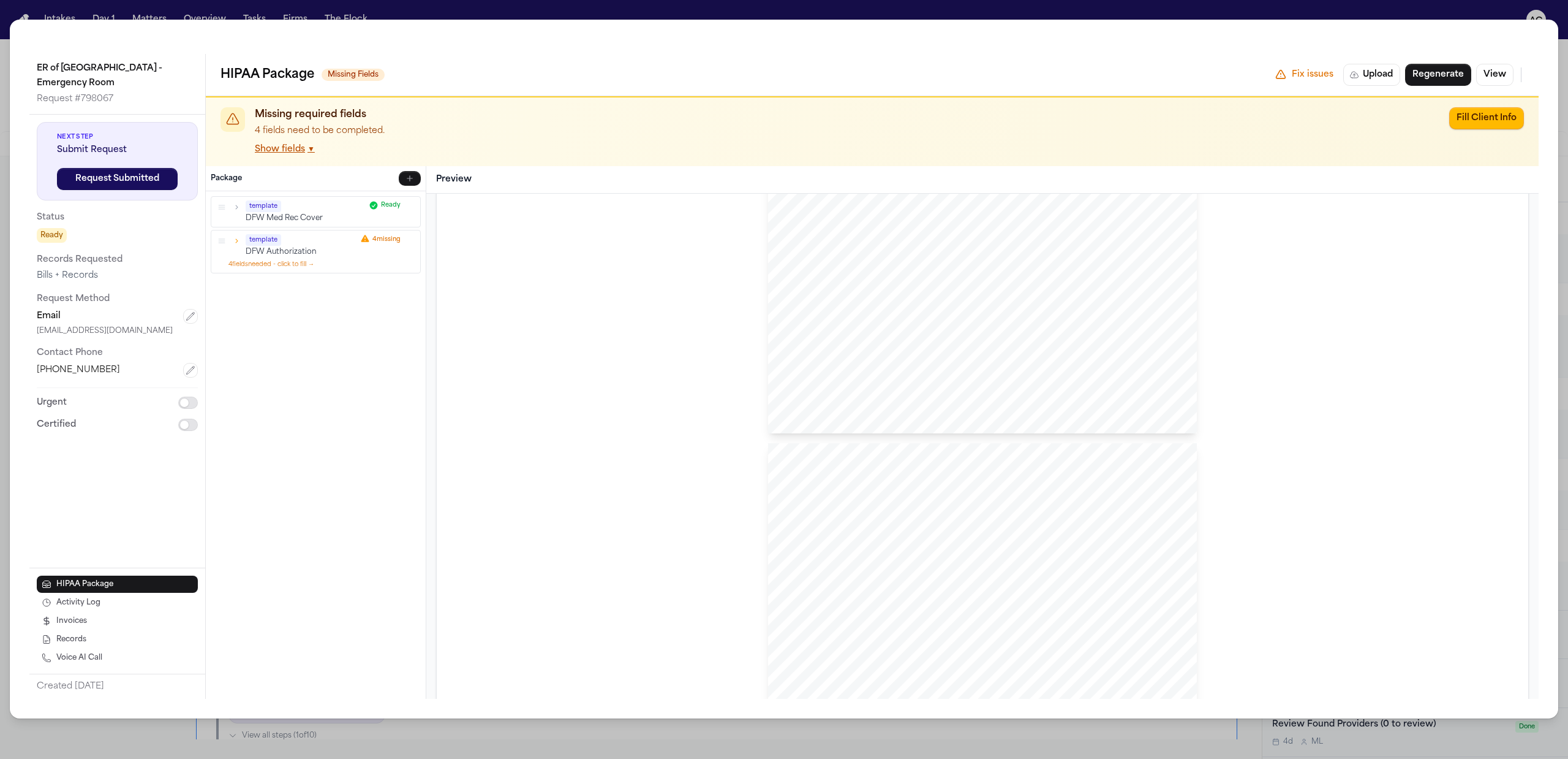
scroll to position [981, 0]
click at [1399, 3] on div "ER of Fort Worth - Emergency Room Request # 798067 Next Step Submit Request Req…" at bounding box center [784, 380] width 1568 height 759
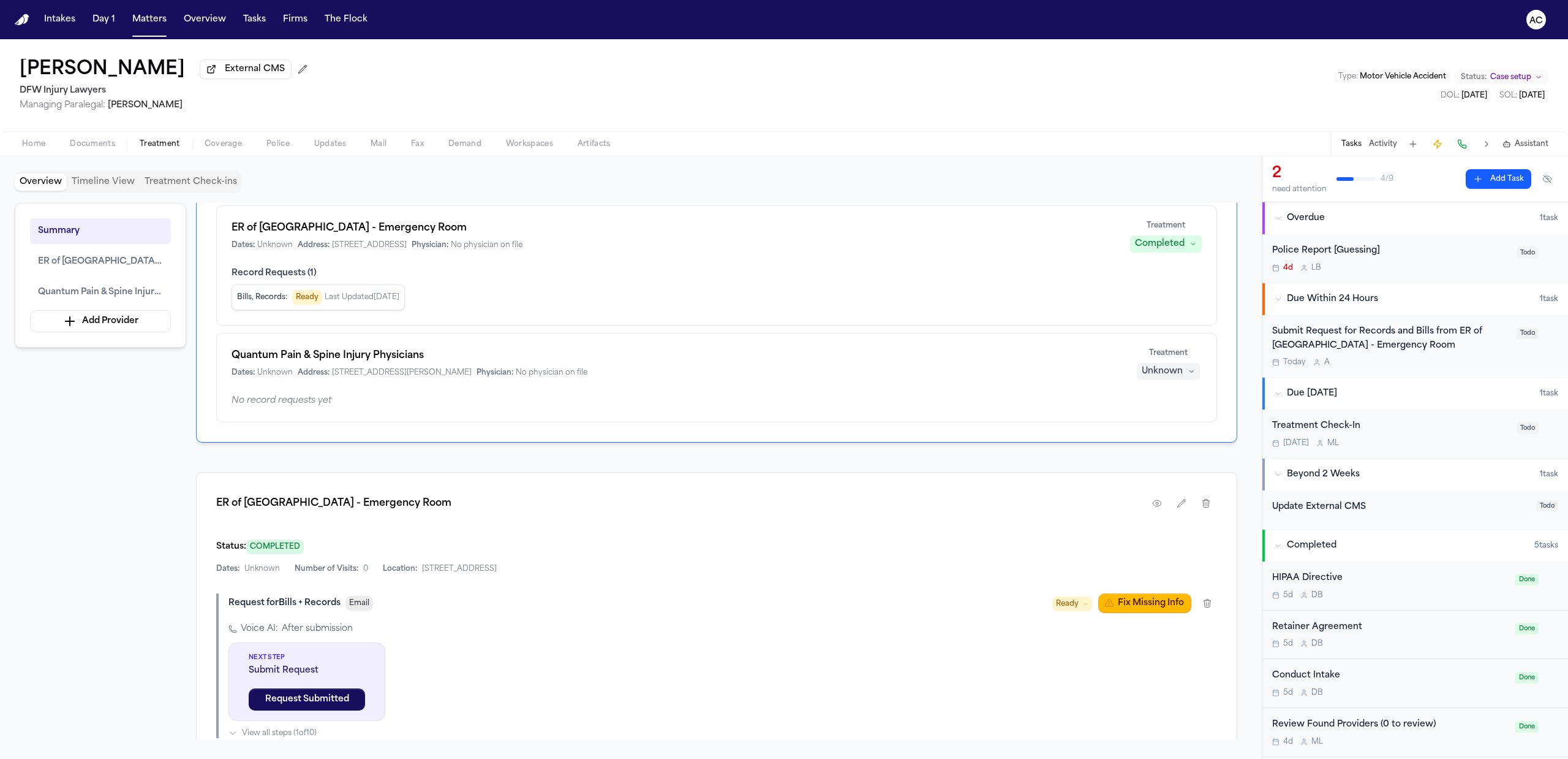
scroll to position [163, 0]
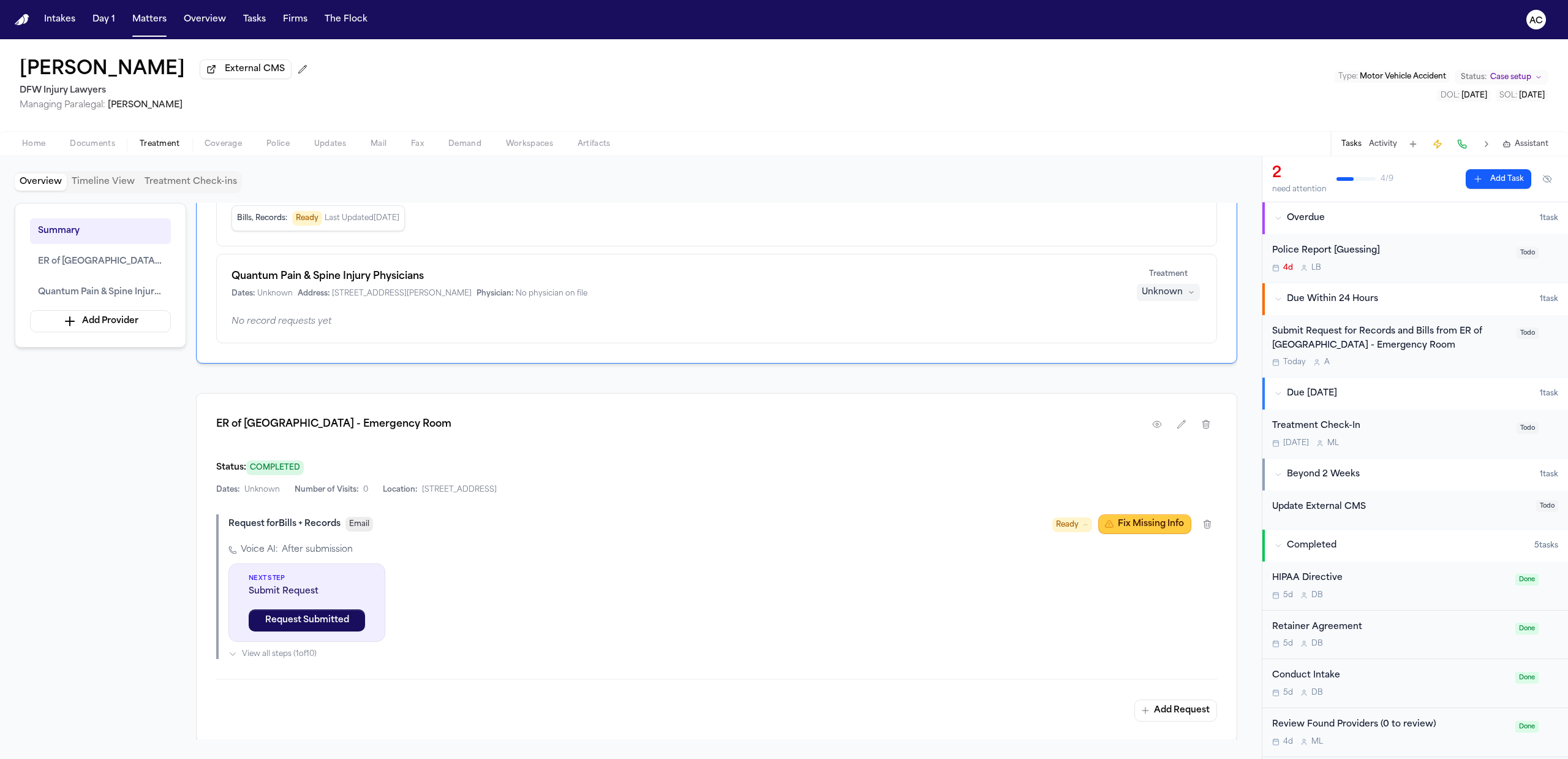
click at [1154, 522] on button "Fix Missing Info" at bounding box center [1145, 524] width 93 height 20
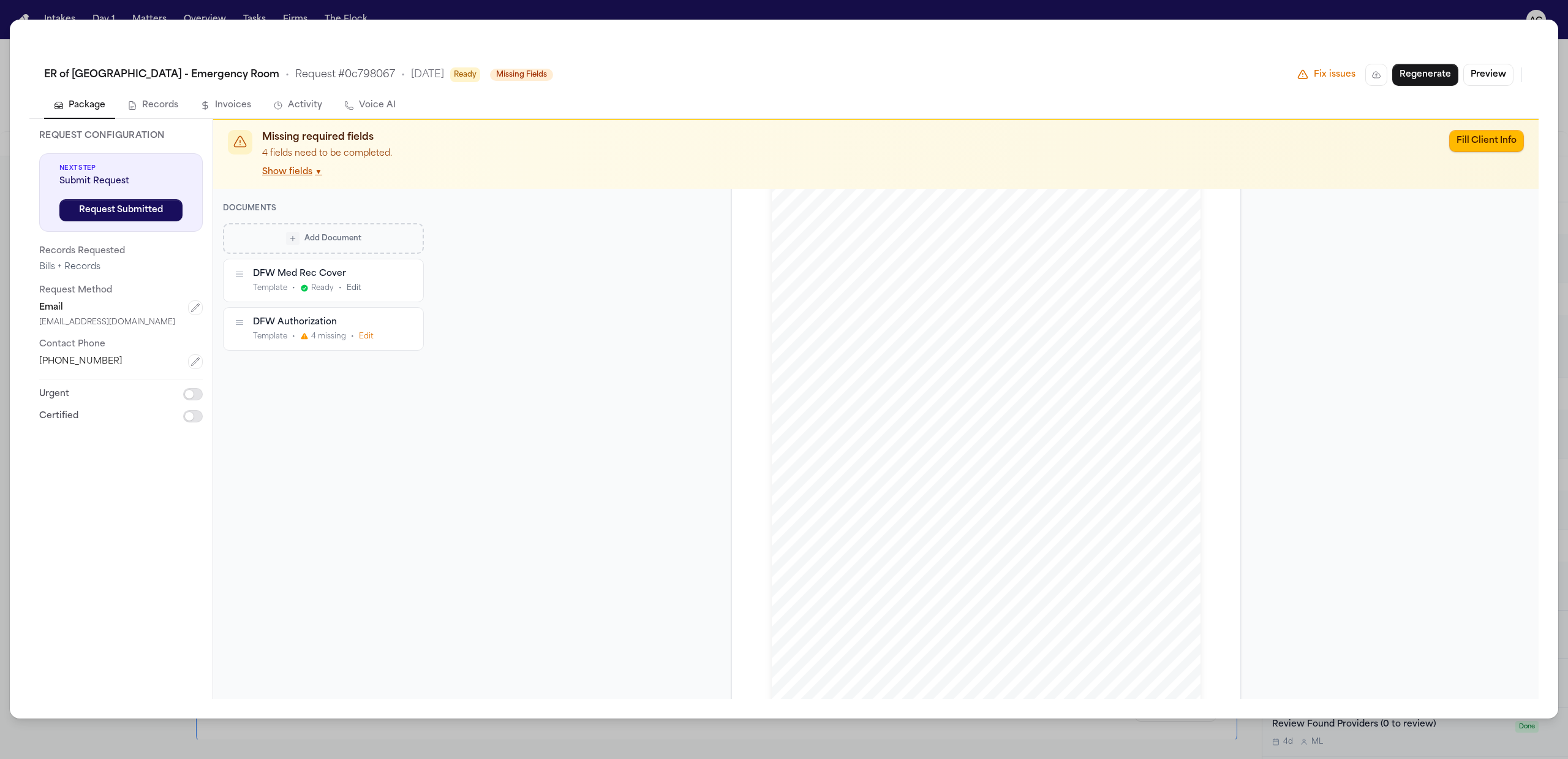
scroll to position [817, 0]
drag, startPoint x: 902, startPoint y: 478, endPoint x: 942, endPoint y: 482, distance: 40.2
click at [939, 484] on div "HIPAA RELEASE FORM NAME OF PATIENT OR INDIVIDUAL Last First Middle Other Name(s…" at bounding box center [986, 318] width 429 height 555
click at [1564, 35] on div "ER of [GEOGRAPHIC_DATA] - Emergency Room • Request # 0c798067 • [DATE] Ready Mi…" at bounding box center [784, 380] width 1568 height 759
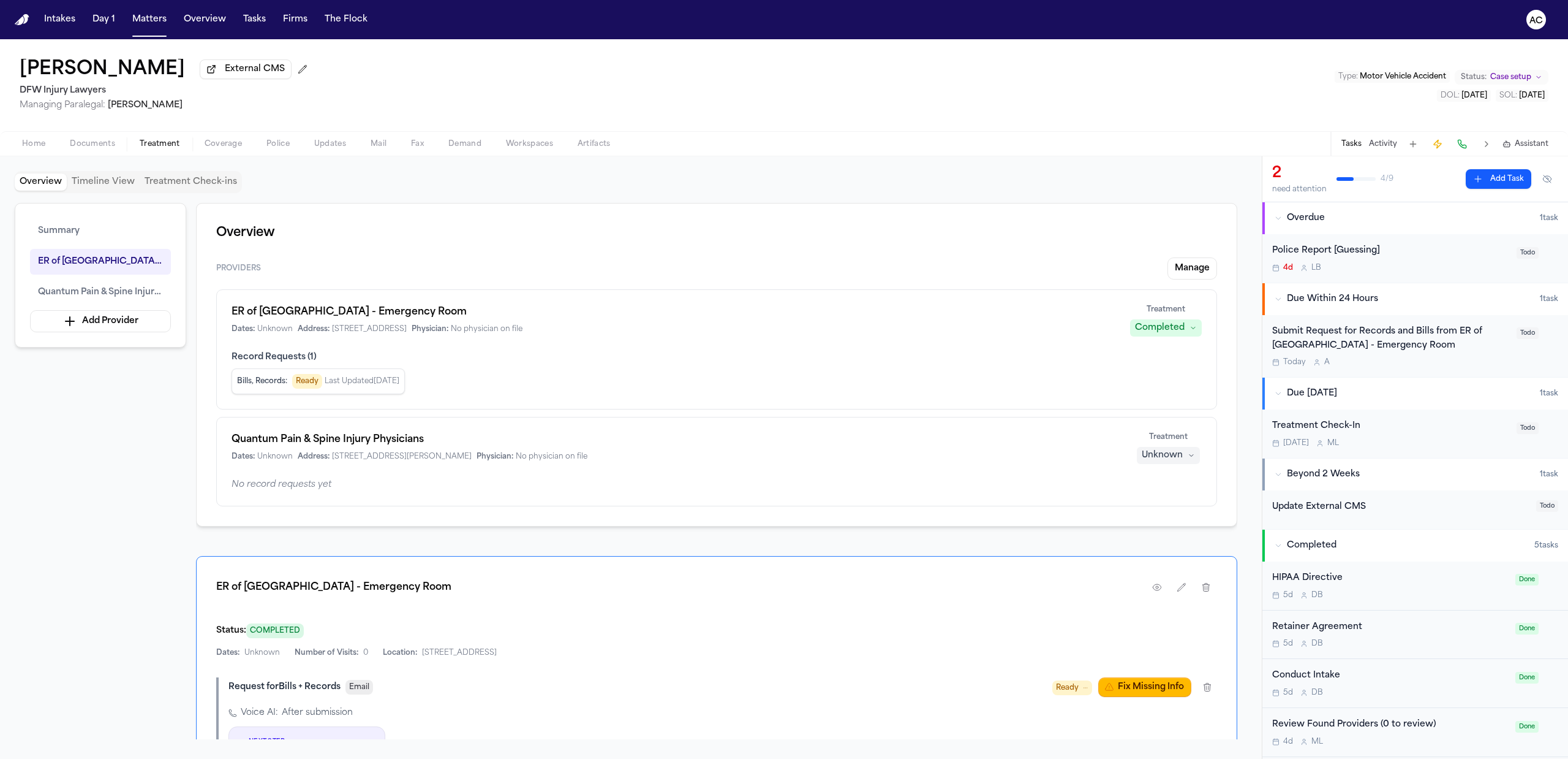
click at [28, 138] on button "Home" at bounding box center [34, 144] width 48 height 15
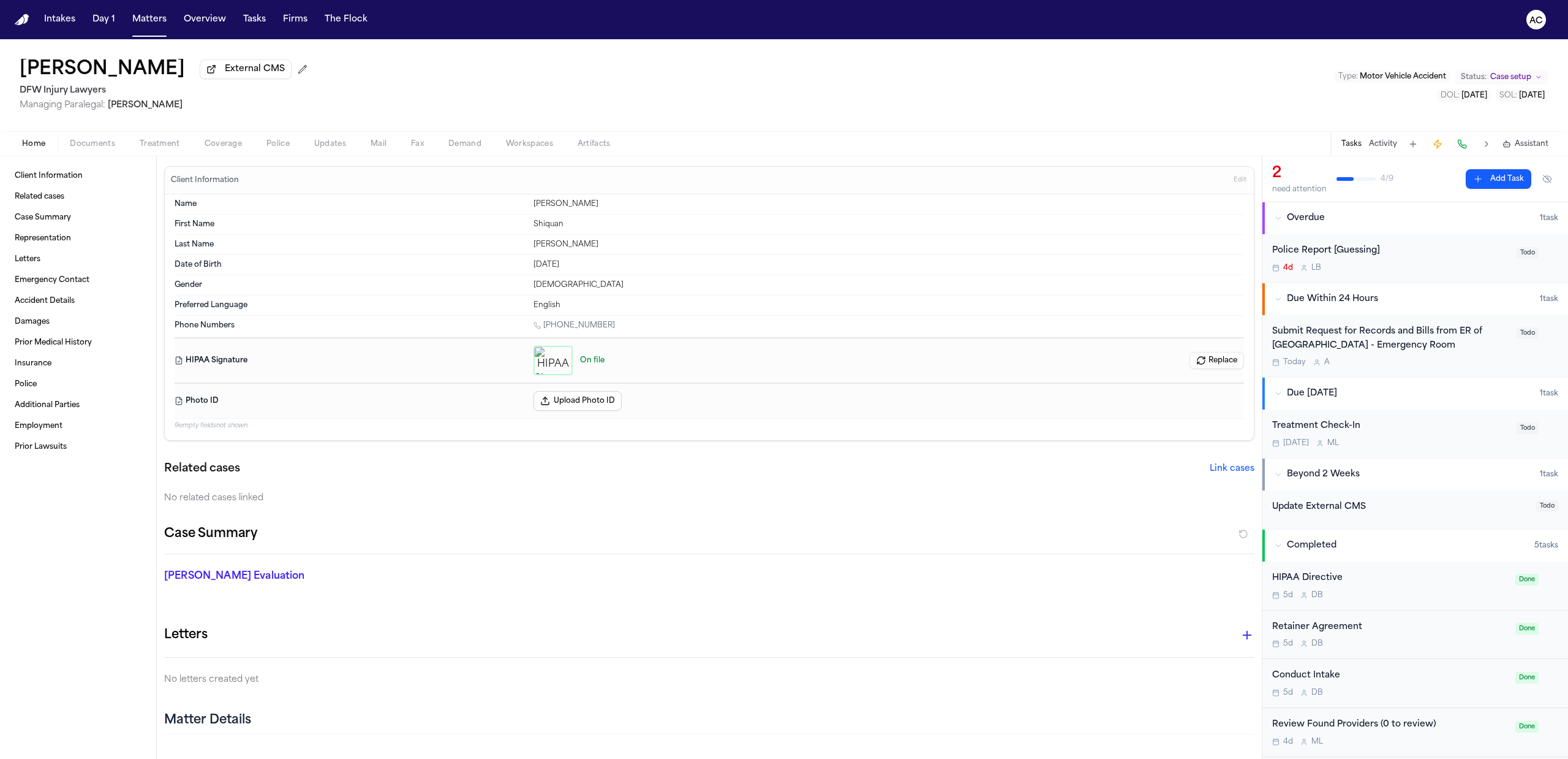
click at [101, 150] on span "button" at bounding box center [93, 150] width 60 height 1
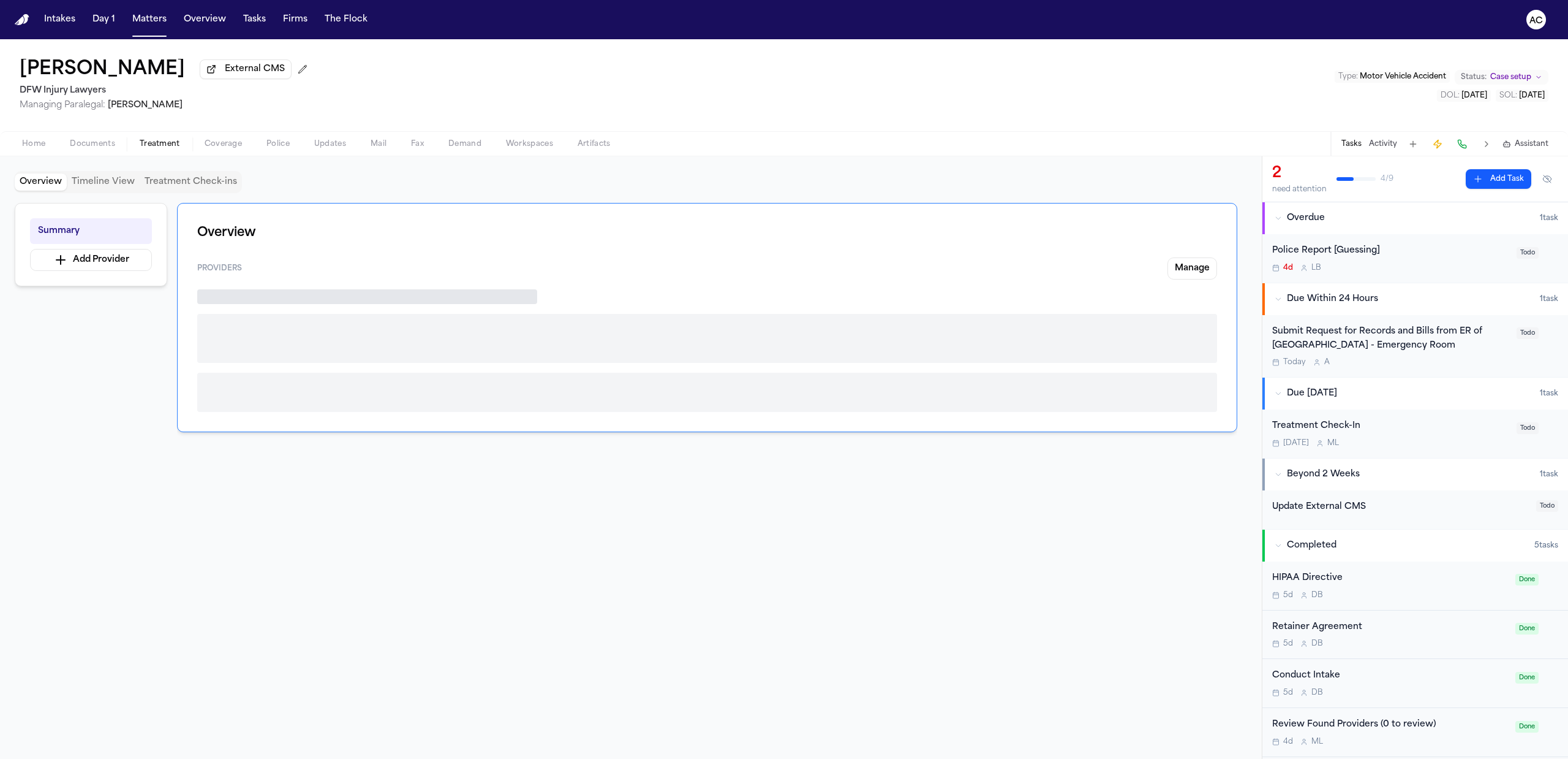
click at [168, 143] on span "Treatment" at bounding box center [159, 144] width 40 height 9
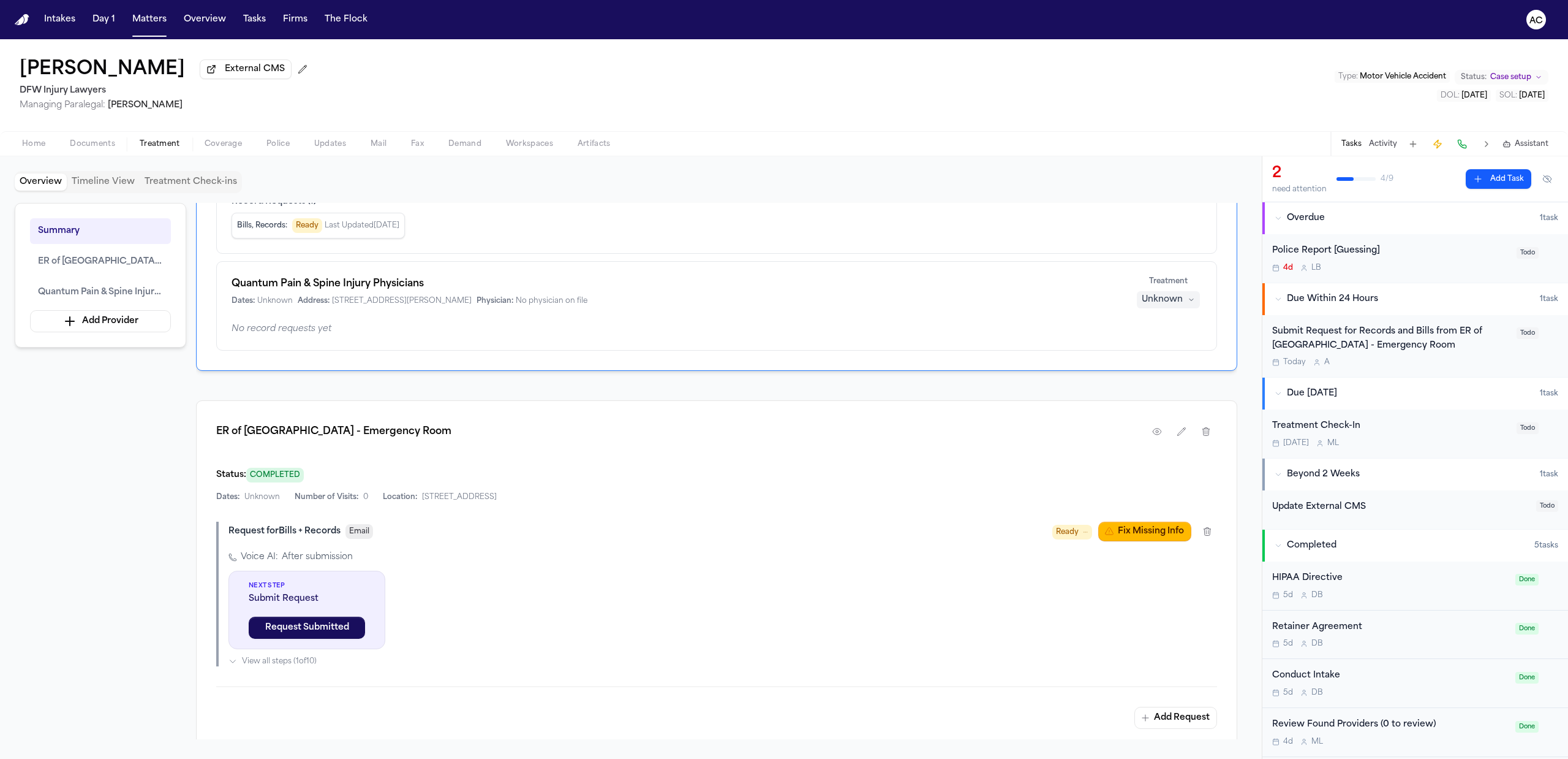
scroll to position [163, 0]
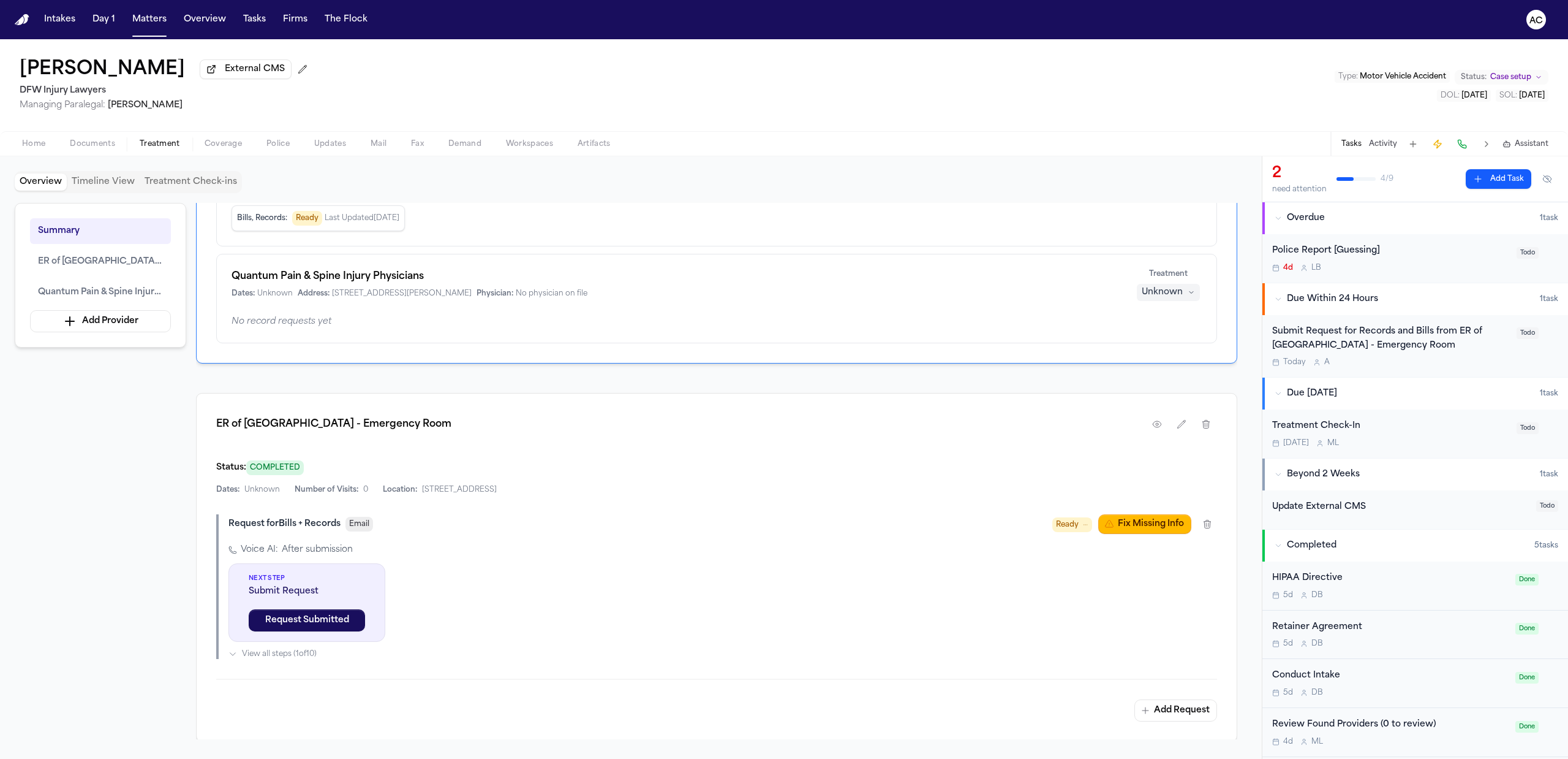
click at [1154, 528] on button "Fix Missing Info" at bounding box center [1145, 524] width 93 height 20
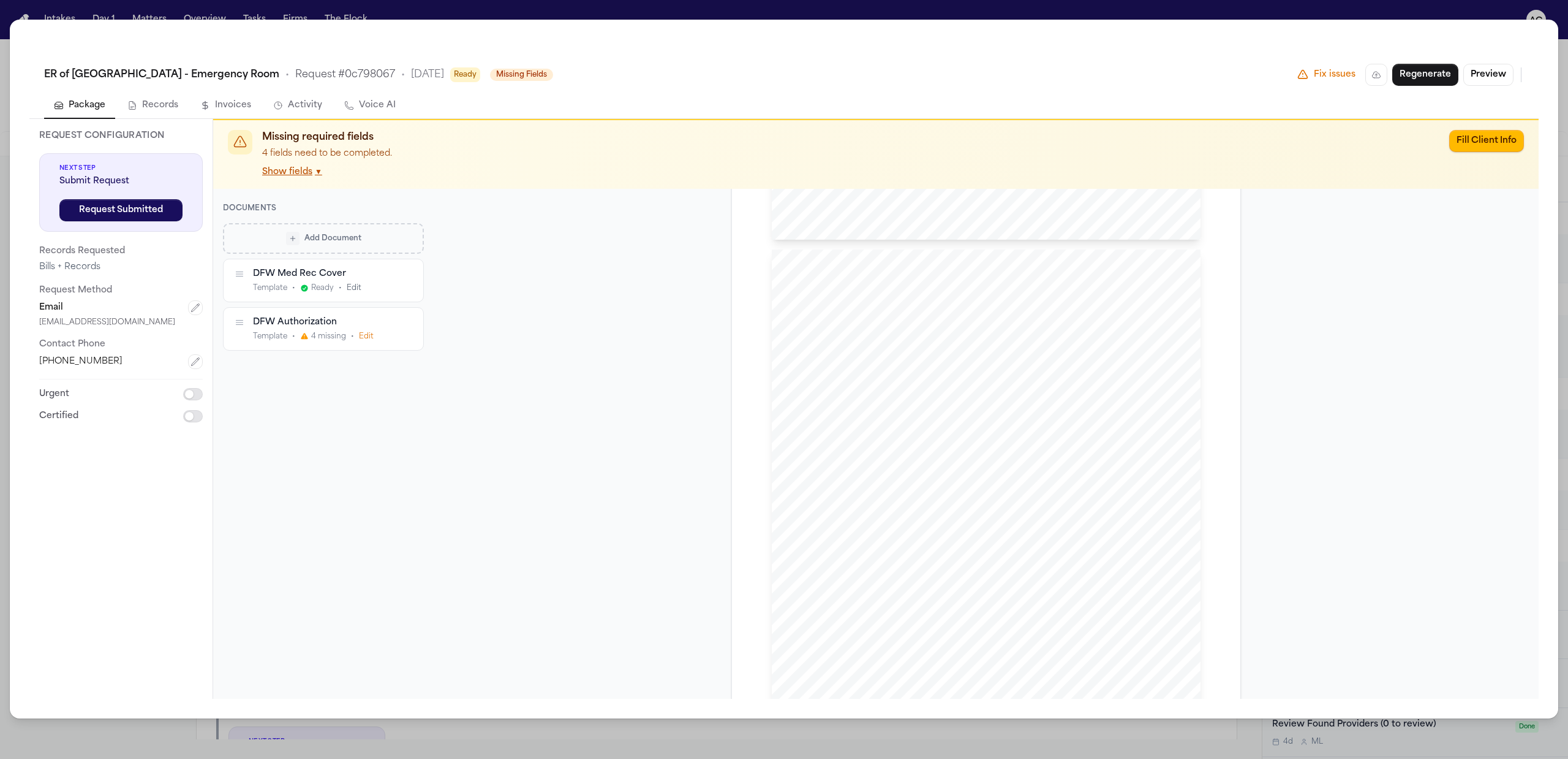
scroll to position [817, 0]
click at [1442, 74] on button "Regenerate" at bounding box center [1425, 75] width 66 height 22
